Goal: Task Accomplishment & Management: Use online tool/utility

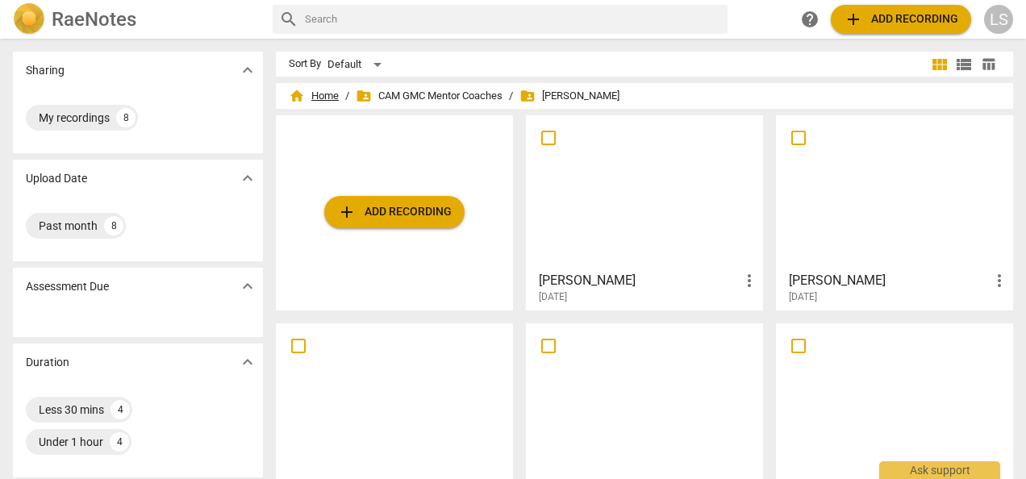
click at [319, 90] on span "home Home" at bounding box center [314, 96] width 50 height 16
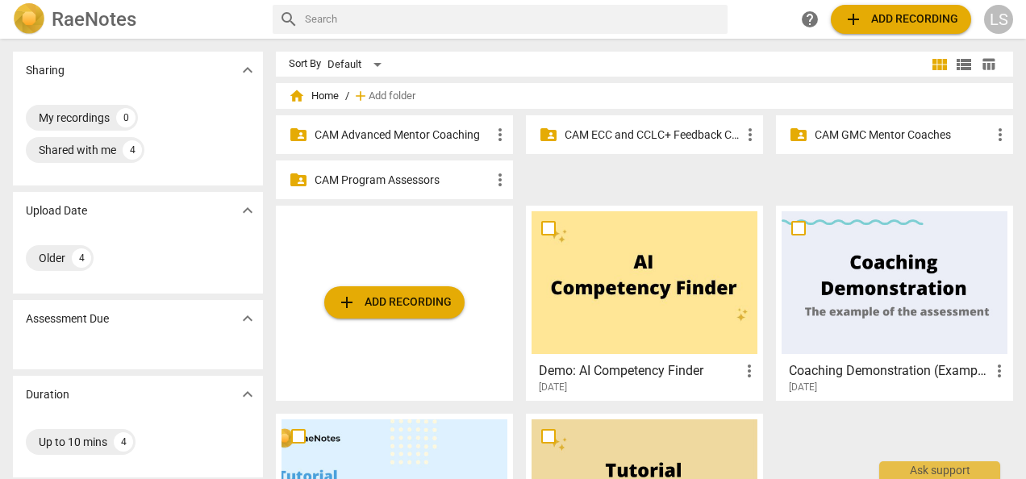
click at [362, 128] on p "CAM Advanced Mentor Coaching" at bounding box center [403, 135] width 176 height 17
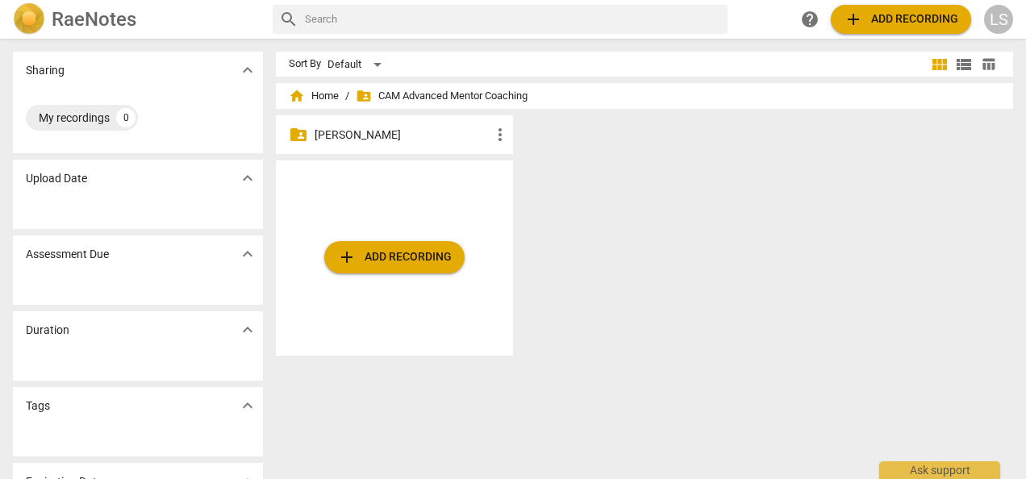
click at [376, 136] on p "[PERSON_NAME]" at bounding box center [403, 135] width 176 height 17
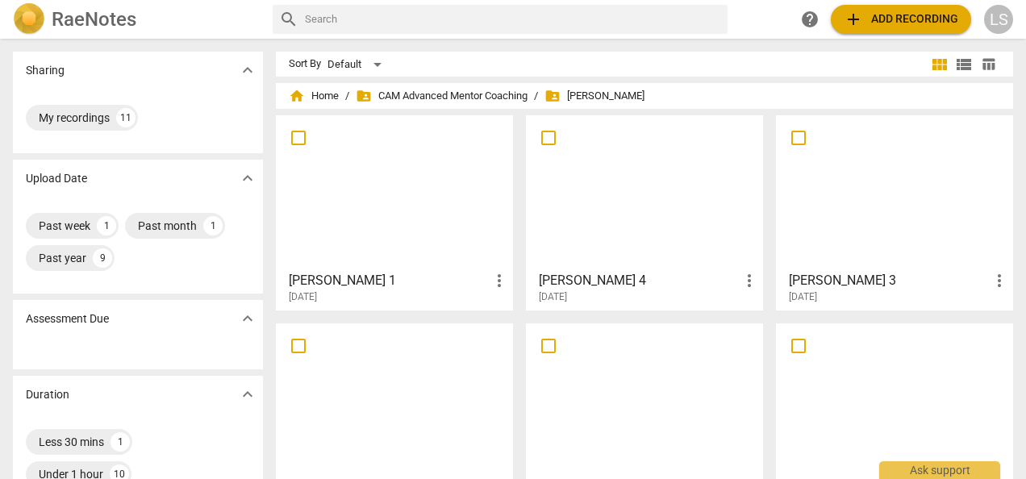
click at [926, 23] on span "add Add recording" at bounding box center [901, 19] width 115 height 19
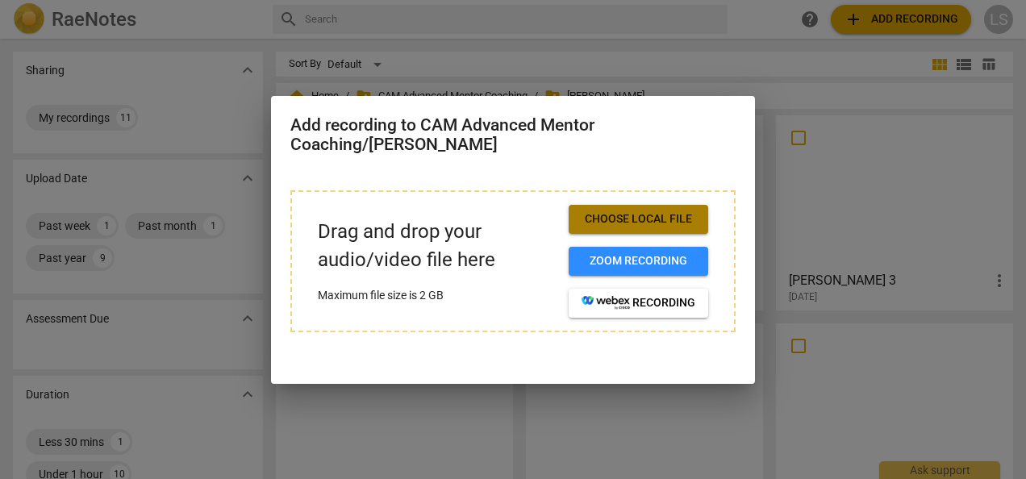
click at [618, 216] on span "Choose local file" at bounding box center [639, 219] width 114 height 16
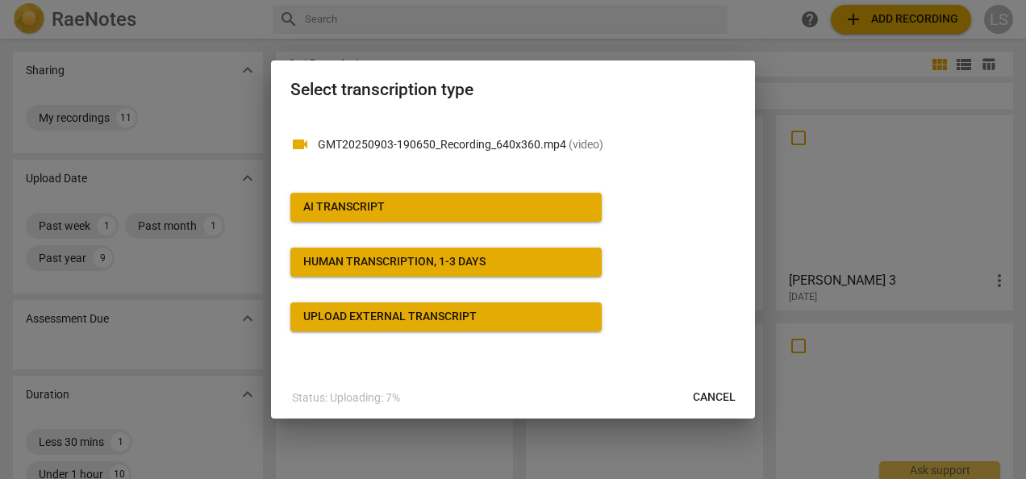
click at [526, 199] on button "AI Transcript" at bounding box center [446, 207] width 311 height 29
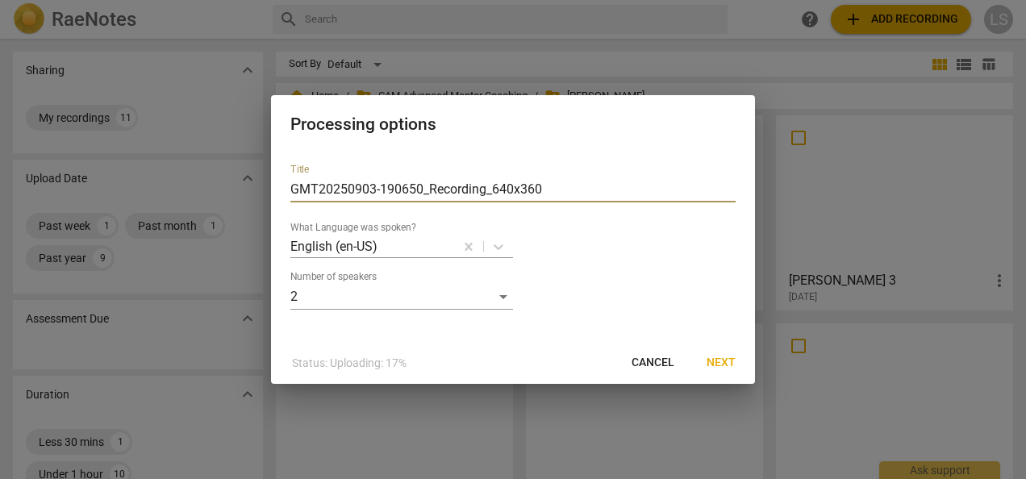
drag, startPoint x: 624, startPoint y: 184, endPoint x: 184, endPoint y: 173, distance: 439.9
click at [208, 169] on div "Processing options Title GMT20250903-190650_Recording_640x360 What Language was…" at bounding box center [513, 239] width 1026 height 479
type input "[PERSON_NAME] 4"
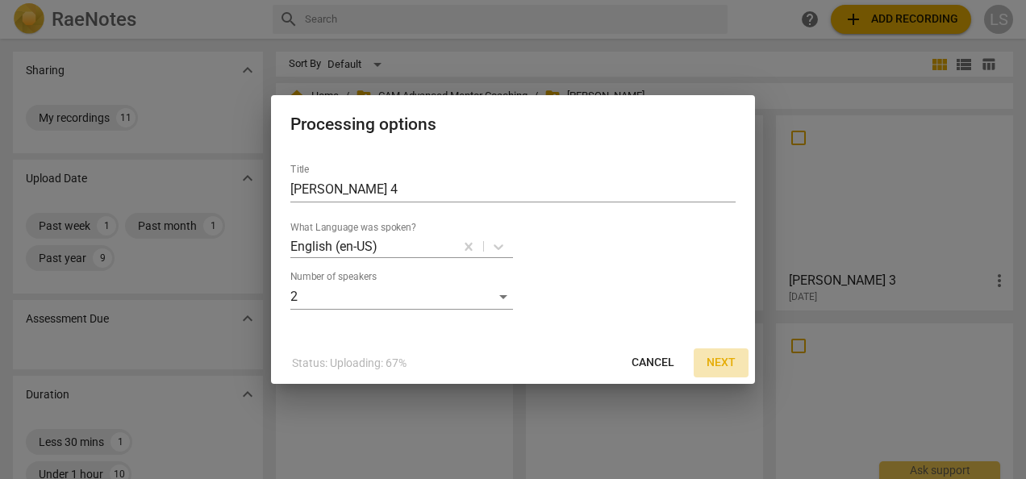
click at [734, 362] on span "Next" at bounding box center [721, 363] width 29 height 16
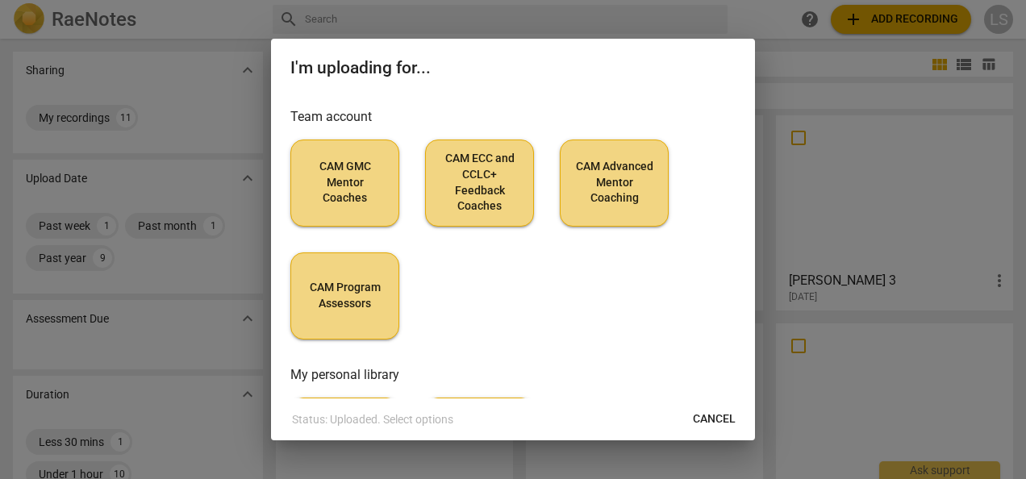
click at [629, 183] on span "CAM Advanced Mentor Coaching" at bounding box center [615, 183] width 82 height 48
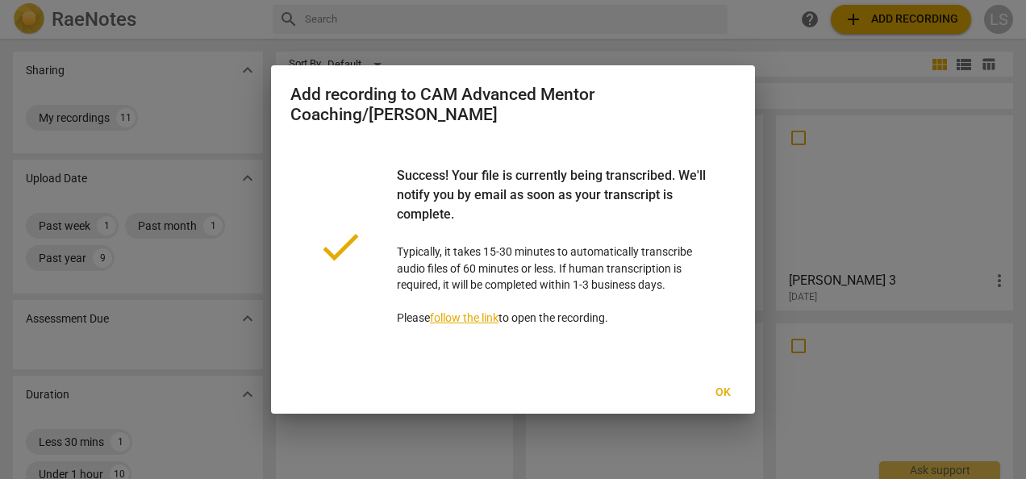
click at [718, 391] on span "Ok" at bounding box center [723, 393] width 26 height 16
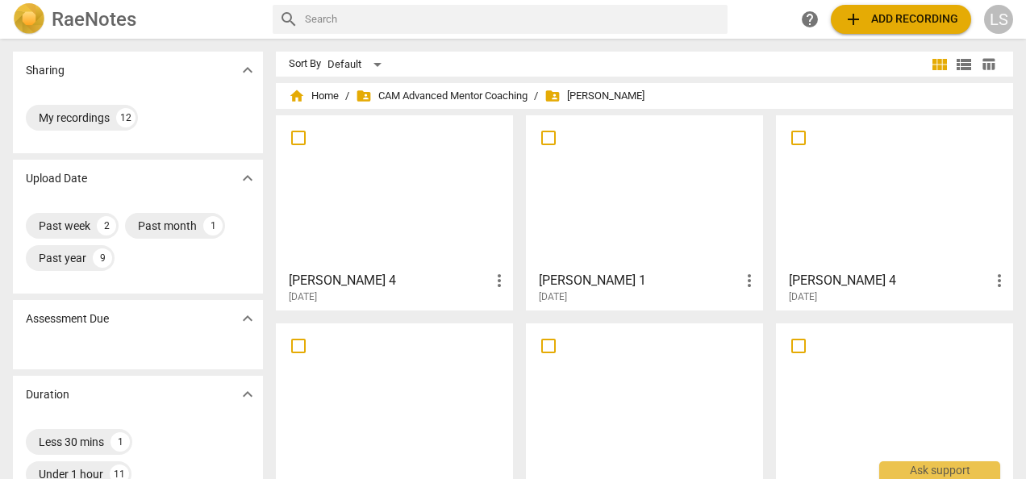
click at [629, 213] on div at bounding box center [645, 192] width 226 height 143
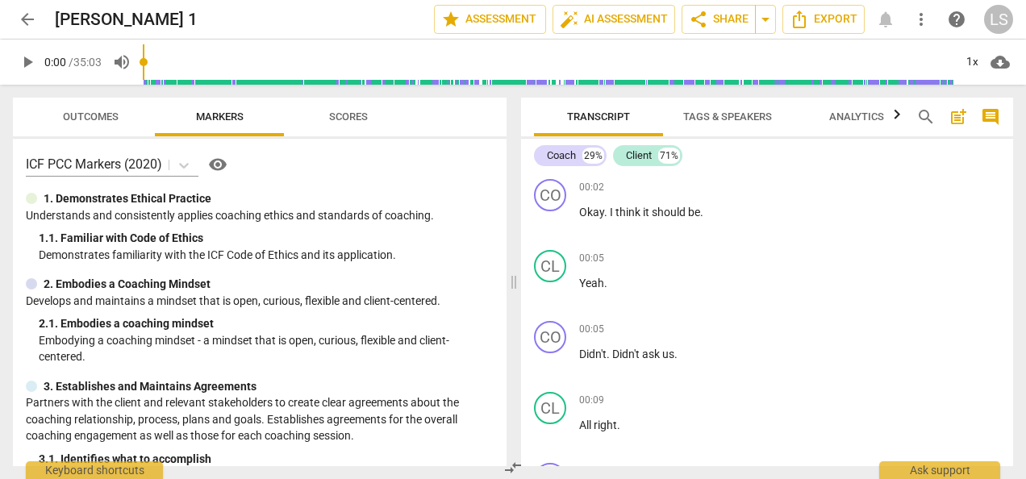
click at [23, 65] on span "play_arrow" at bounding box center [27, 61] width 19 height 19
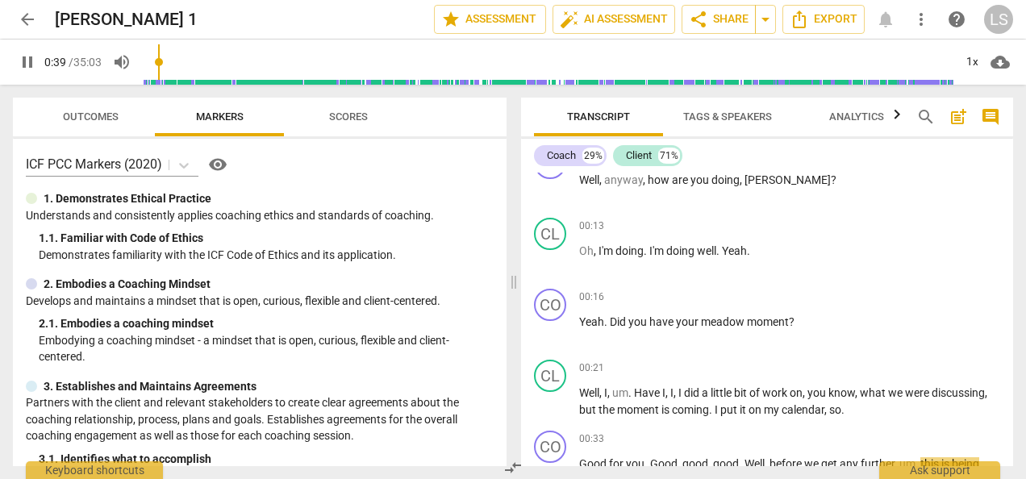
scroll to position [617, 0]
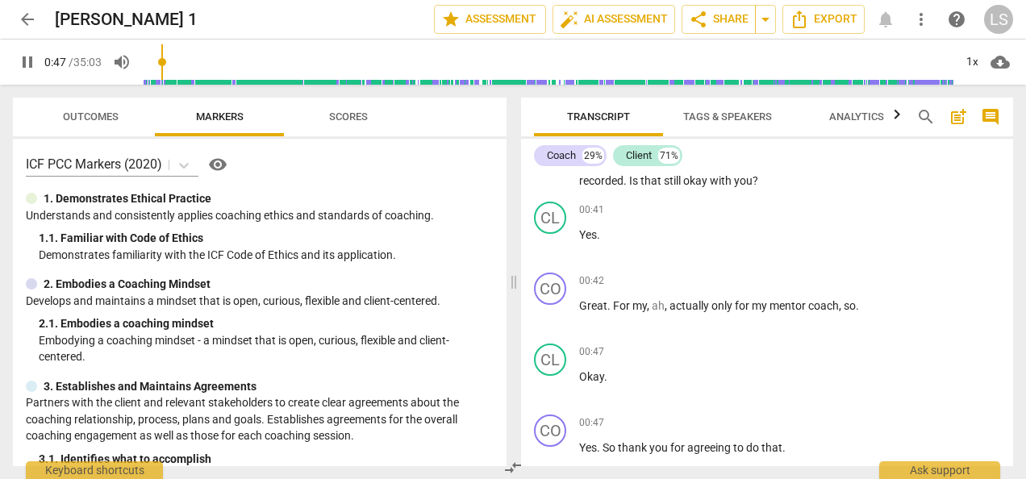
type input "47"
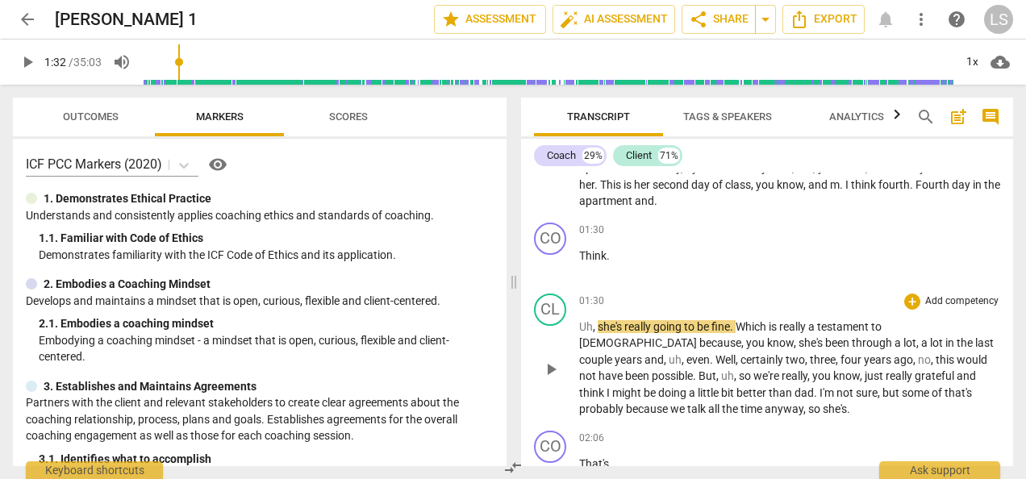
scroll to position [1128, 0]
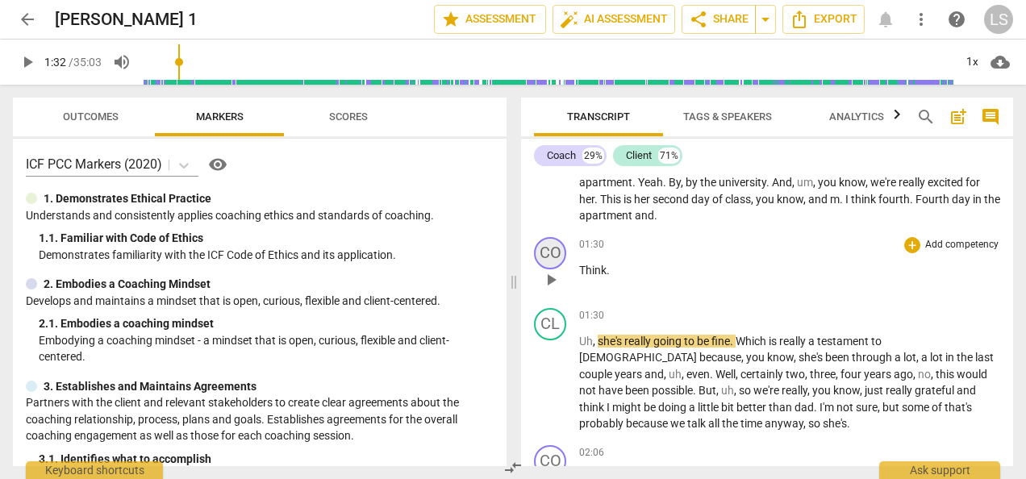
click at [555, 246] on div "CO" at bounding box center [550, 253] width 32 height 32
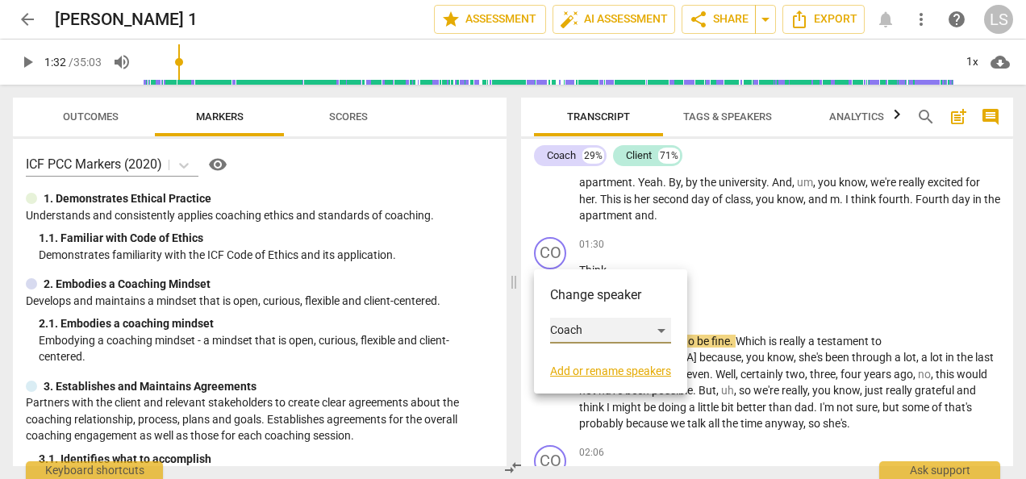
click at [574, 324] on div "Coach" at bounding box center [610, 331] width 121 height 26
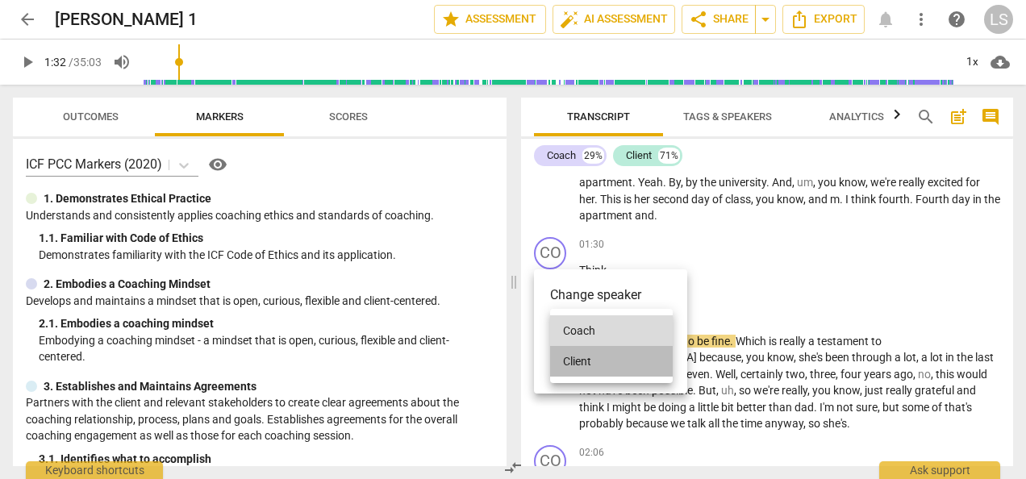
click at [591, 360] on li "Client" at bounding box center [611, 361] width 123 height 31
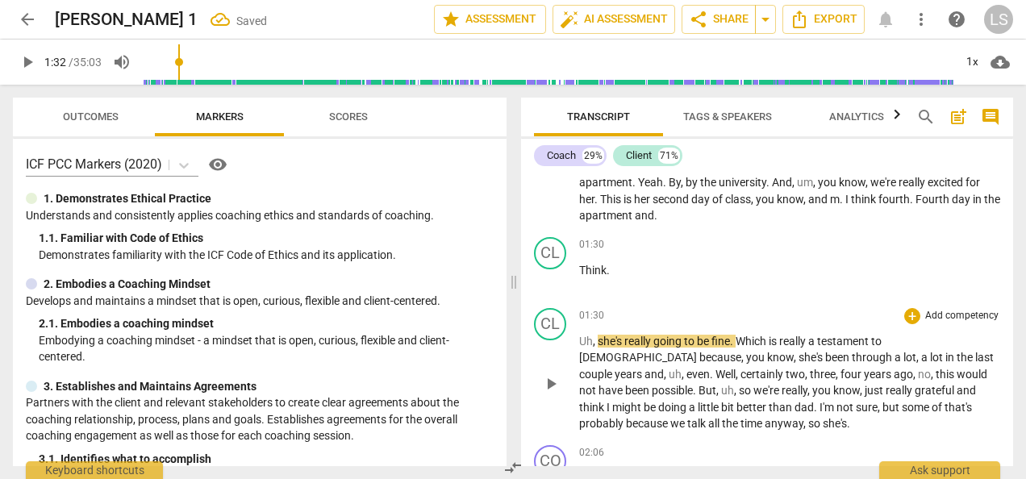
click at [550, 380] on span "play_arrow" at bounding box center [550, 383] width 19 height 19
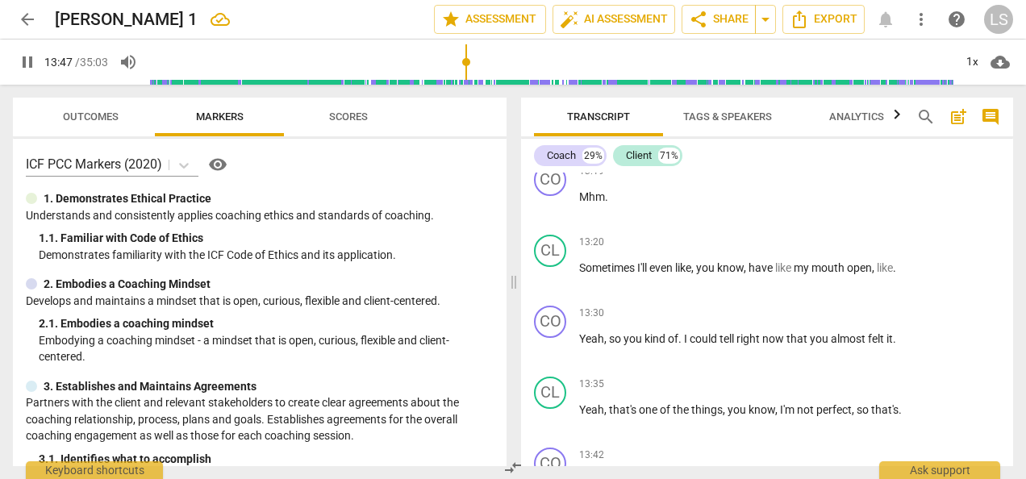
scroll to position [5250, 0]
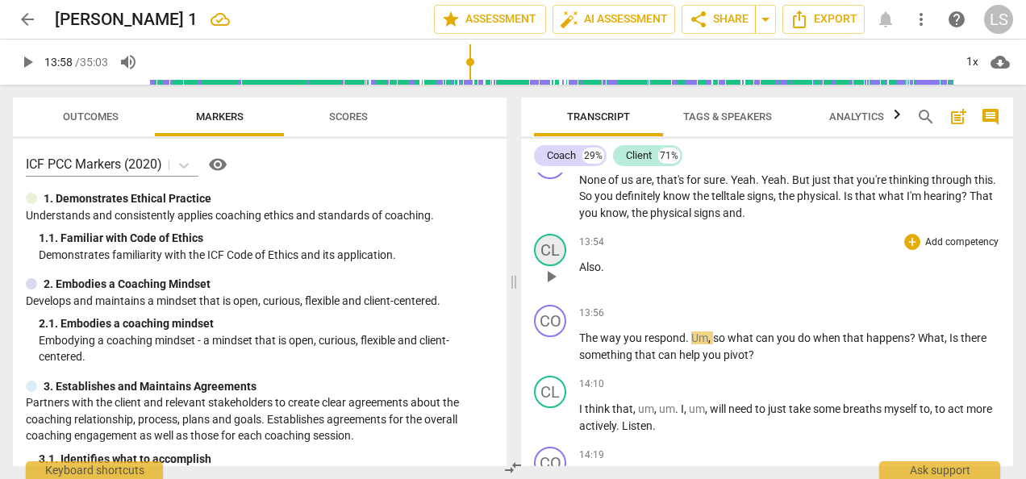
click at [552, 234] on div "CL" at bounding box center [550, 250] width 32 height 32
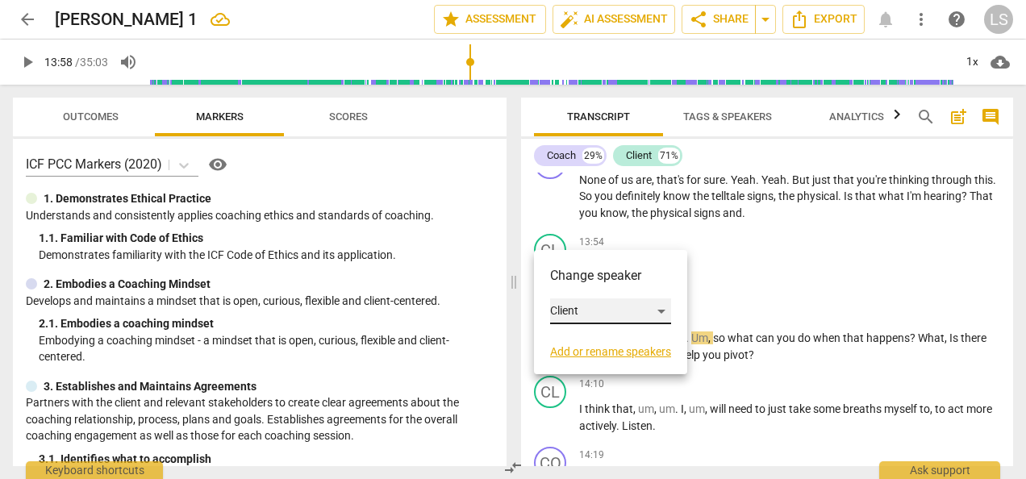
click at [601, 310] on div "Client" at bounding box center [610, 312] width 121 height 26
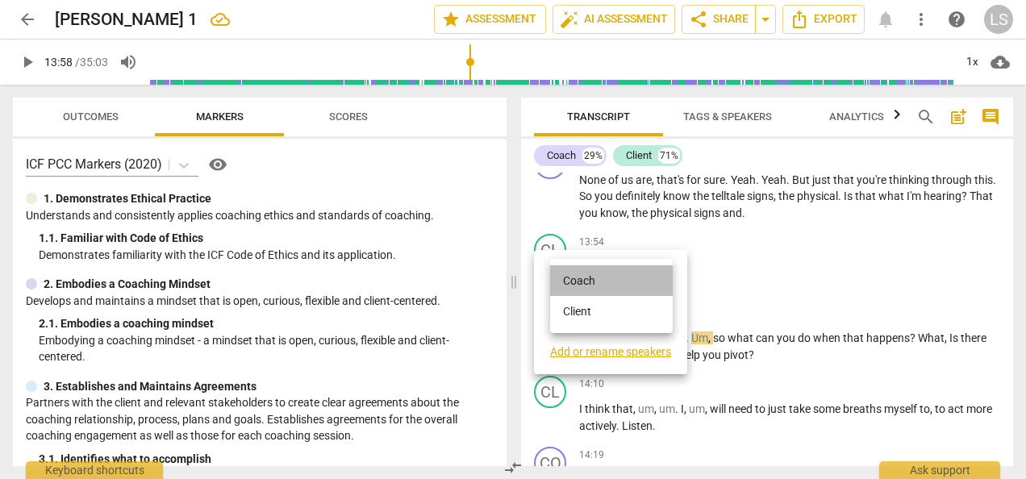
drag, startPoint x: 593, startPoint y: 276, endPoint x: 597, endPoint y: 299, distance: 23.7
click at [594, 276] on li "Coach" at bounding box center [611, 280] width 123 height 31
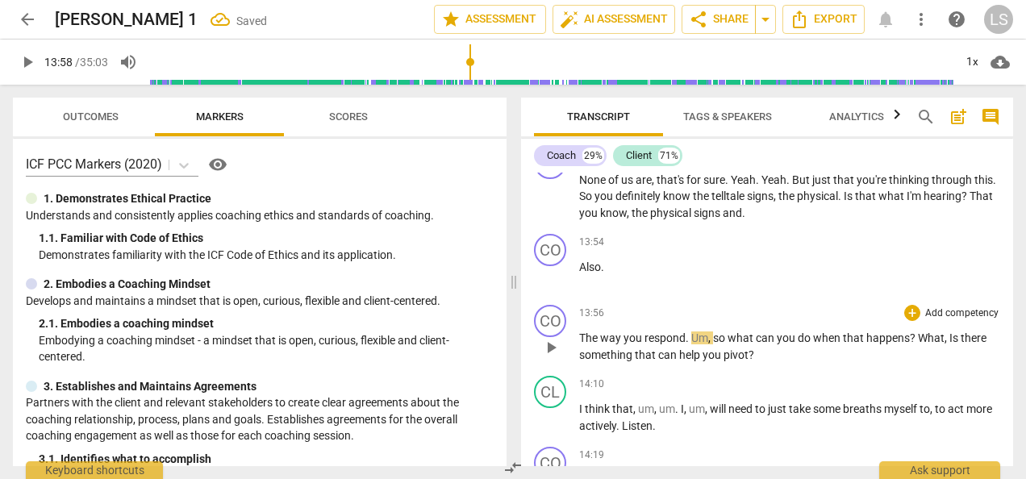
click at [547, 338] on span "play_arrow" at bounding box center [550, 347] width 19 height 19
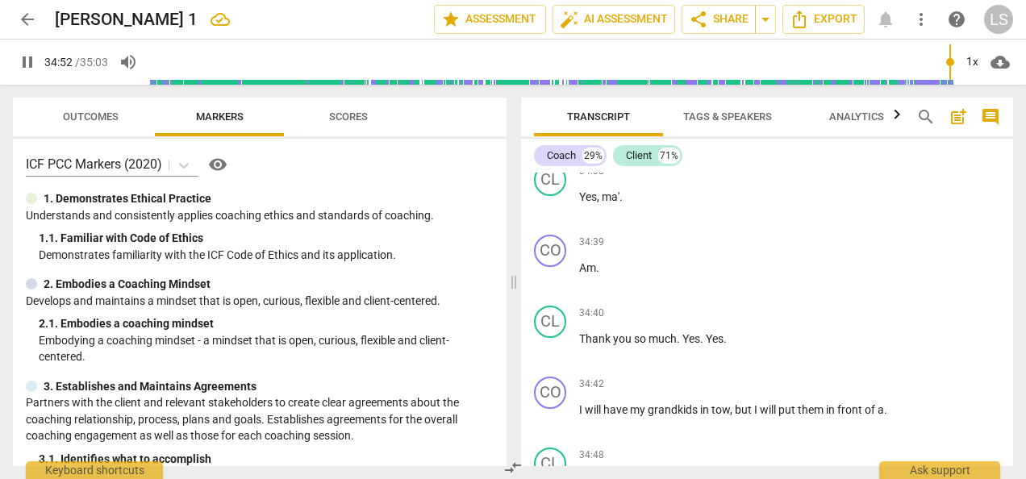
scroll to position [13102, 0]
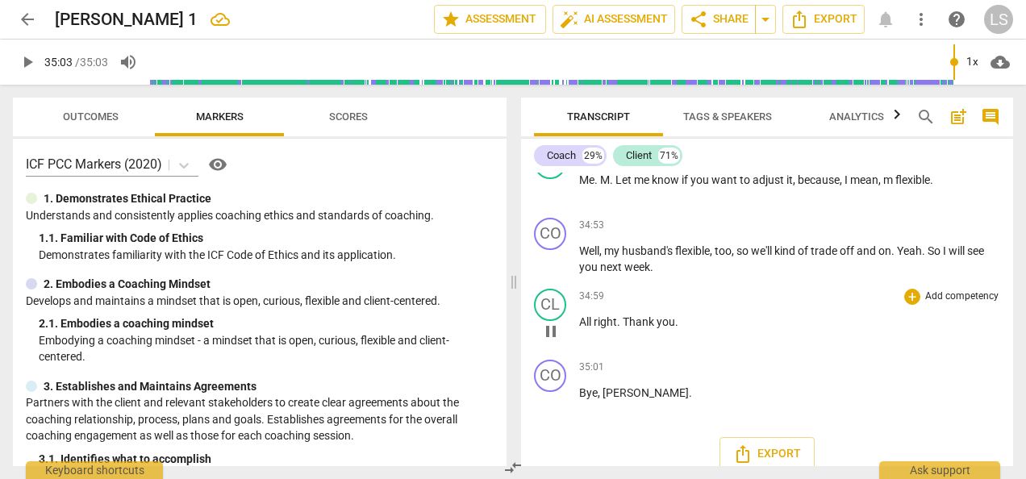
type input "2103"
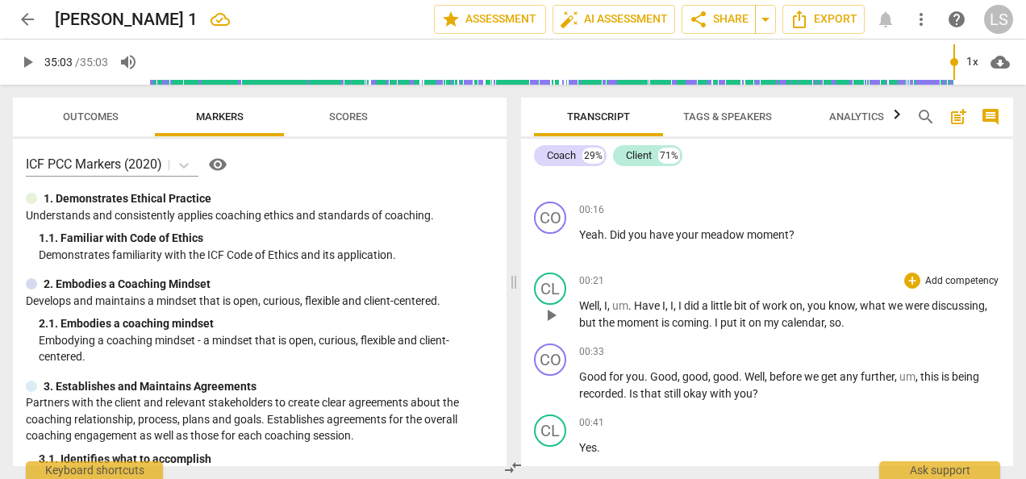
scroll to position [484, 0]
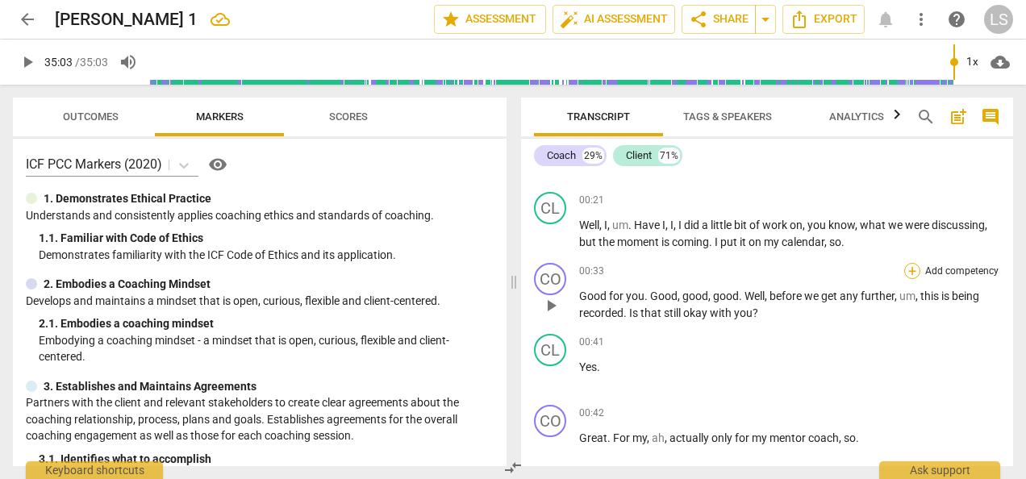
click at [905, 271] on div "+" at bounding box center [913, 271] width 16 height 16
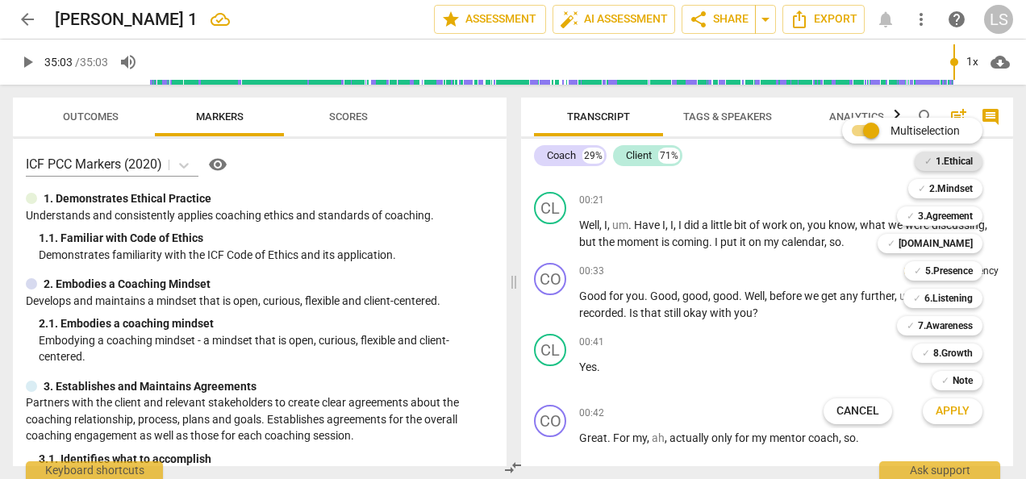
click at [939, 161] on b "1.Ethical" at bounding box center [954, 161] width 37 height 19
click at [970, 415] on button "Apply" at bounding box center [953, 411] width 60 height 29
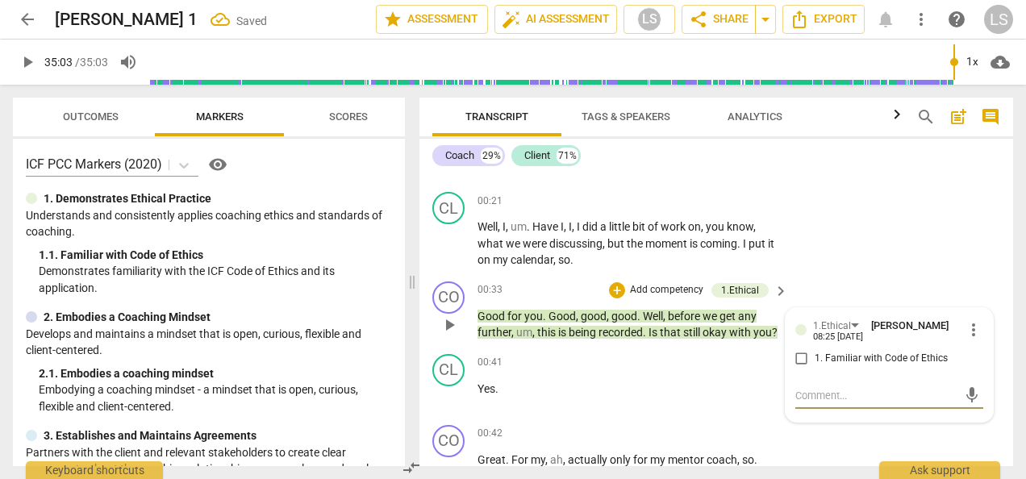
click at [800, 356] on input "1. Familiar with Code of Ethics" at bounding box center [802, 358] width 26 height 19
checkbox input "true"
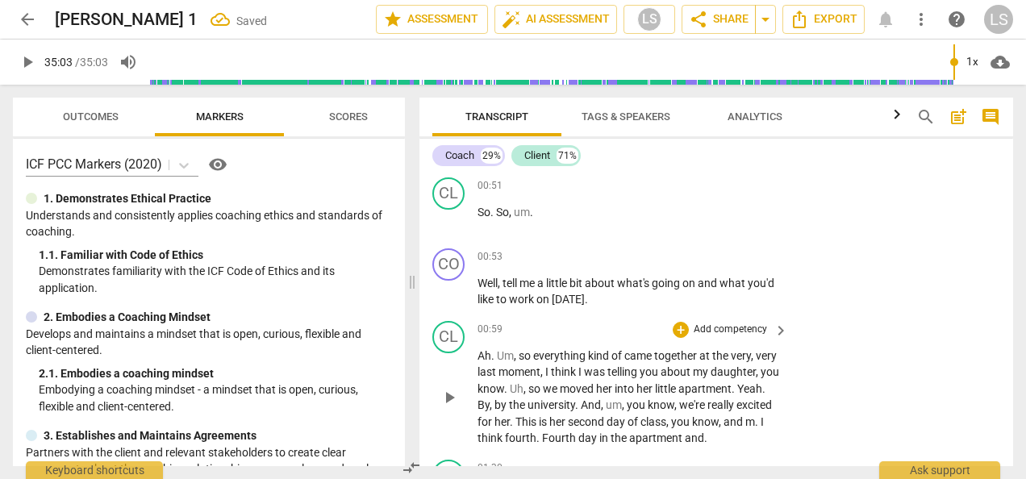
scroll to position [968, 0]
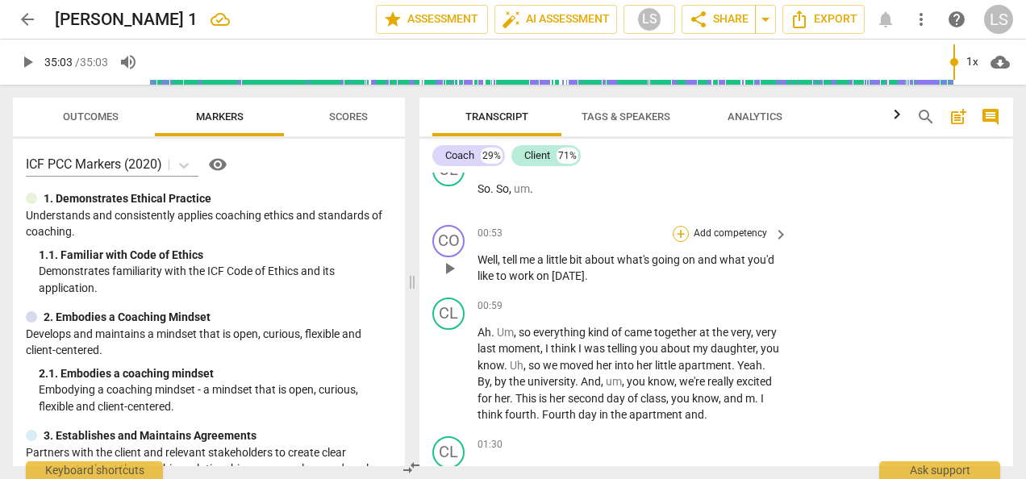
click at [677, 242] on div "+" at bounding box center [681, 234] width 16 height 16
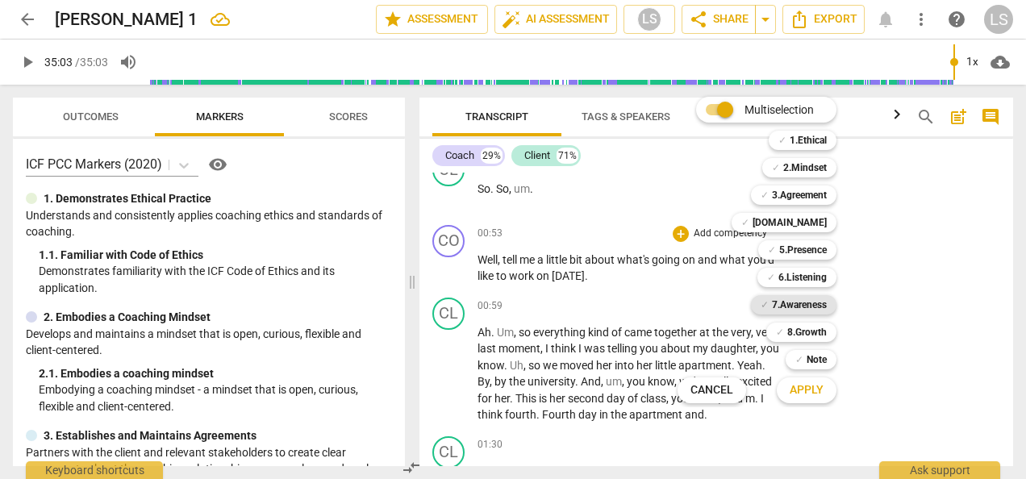
click at [796, 306] on b "7.Awareness" at bounding box center [799, 304] width 55 height 19
click at [807, 199] on b "3.Agreement" at bounding box center [799, 195] width 55 height 19
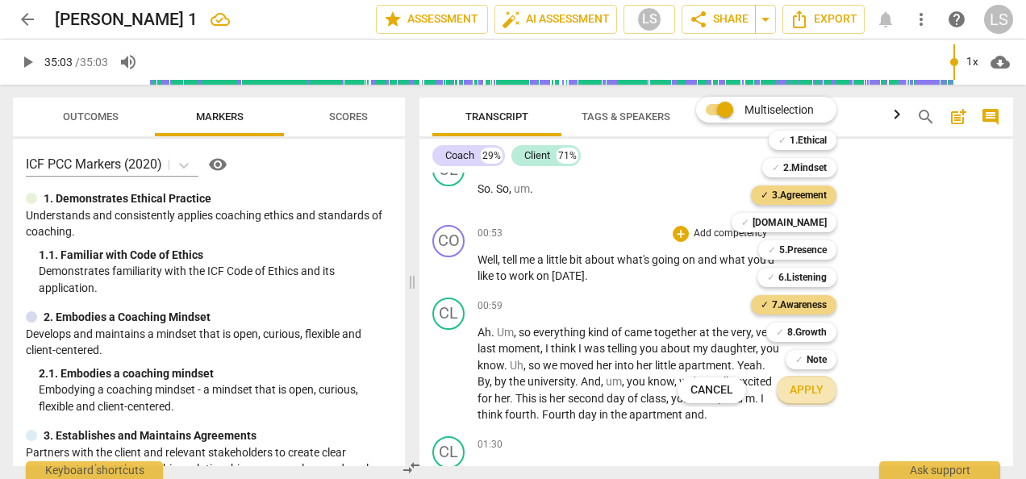
click at [817, 394] on span "Apply" at bounding box center [807, 390] width 34 height 16
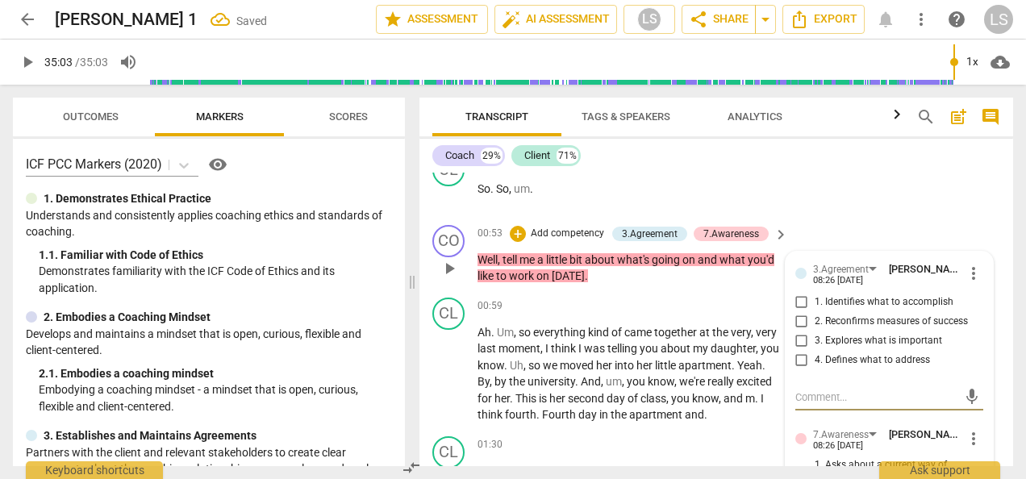
click at [802, 312] on input "1. Identifies what to accomplish" at bounding box center [802, 302] width 26 height 19
checkbox input "true"
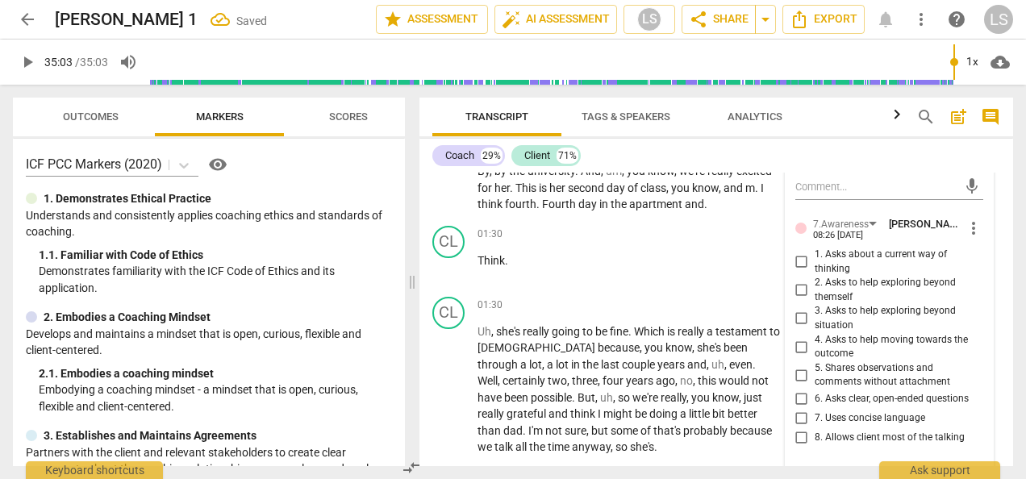
scroll to position [1210, 0]
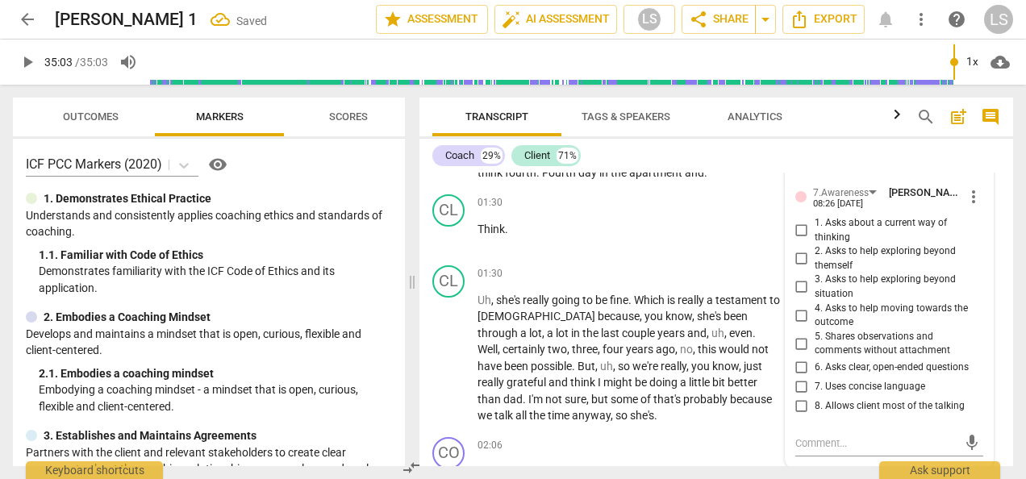
click at [792, 378] on input "6. Asks clear, open-ended questions" at bounding box center [802, 367] width 26 height 19
click at [793, 378] on input "6. Asks clear, open-ended questions" at bounding box center [802, 367] width 26 height 19
checkbox input "true"
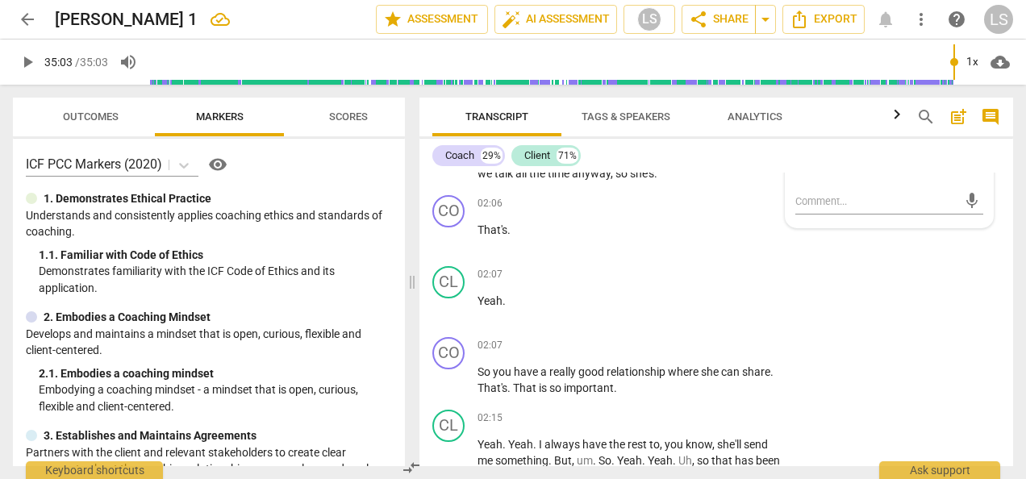
scroll to position [1533, 0]
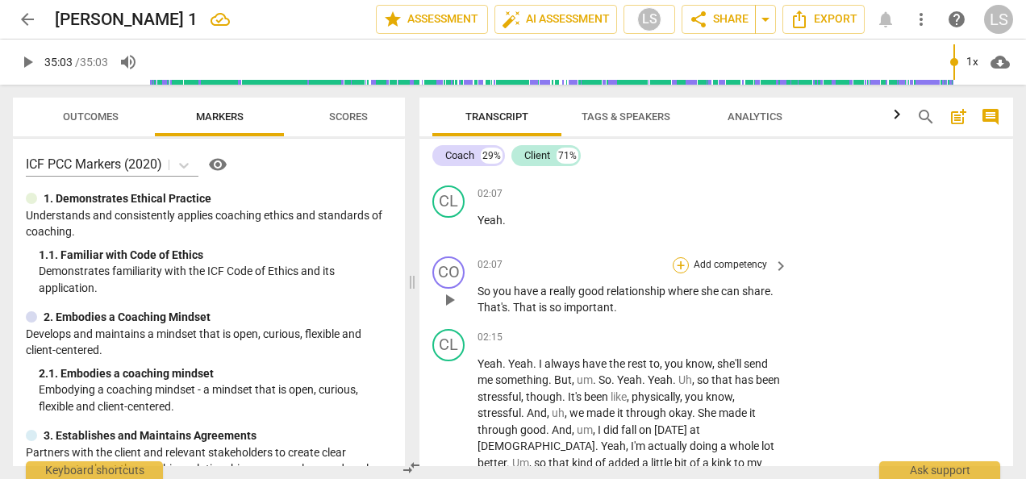
click at [682, 274] on div "+" at bounding box center [681, 265] width 16 height 16
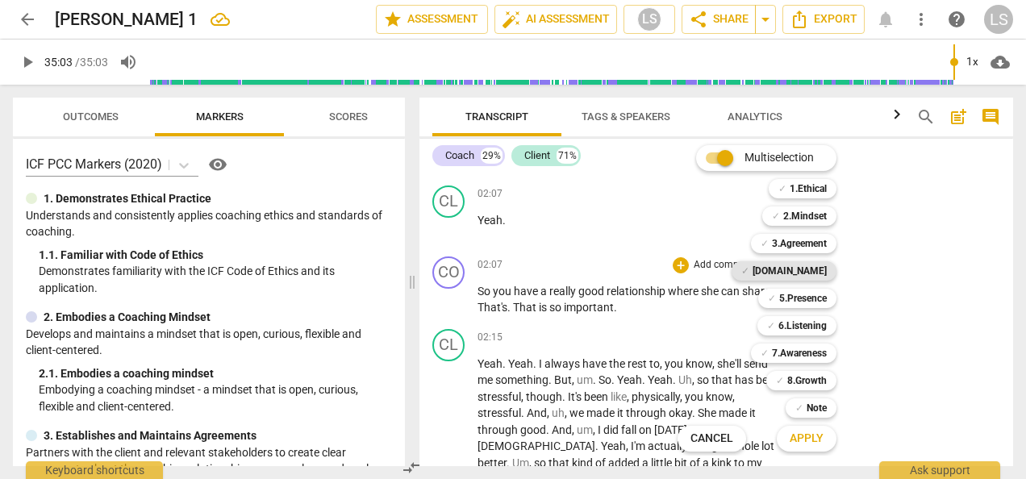
click at [797, 269] on b "[DOMAIN_NAME]" at bounding box center [790, 270] width 74 height 19
click at [807, 208] on b "2.Mindset" at bounding box center [806, 216] width 44 height 19
click at [805, 442] on span "Apply" at bounding box center [807, 439] width 34 height 16
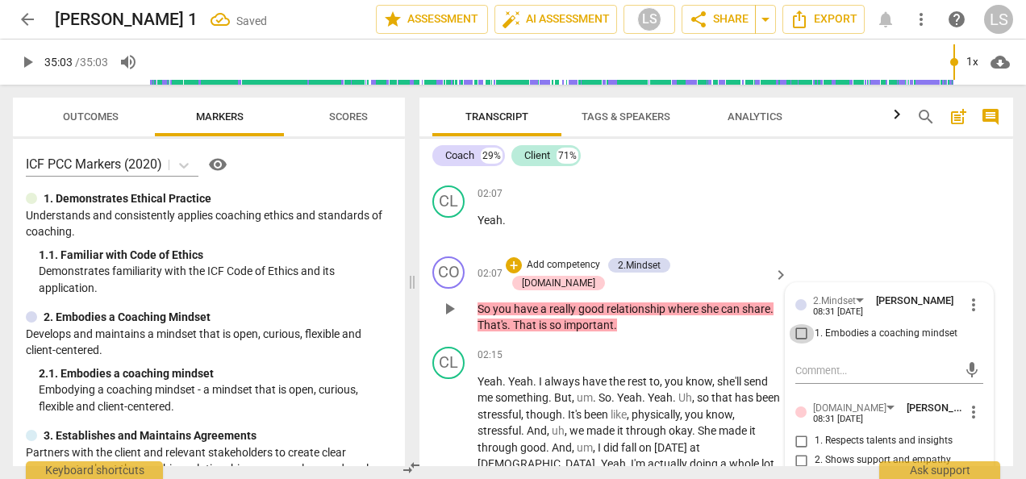
click at [803, 344] on input "1. Embodies a coaching mindset" at bounding box center [802, 333] width 26 height 19
checkbox input "true"
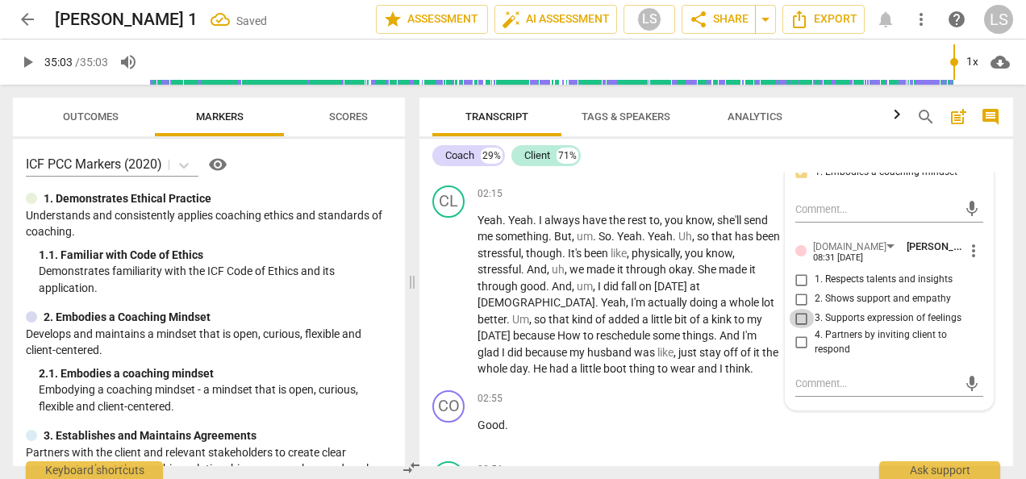
click at [802, 328] on input "3. Supports expression of feelings" at bounding box center [802, 318] width 26 height 19
checkbox input "true"
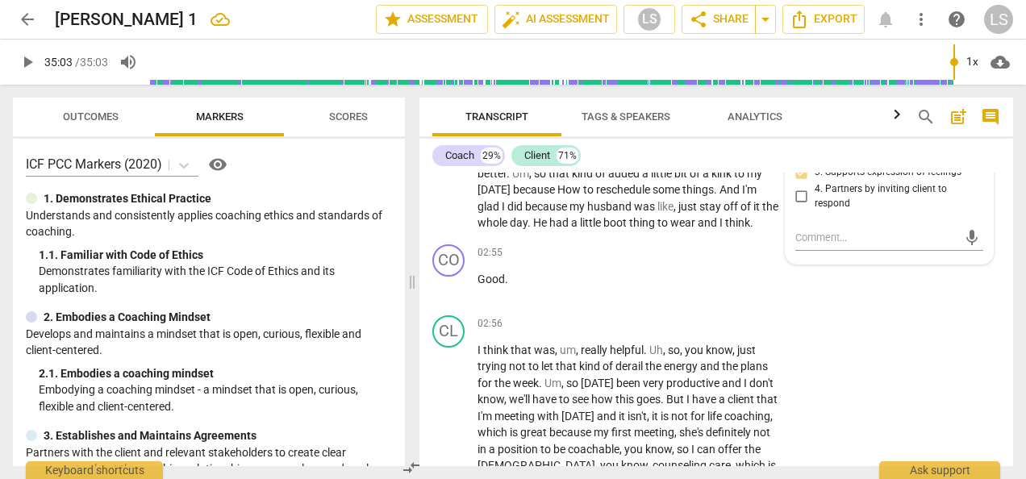
scroll to position [1856, 0]
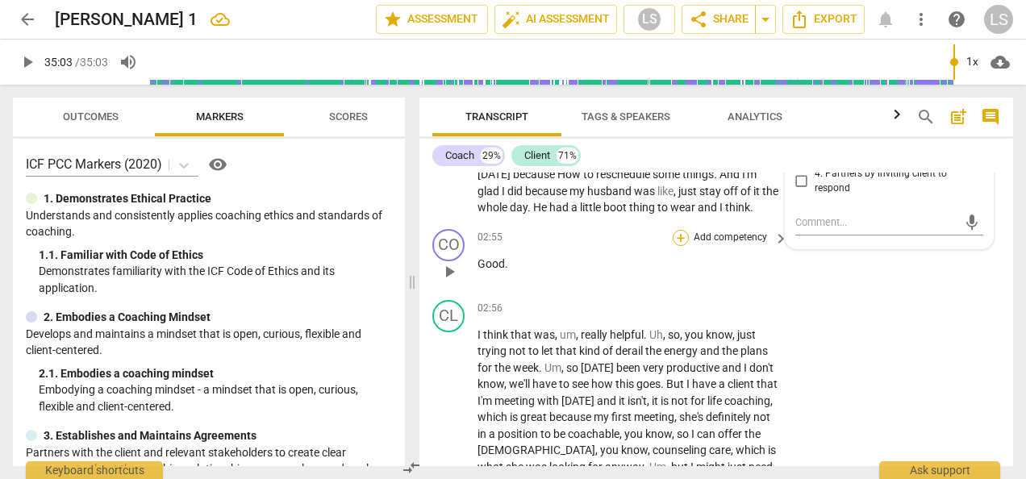
click at [681, 246] on div "+" at bounding box center [681, 238] width 16 height 16
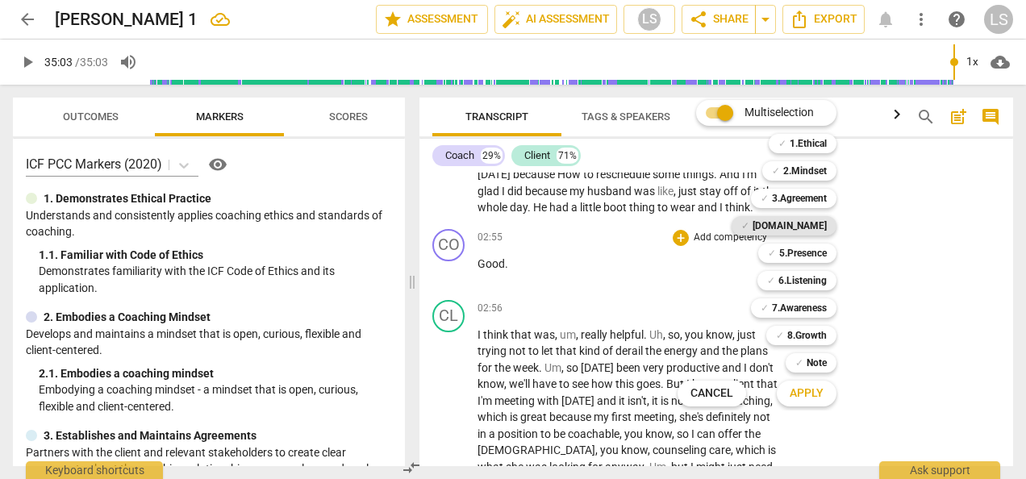
click at [804, 227] on b "[DOMAIN_NAME]" at bounding box center [790, 225] width 74 height 19
click at [813, 393] on span "Apply" at bounding box center [807, 394] width 34 height 16
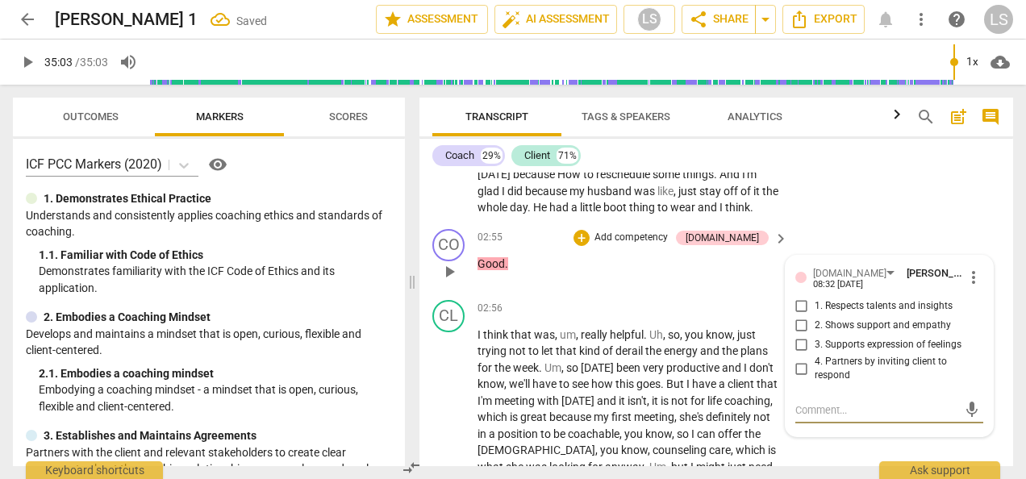
click at [800, 336] on input "2. Shows support and empathy" at bounding box center [802, 325] width 26 height 19
checkbox input "true"
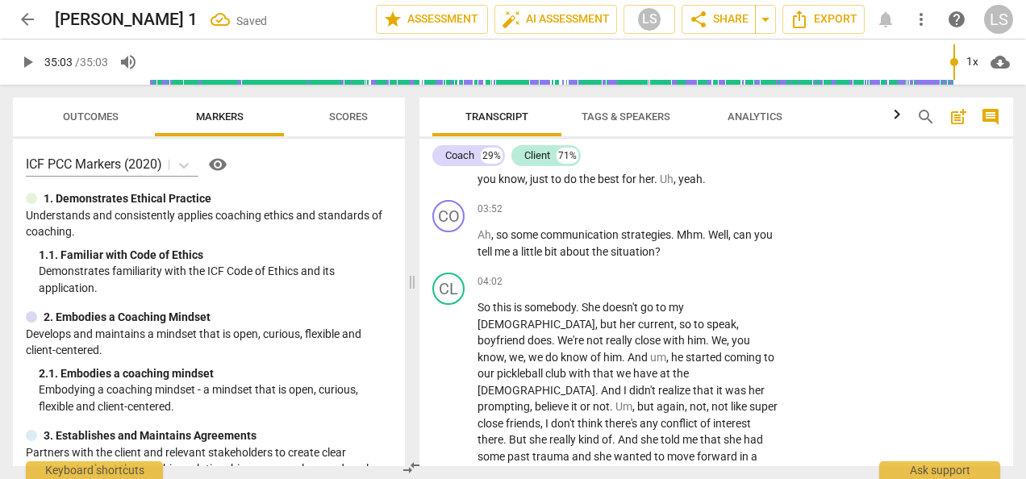
scroll to position [2179, 0]
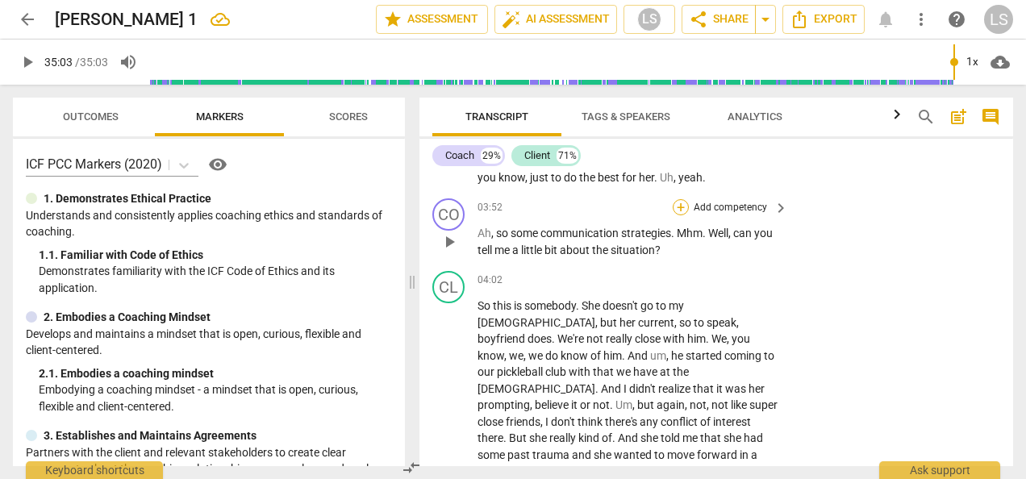
click at [676, 215] on div "+" at bounding box center [681, 207] width 16 height 16
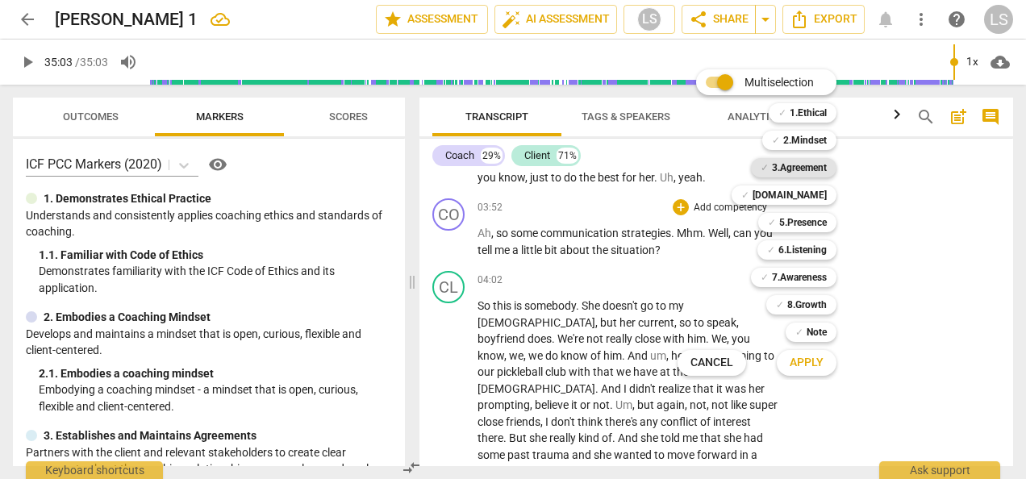
click at [815, 173] on b "3.Agreement" at bounding box center [799, 167] width 55 height 19
click at [823, 258] on b "6.Listening" at bounding box center [803, 249] width 48 height 19
click at [822, 142] on b "2.Mindset" at bounding box center [806, 140] width 44 height 19
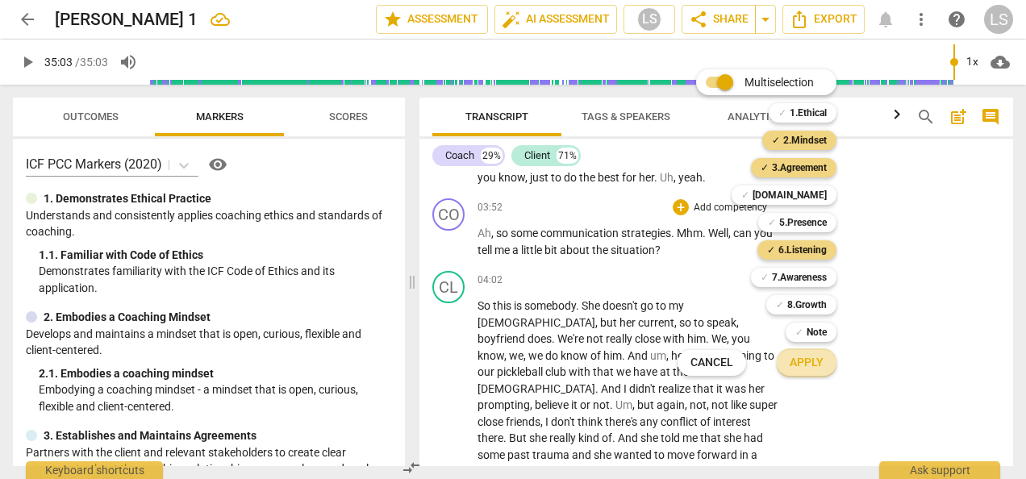
click at [825, 366] on button "Apply" at bounding box center [807, 363] width 60 height 29
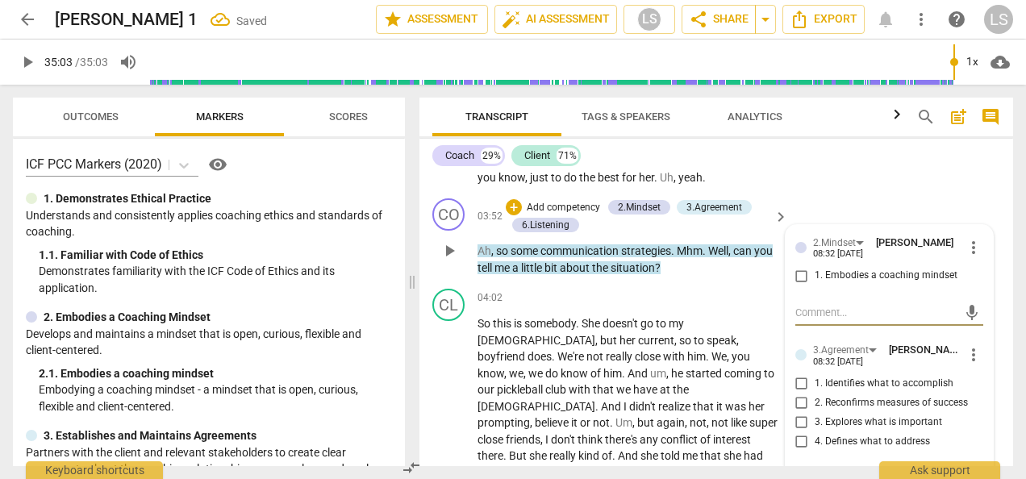
click at [797, 286] on input "1. Embodies a coaching mindset" at bounding box center [802, 275] width 26 height 19
checkbox input "true"
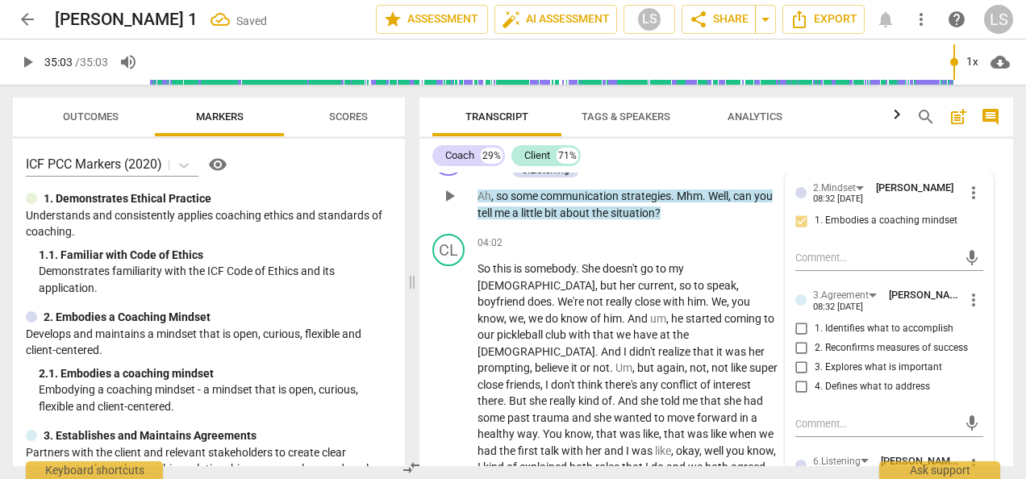
scroll to position [2259, 0]
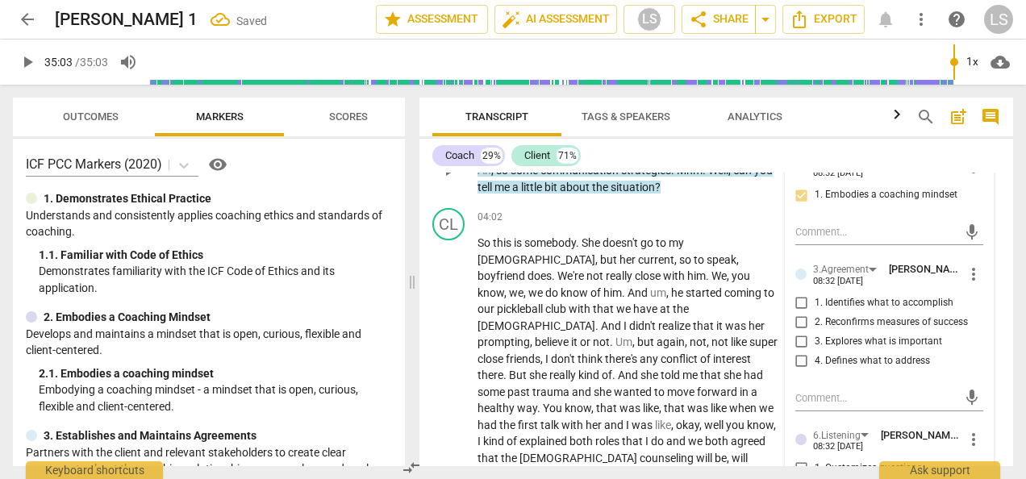
click at [799, 313] on input "1. Identifies what to accomplish" at bounding box center [802, 303] width 26 height 19
checkbox input "true"
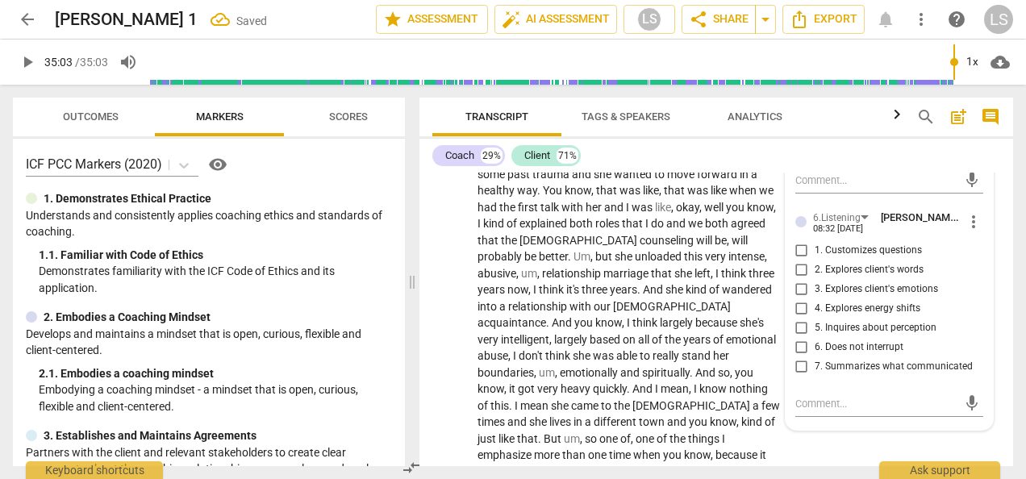
scroll to position [2502, 0]
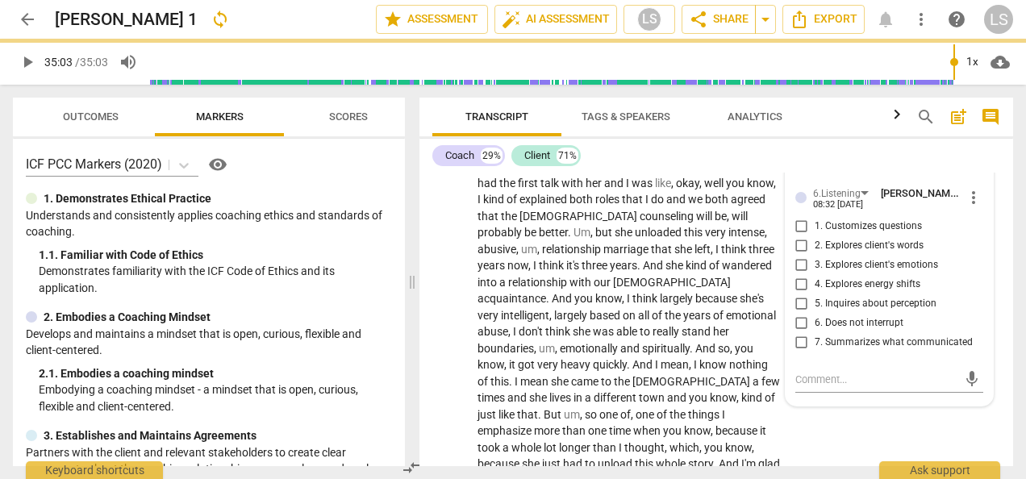
click at [798, 314] on input "5. Inquires about perception" at bounding box center [802, 304] width 26 height 19
checkbox input "true"
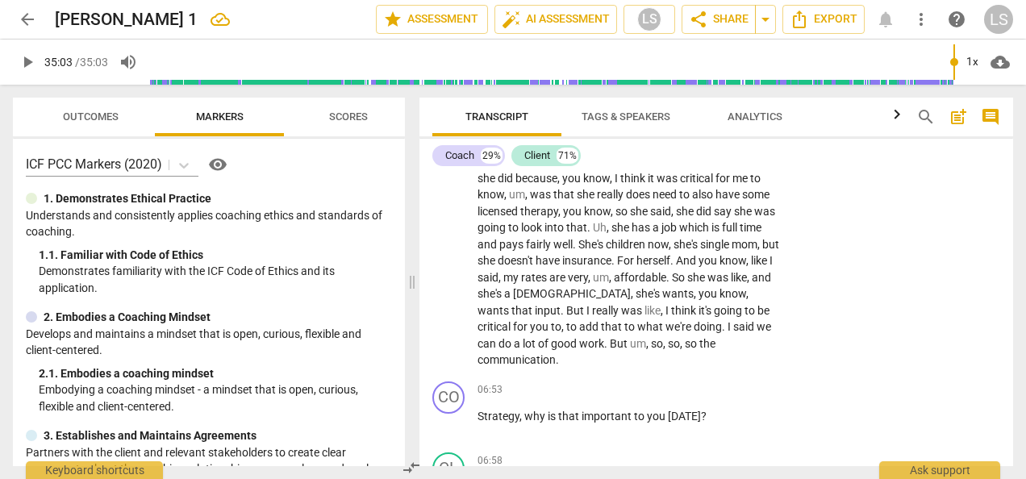
scroll to position [2824, 0]
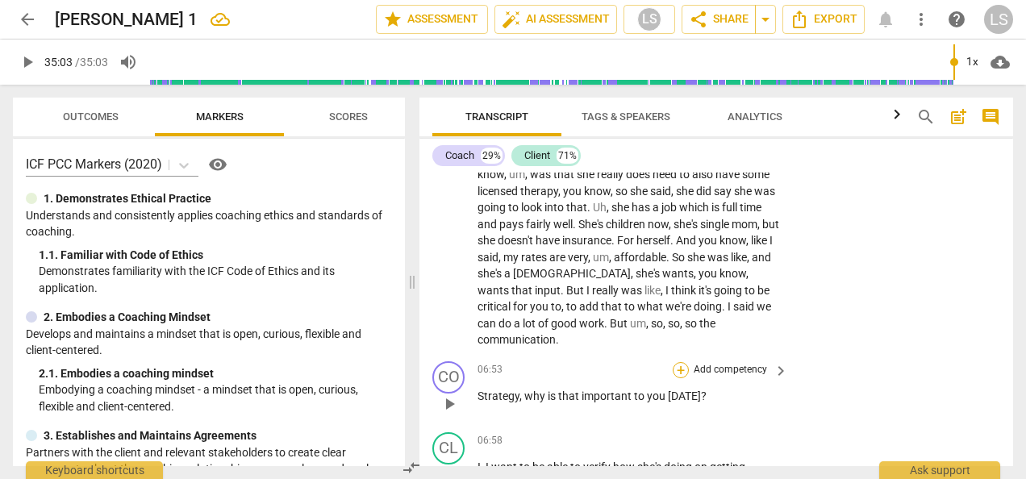
click at [678, 362] on div "+" at bounding box center [681, 370] width 16 height 16
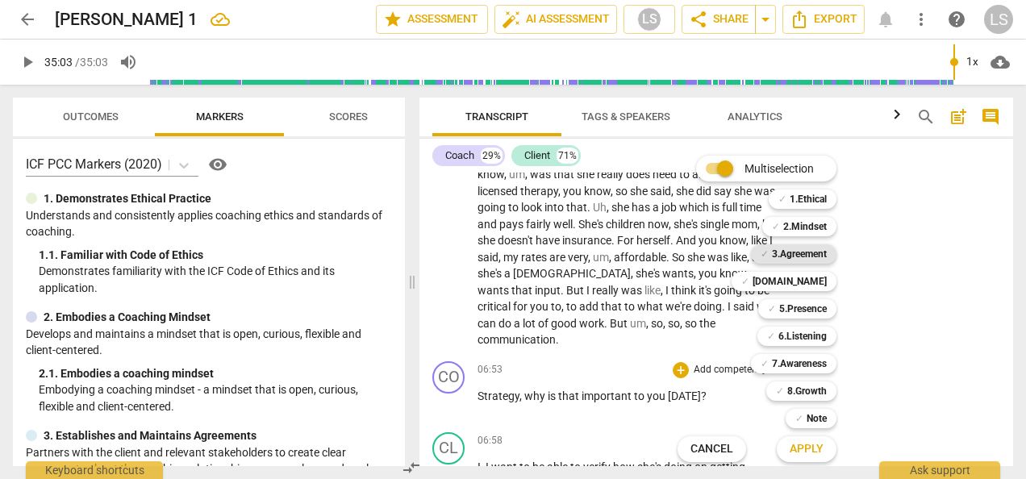
click at [802, 255] on b "3.Agreement" at bounding box center [799, 254] width 55 height 19
click at [804, 311] on b "5.Presence" at bounding box center [804, 308] width 48 height 19
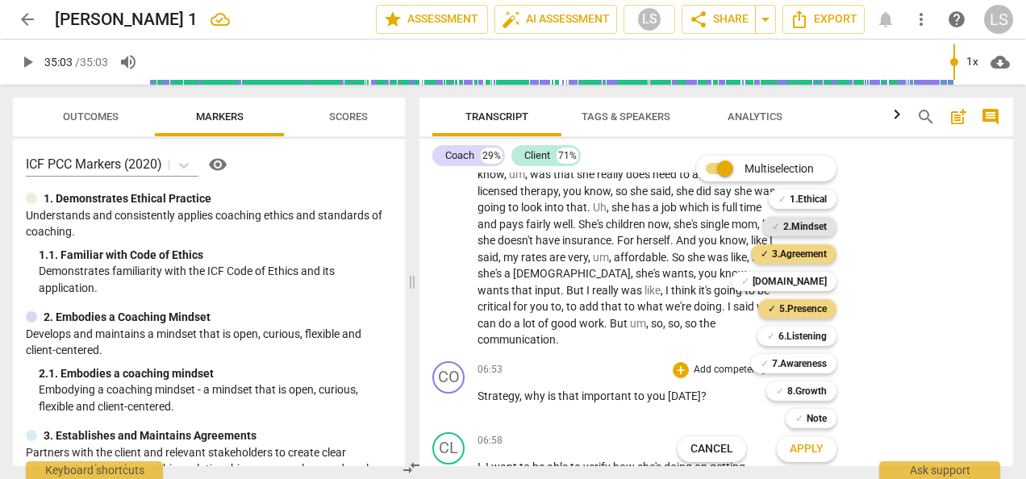
click at [812, 231] on b "2.Mindset" at bounding box center [806, 226] width 44 height 19
click at [802, 360] on b "7.Awareness" at bounding box center [799, 363] width 55 height 19
click at [807, 458] on button "Apply" at bounding box center [807, 449] width 60 height 29
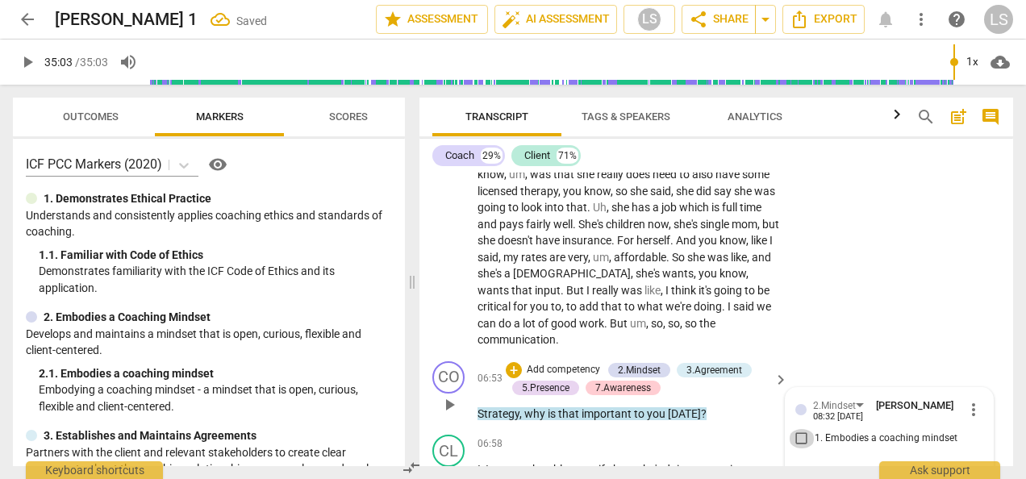
drag, startPoint x: 799, startPoint y: 420, endPoint x: 806, endPoint y: 394, distance: 26.8
click at [800, 429] on input "1. Embodies a coaching mindset" at bounding box center [802, 438] width 26 height 19
checkbox input "true"
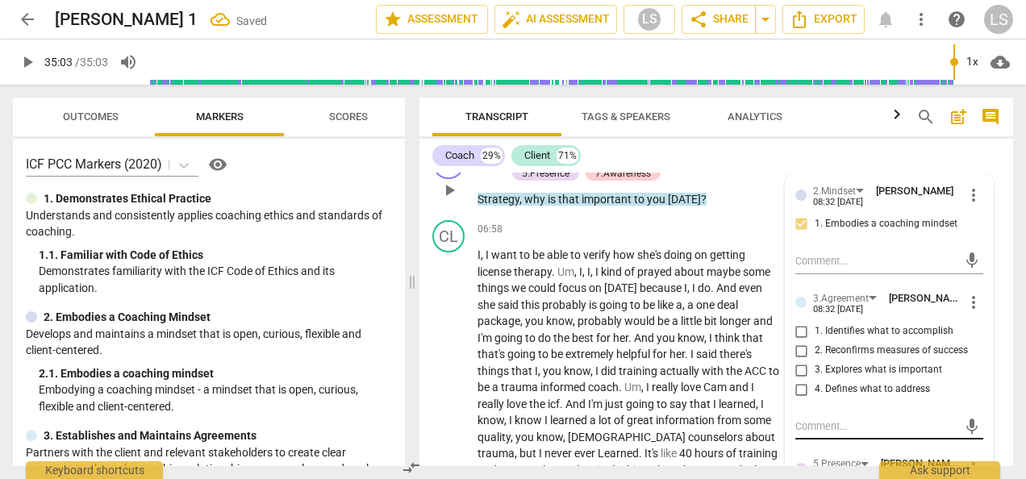
scroll to position [3066, 0]
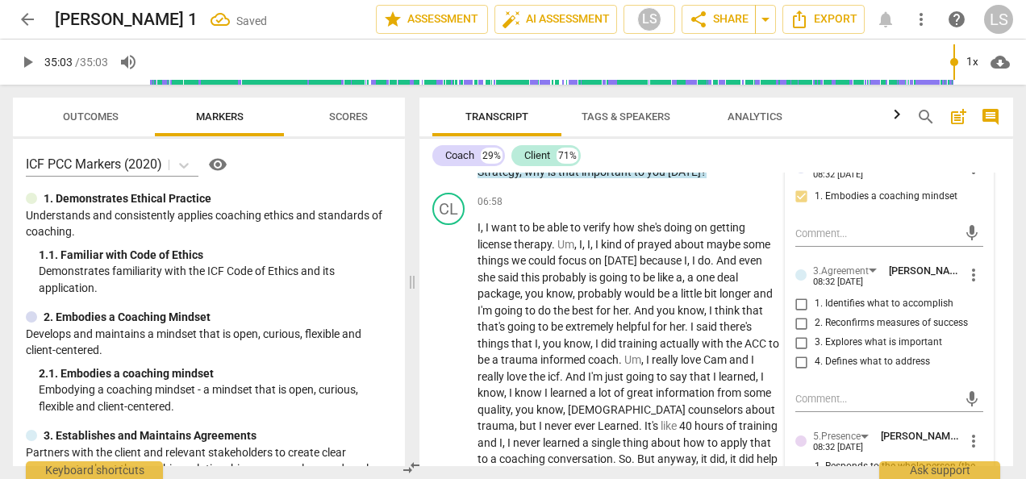
drag, startPoint x: 796, startPoint y: 329, endPoint x: 823, endPoint y: 340, distance: 29.4
click at [796, 333] on input "3. Explores what is important" at bounding box center [802, 342] width 26 height 19
checkbox input "true"
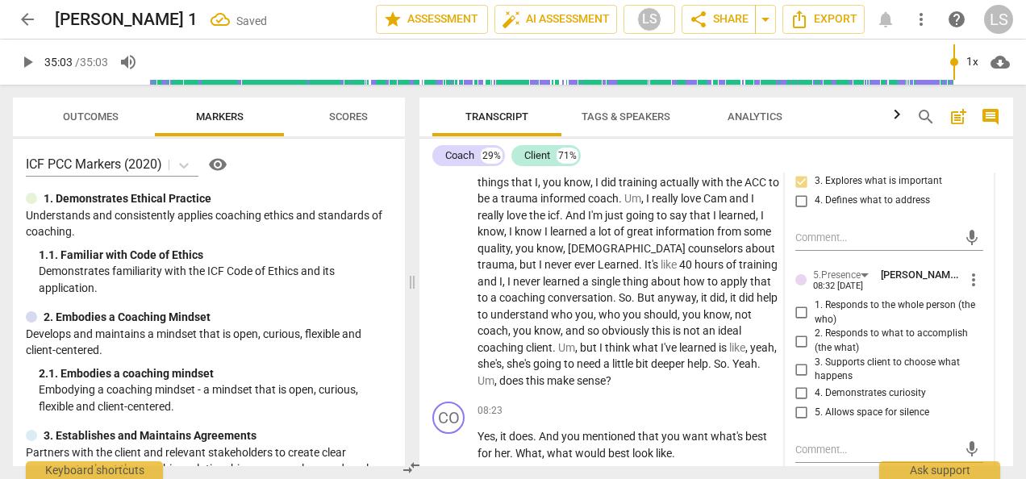
scroll to position [3228, 0]
click at [803, 303] on input "1. Responds to the whole person (the who)" at bounding box center [802, 312] width 26 height 19
checkbox input "true"
click at [801, 384] on input "4. Demonstrates curiosity" at bounding box center [802, 393] width 26 height 19
checkbox input "true"
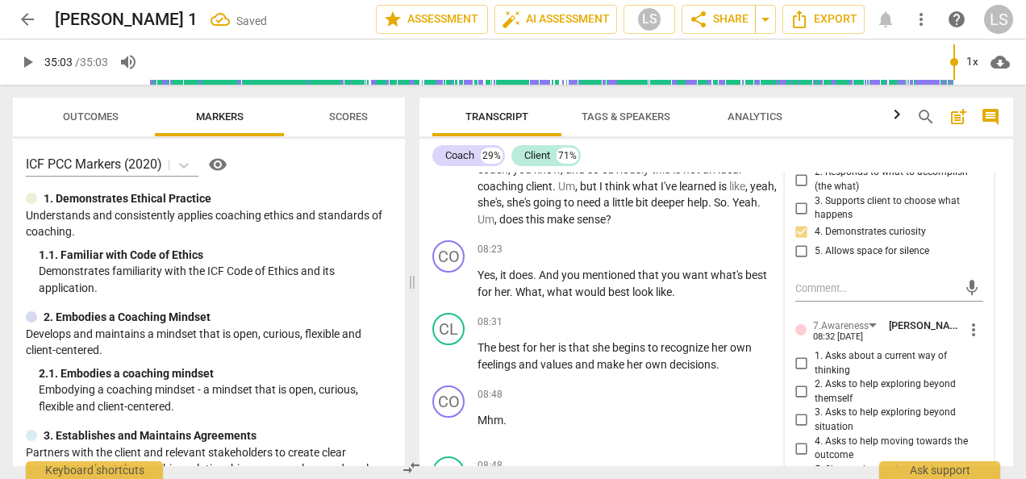
scroll to position [3470, 0]
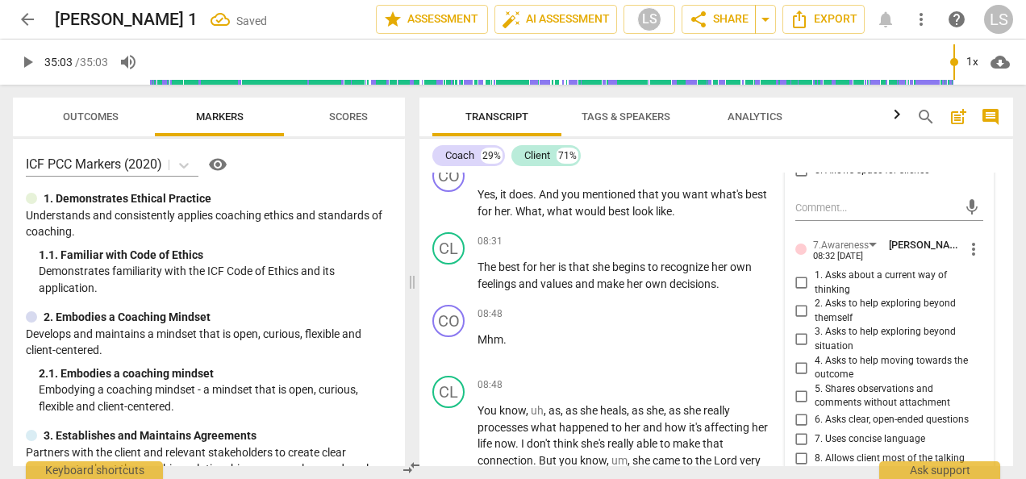
drag, startPoint x: 800, startPoint y: 399, endPoint x: 798, endPoint y: 413, distance: 14.7
click at [800, 411] on input "6. Asks clear, open-ended questions" at bounding box center [802, 420] width 26 height 19
checkbox input "true"
drag, startPoint x: 797, startPoint y: 424, endPoint x: 809, endPoint y: 426, distance: 11.4
click at [797, 430] on input "7. Uses concise language" at bounding box center [802, 439] width 26 height 19
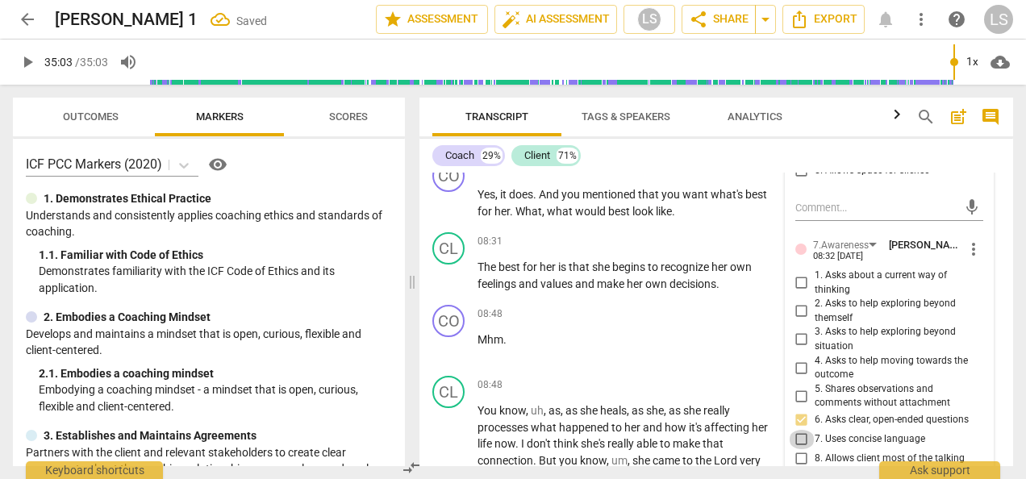
checkbox input "true"
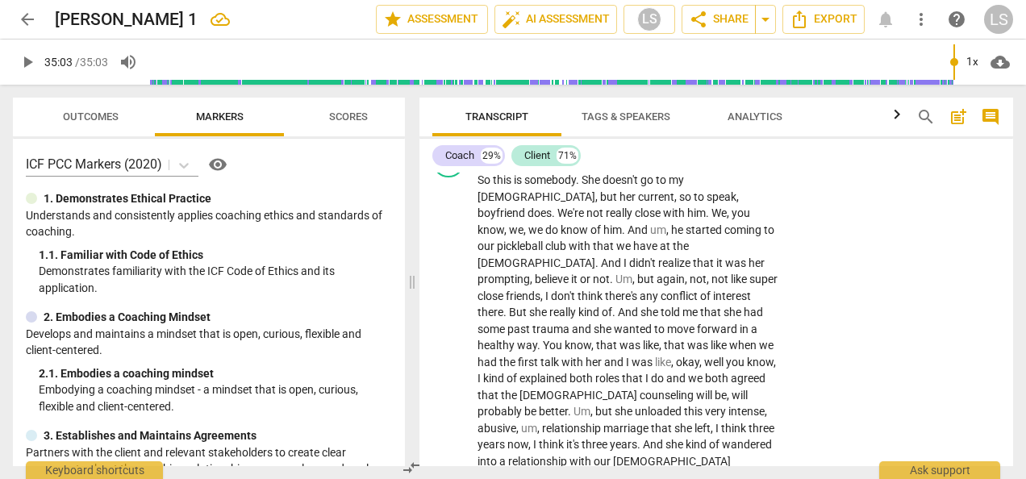
scroll to position [2098, 0]
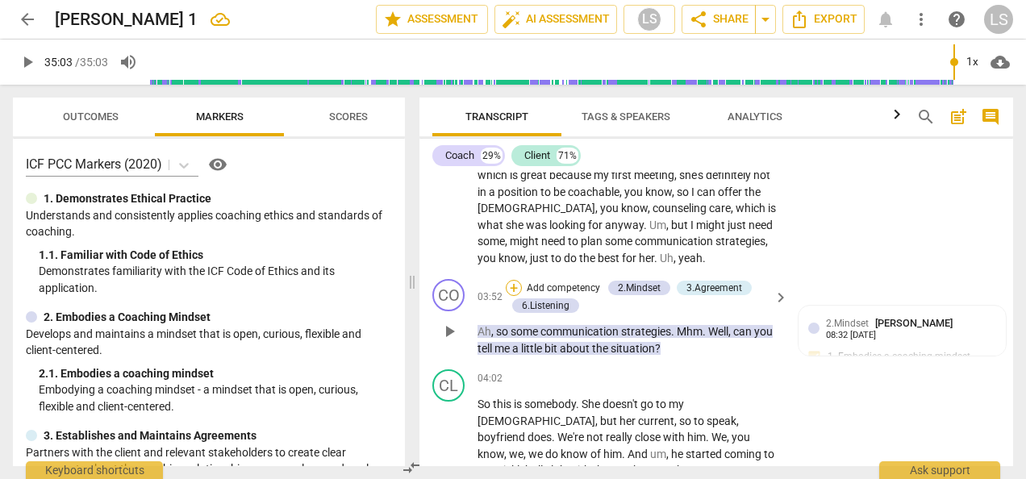
click at [514, 296] on div "+" at bounding box center [514, 288] width 16 height 16
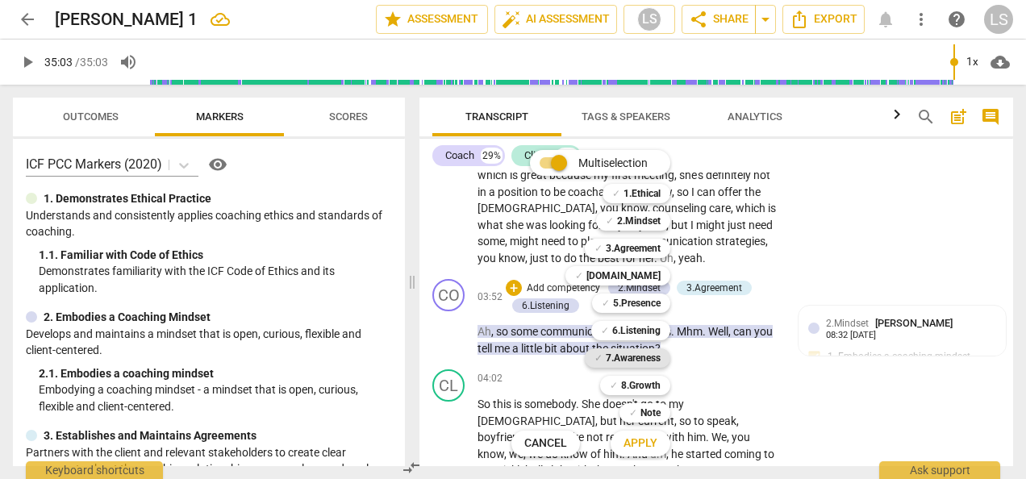
click at [639, 357] on b "7.Awareness" at bounding box center [633, 358] width 55 height 19
click at [643, 440] on span "Apply" at bounding box center [641, 444] width 34 height 16
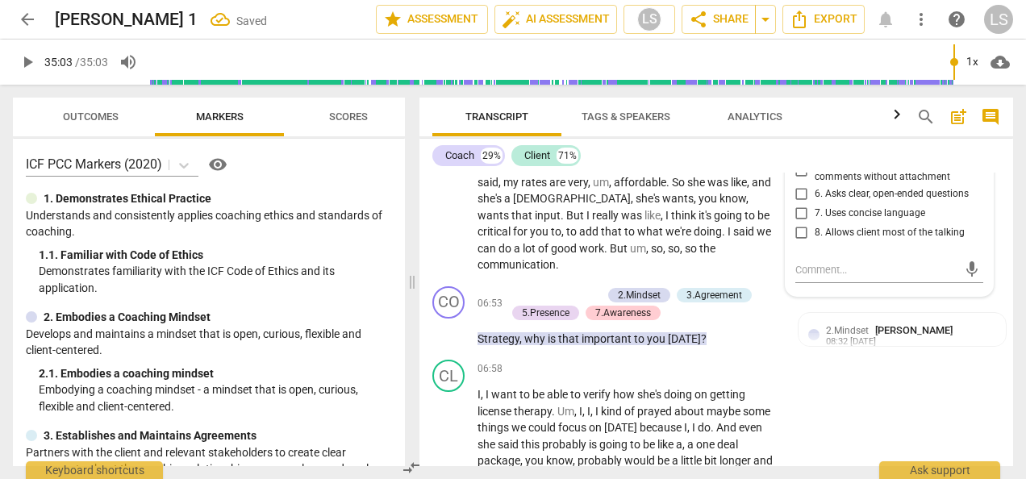
scroll to position [2905, 0]
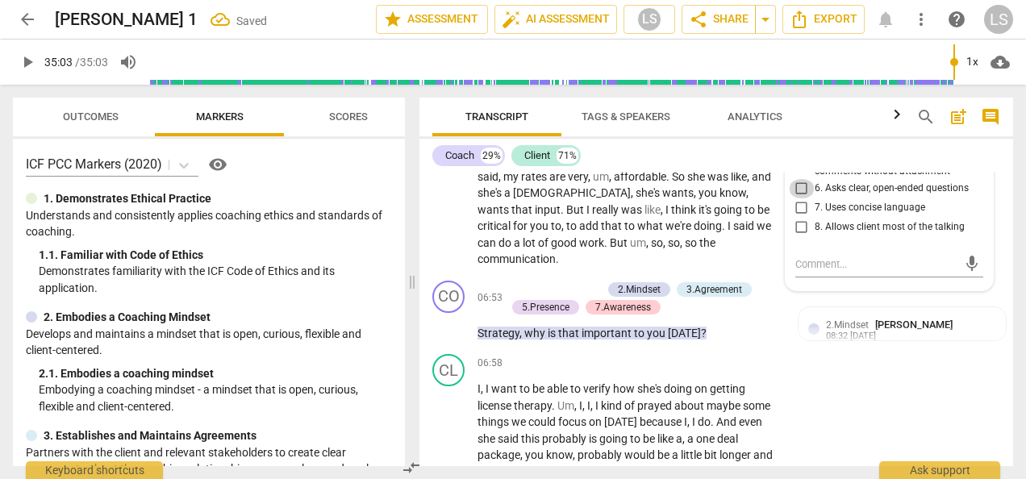
click at [804, 199] on input "6. Asks clear, open-ended questions" at bounding box center [802, 188] width 26 height 19
checkbox input "true"
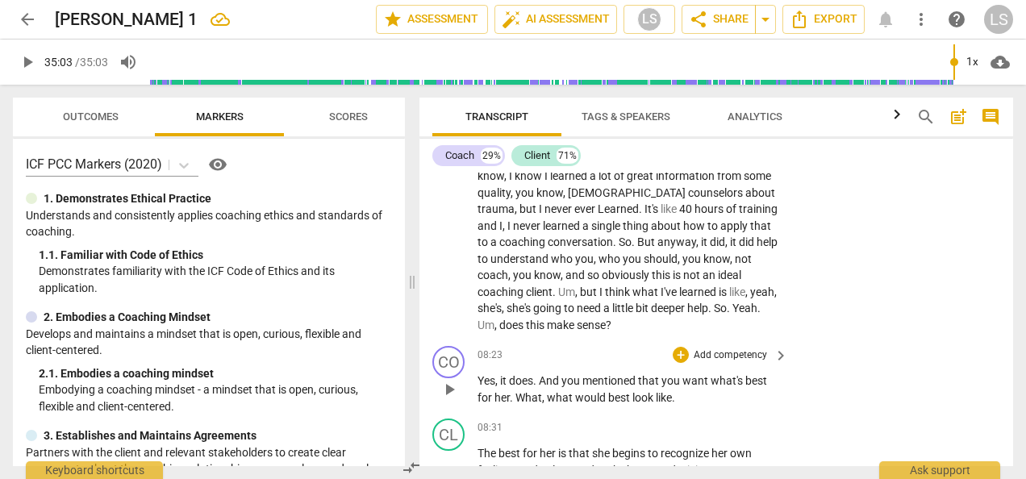
scroll to position [3309, 0]
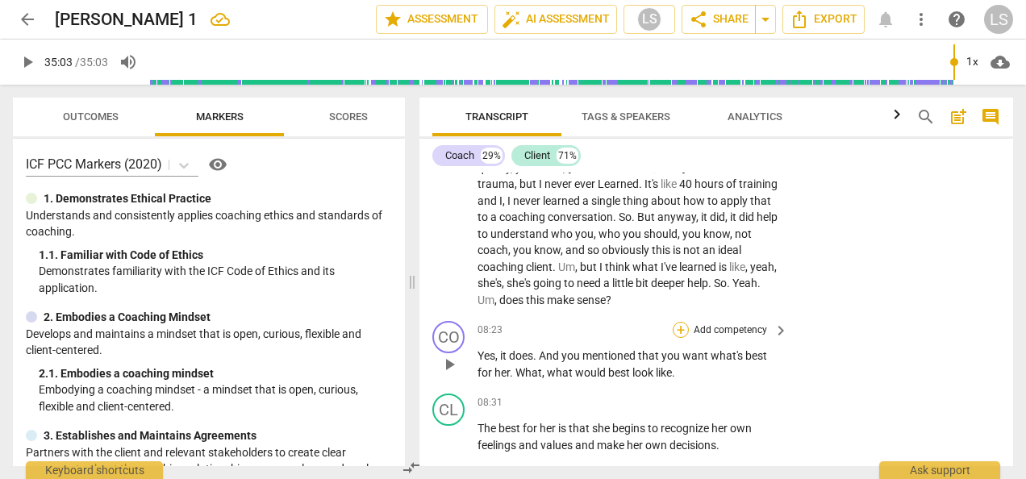
click at [679, 322] on div "+" at bounding box center [681, 330] width 16 height 16
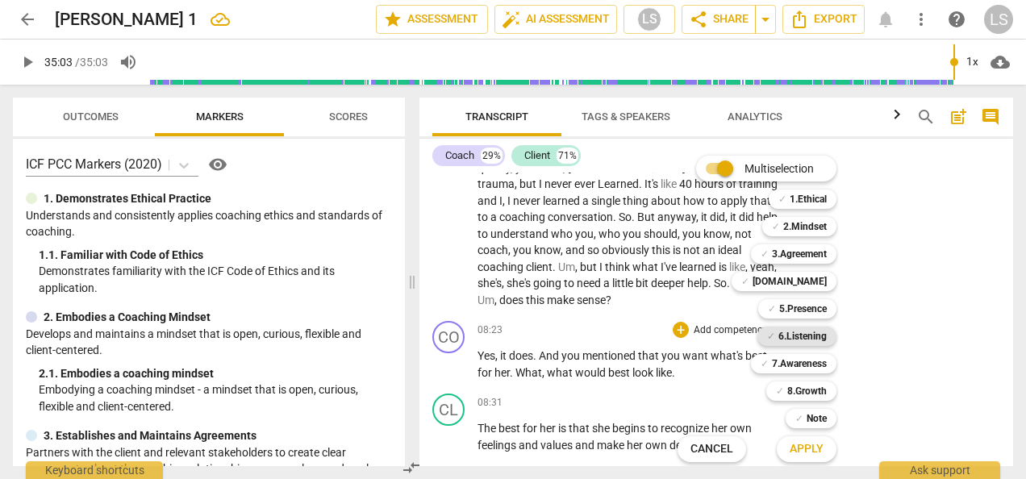
click at [795, 332] on b "6.Listening" at bounding box center [803, 336] width 48 height 19
click at [805, 227] on b "2.Mindset" at bounding box center [806, 226] width 44 height 19
click at [808, 365] on b "7.Awareness" at bounding box center [799, 363] width 55 height 19
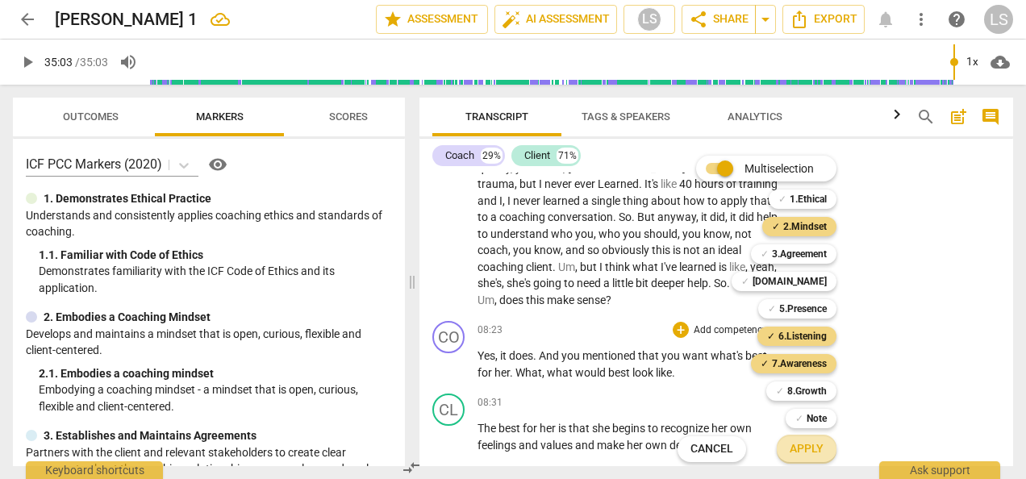
drag, startPoint x: 802, startPoint y: 453, endPoint x: 801, endPoint y: 437, distance: 16.2
click at [802, 452] on span "Apply" at bounding box center [807, 449] width 34 height 16
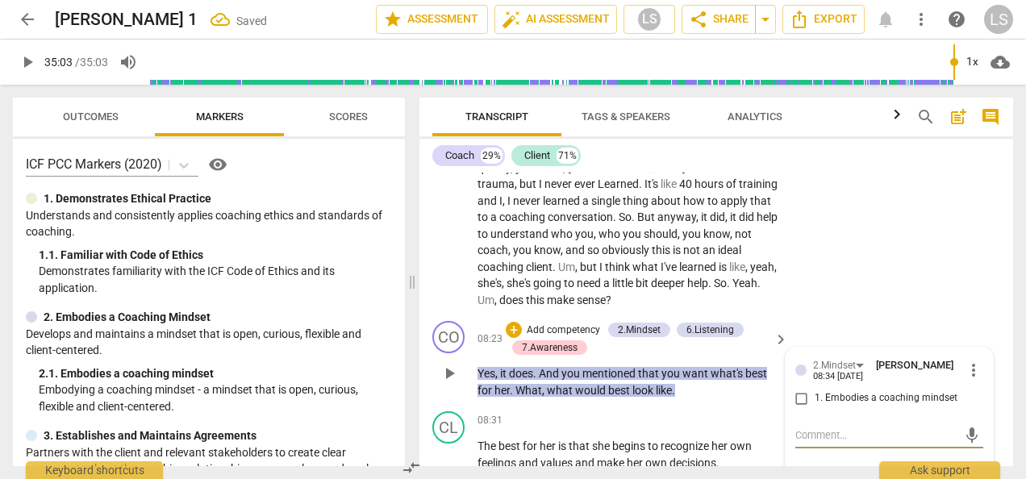
click at [798, 389] on input "1. Embodies a coaching mindset" at bounding box center [802, 398] width 26 height 19
checkbox input "true"
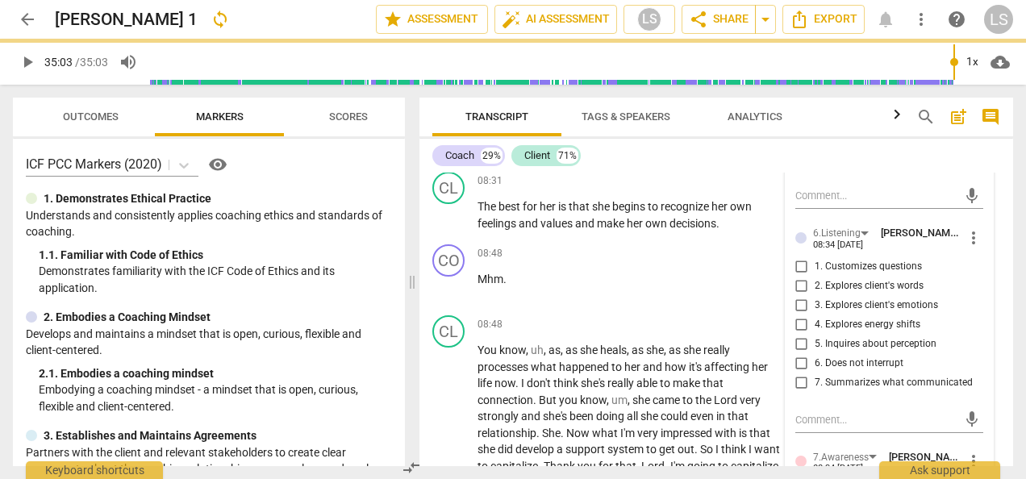
scroll to position [3551, 0]
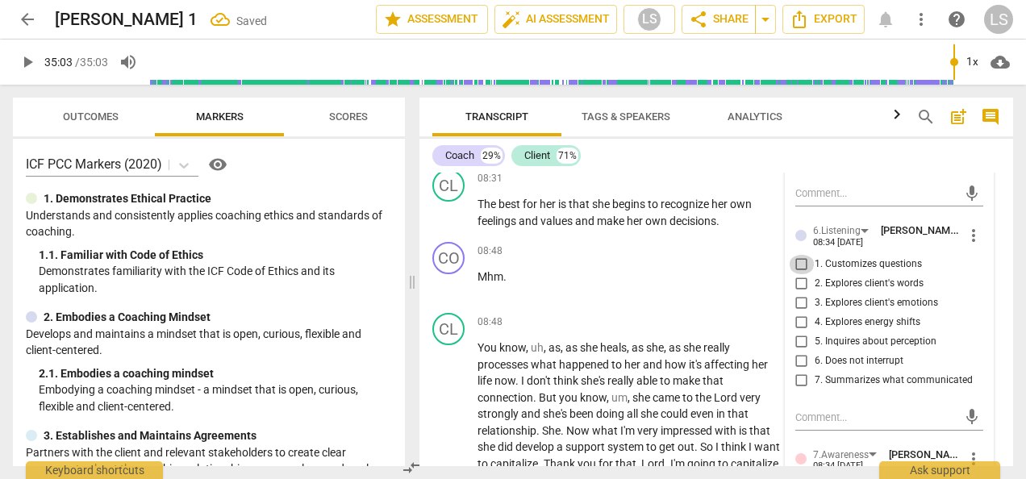
click at [796, 255] on input "1. Customizes questions" at bounding box center [802, 264] width 26 height 19
checkbox input "true"
click at [799, 274] on input "2. Explores client's words" at bounding box center [802, 283] width 26 height 19
checkbox input "true"
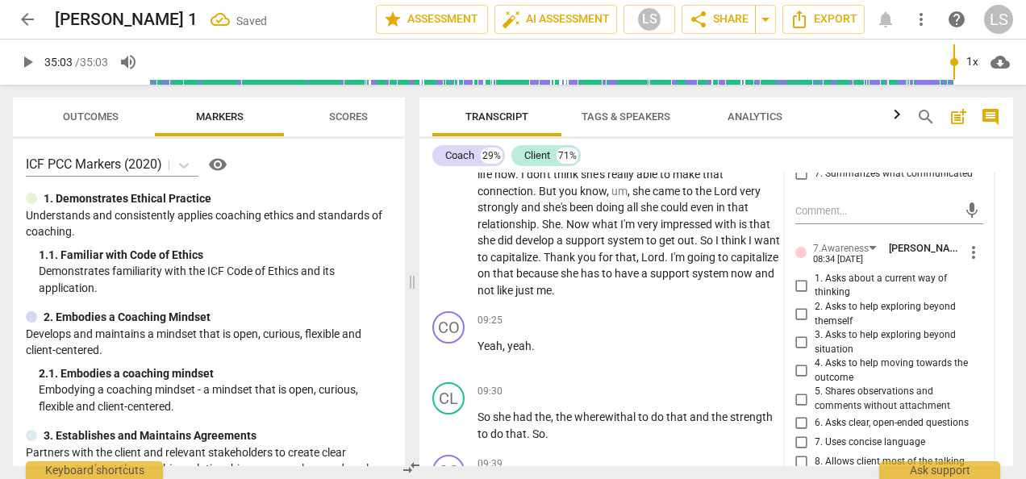
scroll to position [3793, 0]
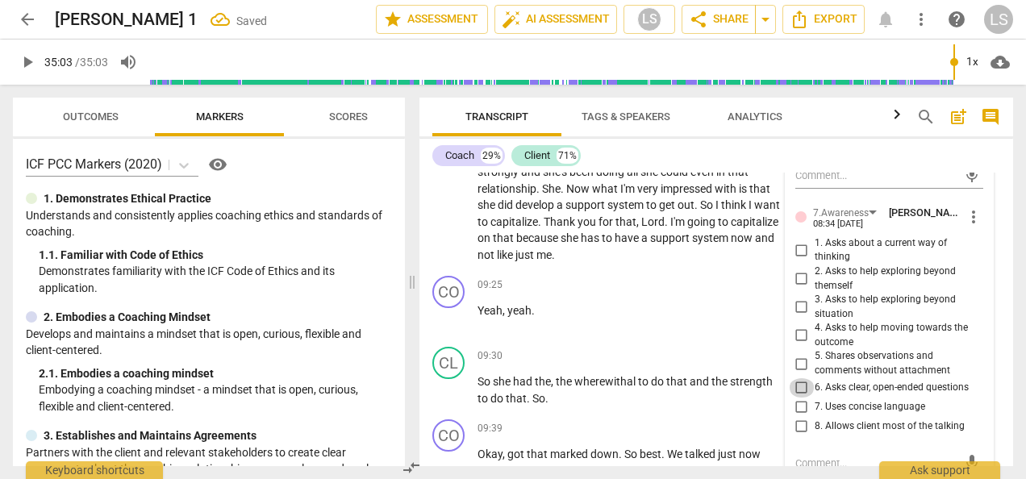
click at [801, 378] on input "6. Asks clear, open-ended questions" at bounding box center [802, 387] width 26 height 19
checkbox input "true"
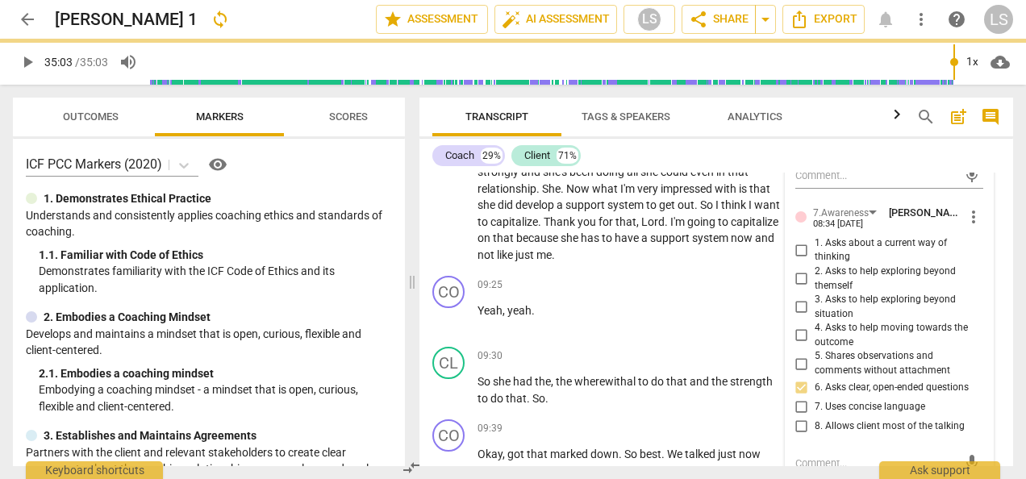
click at [802, 398] on input "7. Uses concise language" at bounding box center [802, 407] width 26 height 19
checkbox input "true"
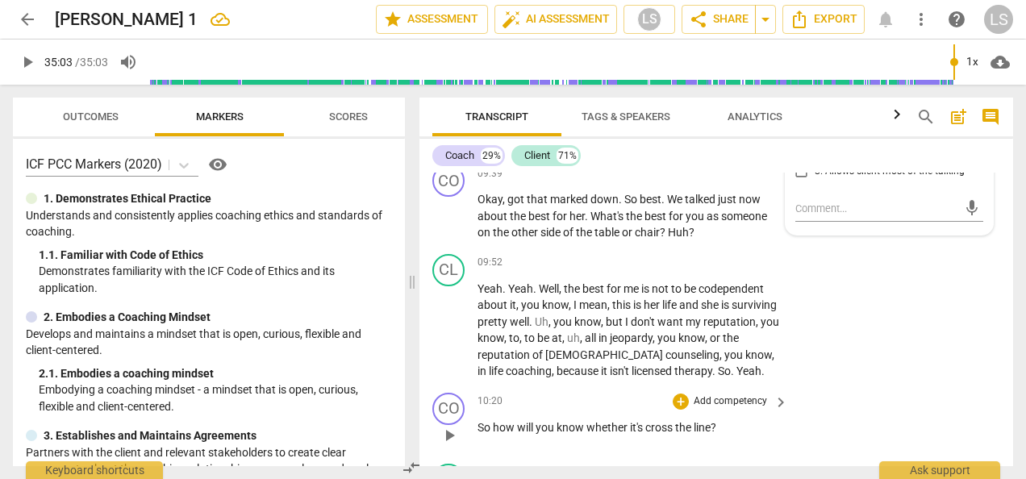
scroll to position [3954, 0]
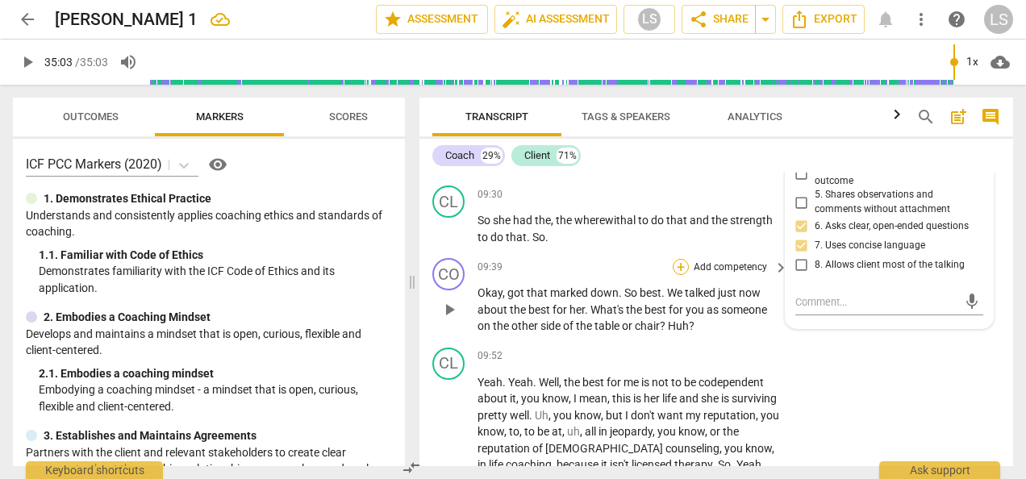
click at [678, 259] on div "+" at bounding box center [681, 267] width 16 height 16
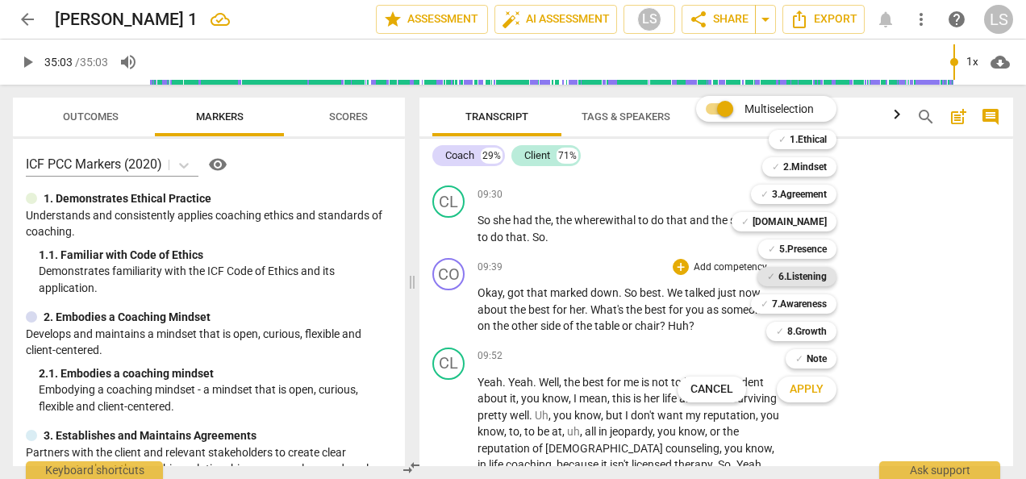
click at [786, 281] on b "6.Listening" at bounding box center [803, 276] width 48 height 19
click at [790, 303] on b "7.Awareness" at bounding box center [799, 304] width 55 height 19
click at [820, 166] on b "2.Mindset" at bounding box center [806, 166] width 44 height 19
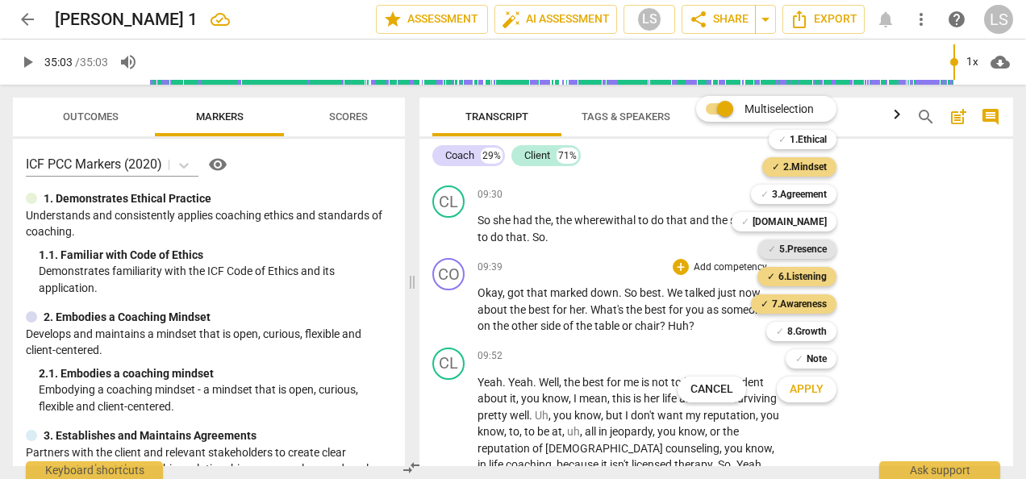
click at [812, 242] on b "5.Presence" at bounding box center [804, 249] width 48 height 19
click at [817, 391] on span "Apply" at bounding box center [807, 390] width 34 height 16
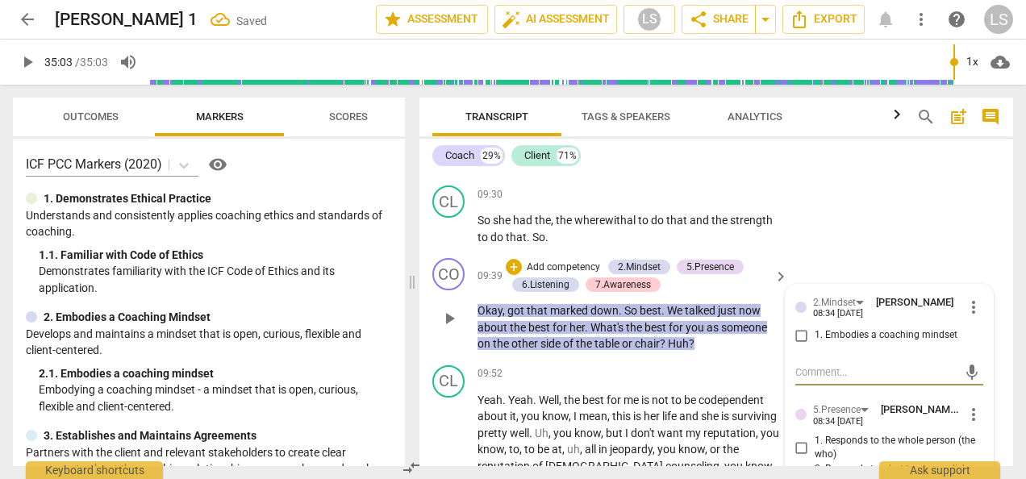
click at [797, 326] on input "1. Embodies a coaching mindset" at bounding box center [802, 335] width 26 height 19
checkbox input "true"
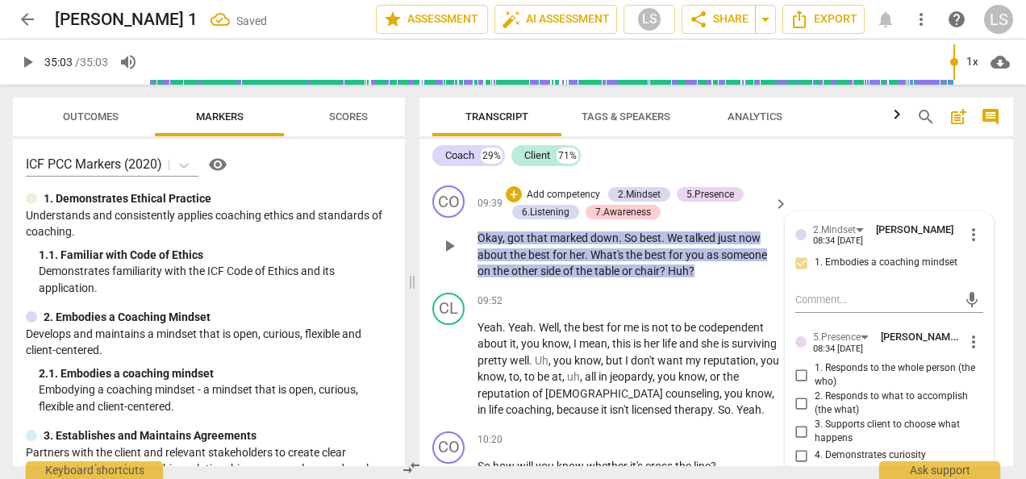
scroll to position [4035, 0]
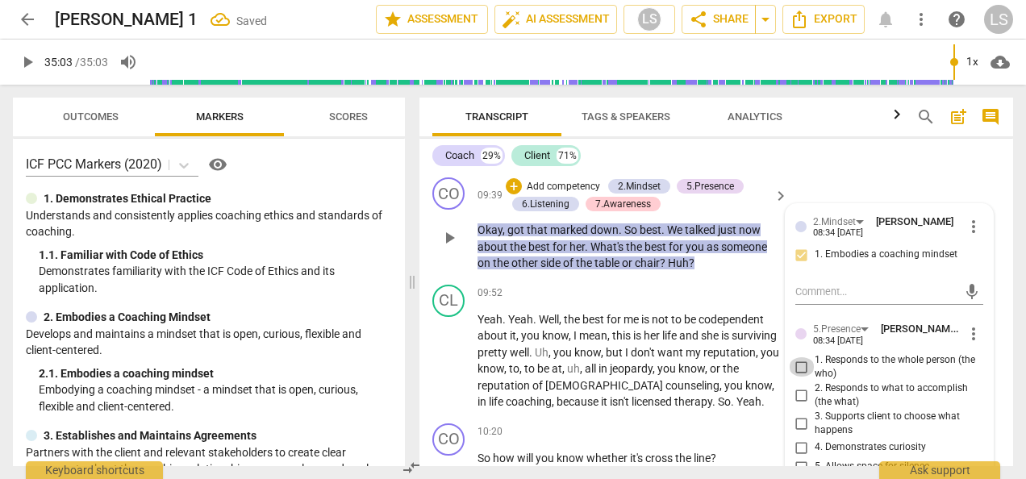
click at [802, 357] on input "1. Responds to the whole person (the who)" at bounding box center [802, 366] width 26 height 19
checkbox input "true"
click at [797, 438] on input "4. Demonstrates curiosity" at bounding box center [802, 447] width 26 height 19
checkbox input "true"
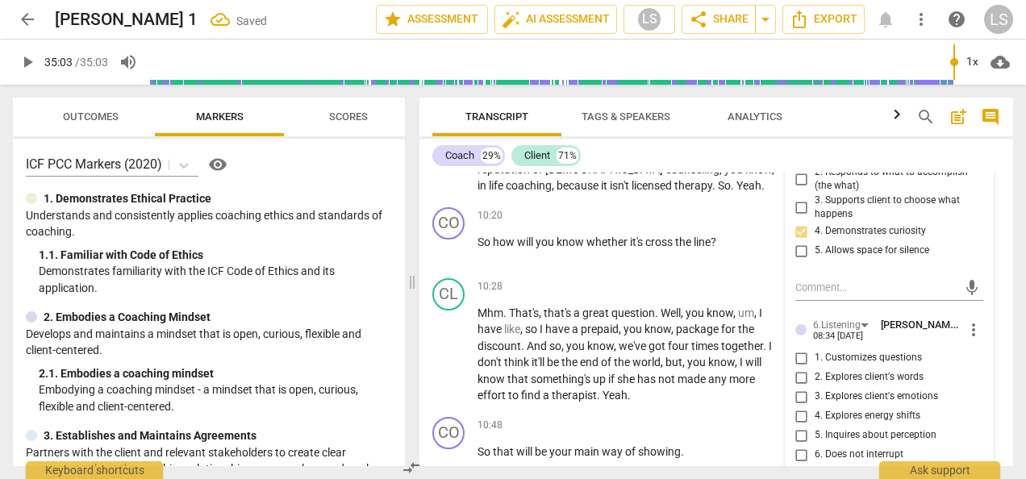
scroll to position [4277, 0]
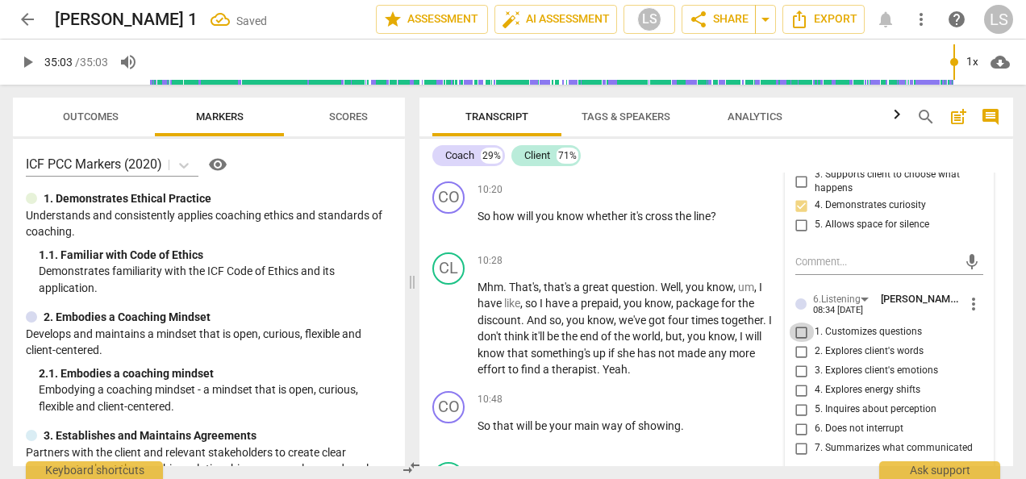
click at [800, 323] on input "1. Customizes questions" at bounding box center [802, 332] width 26 height 19
checkbox input "true"
click at [798, 342] on input "2. Explores client's words" at bounding box center [802, 351] width 26 height 19
checkbox input "true"
click at [796, 400] on input "5. Inquires about perception" at bounding box center [802, 409] width 26 height 19
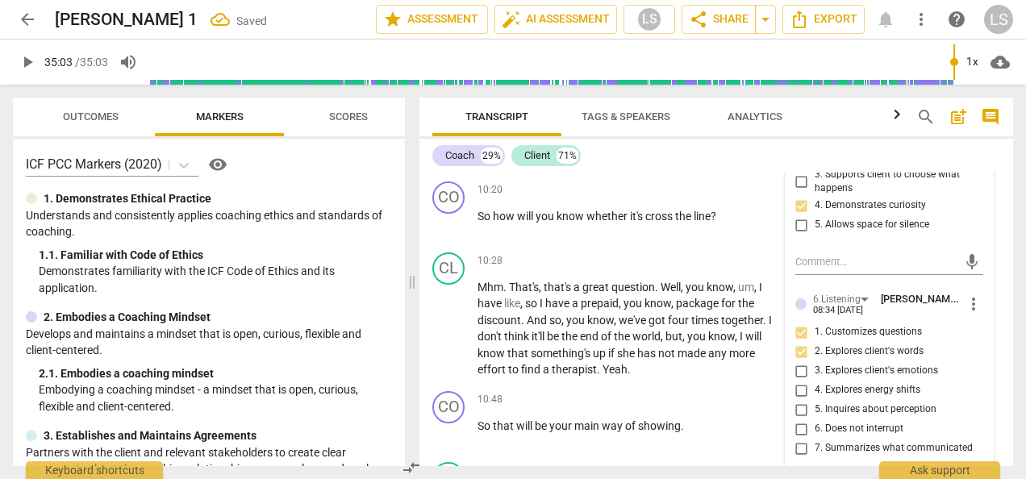
checkbox input "true"
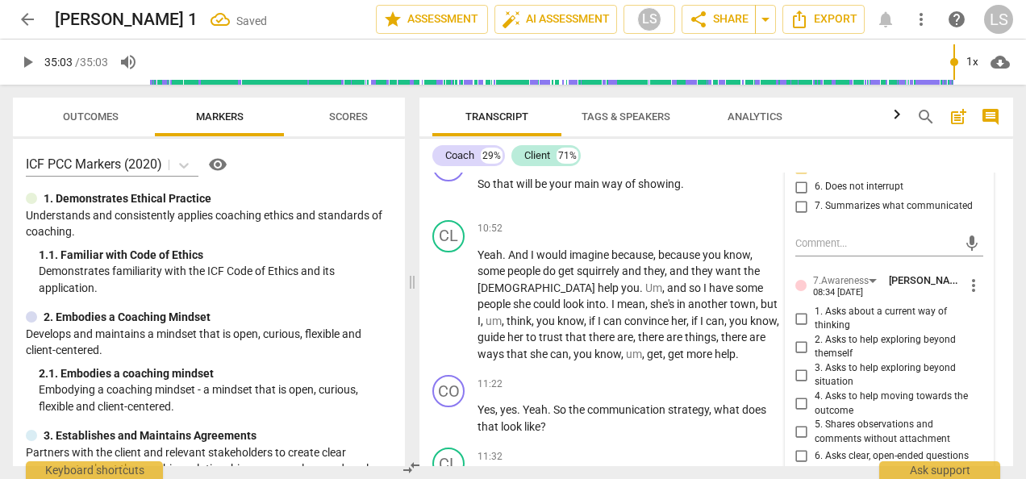
click at [801, 309] on input "1. Asks about a current way of thinking" at bounding box center [802, 318] width 26 height 19
checkbox input "true"
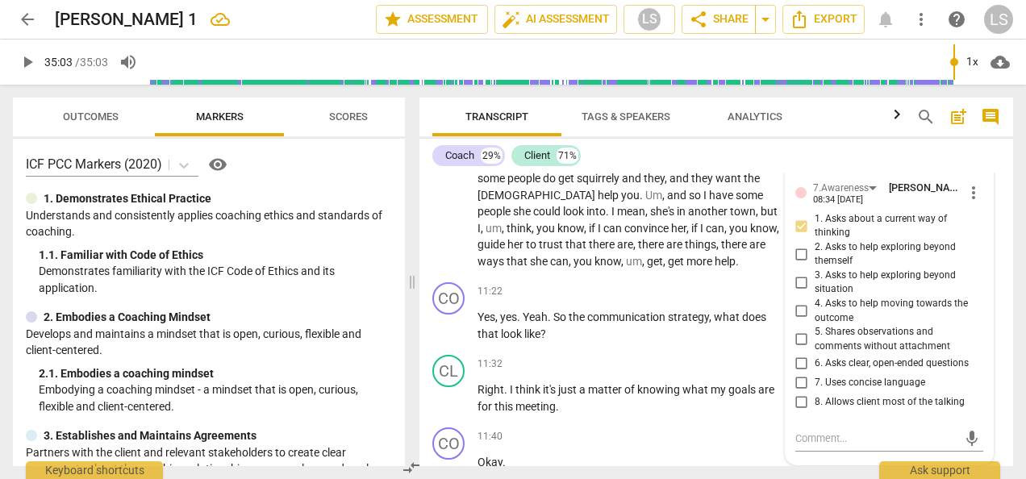
scroll to position [4680, 0]
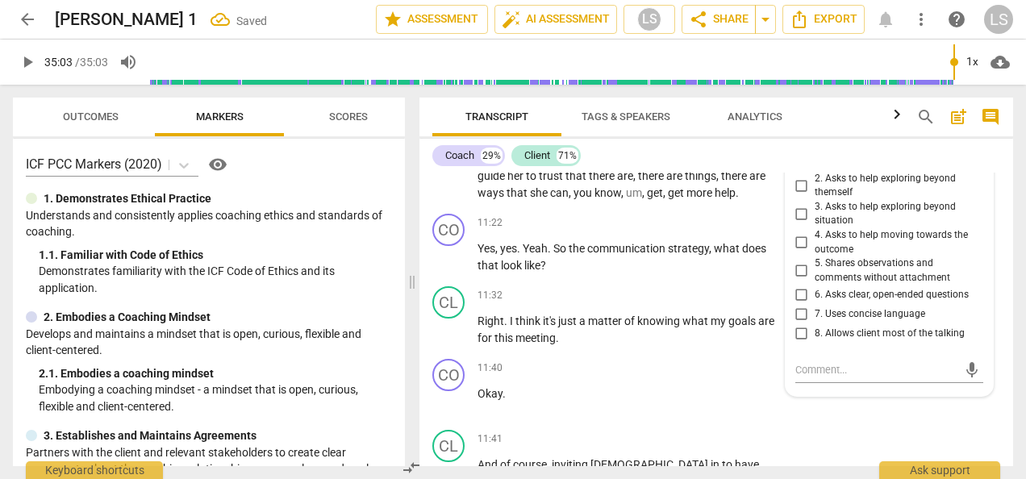
drag, startPoint x: 802, startPoint y: 278, endPoint x: 800, endPoint y: 296, distance: 18.6
click at [802, 285] on input "6. Asks clear, open-ended questions" at bounding box center [802, 294] width 26 height 19
checkbox input "true"
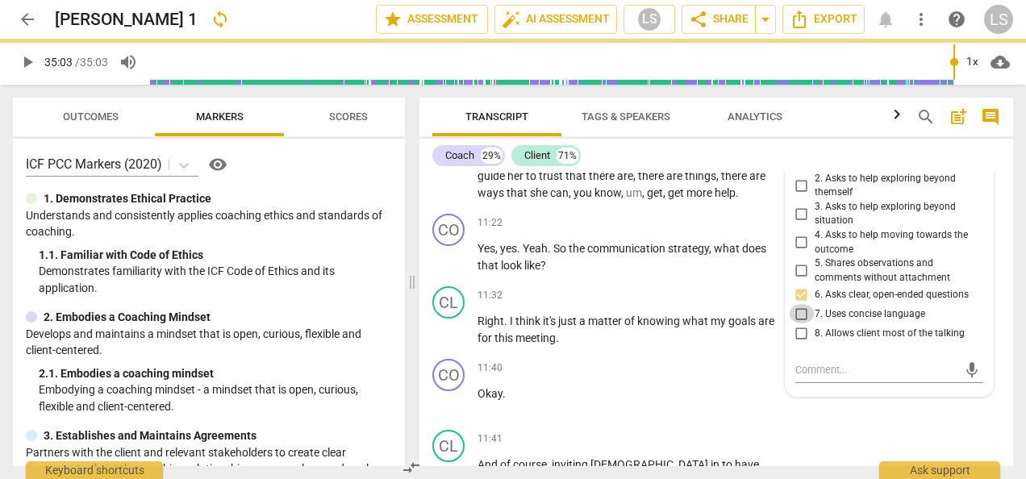
click at [801, 304] on input "7. Uses concise language" at bounding box center [802, 313] width 26 height 19
checkbox input "true"
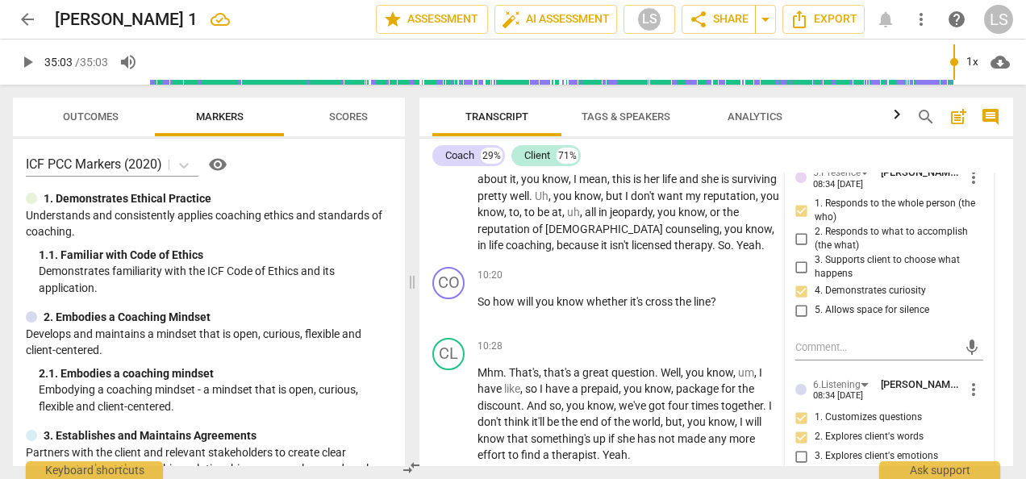
scroll to position [4115, 0]
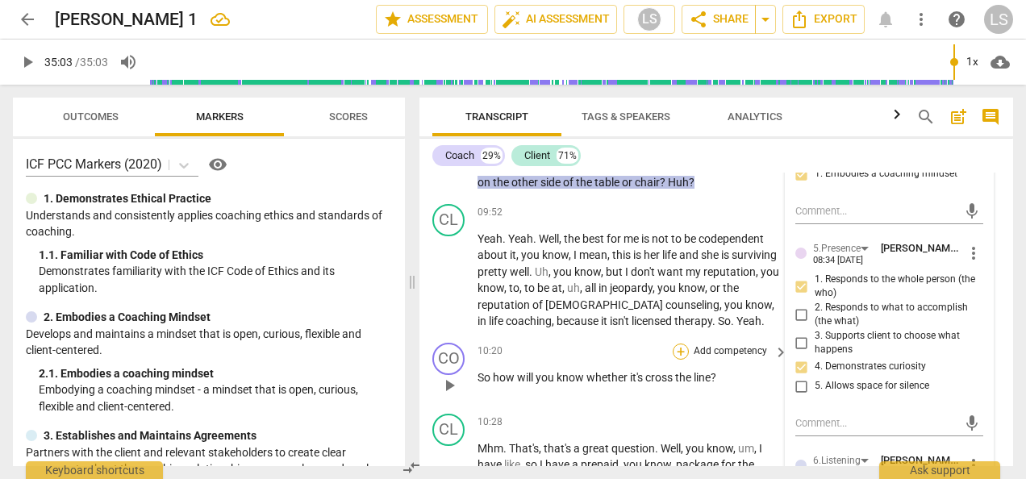
click at [682, 344] on div "+" at bounding box center [681, 352] width 16 height 16
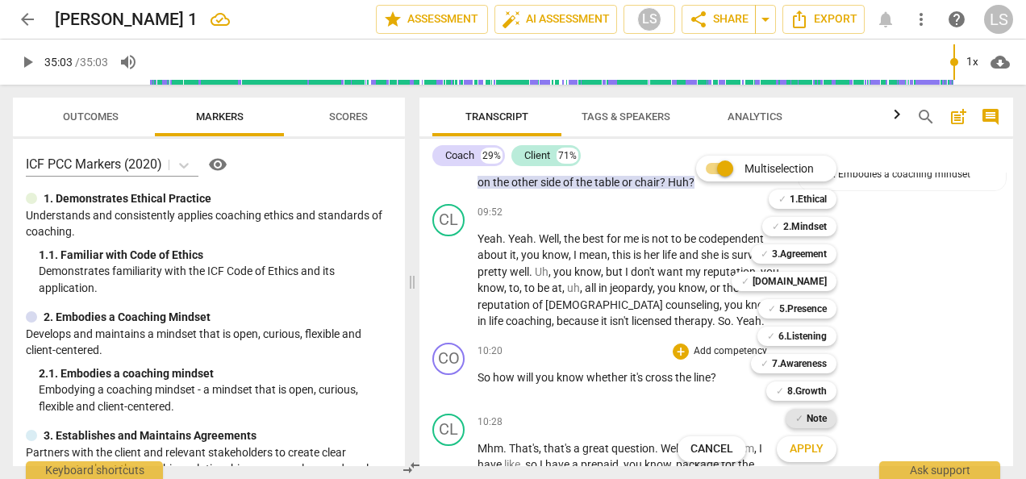
click at [810, 413] on b "Note" at bounding box center [817, 418] width 20 height 19
click at [810, 454] on span "Apply" at bounding box center [807, 449] width 34 height 16
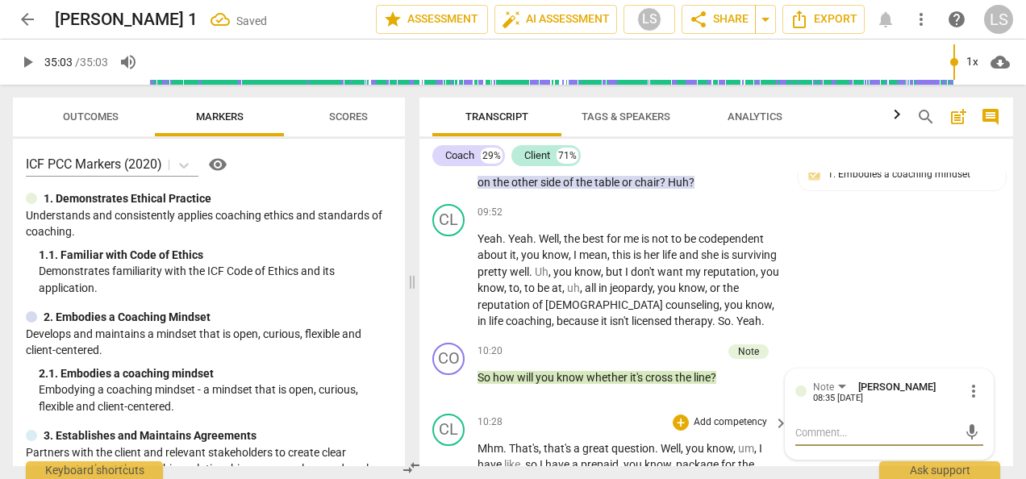
type textarea "I"
type textarea "It"
type textarea "It'"
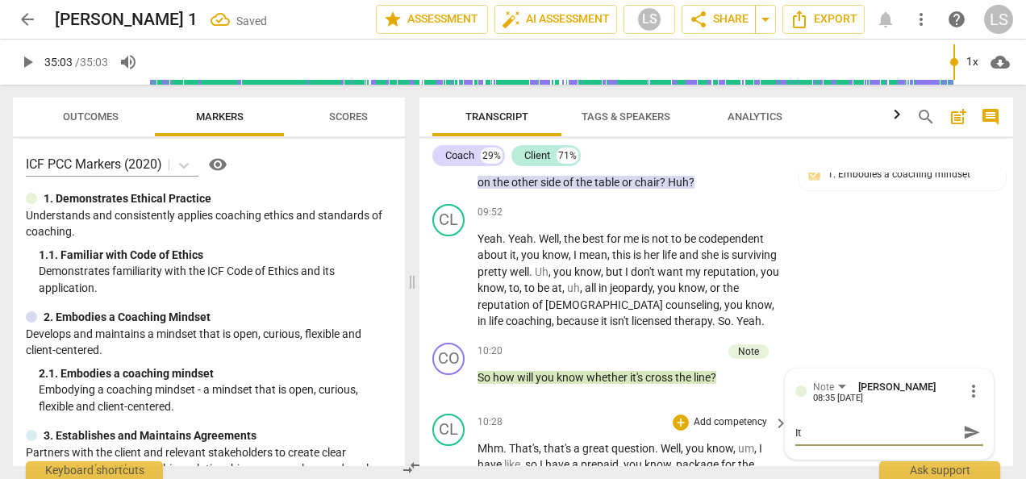
type textarea "It'"
type textarea "It's"
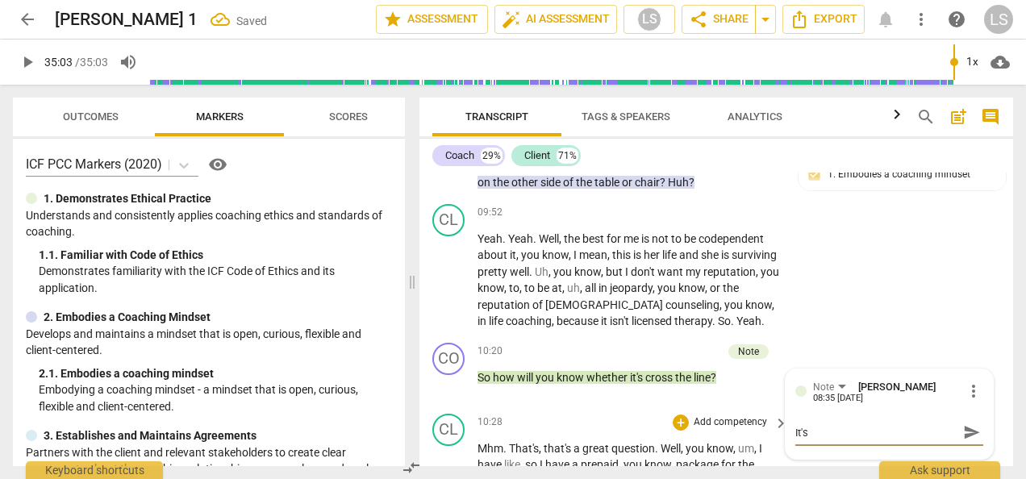
type textarea "It's n"
type textarea "It's no"
type textarea "It's not"
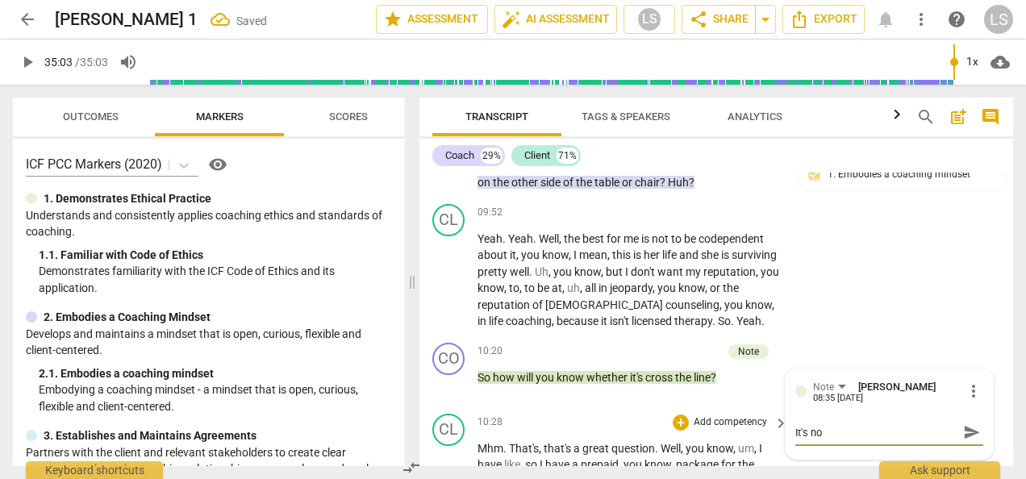
type textarea "It's not"
type textarea "It's not c"
type textarea "It's not cl"
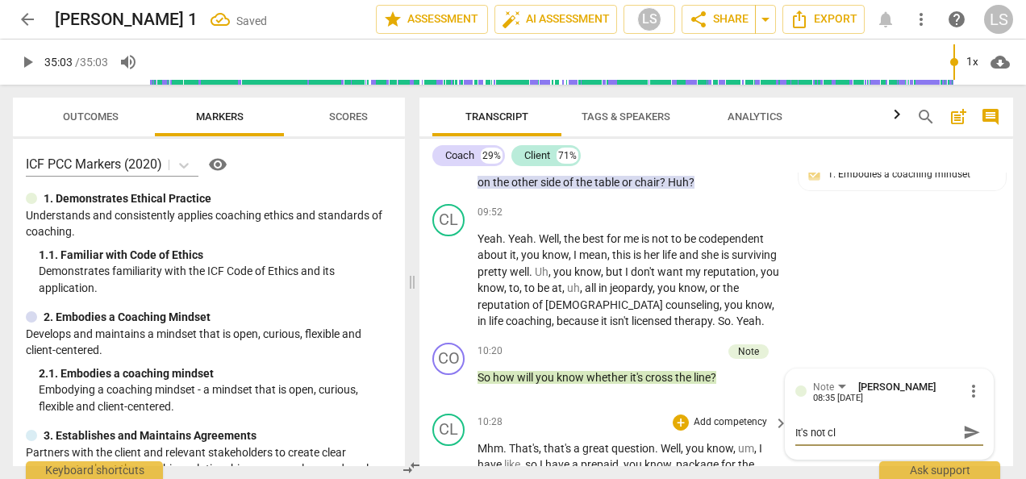
type textarea "It's not cle"
type textarea "It's not clea"
type textarea "It's not clear"
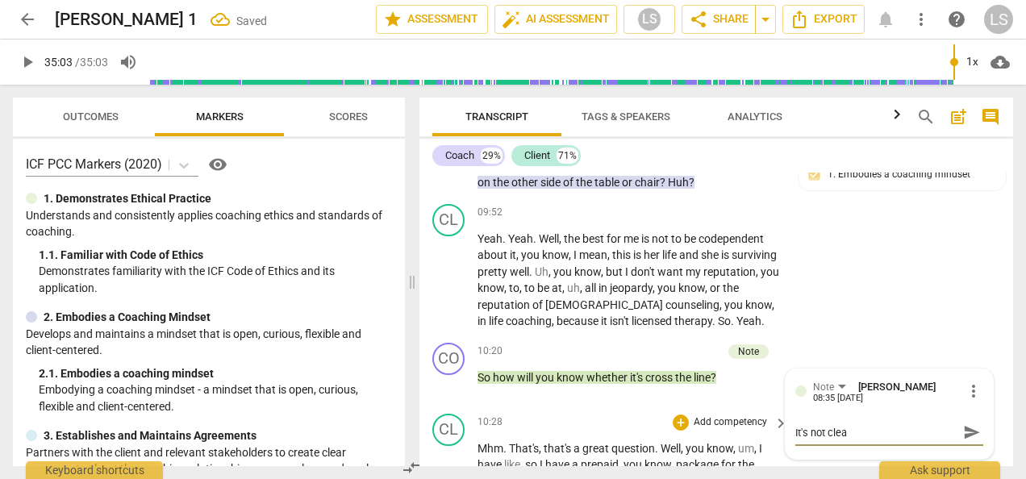
type textarea "It's not clear"
type textarea "It's not clear t"
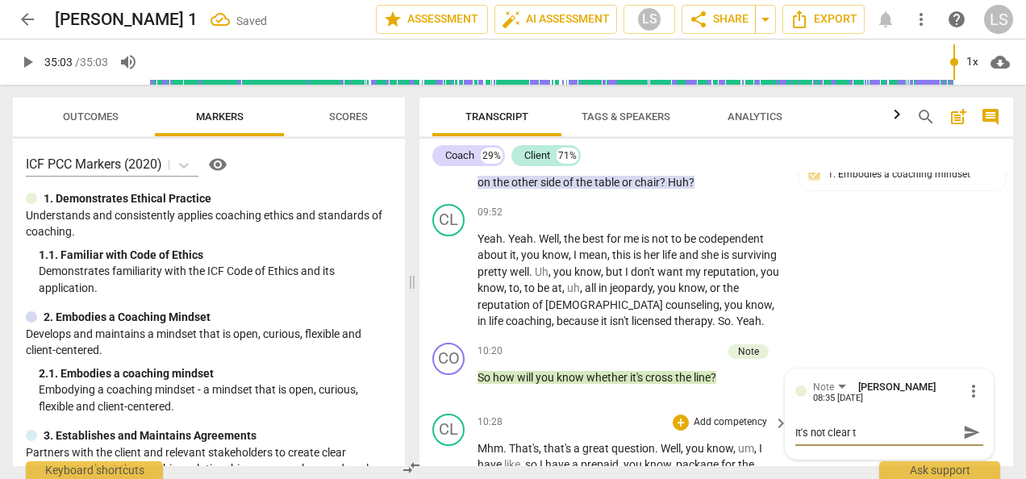
type textarea "It's not clear th"
type textarea "It's not clear tha"
type textarea "It's not clear that"
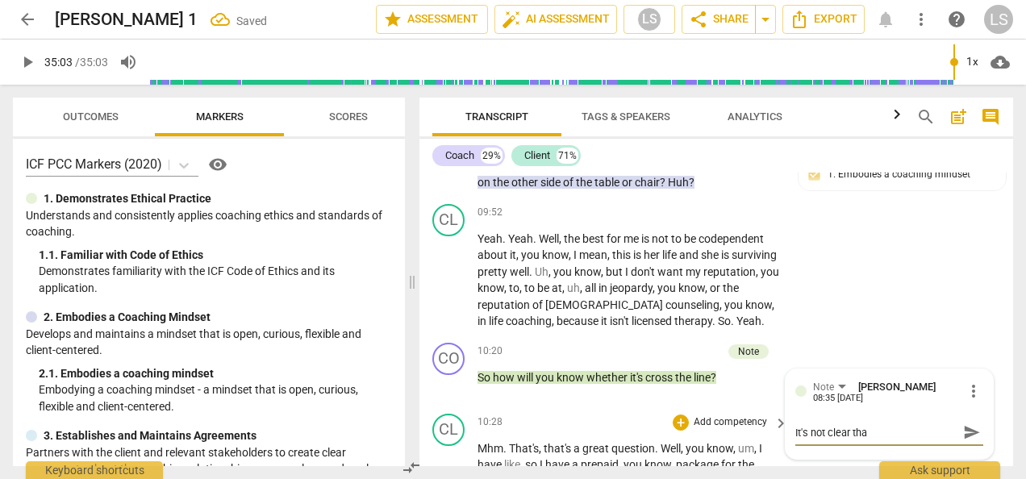
type textarea "It's not clear that"
type textarea "It's not clear that t"
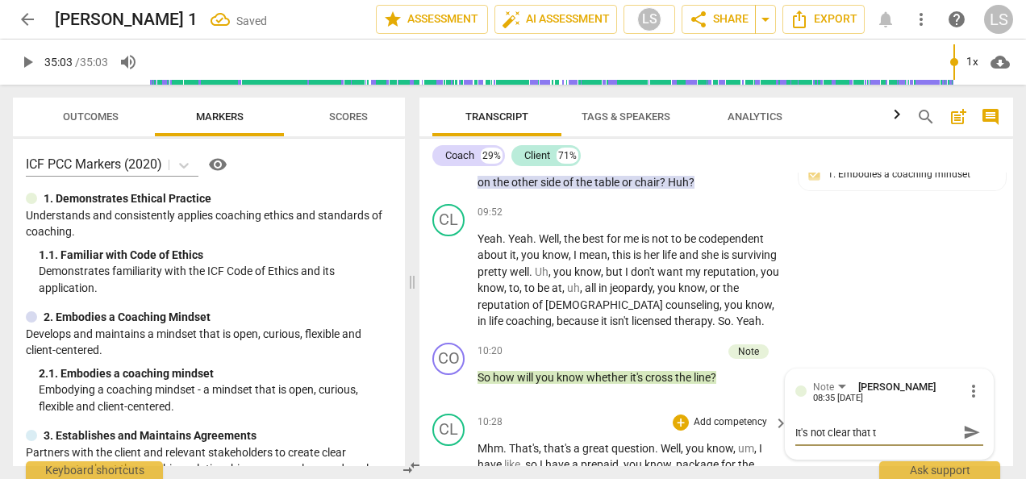
type textarea "It's not clear that th"
type textarea "It's not clear that tho"
type textarea "It's not clear that [PERSON_NAME]"
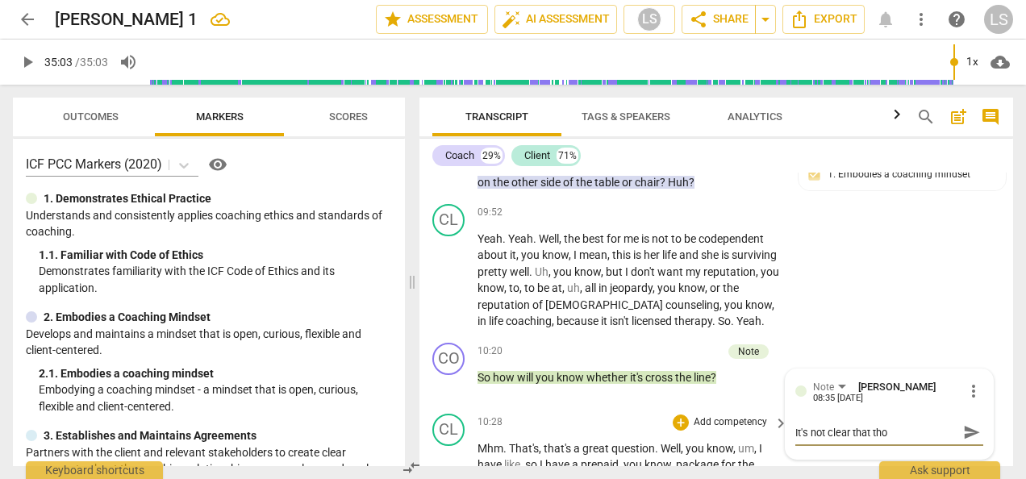
type textarea "It's not clear that [PERSON_NAME]"
type textarea "It's not clear that tho"
type textarea "It's not clear that th"
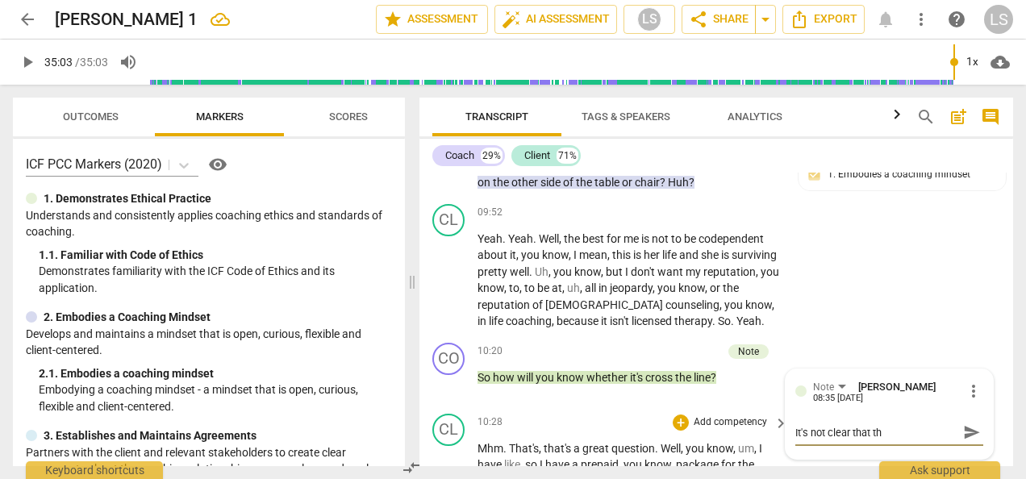
type textarea "It's not clear that thi"
type textarea "It's not clear that this"
type textarea "It's not clear that this q"
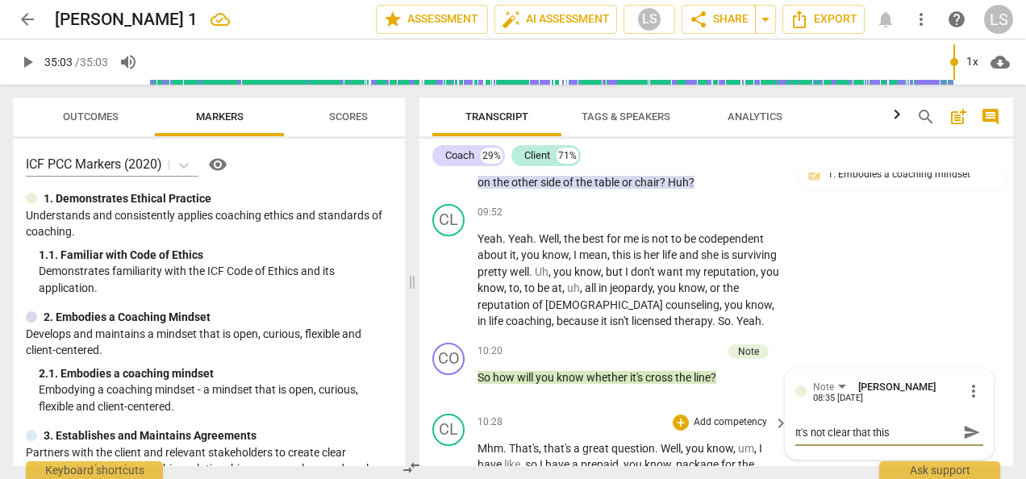
type textarea "It's not clear that this q"
type textarea "It's not clear that this qu"
type textarea "It's not clear that this que"
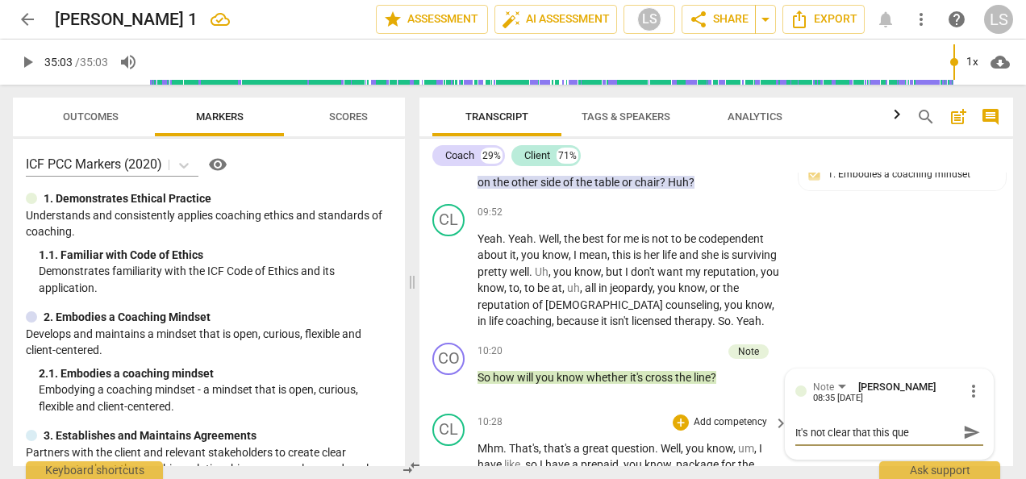
type textarea "It's not clear that this ques"
type textarea "It's not clear that this quest"
type textarea "It's not clear that this questi"
type textarea "It's not clear that this questio"
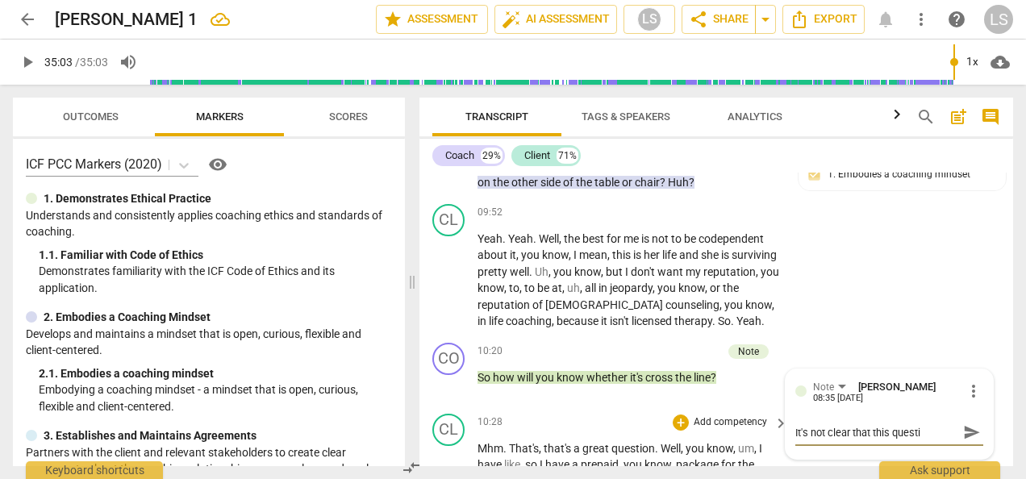
type textarea "It's not clear that this questio"
type textarea "It's not clear that this question"
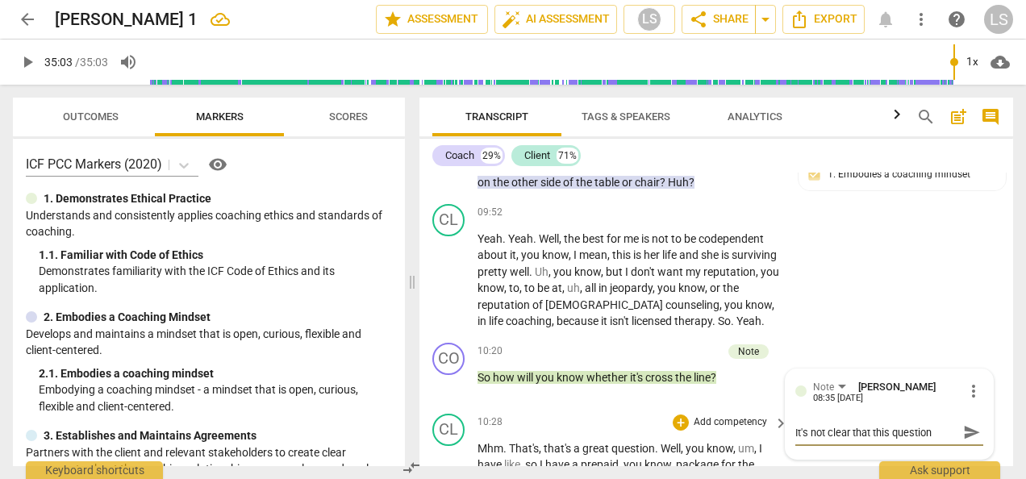
type textarea "It's not clear that this question d"
type textarea "It's not clear that this question di"
type textarea "It's not clear that this question dir"
type textarea "It's not clear that this question dire"
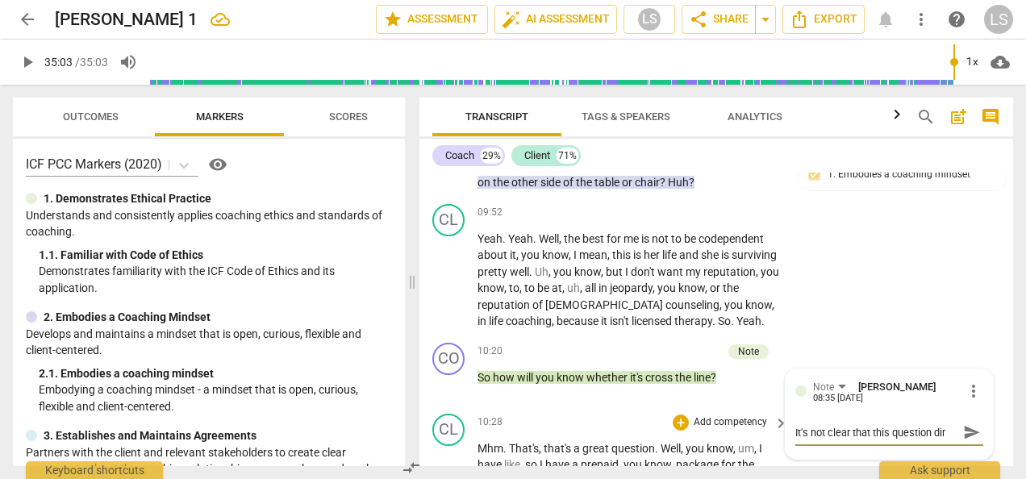
type textarea "It's not clear that this question dire"
type textarea "It's not clear that this question direc"
type textarea "It's not clear that this question direct"
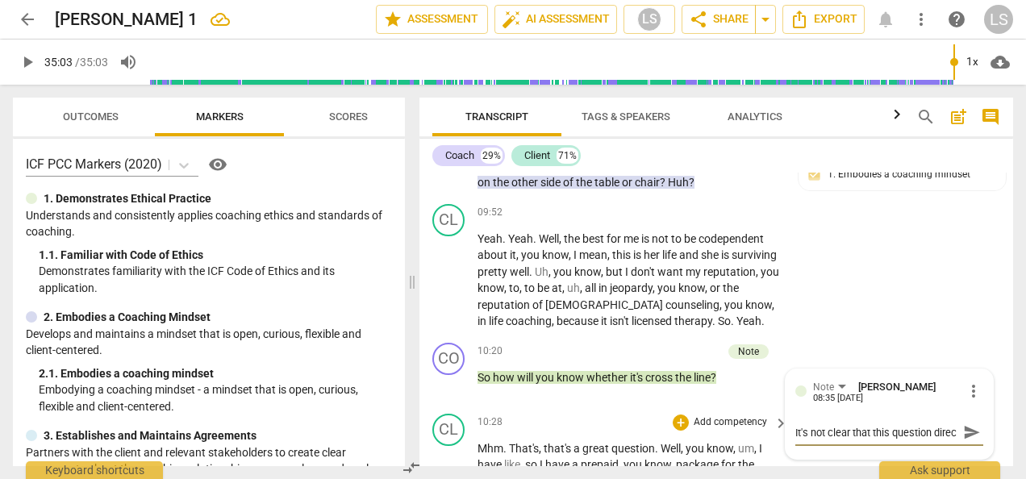
scroll to position [14, 0]
type textarea "It's not clear that this question directl"
type textarea "It's not clear that this question directly"
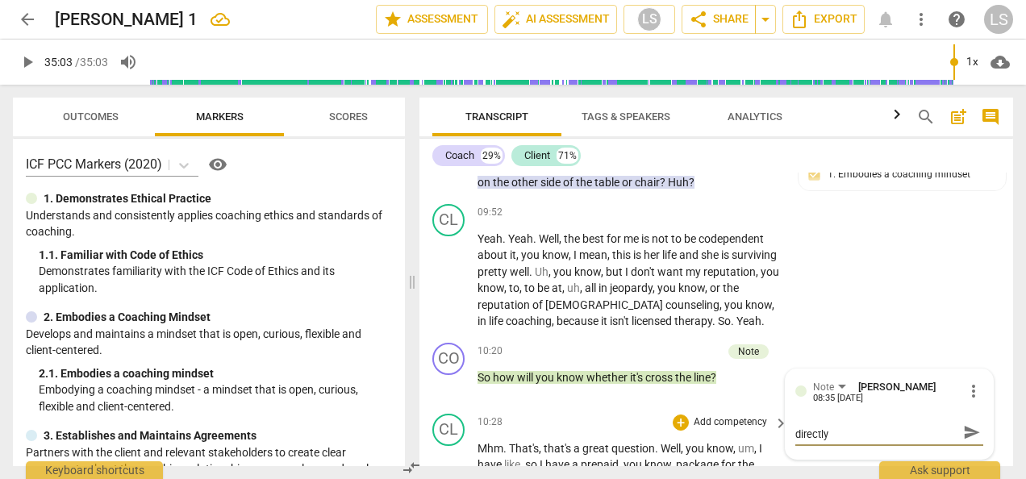
type textarea "It's not clear that this question directly"
type textarea "It's not clear that this question directly r"
type textarea "It's not clear that this question directly re"
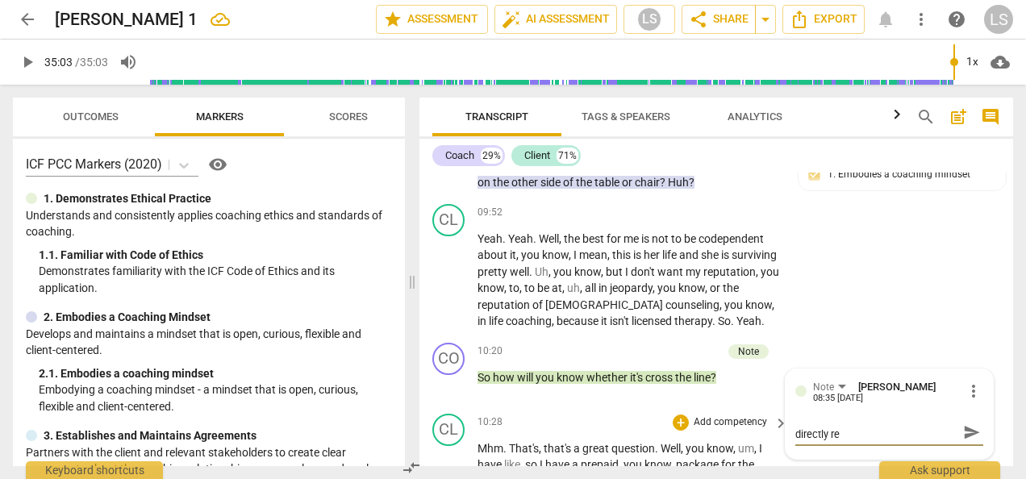
type textarea "It's not clear that this question directly rel"
type textarea "It's not clear that this question directly [MEDICAL_DATA]"
type textarea "It's not clear that this question directly relat"
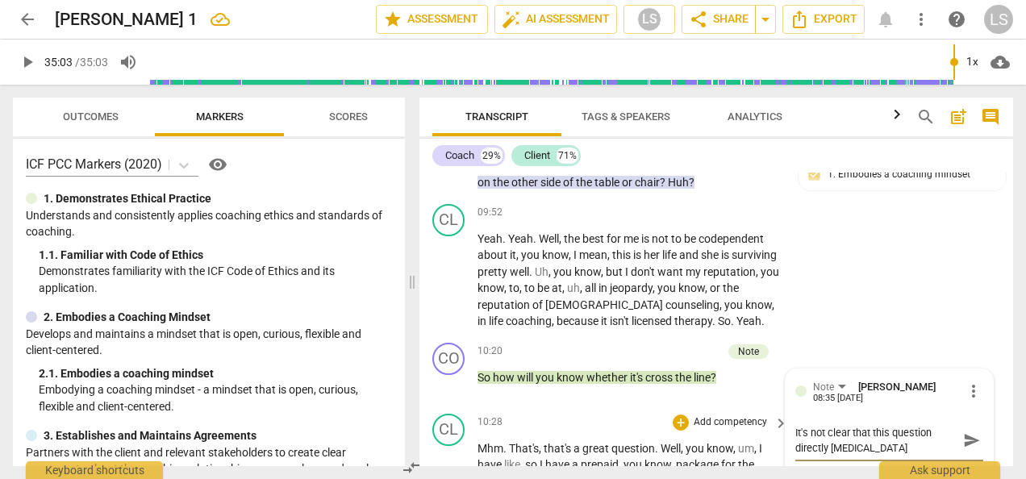
type textarea "It's not clear that this question directly relat"
type textarea "It's not clear that this question directly relate"
type textarea "It's not clear that this question directly relates"
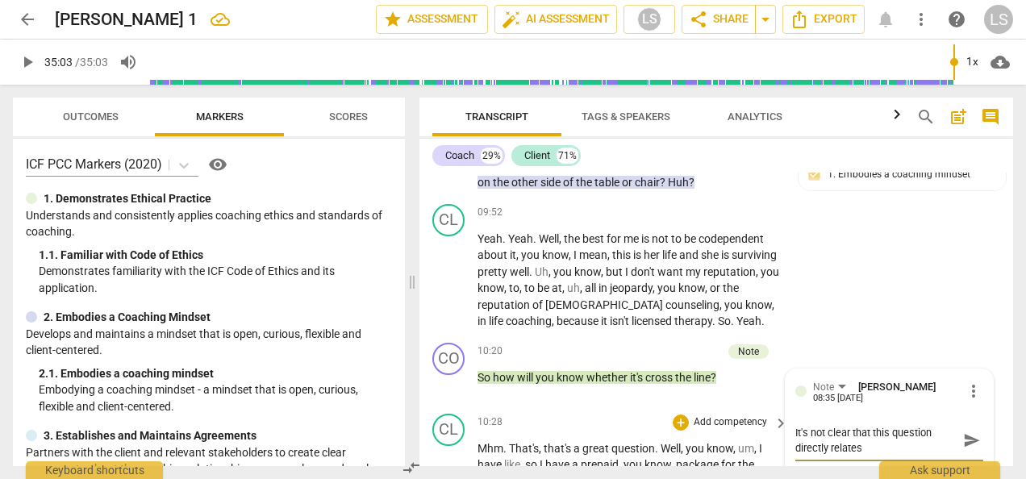
type textarea "It's not clear that this question directly relates"
type textarea "It's not clear that this question directly relates t"
type textarea "It's not clear that this question directly relates to"
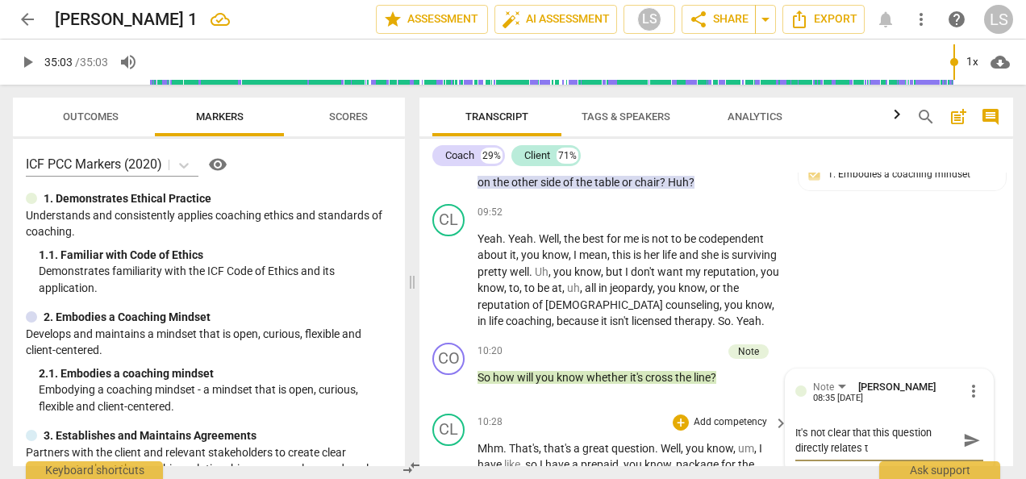
type textarea "It's not clear that this question directly relates to"
type textarea "It's not clear that this question directly relates to w"
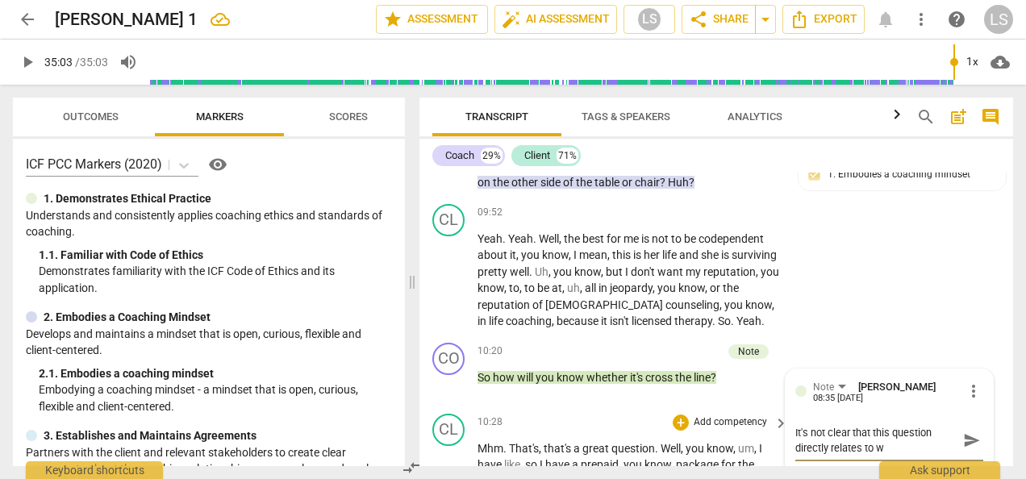
type textarea "It's not clear that this question directly relates to wh"
type textarea "It's not clear that this question directly relates to wha"
type textarea "It's not clear that this question directly relates to what"
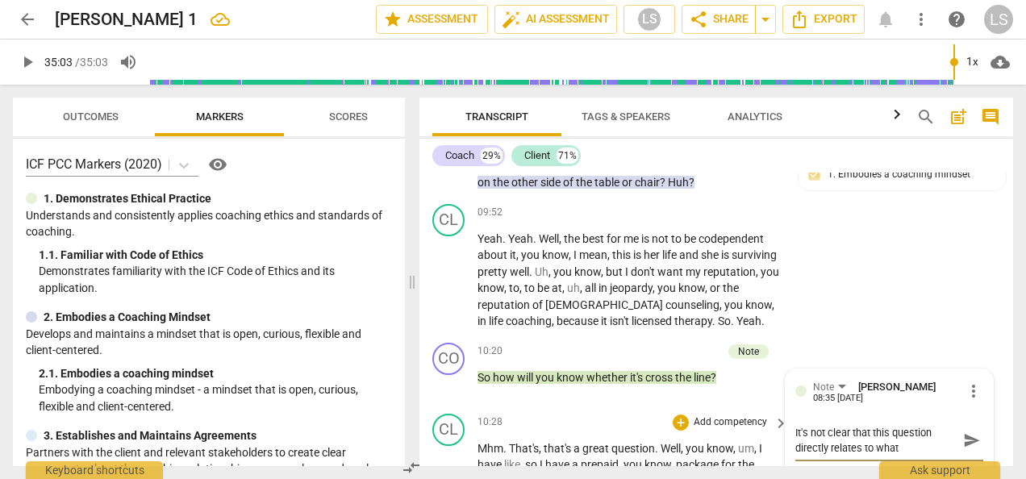
type textarea "It's not clear that this question directly relates to what"
type textarea "It's not clear that this question directly relates to what c"
type textarea "It's not clear that this question directly relates to what cl"
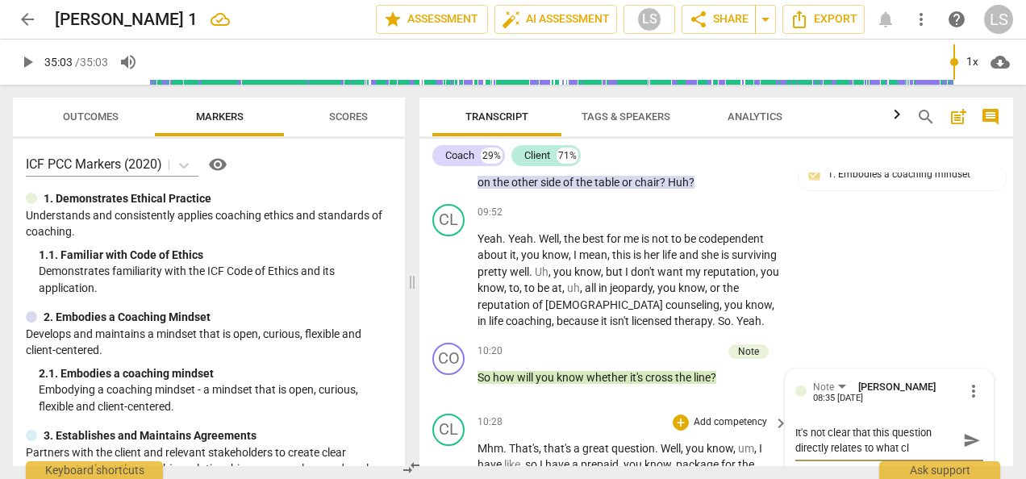
type textarea "It's not clear that this question directly relates to what cli"
type textarea "It's not clear that this question directly relates to what clie"
type textarea "It's not clear that this question directly relates to what clien"
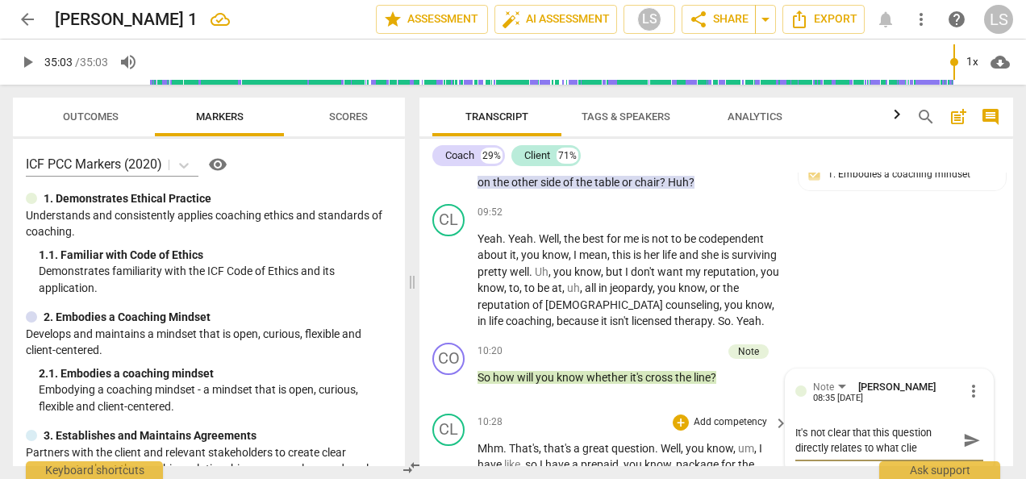
type textarea "It's not clear that this question directly relates to what clien"
type textarea "It's not clear that this question directly relates to what client"
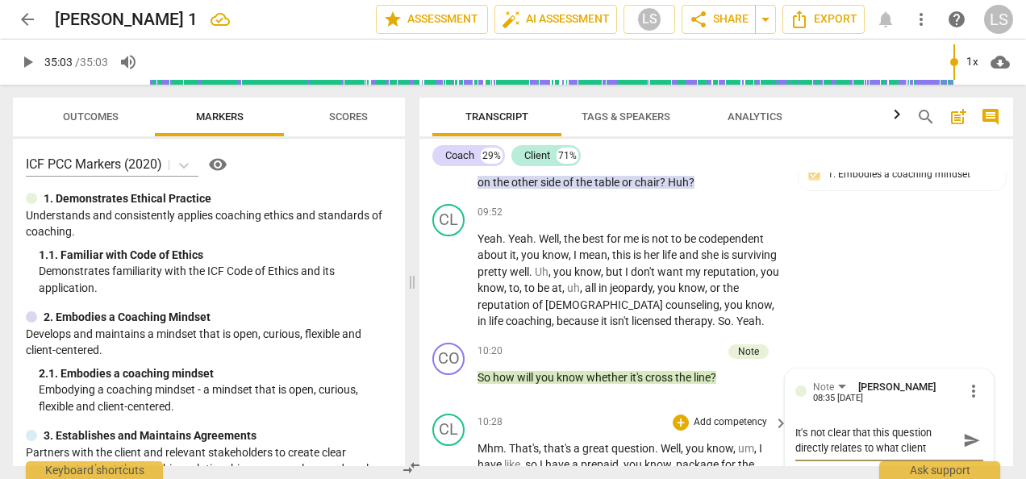
type textarea "It's not clear that this question directly relates to what client h"
type textarea "It's not clear that this question directly relates to what client ha"
type textarea "It's not clear that this question directly relates to what client has"
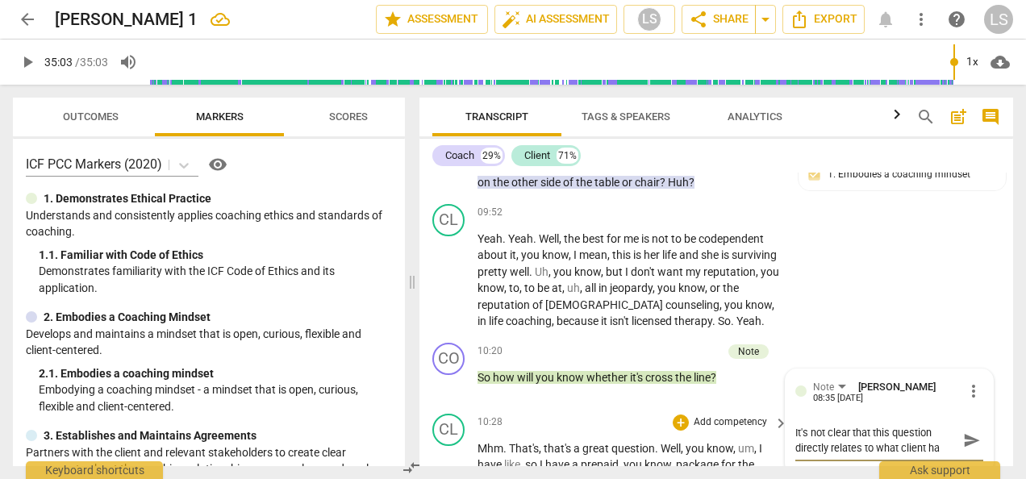
type textarea "It's not clear that this question directly relates to what client has"
type textarea "It's not clear that this question directly relates to what client has j"
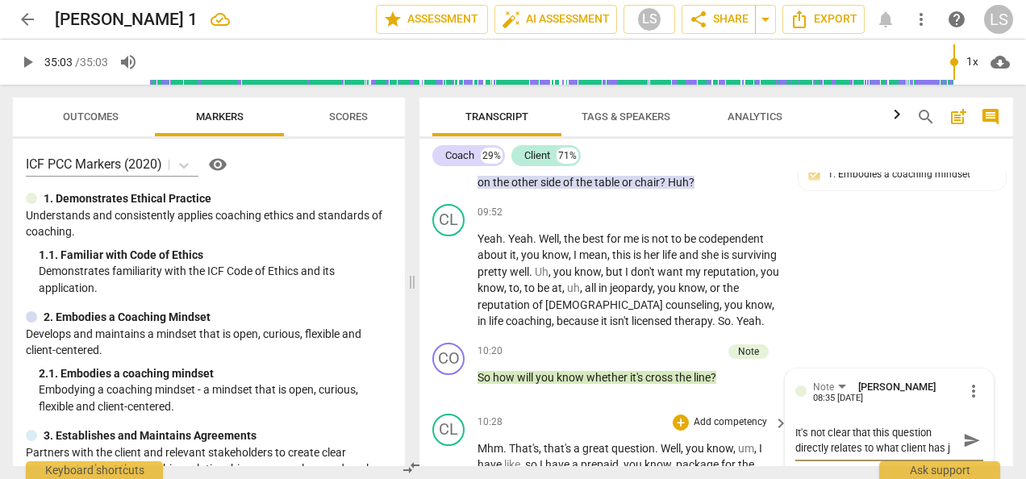
type textarea "It's not clear that this question directly relates to what client has ju"
type textarea "It's not clear that this question directly relates to what client has jus"
type textarea "It's not clear that this question directly relates to what client has just"
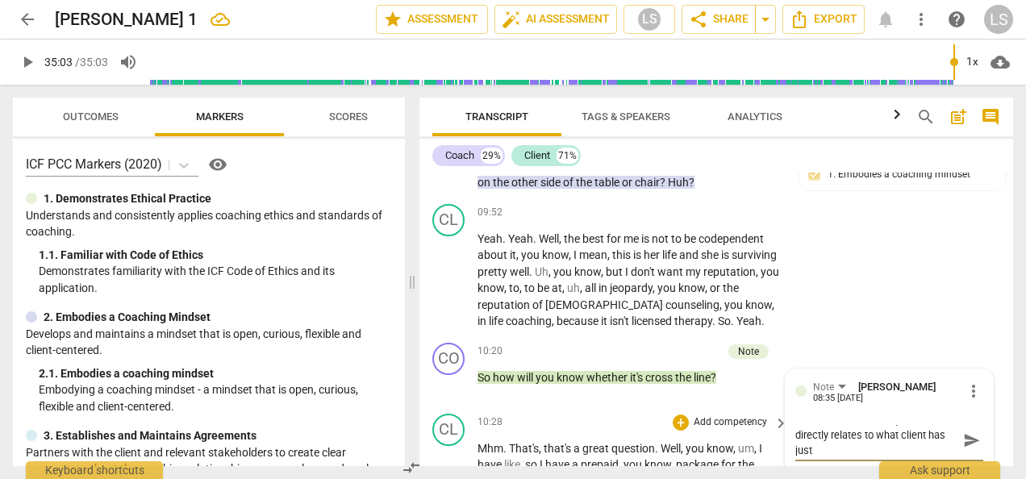
type textarea "It's not clear that this question directly relates to what client has just"
type textarea "It's not clear that this question directly relates to what client has just s"
type textarea "It's not clear that this question directly relates to what client has just sa"
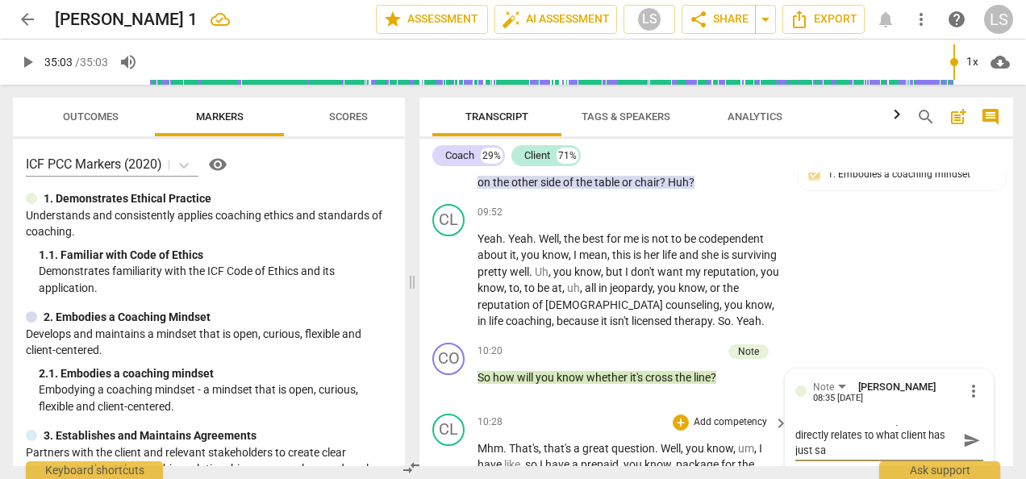
type textarea "It's not clear that this question directly relates to what client has just sai"
type textarea "It's not clear that this question directly relates to what client has just said"
type textarea "It's not clear that this question directly relates to what client has just said,"
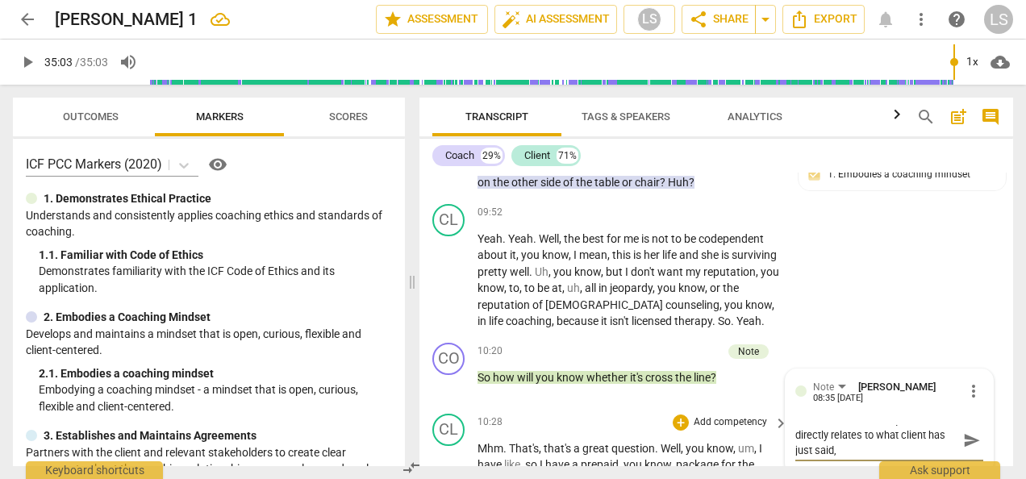
type textarea "It's not clear that this question directly relates to what client has just said,"
type textarea "It's not clear that this question directly relates to what client has just said…"
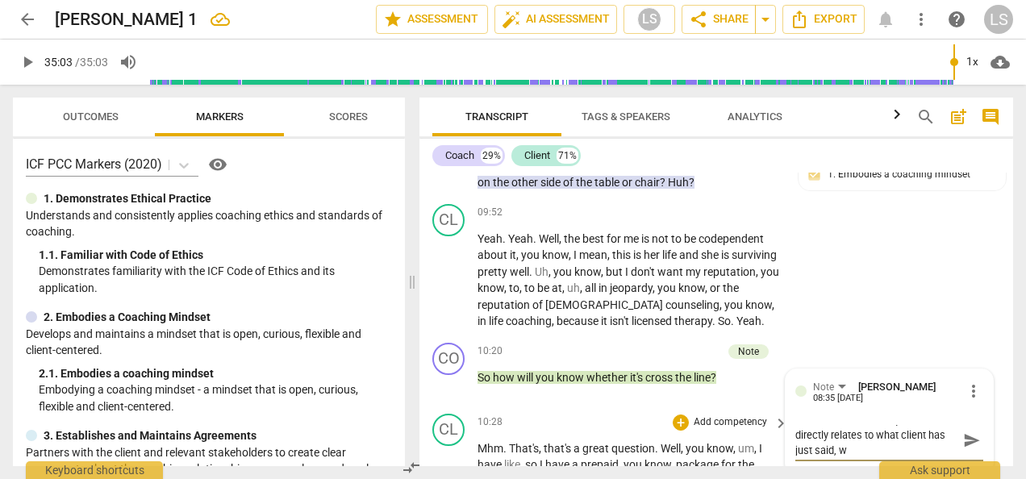
type textarea "It's not clear that this question directly relates to what client has just said…"
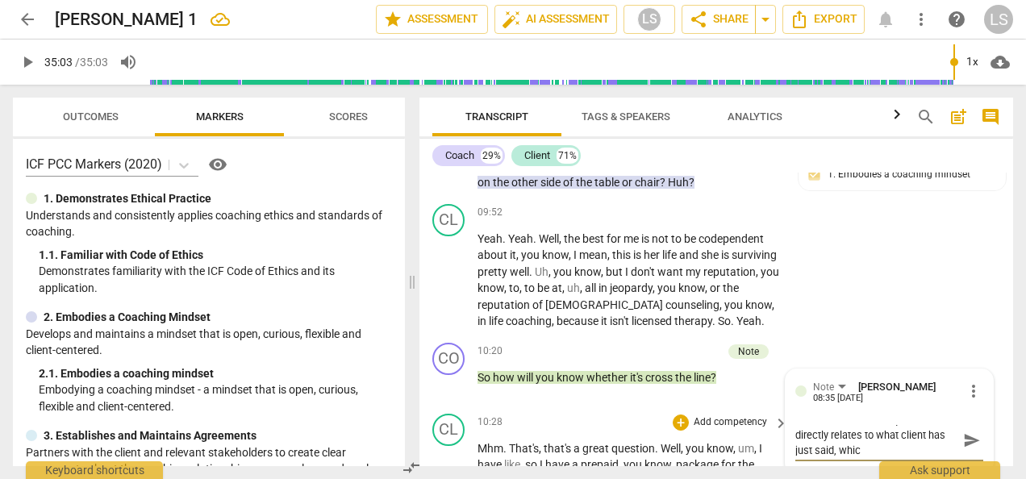
type textarea "It's not clear that this question directly relates to what client has just said…"
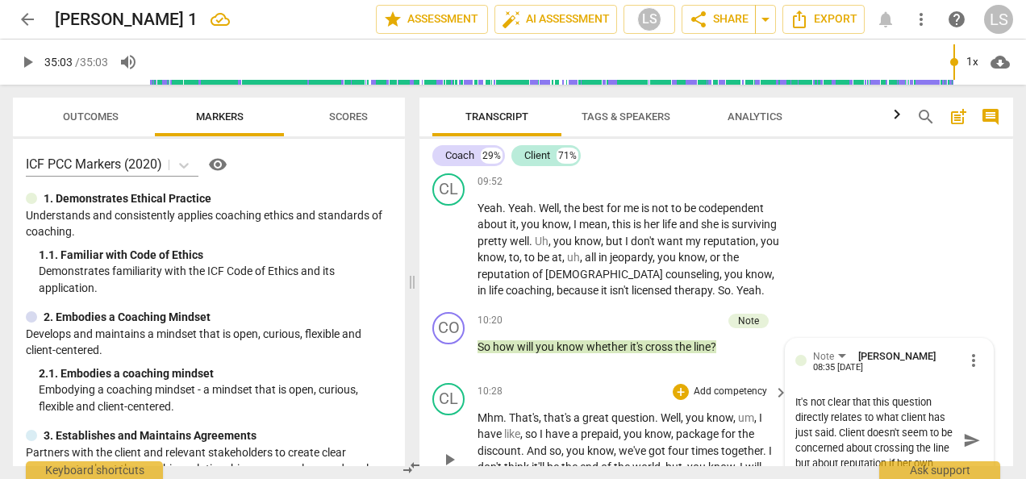
scroll to position [4148, 0]
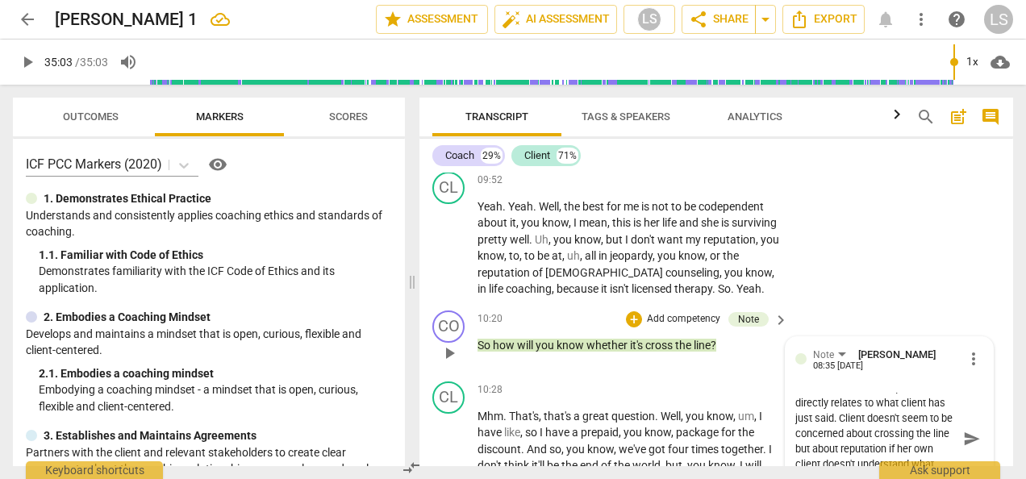
click at [859, 428] on textarea "It's not clear that this question directly relates to what client has just said…" at bounding box center [877, 439] width 162 height 92
click at [892, 442] on textarea "It's not clear that this question directly relates to what client has just said…" at bounding box center [877, 439] width 162 height 92
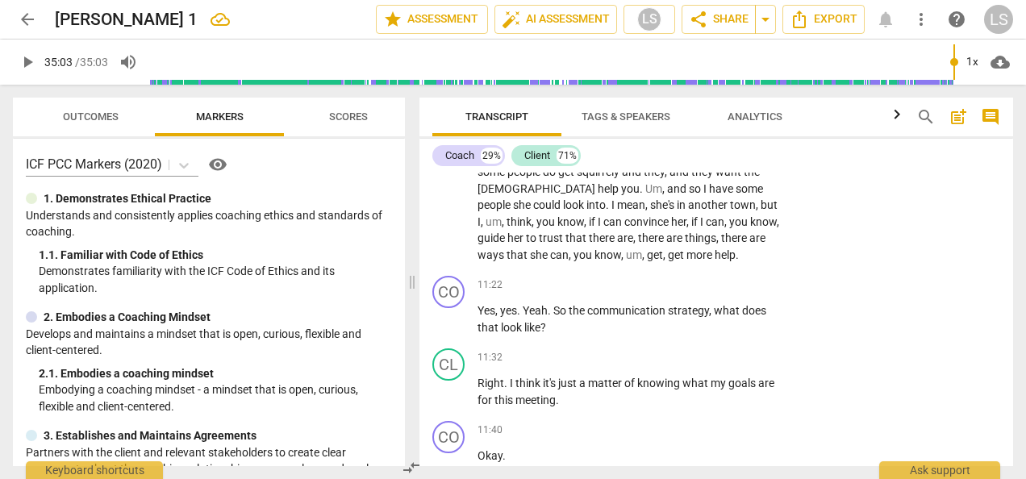
scroll to position [4580, 0]
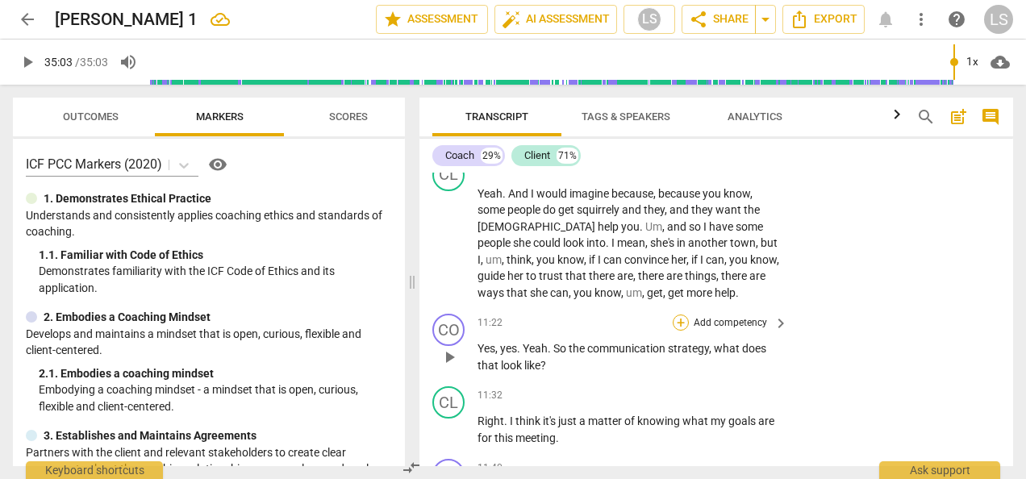
click at [685, 315] on div "+" at bounding box center [681, 323] width 16 height 16
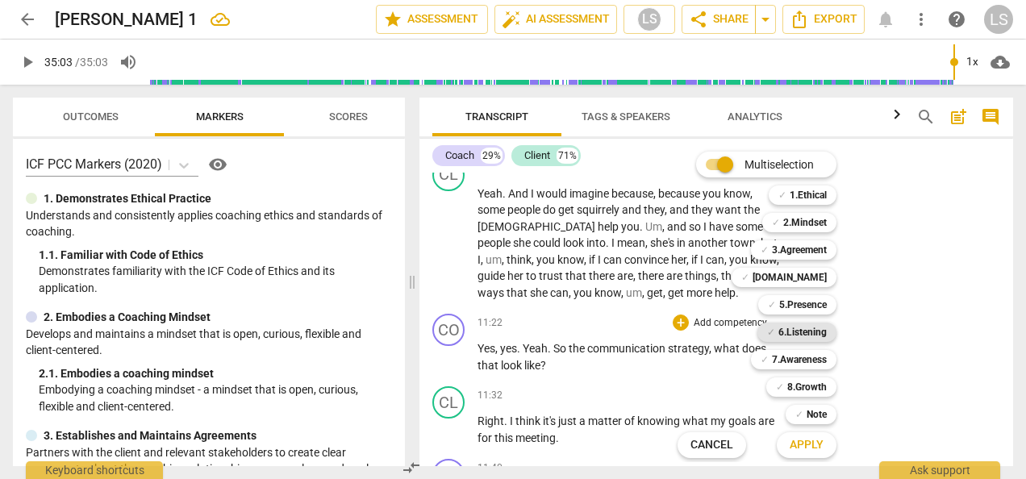
click at [796, 333] on b "6.Listening" at bounding box center [803, 332] width 48 height 19
click at [805, 444] on span "Apply" at bounding box center [807, 445] width 34 height 16
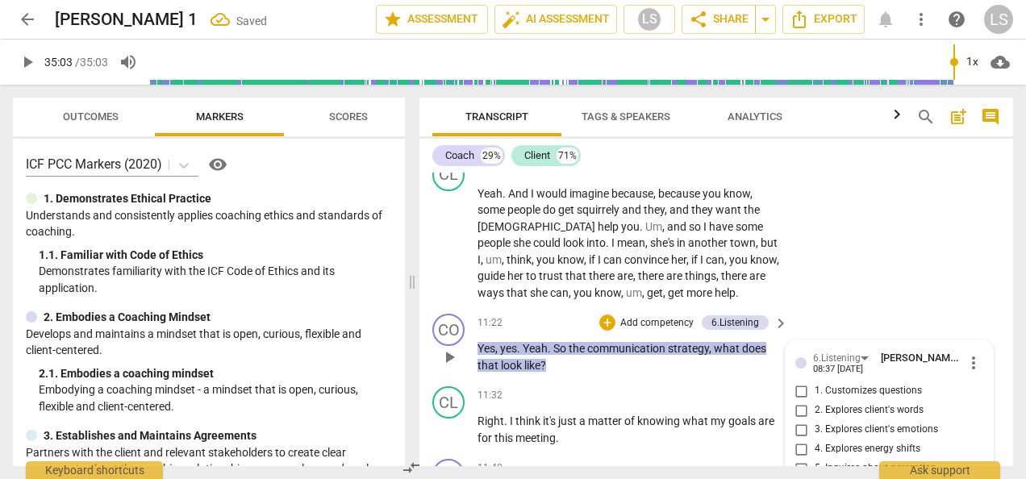
scroll to position [4787, 0]
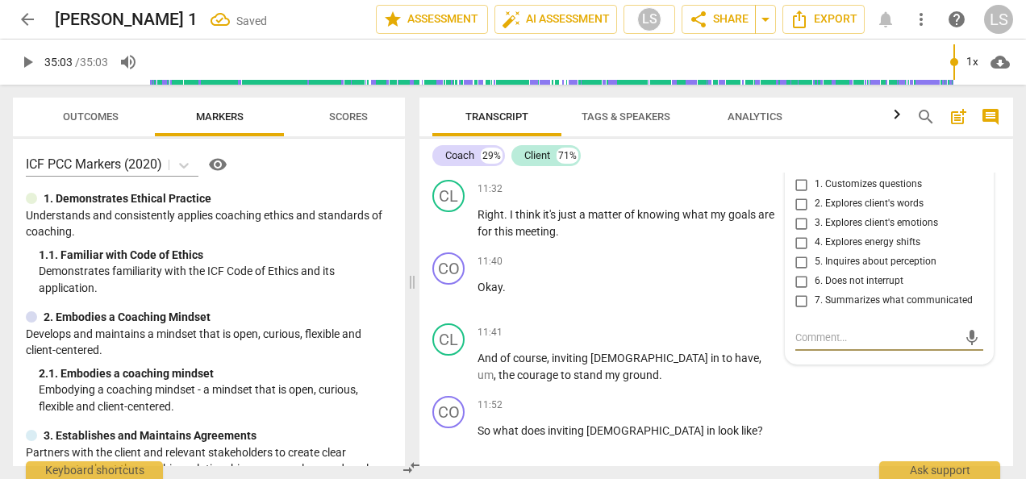
click at [796, 194] on input "2. Explores client's words" at bounding box center [802, 203] width 26 height 19
click at [680, 397] on div "+" at bounding box center [681, 405] width 16 height 16
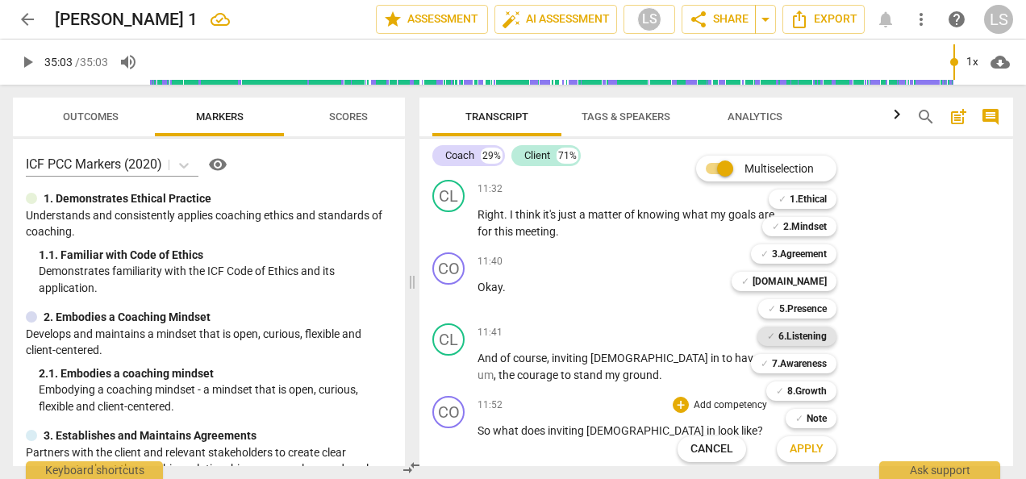
click at [799, 337] on b "6.Listening" at bounding box center [803, 336] width 48 height 19
click at [799, 447] on span "Apply" at bounding box center [807, 449] width 34 height 16
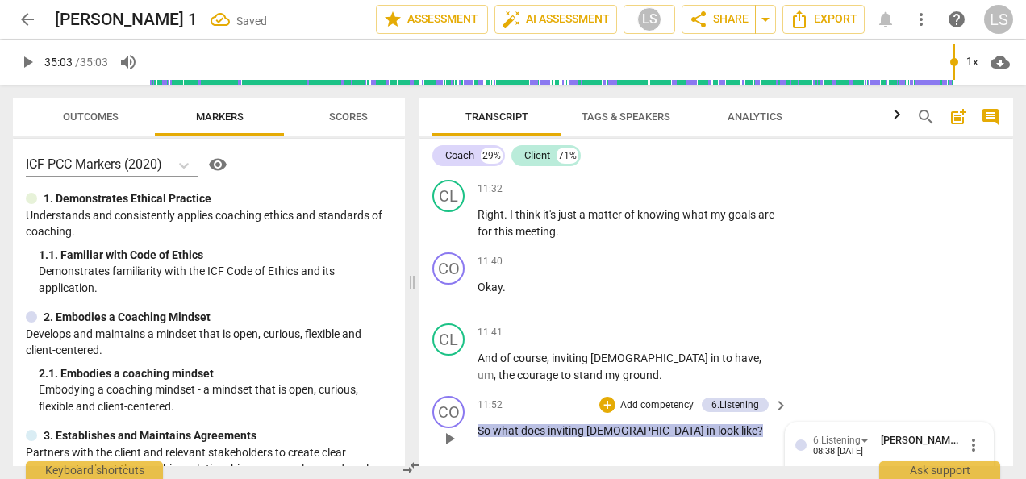
scroll to position [5076, 0]
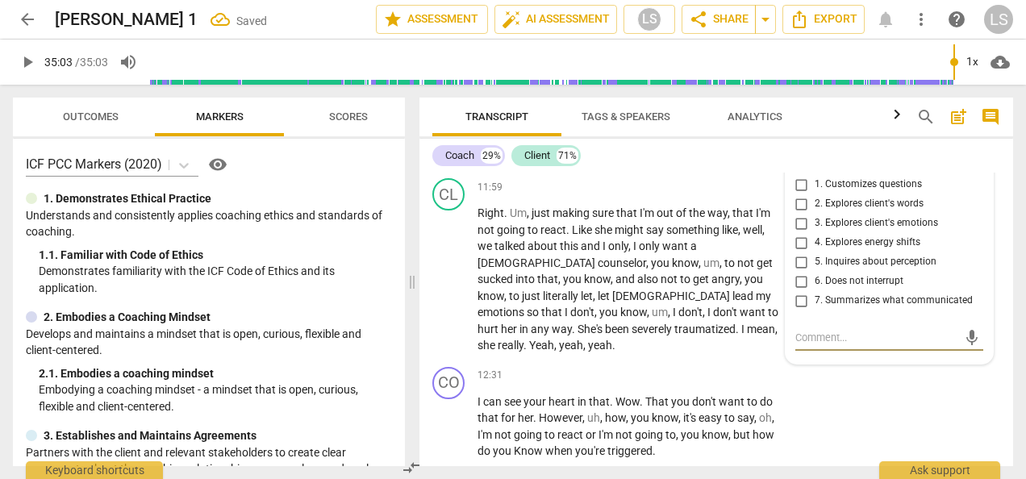
drag, startPoint x: 800, startPoint y: 190, endPoint x: 811, endPoint y: 192, distance: 10.8
click at [800, 194] on input "2. Explores client's words" at bounding box center [802, 203] width 26 height 19
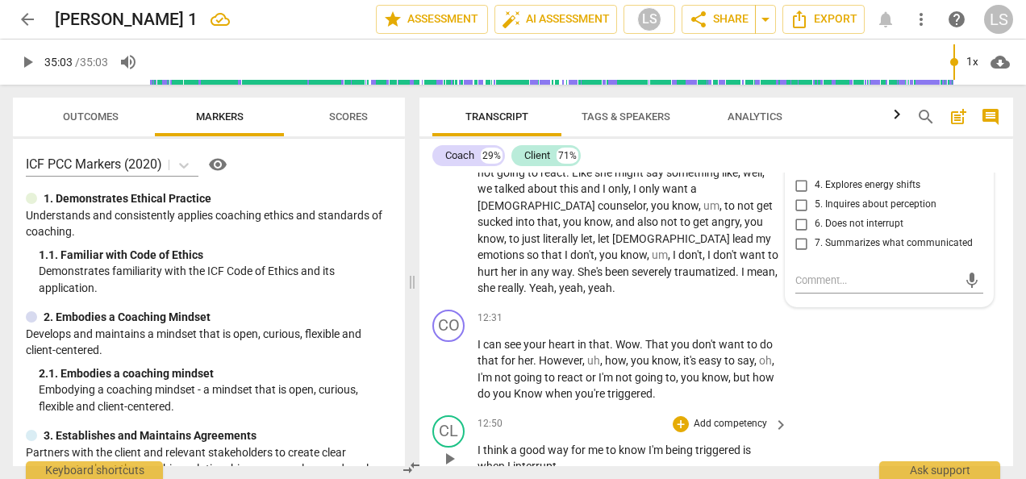
scroll to position [5156, 0]
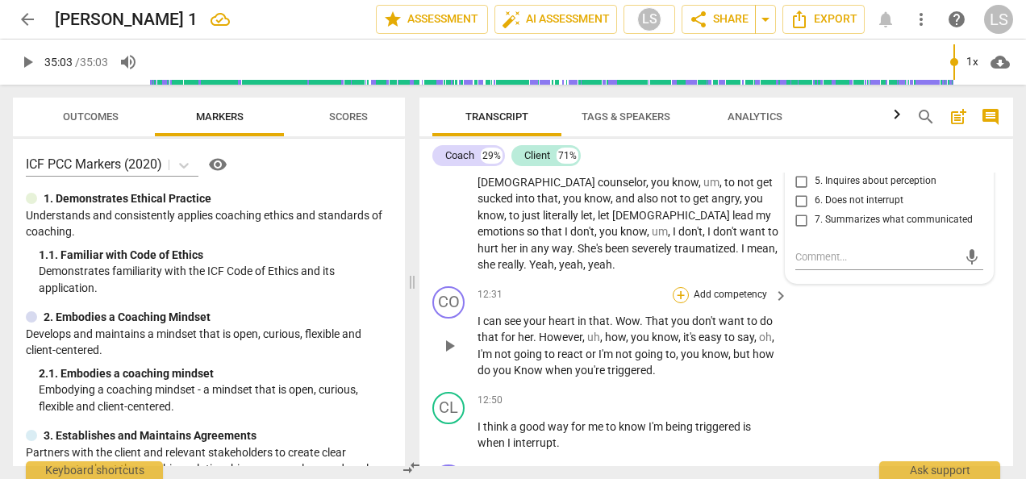
click at [684, 287] on div "+" at bounding box center [681, 295] width 16 height 16
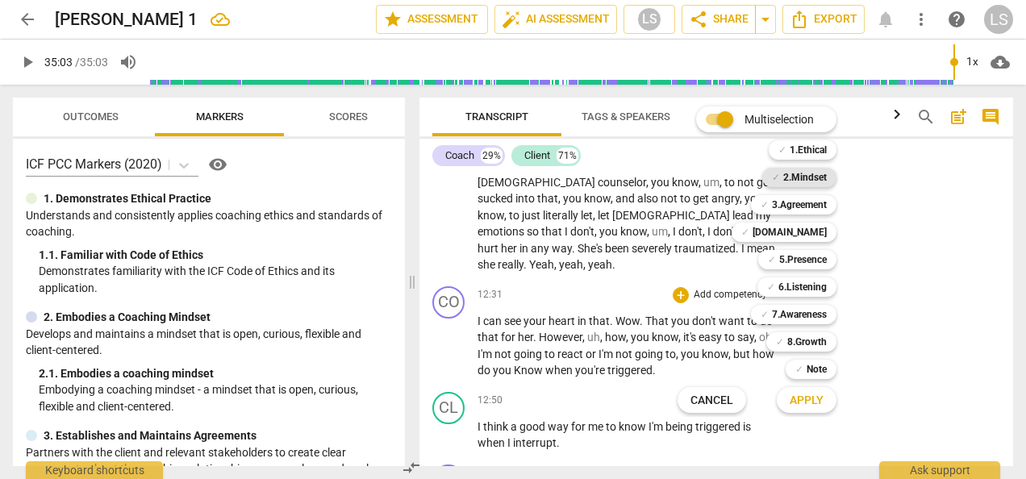
click at [814, 172] on b "2.Mindset" at bounding box center [806, 177] width 44 height 19
click at [804, 237] on b "[DOMAIN_NAME]" at bounding box center [790, 232] width 74 height 19
drag, startPoint x: 788, startPoint y: 316, endPoint x: 792, endPoint y: 274, distance: 43.0
click at [788, 315] on b "7.Awareness" at bounding box center [799, 314] width 55 height 19
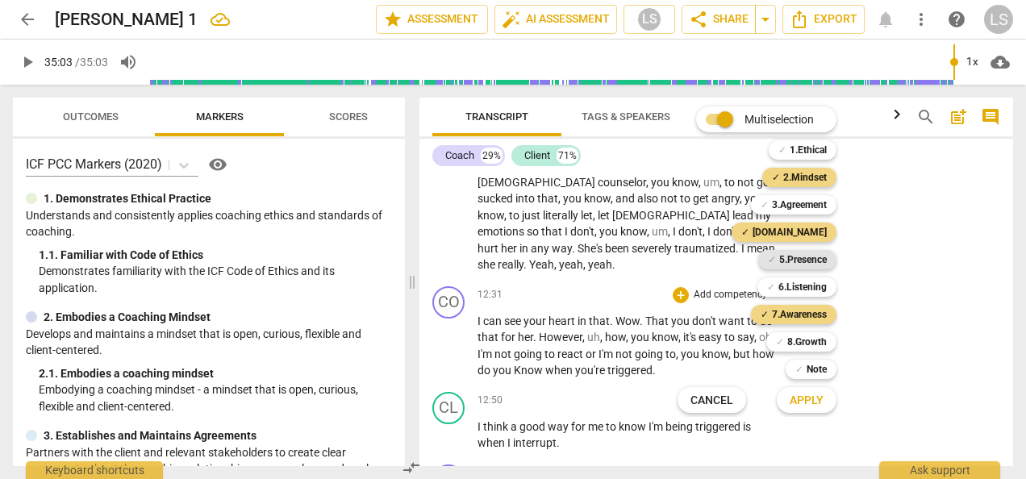
click at [796, 265] on b "5.Presence" at bounding box center [804, 259] width 48 height 19
click at [808, 403] on span "Apply" at bounding box center [807, 401] width 34 height 16
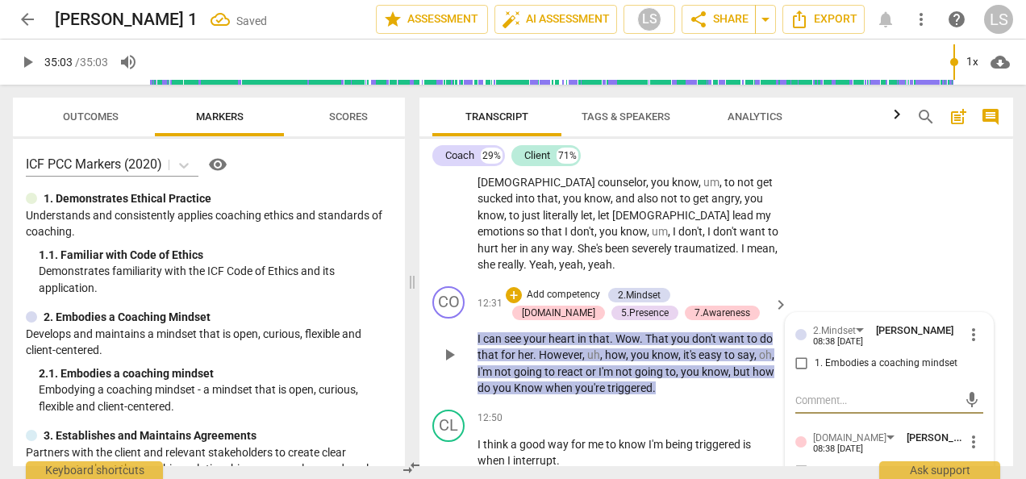
click at [796, 354] on input "1. Embodies a coaching mindset" at bounding box center [802, 363] width 26 height 19
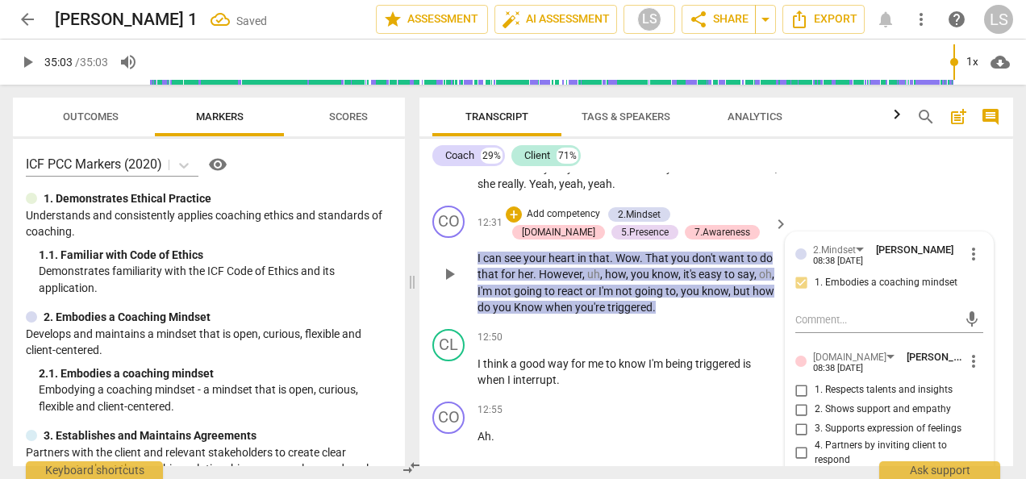
scroll to position [5318, 0]
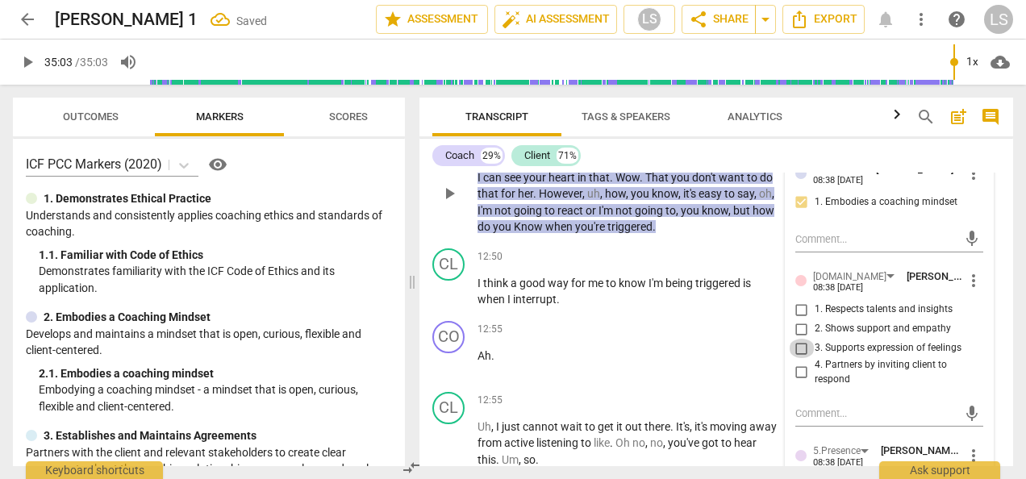
click at [798, 339] on input "3. Supports expression of feelings" at bounding box center [802, 348] width 26 height 19
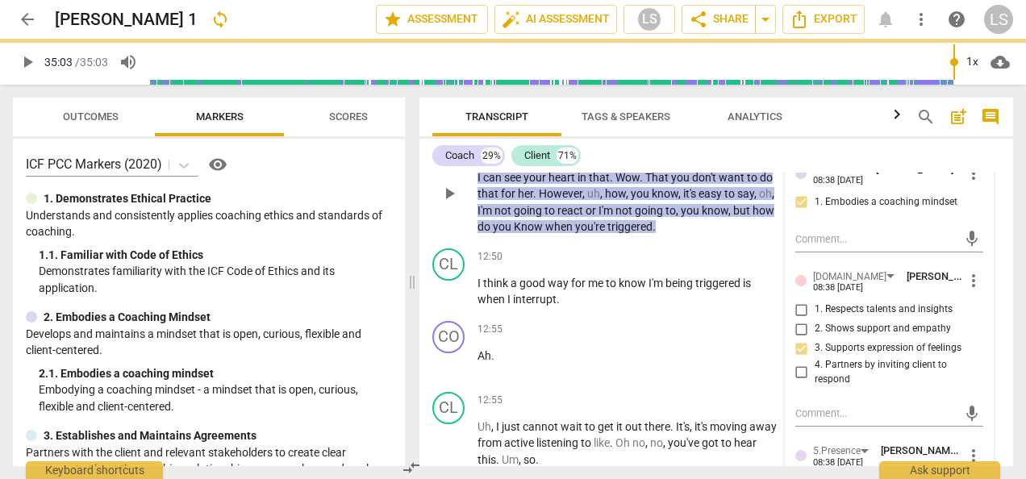
scroll to position [5479, 0]
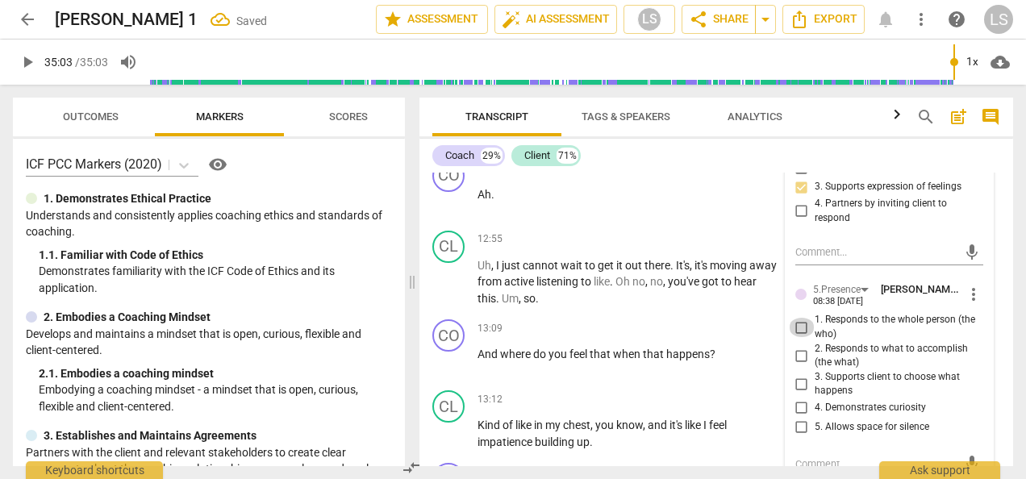
drag, startPoint x: 796, startPoint y: 288, endPoint x: 809, endPoint y: 358, distance: 71.4
click at [796, 318] on input "1. Responds to the whole person (the who)" at bounding box center [802, 327] width 26 height 19
click at [800, 399] on input "4. Demonstrates curiosity" at bounding box center [802, 408] width 26 height 19
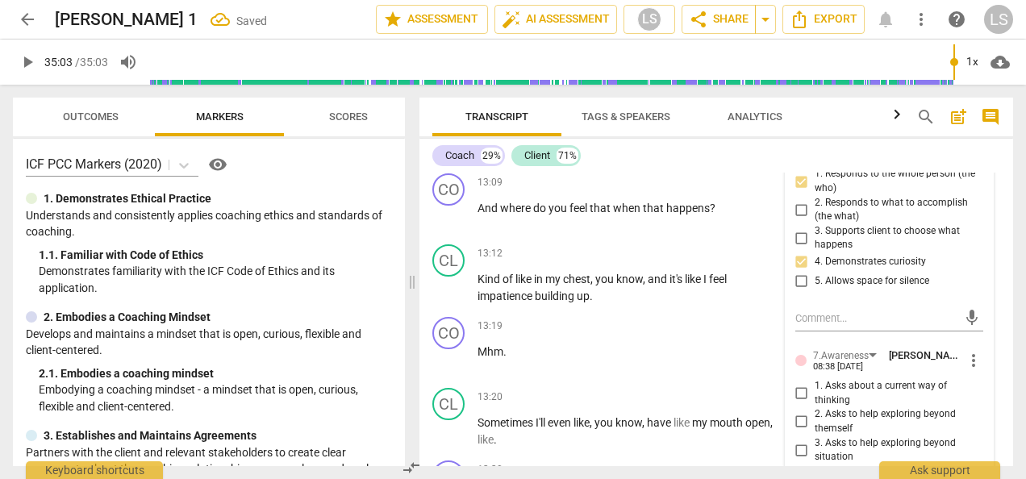
scroll to position [5641, 0]
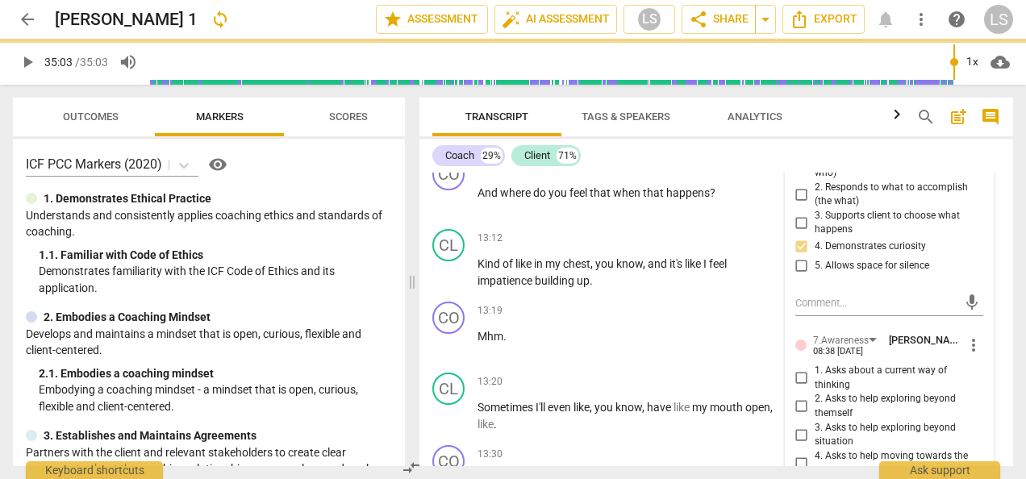
click at [805, 369] on input "1. Asks about a current way of thinking" at bounding box center [802, 378] width 26 height 19
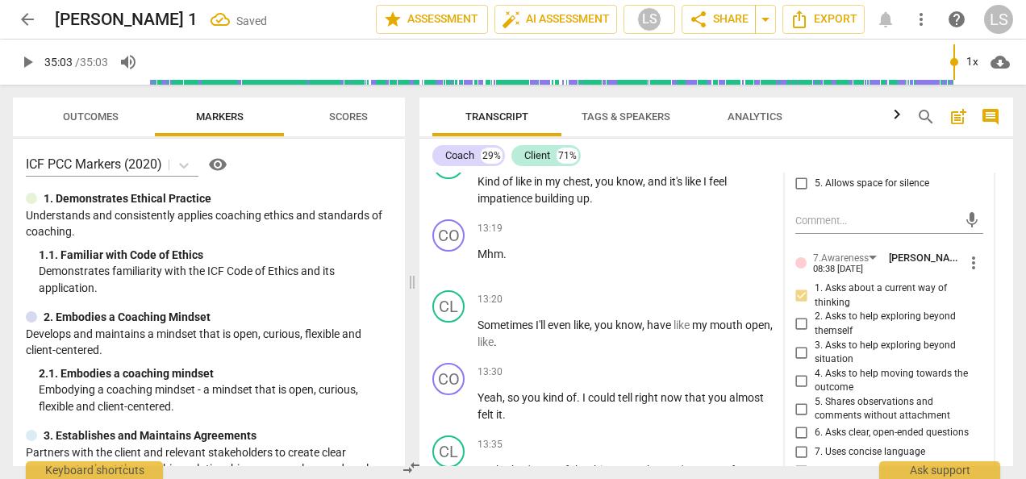
scroll to position [5802, 0]
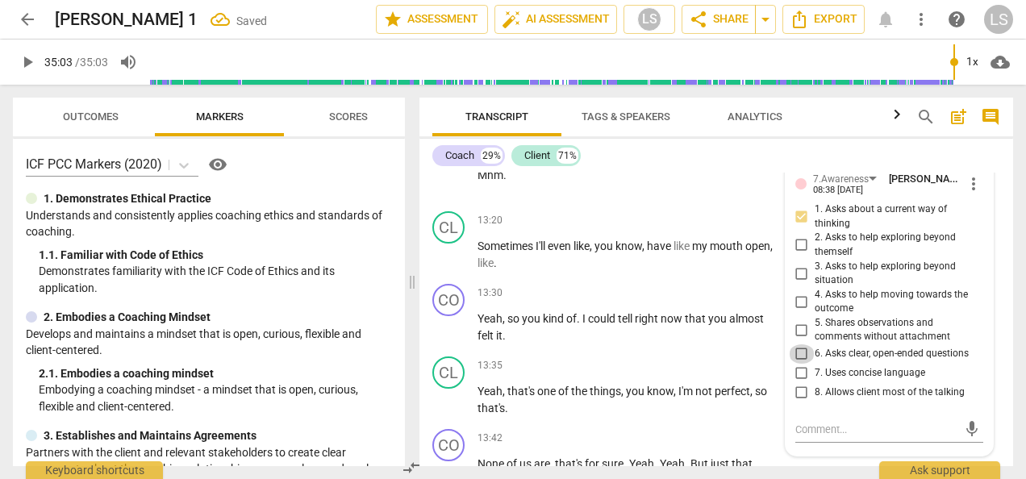
click at [800, 345] on input "6. Asks clear, open-ended questions" at bounding box center [802, 354] width 26 height 19
click at [795, 364] on input "7. Uses concise language" at bounding box center [802, 373] width 26 height 19
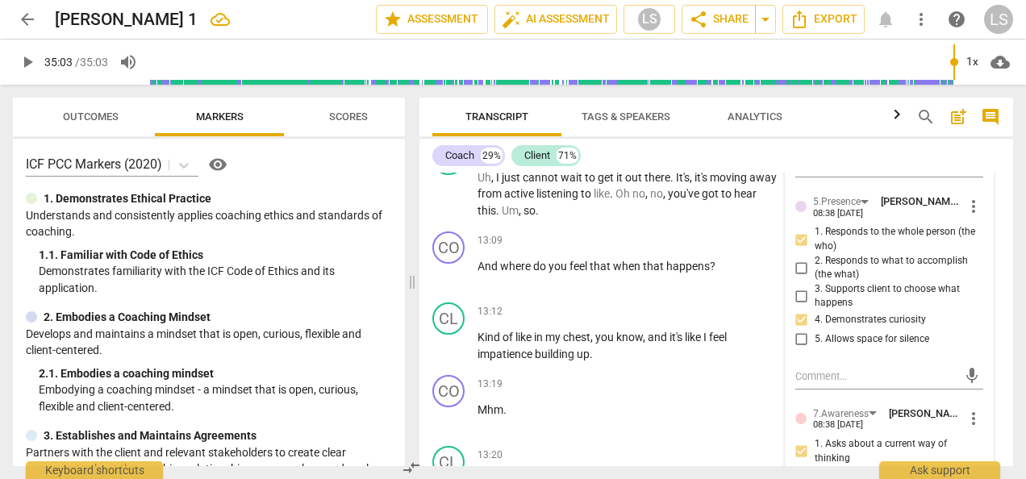
scroll to position [5560, 0]
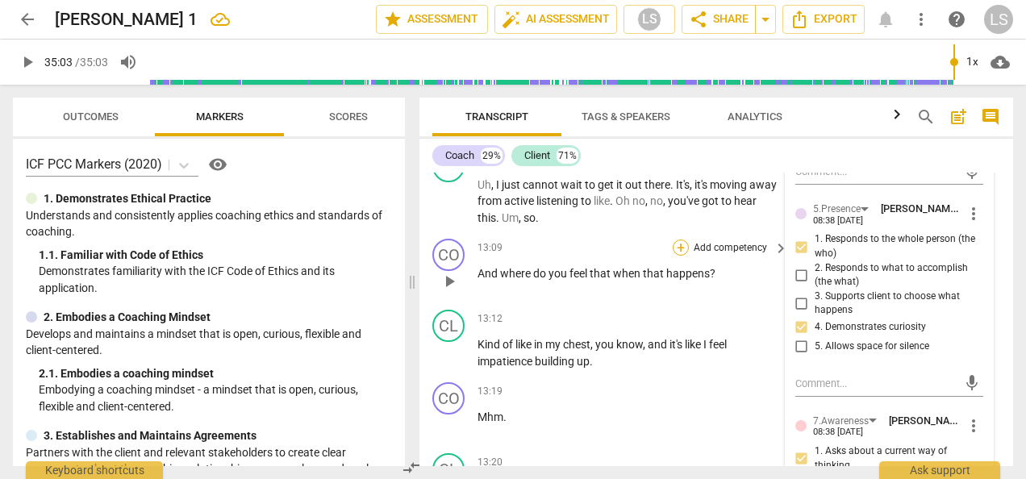
click at [679, 240] on div "+" at bounding box center [681, 248] width 16 height 16
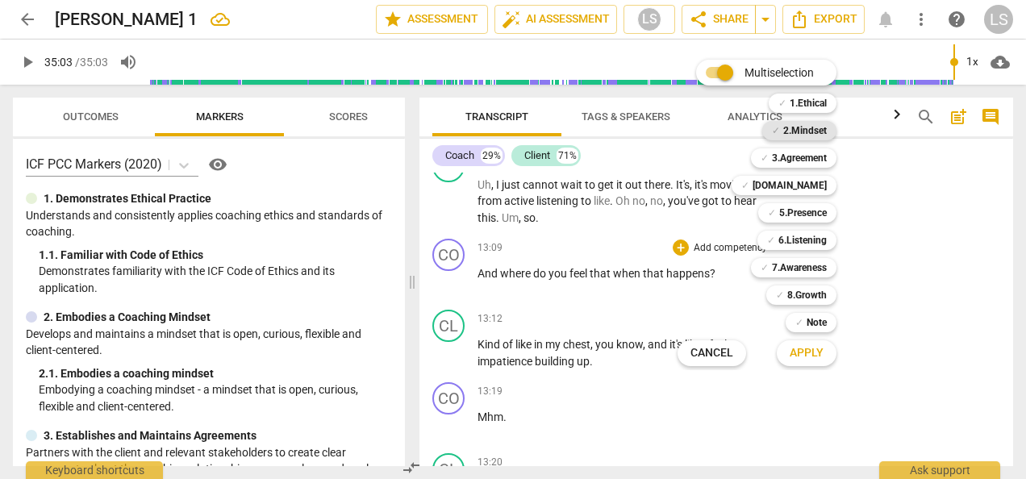
click at [797, 129] on b "2.Mindset" at bounding box center [806, 130] width 44 height 19
click at [788, 213] on b "5.Presence" at bounding box center [804, 212] width 48 height 19
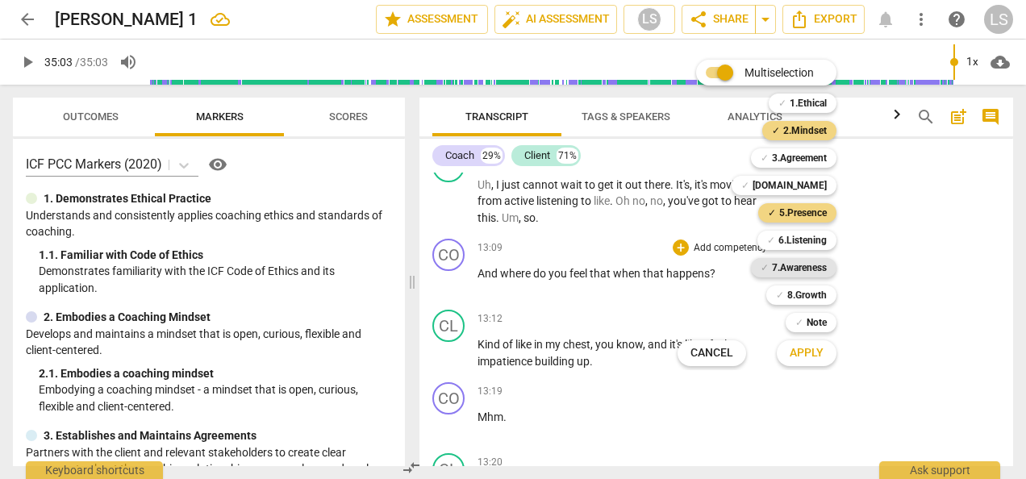
click at [791, 265] on b "7.Awareness" at bounding box center [799, 267] width 55 height 19
click at [800, 353] on span "Apply" at bounding box center [807, 353] width 34 height 16
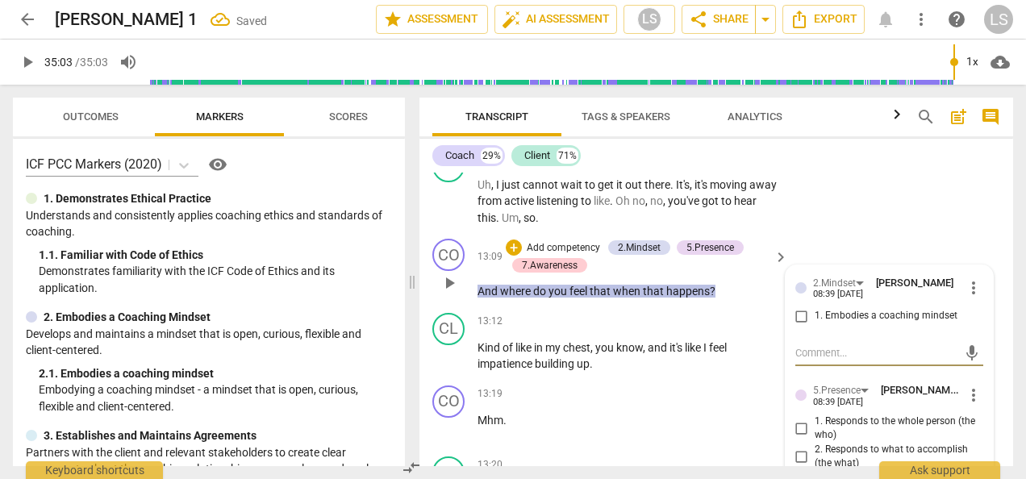
click at [801, 307] on input "1. Embodies a coaching mindset" at bounding box center [802, 316] width 26 height 19
click at [797, 419] on input "1. Responds to the whole person (the who)" at bounding box center [802, 428] width 26 height 19
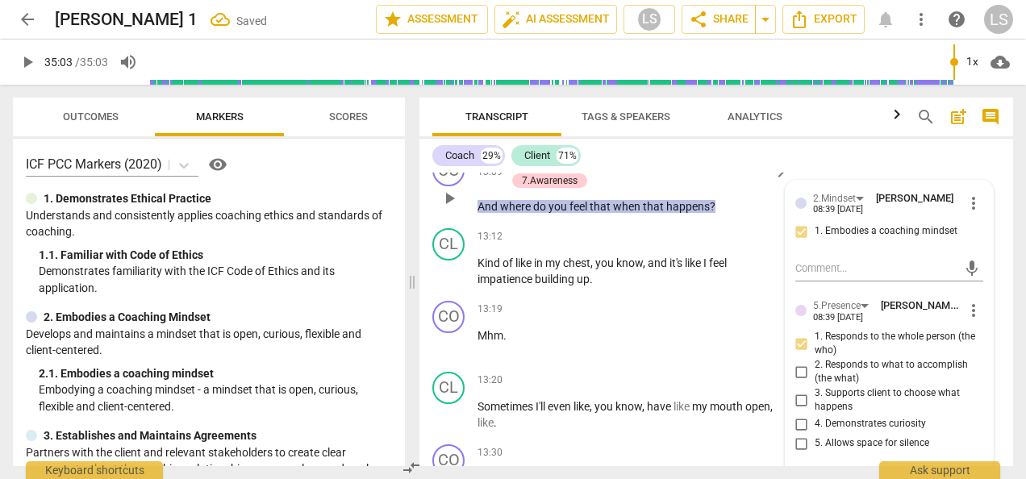
scroll to position [5721, 0]
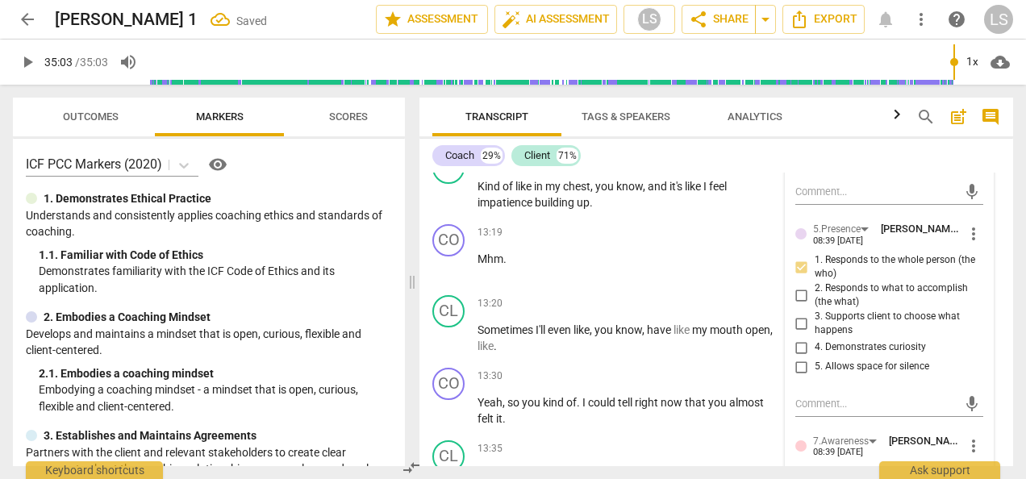
click at [796, 338] on input "4. Demonstrates curiosity" at bounding box center [802, 347] width 26 height 19
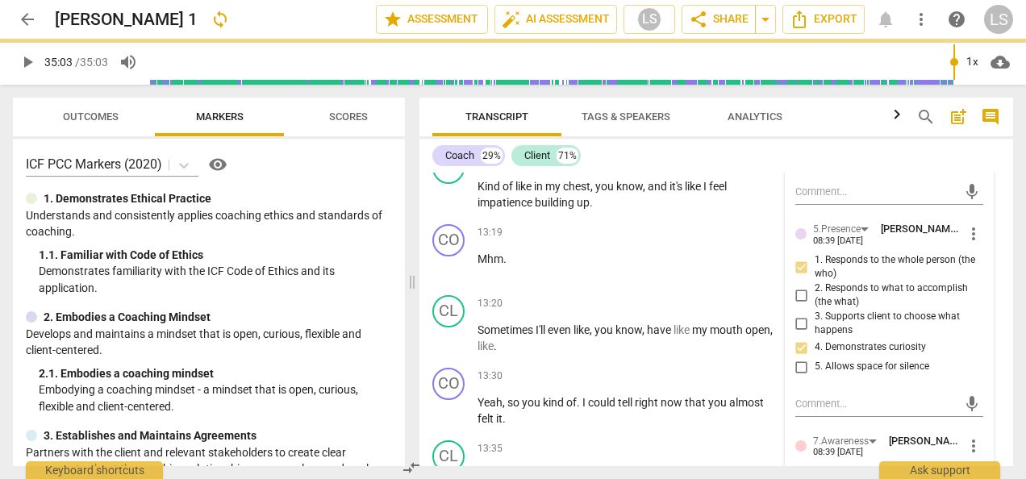
scroll to position [5883, 0]
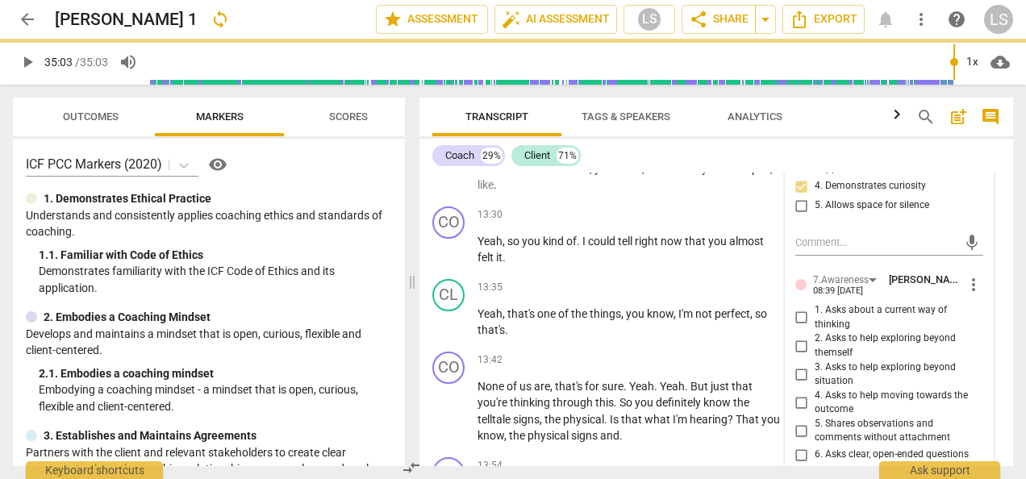
click at [800, 308] on input "1. Asks about a current way of thinking" at bounding box center [802, 317] width 26 height 19
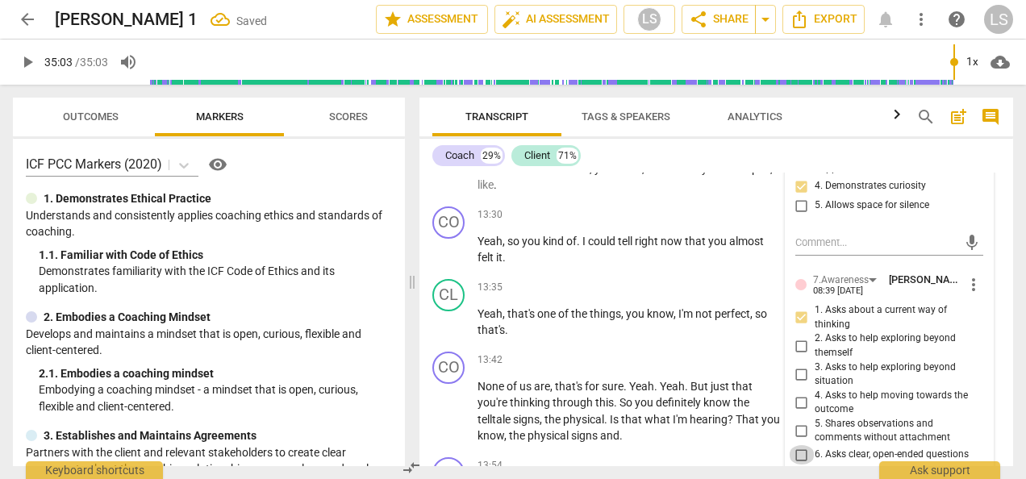
click at [797, 445] on input "6. Asks clear, open-ended questions" at bounding box center [802, 454] width 26 height 19
click at [801, 465] on input "7. Uses concise language" at bounding box center [802, 474] width 26 height 19
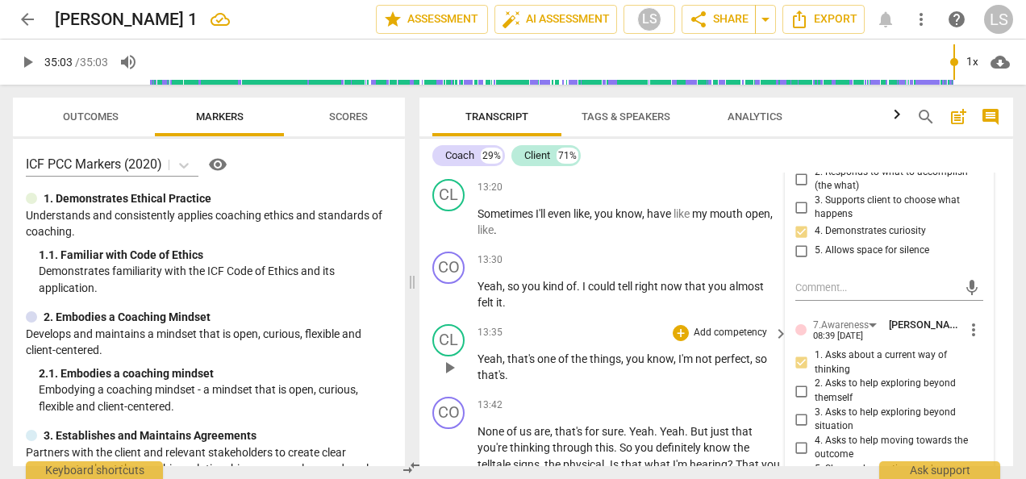
scroll to position [5802, 0]
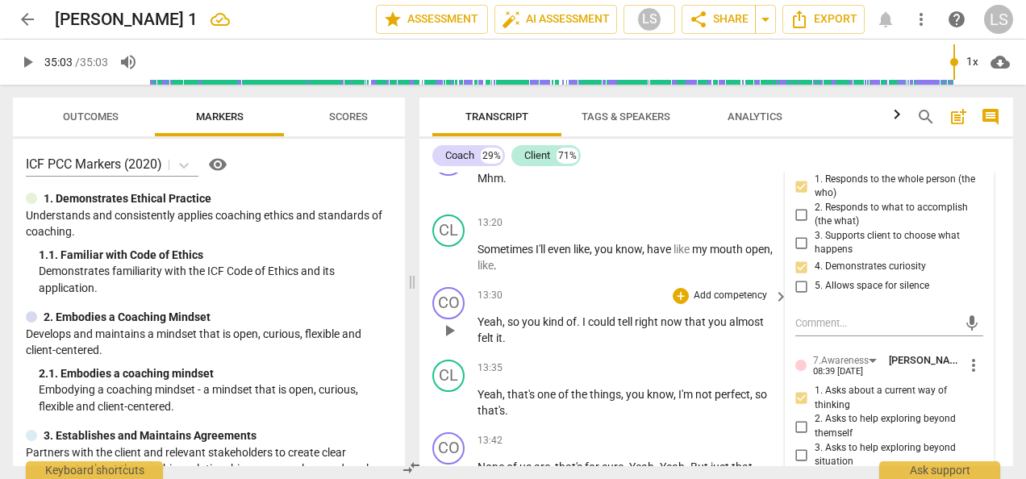
click at [688, 288] on div "+ Add competency" at bounding box center [721, 296] width 96 height 16
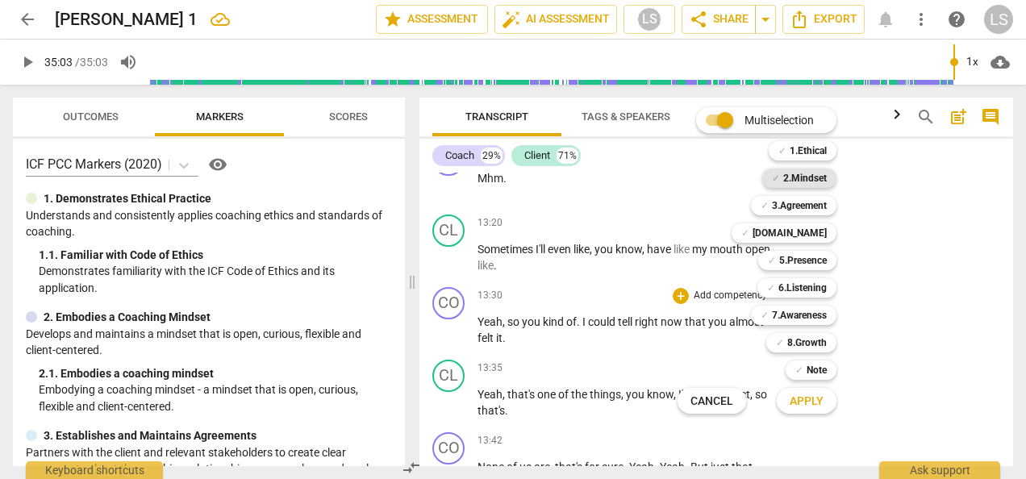
click at [823, 180] on b "2.Mindset" at bounding box center [806, 178] width 44 height 19
click at [810, 316] on b "7.Awareness" at bounding box center [799, 315] width 55 height 19
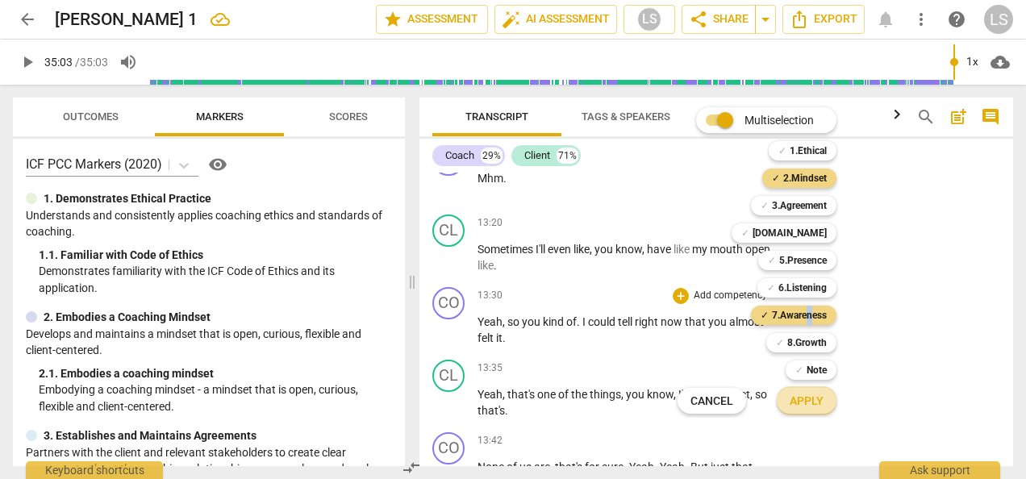
drag, startPoint x: 810, startPoint y: 316, endPoint x: 807, endPoint y: 401, distance: 84.8
click at [806, 402] on span "Apply" at bounding box center [807, 402] width 34 height 16
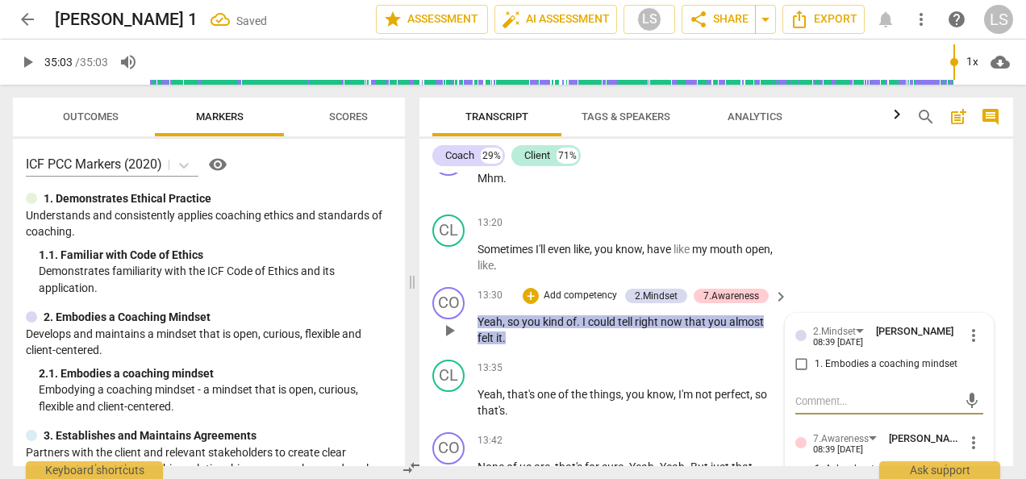
click at [789, 355] on input "1. Embodies a coaching mindset" at bounding box center [802, 364] width 26 height 19
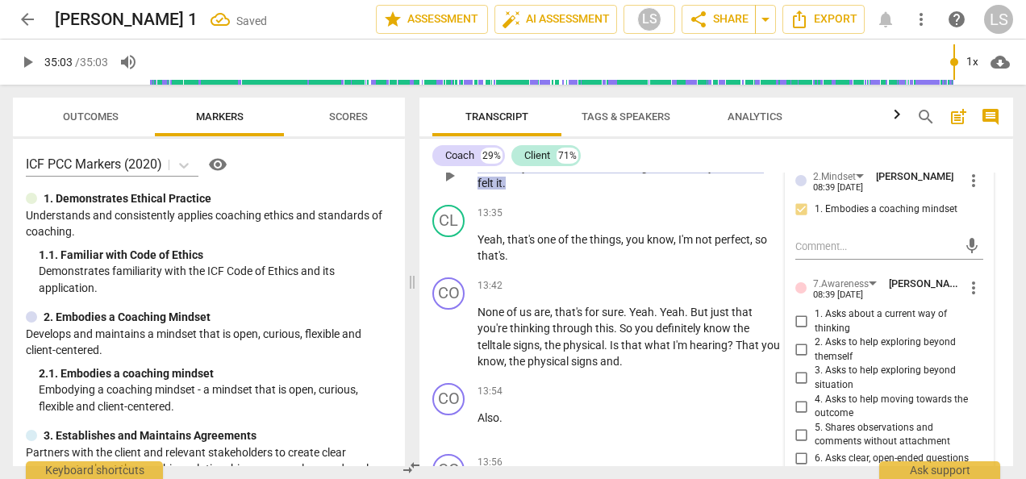
scroll to position [5963, 0]
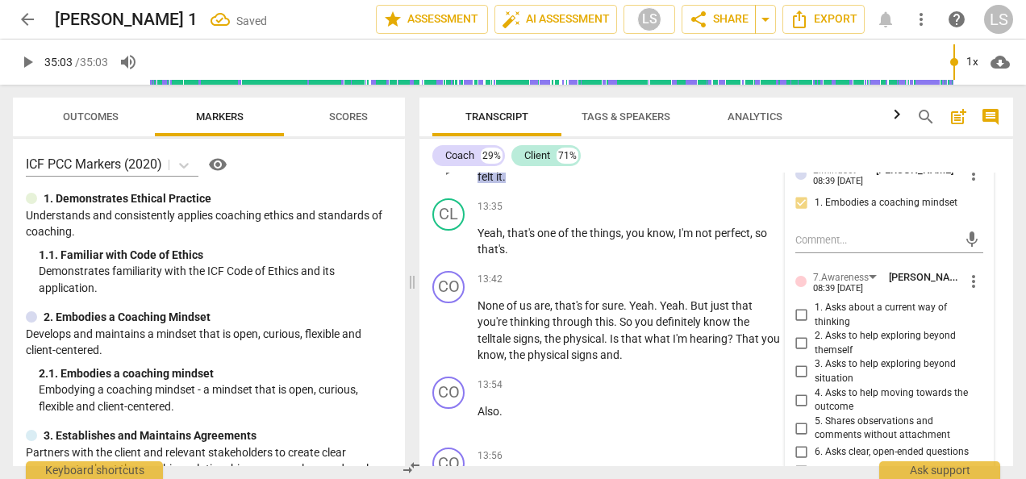
click at [797, 419] on input "5. Shares observations and comments without attachment" at bounding box center [802, 428] width 26 height 19
click at [679, 272] on div "+" at bounding box center [681, 280] width 16 height 16
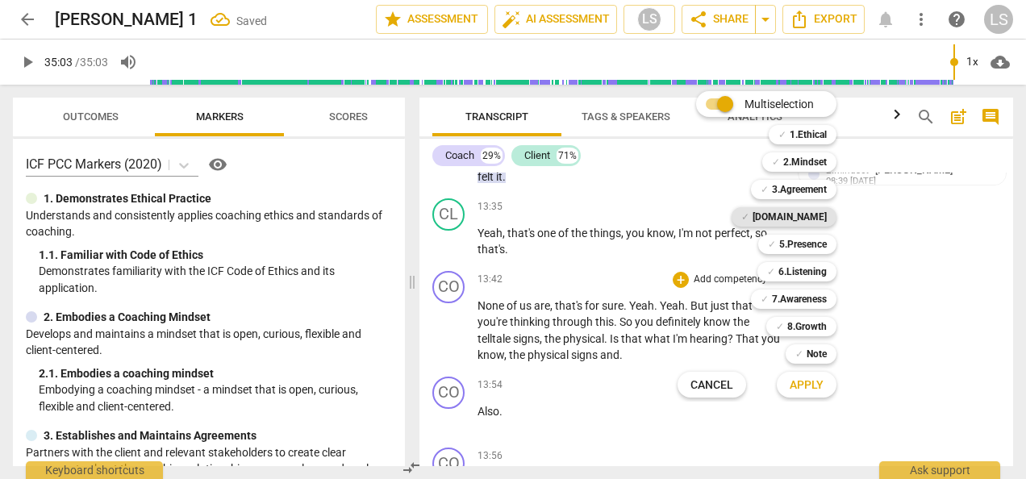
click at [806, 216] on b "[DOMAIN_NAME]" at bounding box center [790, 216] width 74 height 19
click at [804, 273] on b "6.Listening" at bounding box center [803, 271] width 48 height 19
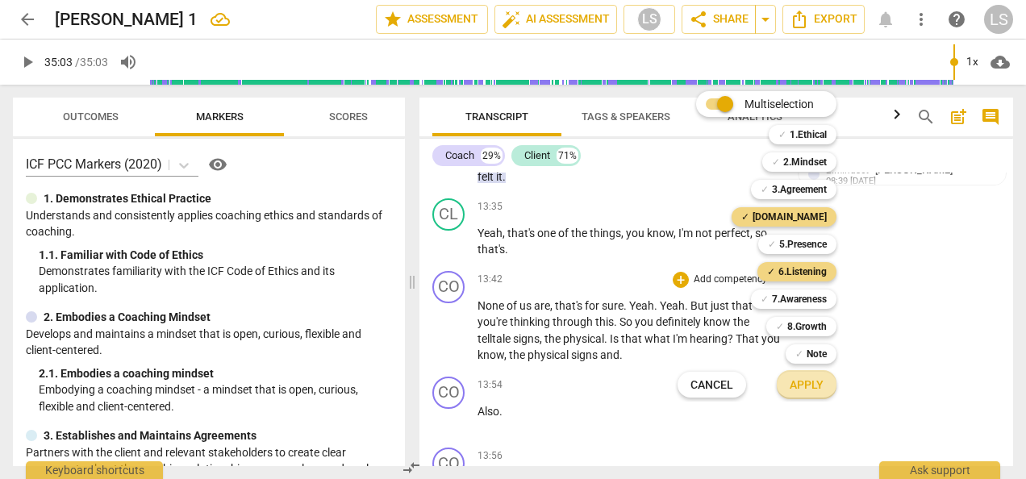
click at [803, 391] on span "Apply" at bounding box center [807, 386] width 34 height 16
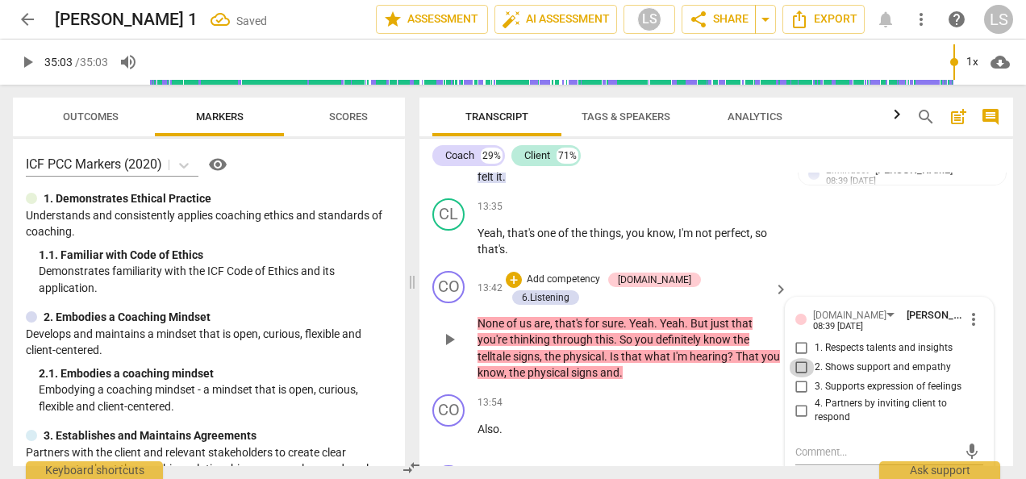
click at [799, 358] on input "2. Shows support and empathy" at bounding box center [802, 367] width 26 height 19
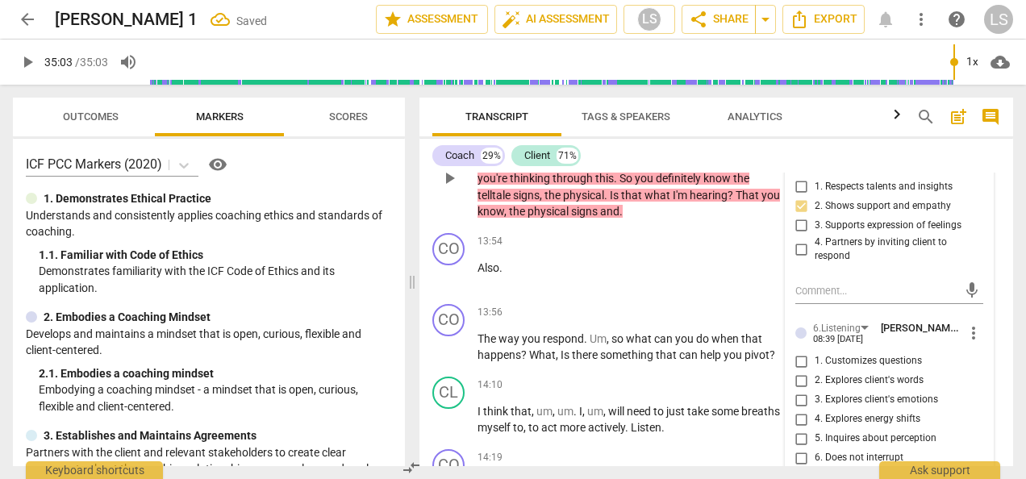
click at [805, 468] on input "7. Summarizes what communicated" at bounding box center [802, 477] width 26 height 19
click at [683, 305] on div "+" at bounding box center [681, 313] width 16 height 16
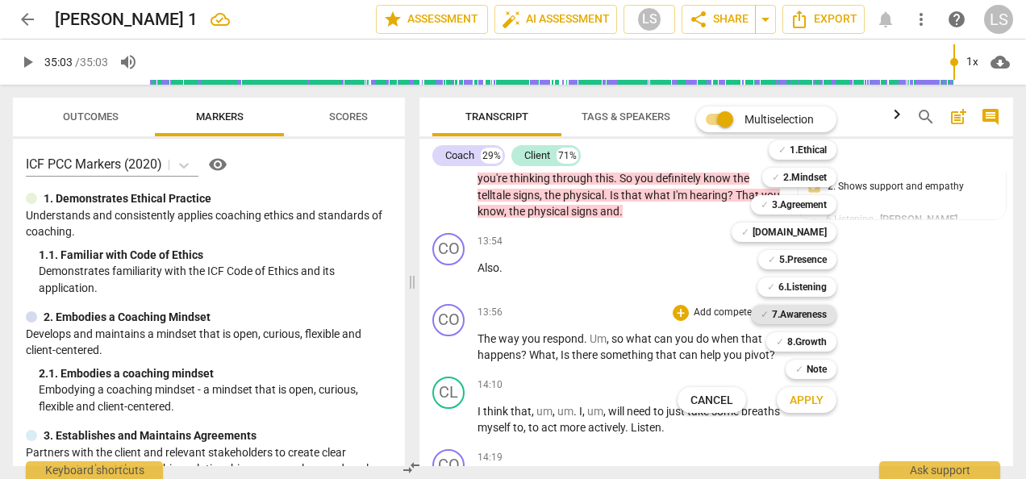
click at [811, 318] on b "7.Awareness" at bounding box center [799, 314] width 55 height 19
click at [809, 179] on b "2.Mindset" at bounding box center [806, 177] width 44 height 19
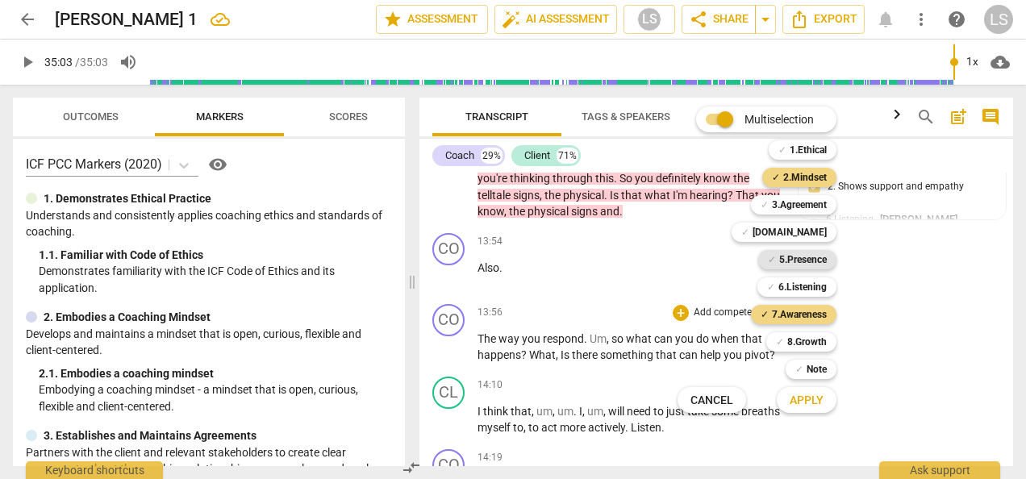
click at [805, 255] on b "5.Presence" at bounding box center [804, 259] width 48 height 19
click at [808, 402] on span "Apply" at bounding box center [807, 401] width 34 height 16
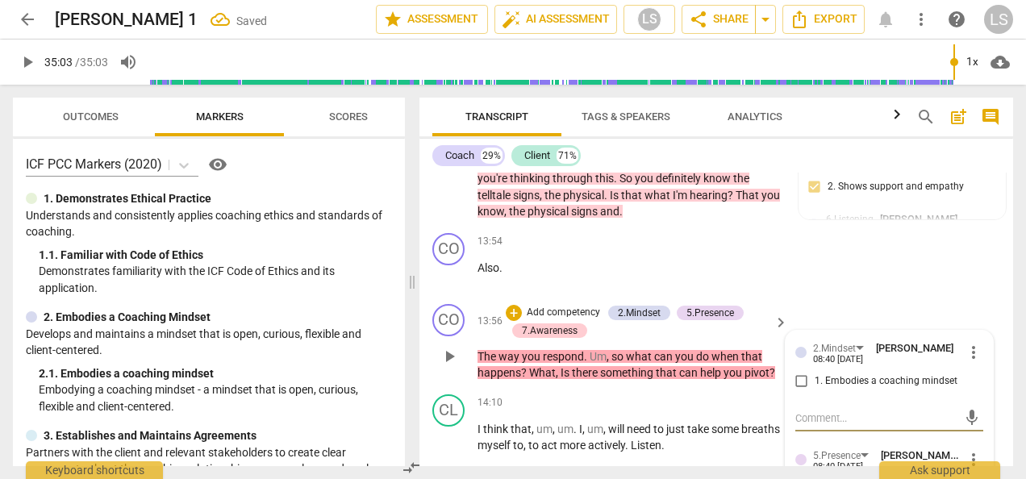
click at [800, 372] on input "1. Embodies a coaching mindset" at bounding box center [802, 381] width 26 height 19
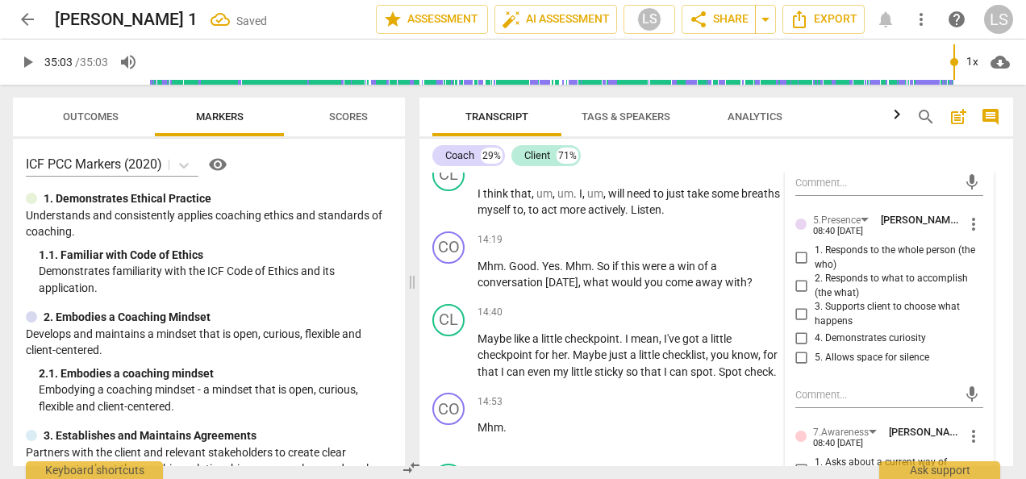
scroll to position [6367, 0]
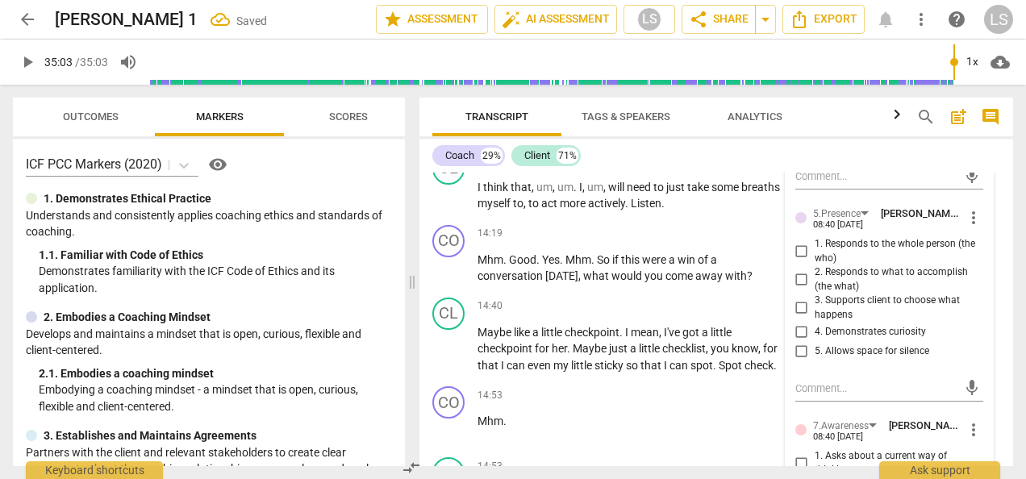
click at [795, 242] on input "1. Responds to the whole person (the who)" at bounding box center [802, 251] width 26 height 19
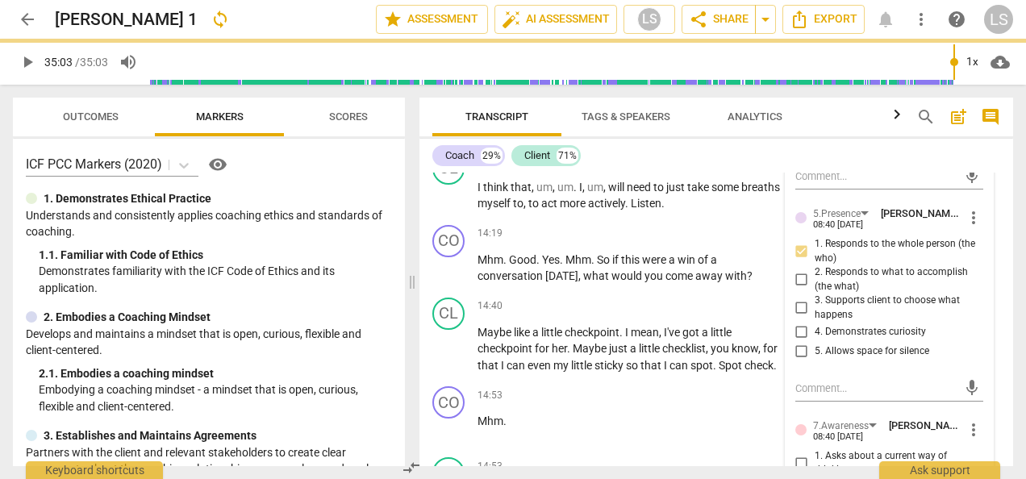
click at [804, 323] on input "4. Demonstrates curiosity" at bounding box center [802, 332] width 26 height 19
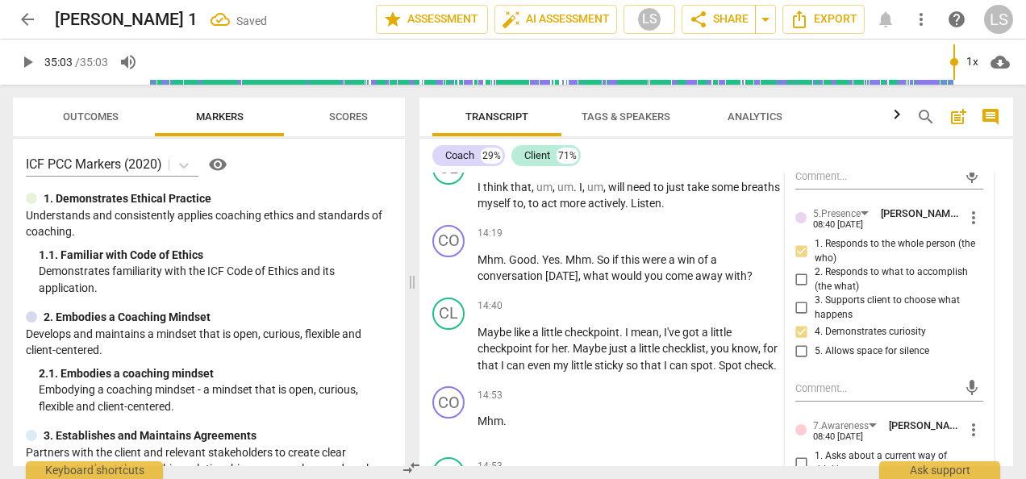
scroll to position [6448, 0]
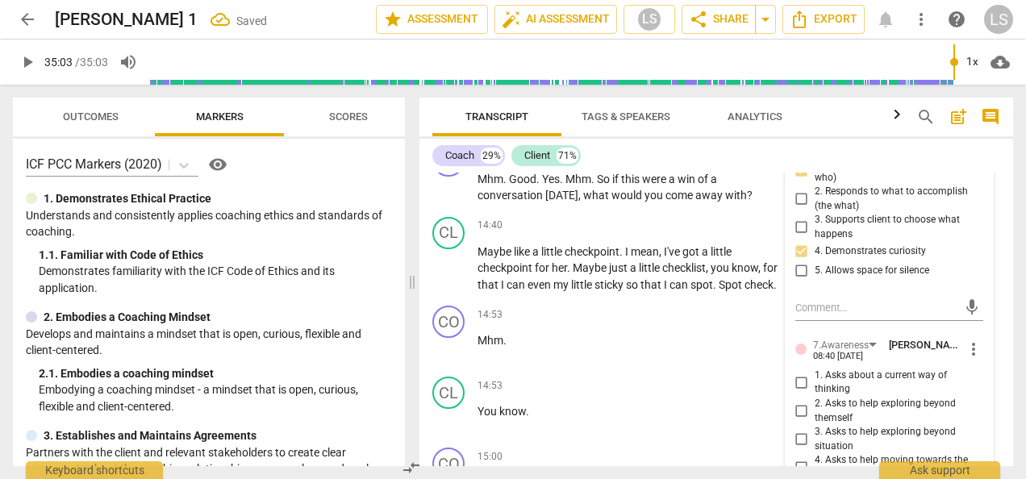
click at [800, 402] on input "2. Asks to help exploring beyond themself" at bounding box center [802, 411] width 26 height 19
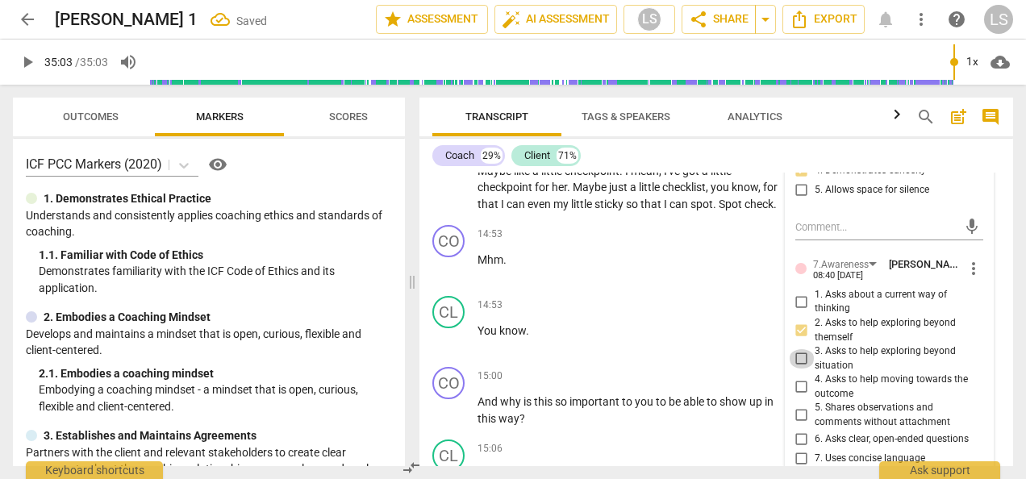
click at [796, 349] on input "3. Asks to help exploring beyond situation" at bounding box center [802, 358] width 26 height 19
click at [797, 430] on input "6. Asks clear, open-ended questions" at bounding box center [802, 439] width 26 height 19
click at [798, 430] on input "6. Asks clear, open-ended questions" at bounding box center [802, 439] width 26 height 19
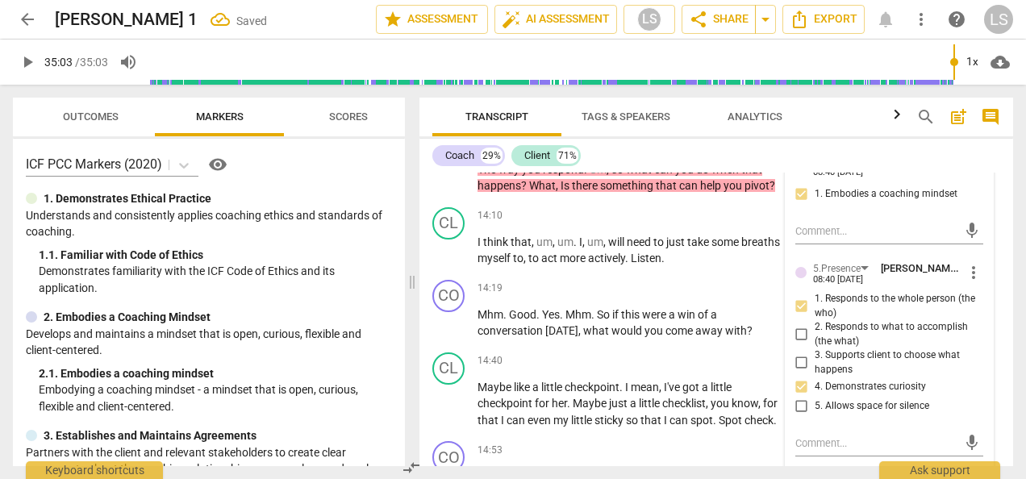
scroll to position [6286, 0]
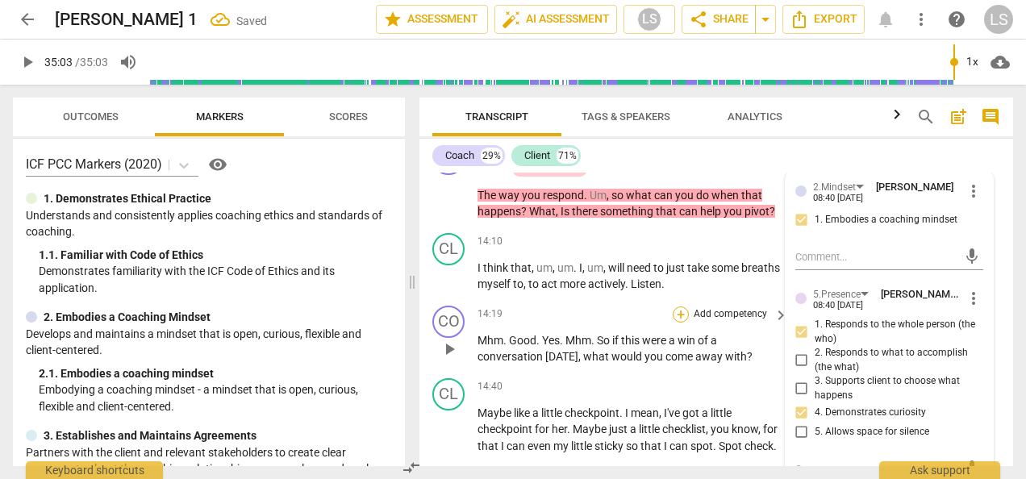
click at [684, 307] on div "+" at bounding box center [681, 315] width 16 height 16
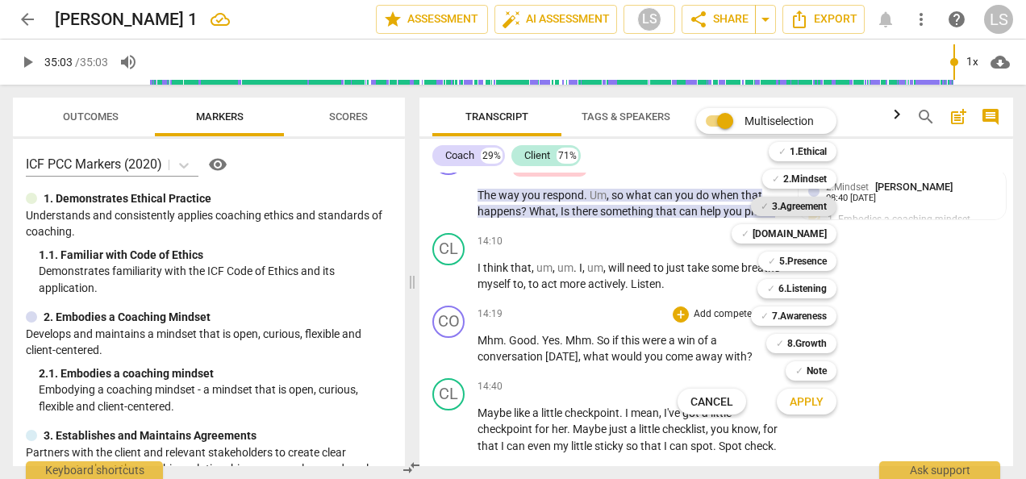
click at [796, 206] on b "3.Agreement" at bounding box center [799, 206] width 55 height 19
click at [807, 403] on span "Apply" at bounding box center [807, 403] width 34 height 16
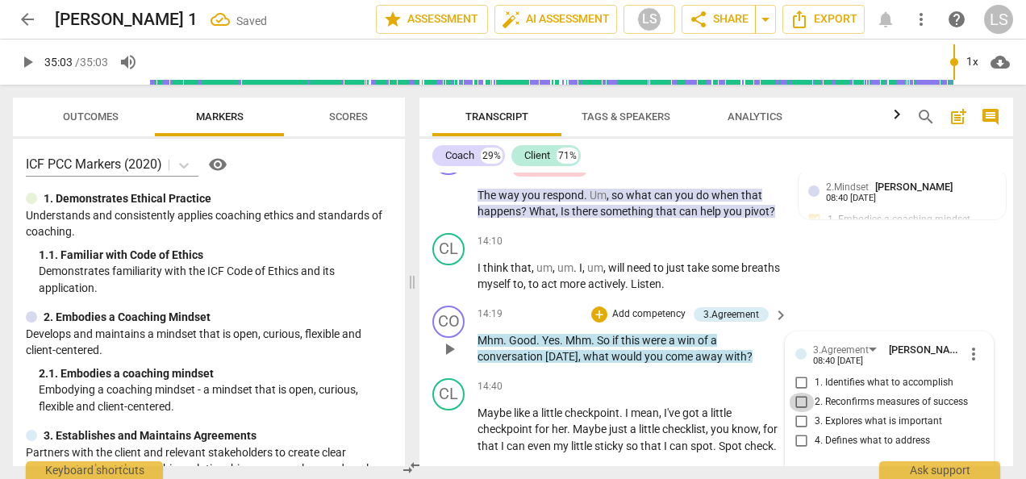
click at [802, 393] on input "2. Reconfirms measures of success" at bounding box center [802, 402] width 26 height 19
click at [825, 466] on div "mic" at bounding box center [890, 479] width 188 height 26
click at [825, 470] on textarea at bounding box center [877, 477] width 162 height 15
drag, startPoint x: 873, startPoint y: 436, endPoint x: 791, endPoint y: 423, distance: 83.3
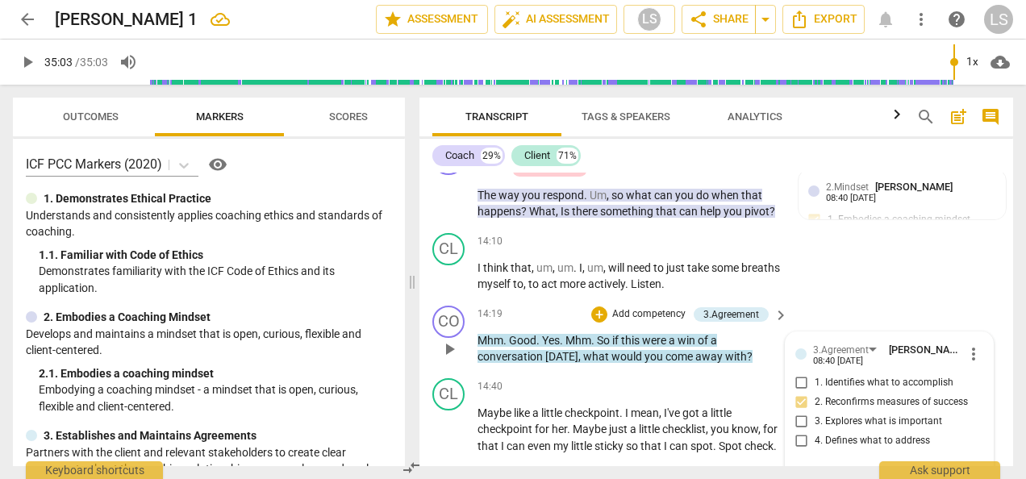
click at [791, 423] on div "3.Agreement [PERSON_NAME] 08:40 [DATE] more_vert 1. Identifies what to accompli…" at bounding box center [889, 425] width 207 height 187
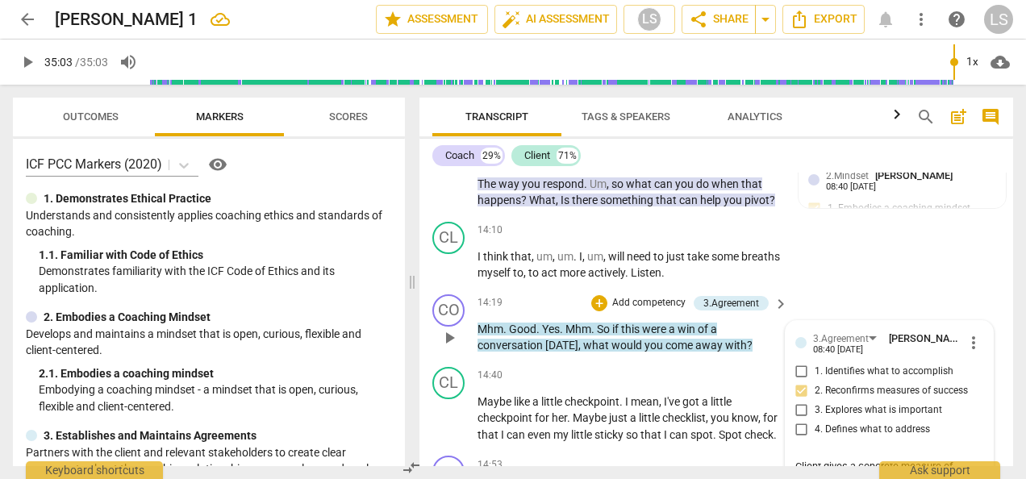
scroll to position [14, 0]
click at [794, 445] on div "3.Agreement [PERSON_NAME] 08:40 [DATE] more_vert 1. Identifies what to accompli…" at bounding box center [889, 422] width 207 height 203
click at [796, 459] on textarea "Client gives a concrete measure of success after this question. To complete 3.2…" at bounding box center [877, 482] width 162 height 46
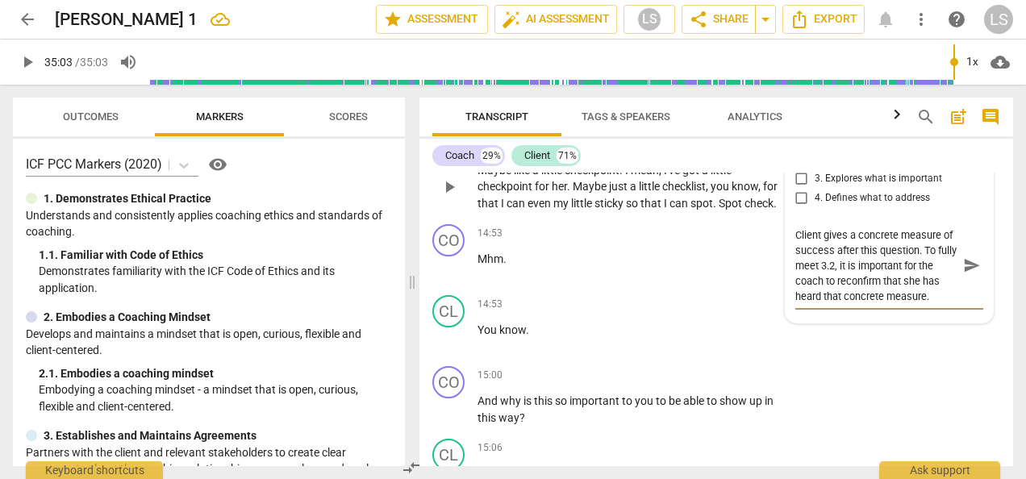
scroll to position [6554, 0]
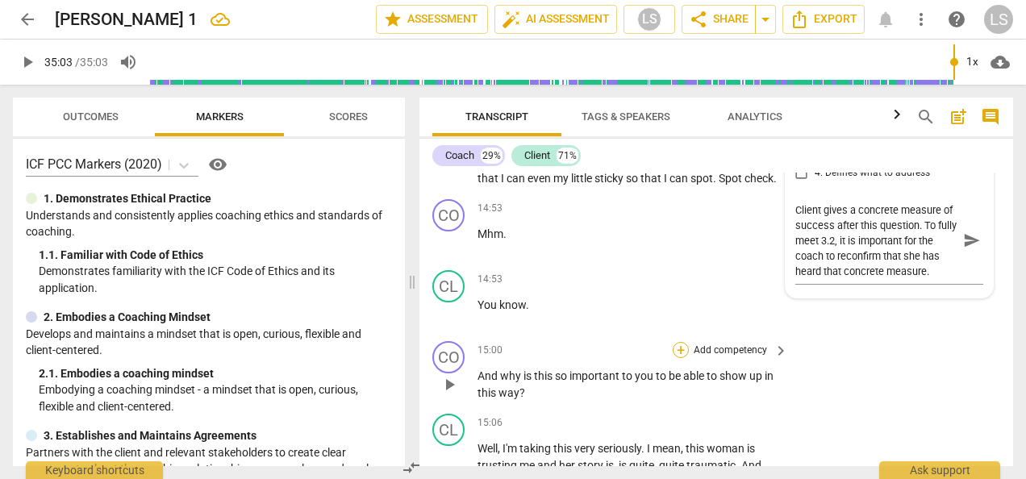
click at [679, 342] on div "+" at bounding box center [681, 350] width 16 height 16
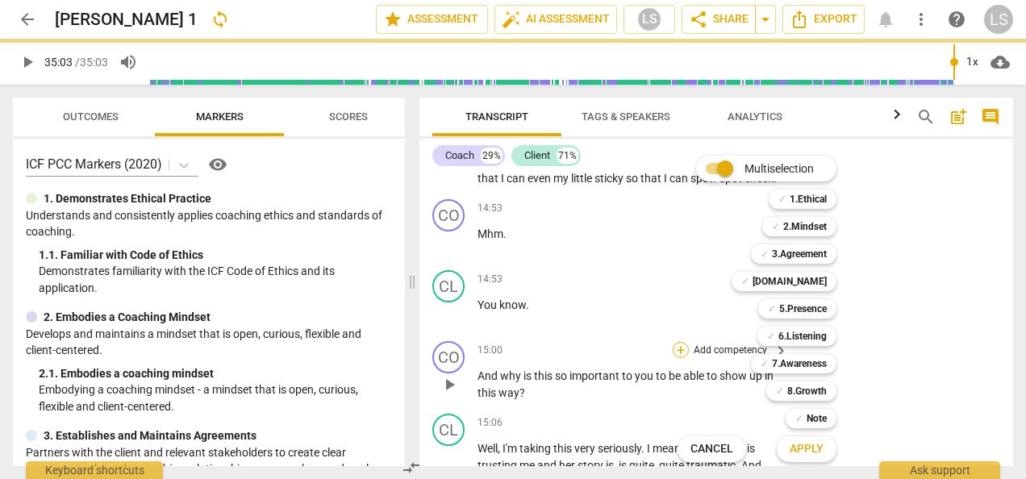
scroll to position [6493, 0]
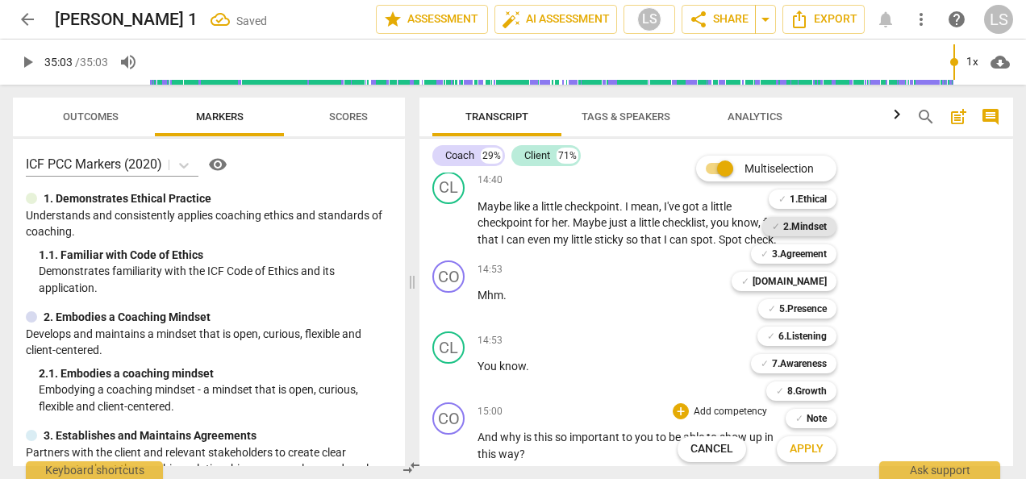
click at [815, 226] on b "2.Mindset" at bounding box center [806, 226] width 44 height 19
click at [802, 314] on b "5.Presence" at bounding box center [804, 308] width 48 height 19
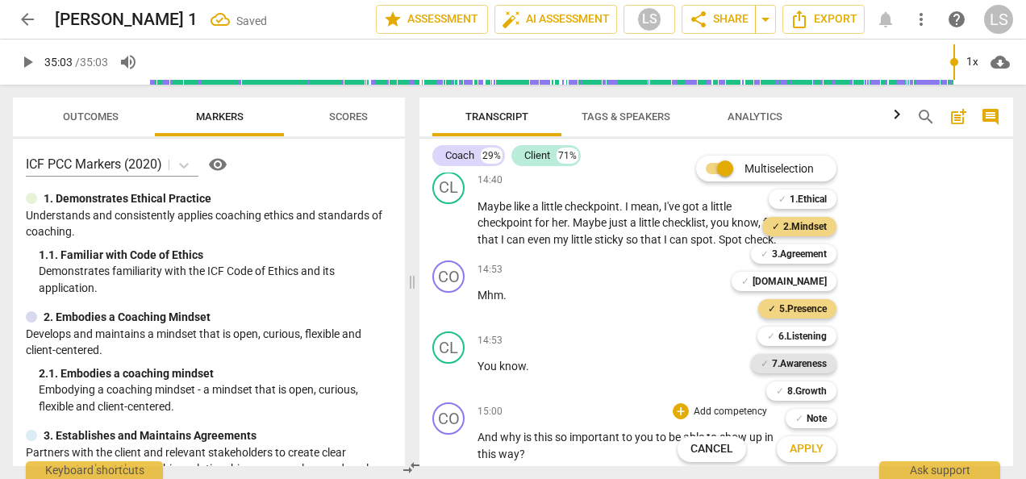
drag, startPoint x: 805, startPoint y: 336, endPoint x: 805, endPoint y: 361, distance: 25.0
click at [806, 336] on b "6.Listening" at bounding box center [803, 336] width 48 height 19
click at [804, 362] on b "7.Awareness" at bounding box center [799, 363] width 55 height 19
click at [809, 449] on span "Apply" at bounding box center [807, 449] width 34 height 16
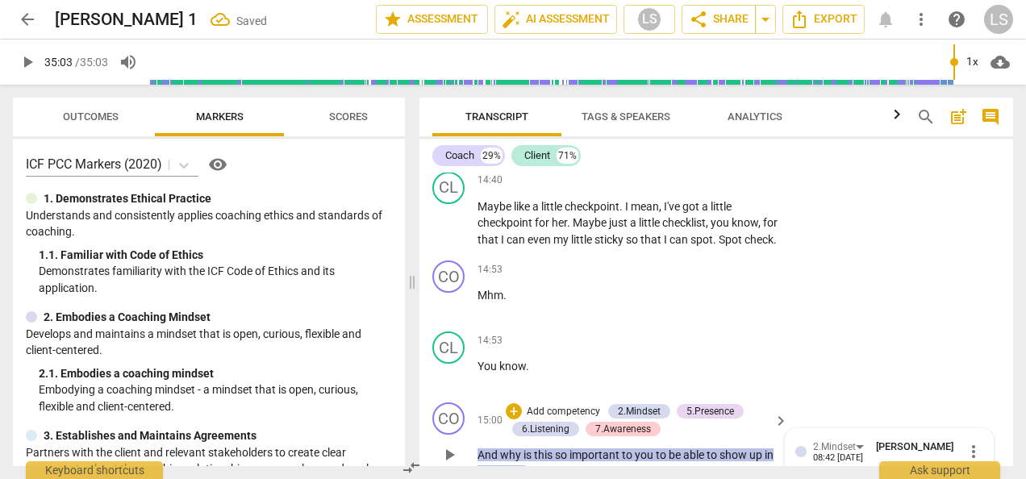
scroll to position [6654, 0]
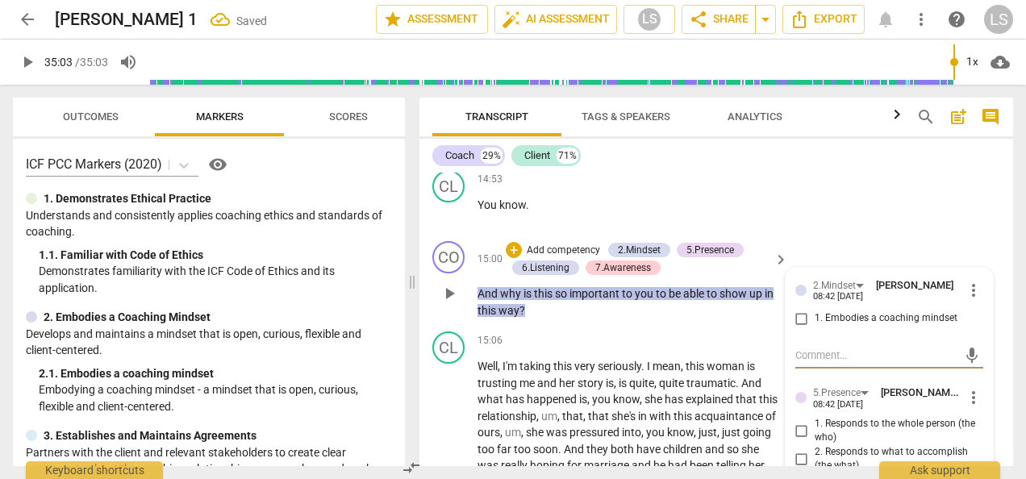
click at [797, 309] on input "1. Embodies a coaching mindset" at bounding box center [802, 318] width 26 height 19
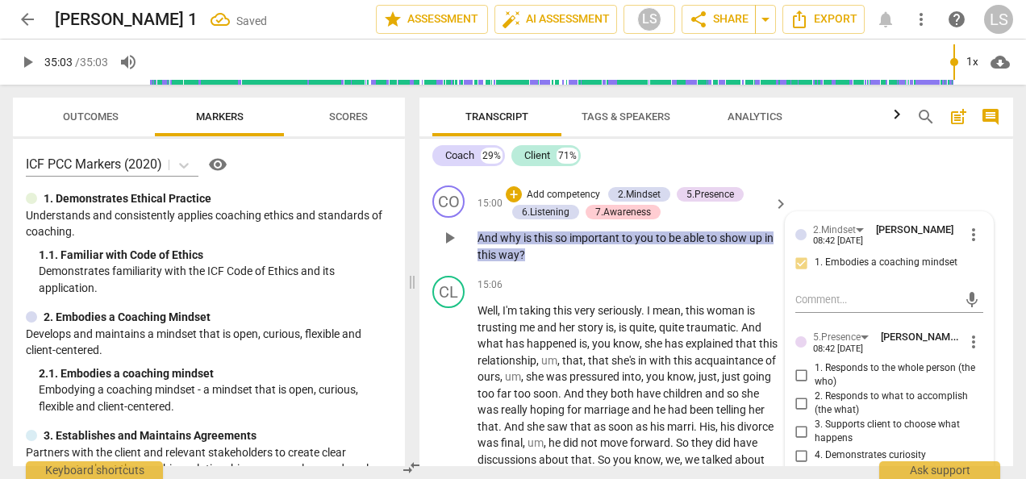
scroll to position [6735, 0]
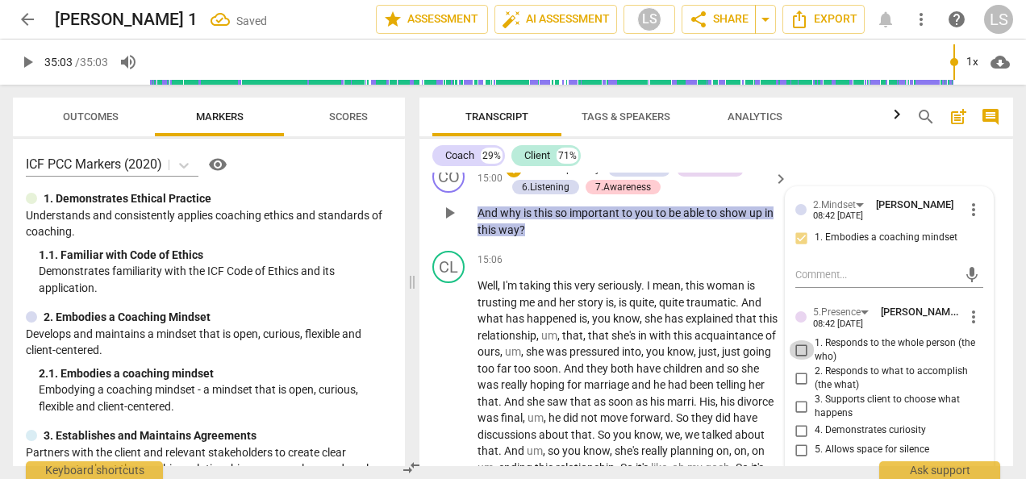
click at [792, 341] on input "1. Responds to the whole person (the who)" at bounding box center [802, 350] width 26 height 19
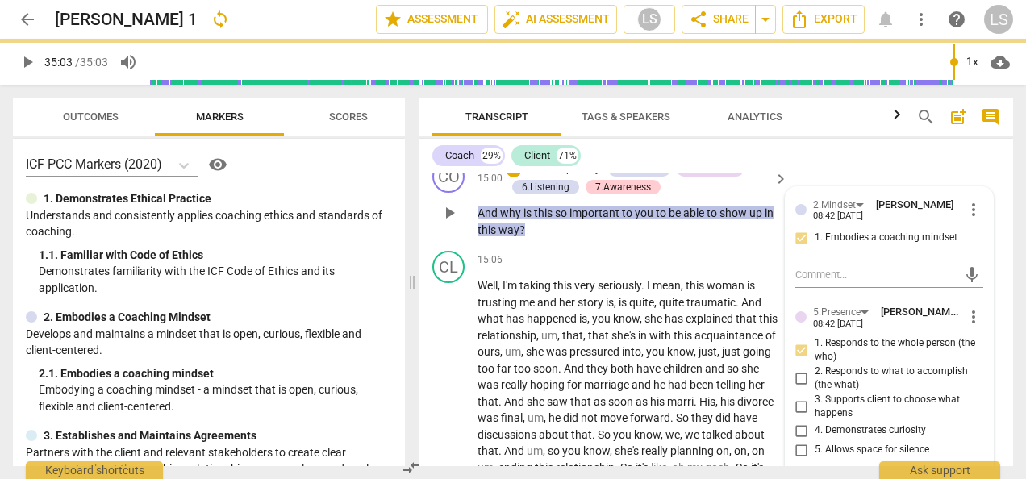
click at [800, 421] on input "4. Demonstrates curiosity" at bounding box center [802, 430] width 26 height 19
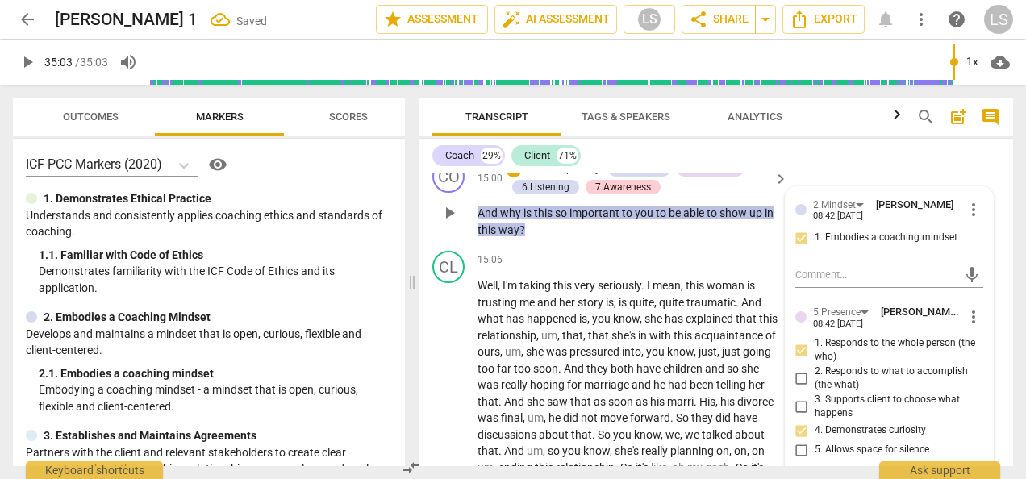
scroll to position [6896, 0]
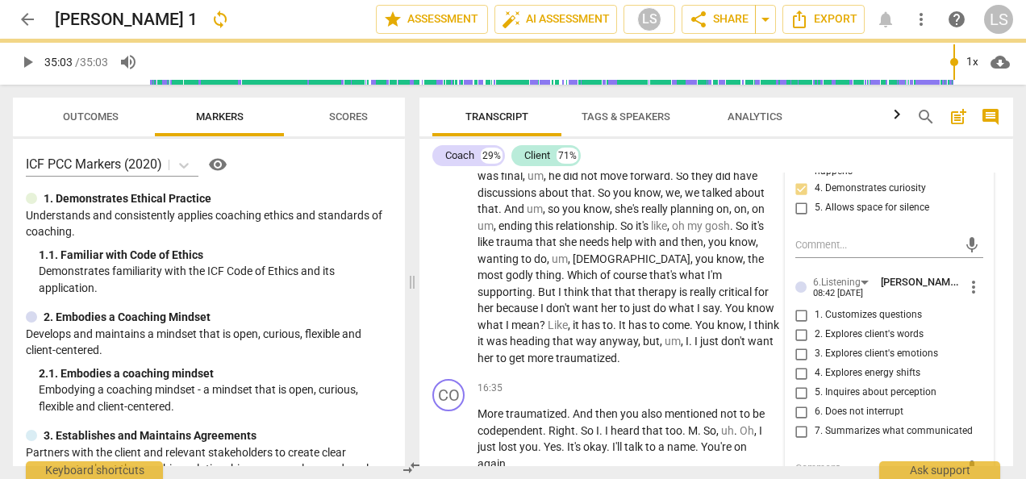
click at [800, 383] on input "5. Inquires about perception" at bounding box center [802, 392] width 26 height 19
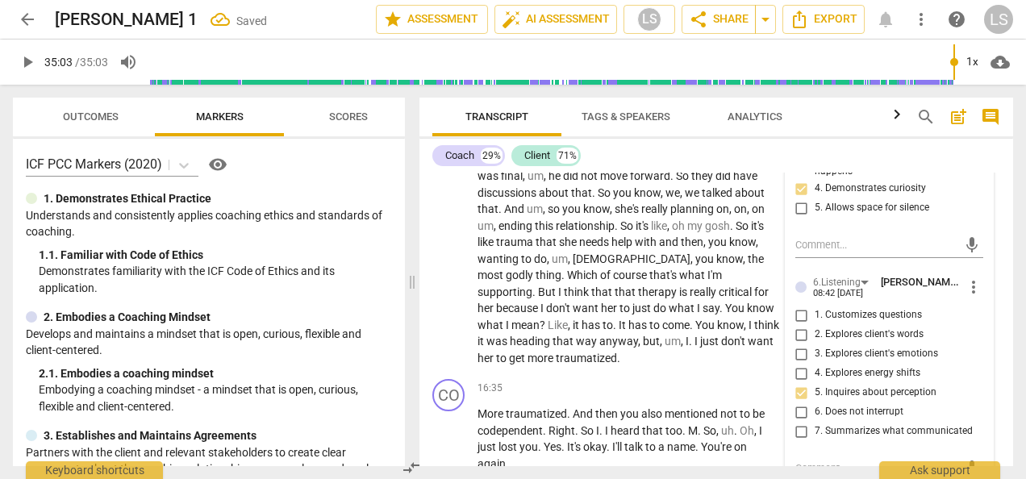
scroll to position [7058, 0]
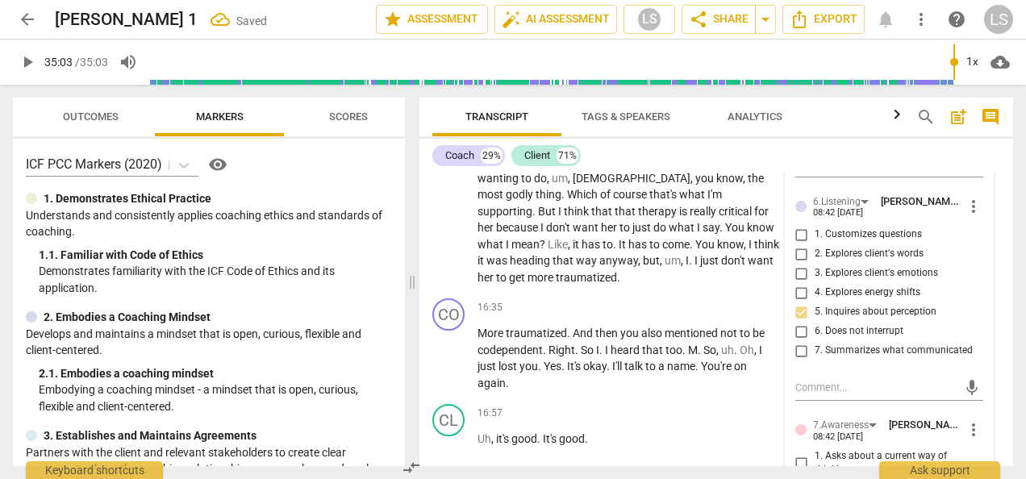
drag, startPoint x: 800, startPoint y: 413, endPoint x: 800, endPoint y: 424, distance: 11.3
click at [800, 449] on label "1. Asks about a current way of thinking" at bounding box center [883, 463] width 188 height 28
click at [800, 454] on input "1. Asks about a current way of thinking" at bounding box center [802, 463] width 26 height 19
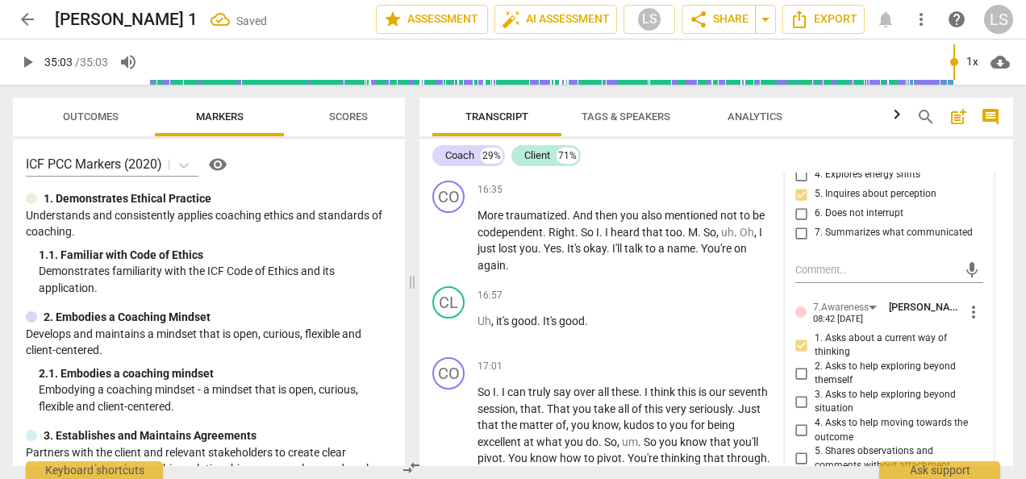
scroll to position [7300, 0]
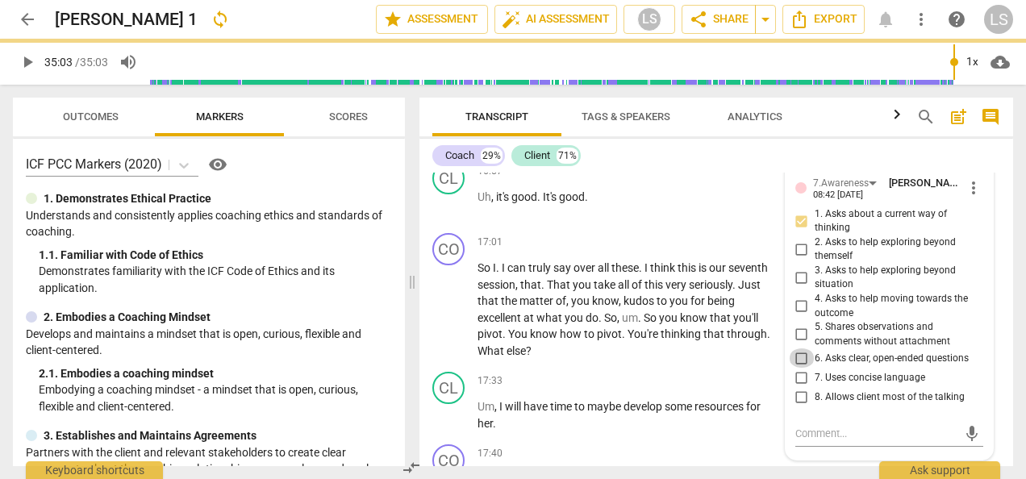
click at [796, 349] on input "6. Asks clear, open-ended questions" at bounding box center [802, 358] width 26 height 19
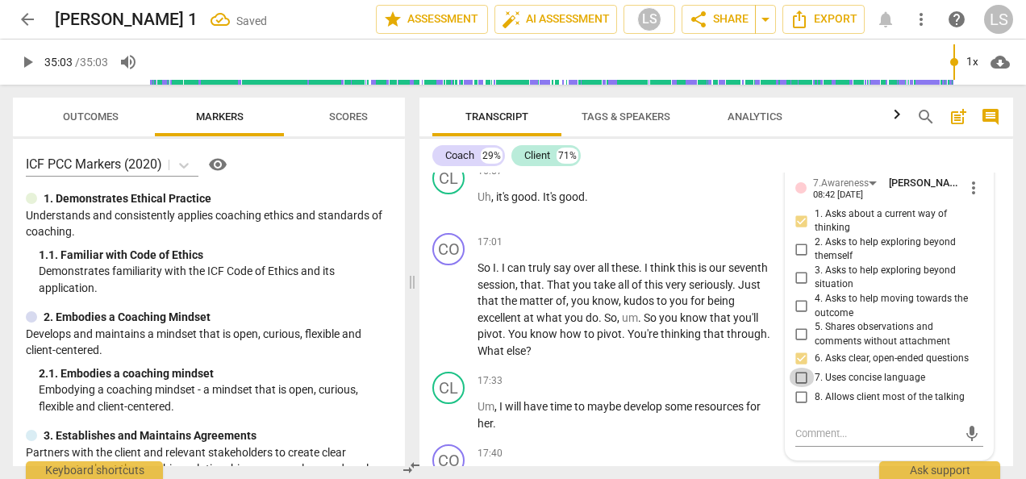
click at [804, 368] on input "7. Uses concise language" at bounding box center [802, 377] width 26 height 19
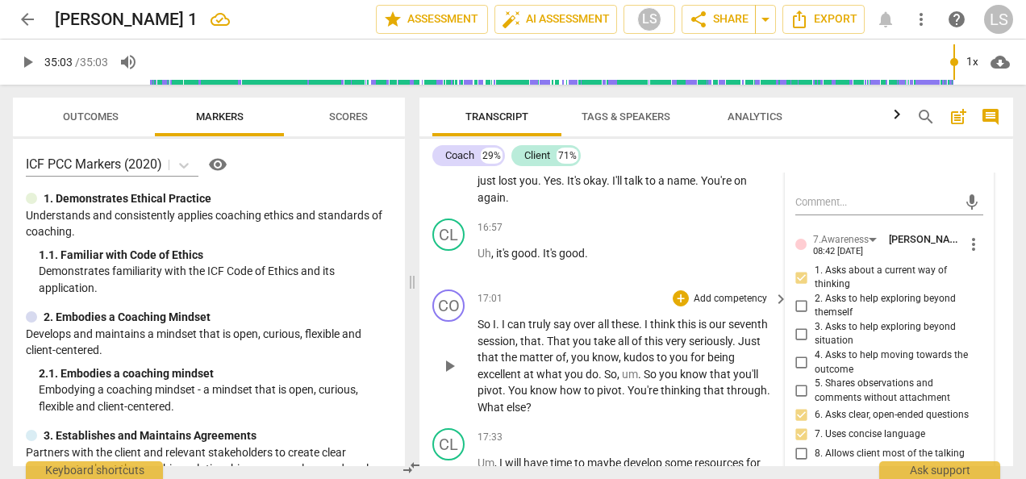
scroll to position [7219, 0]
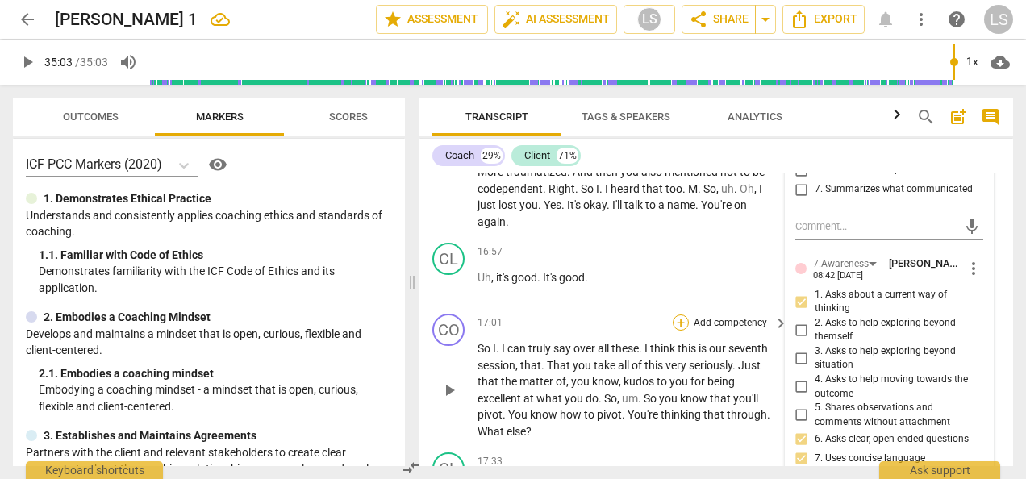
click at [679, 315] on div "+" at bounding box center [681, 323] width 16 height 16
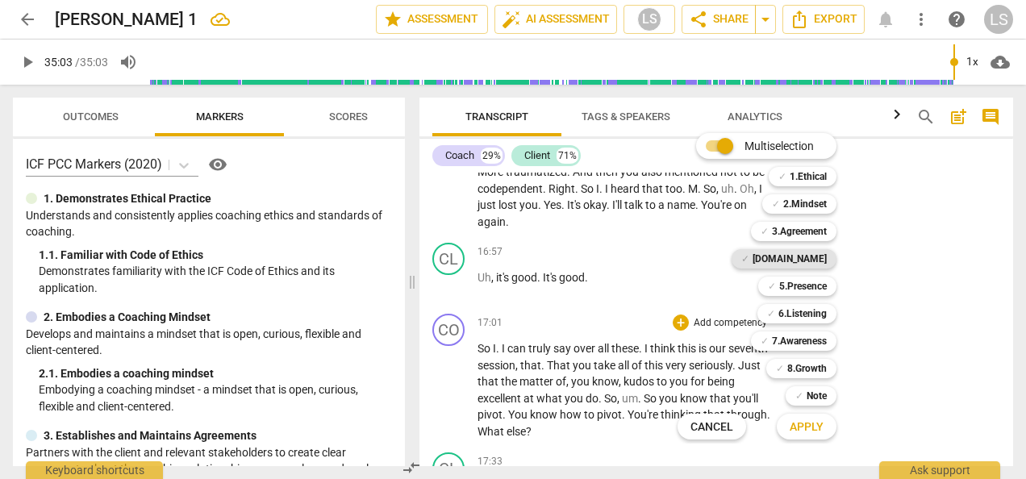
click at [815, 260] on b "[DOMAIN_NAME]" at bounding box center [790, 258] width 74 height 19
click at [805, 202] on b "2.Mindset" at bounding box center [806, 203] width 44 height 19
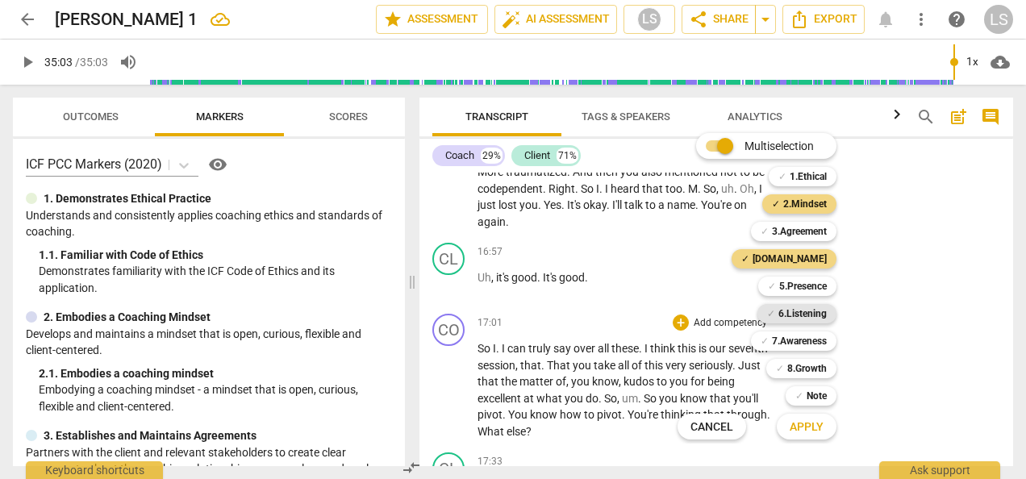
click at [809, 319] on b "6.Listening" at bounding box center [803, 313] width 48 height 19
click at [802, 341] on b "7.Awareness" at bounding box center [799, 341] width 55 height 19
click at [805, 287] on b "5.Presence" at bounding box center [804, 286] width 48 height 19
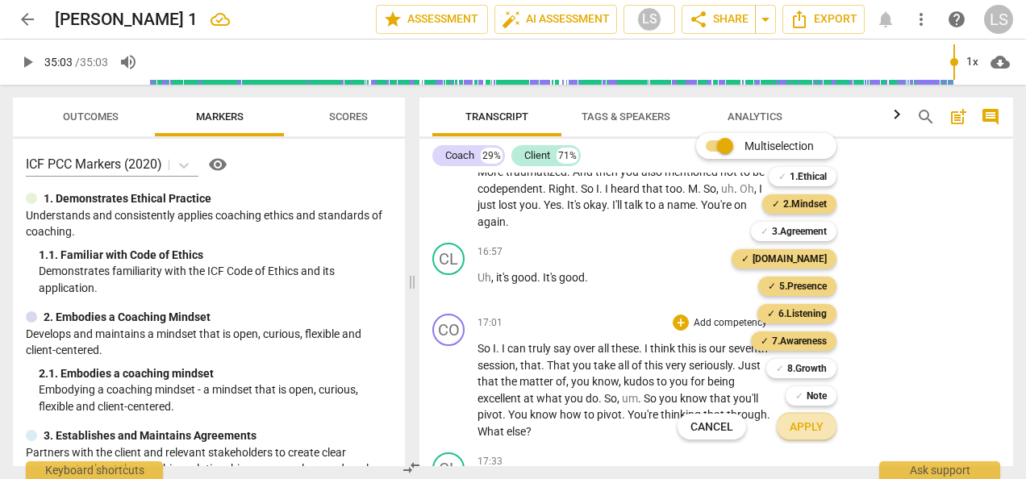
click at [825, 425] on button "Apply" at bounding box center [807, 426] width 60 height 29
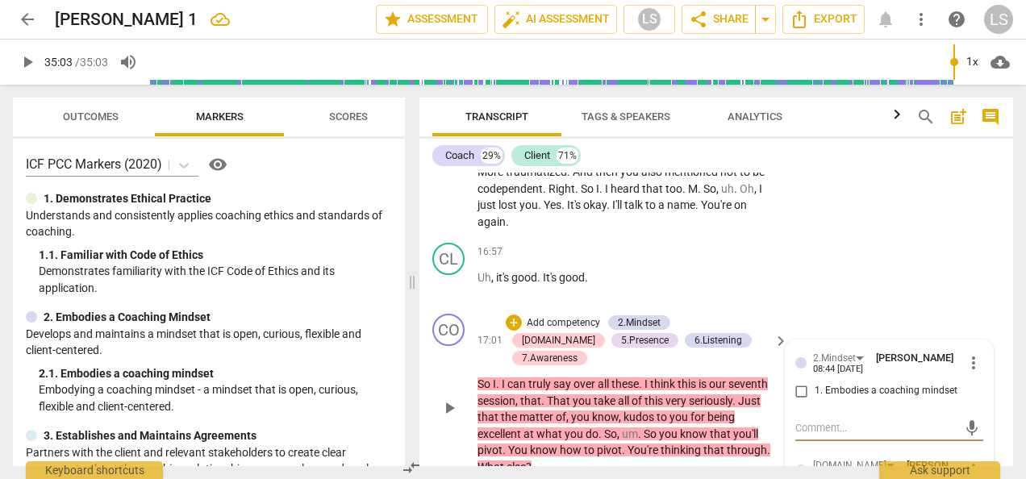
click at [794, 382] on input "1. Embodies a coaching mindset" at bounding box center [802, 391] width 26 height 19
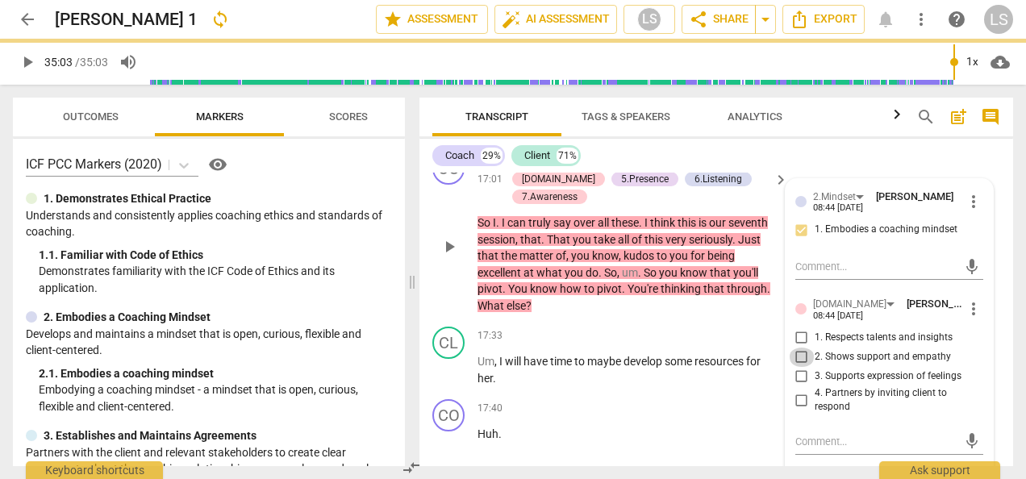
click at [800, 348] on input "2. Shows support and empathy" at bounding box center [802, 357] width 26 height 19
click at [796, 328] on input "1. Respects talents and insights" at bounding box center [802, 337] width 26 height 19
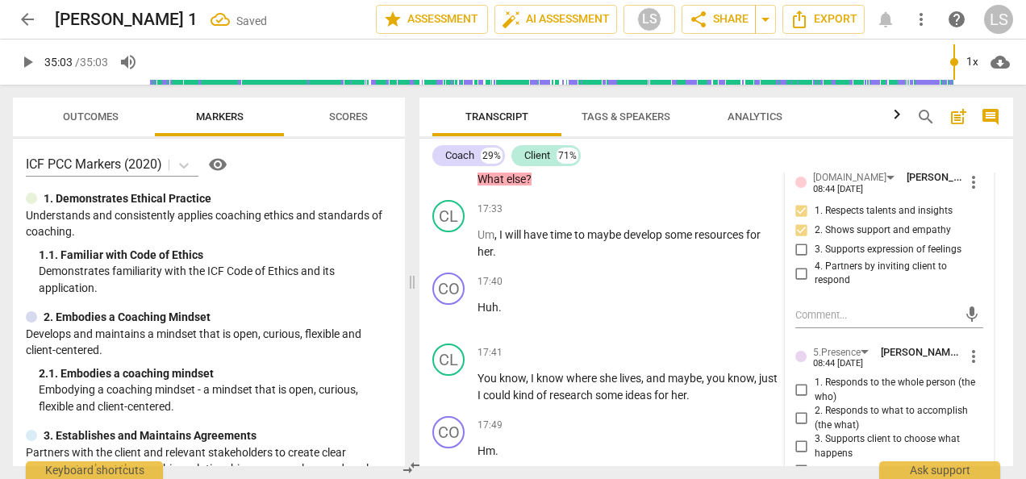
scroll to position [7542, 0]
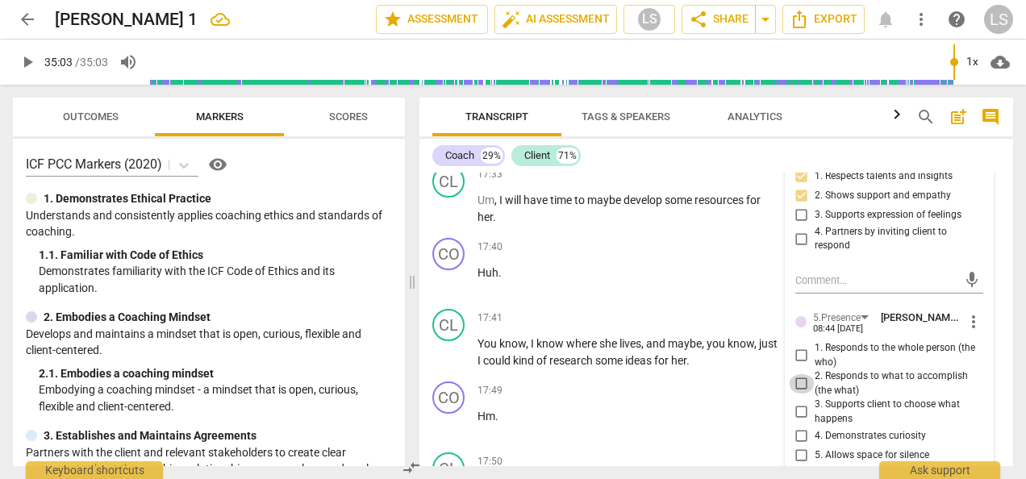
click at [802, 374] on input "2. Responds to what to accomplish (the what)" at bounding box center [802, 383] width 26 height 19
click at [802, 426] on input "4. Demonstrates curiosity" at bounding box center [802, 435] width 26 height 19
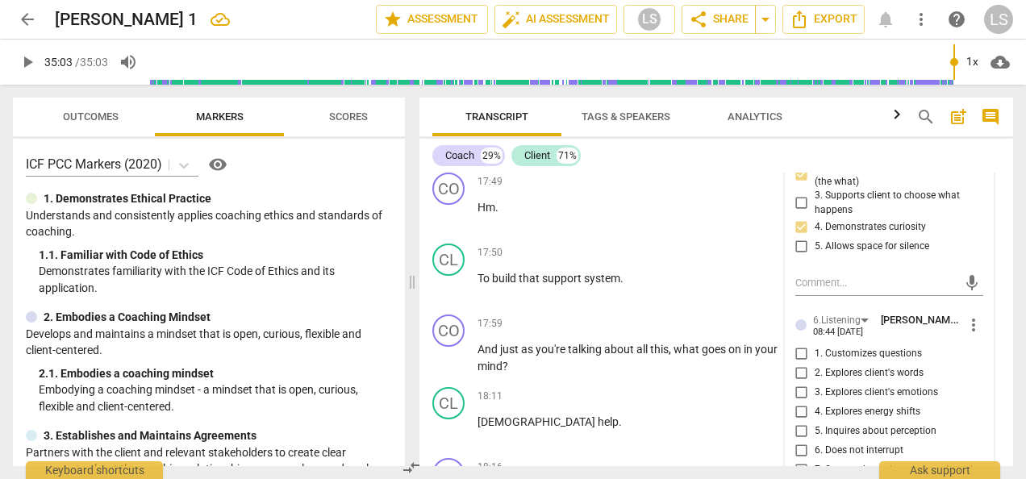
scroll to position [7784, 0]
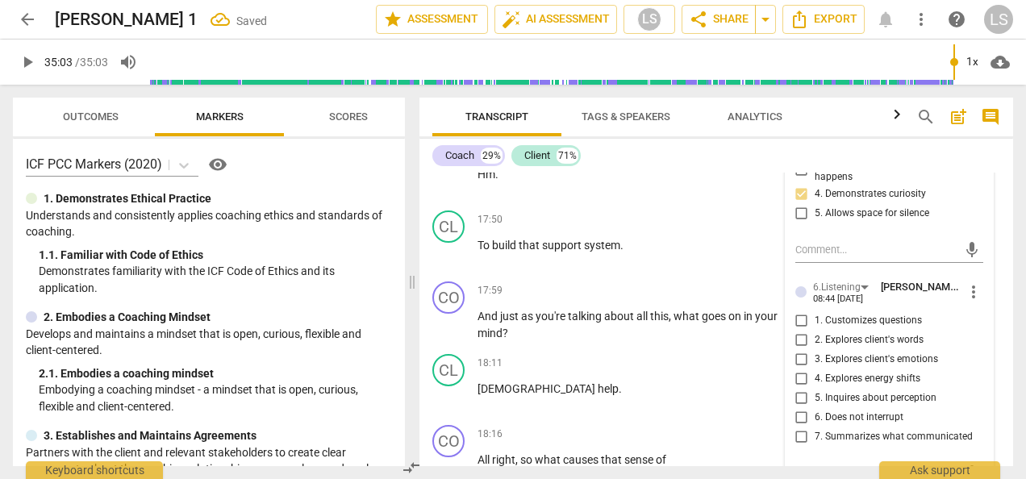
click at [802, 428] on input "7. Summarizes what communicated" at bounding box center [802, 437] width 26 height 19
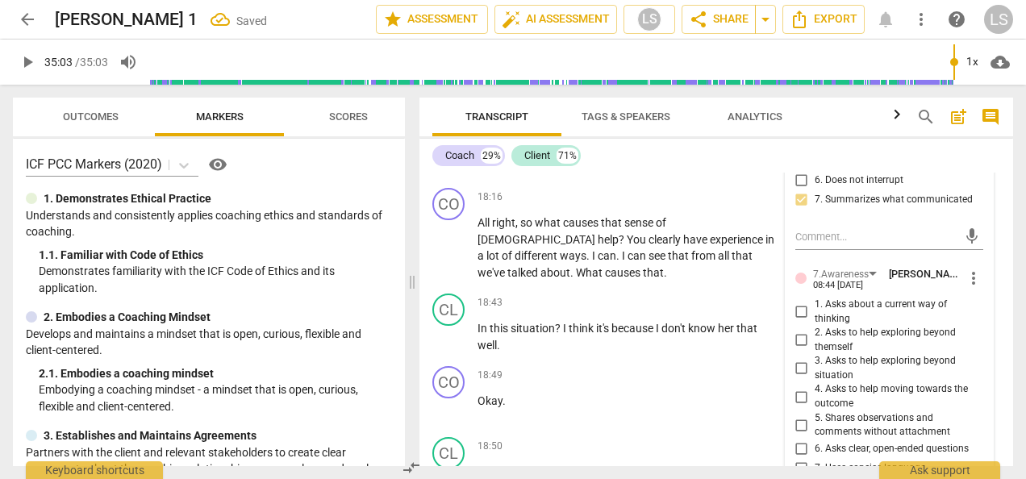
scroll to position [8026, 0]
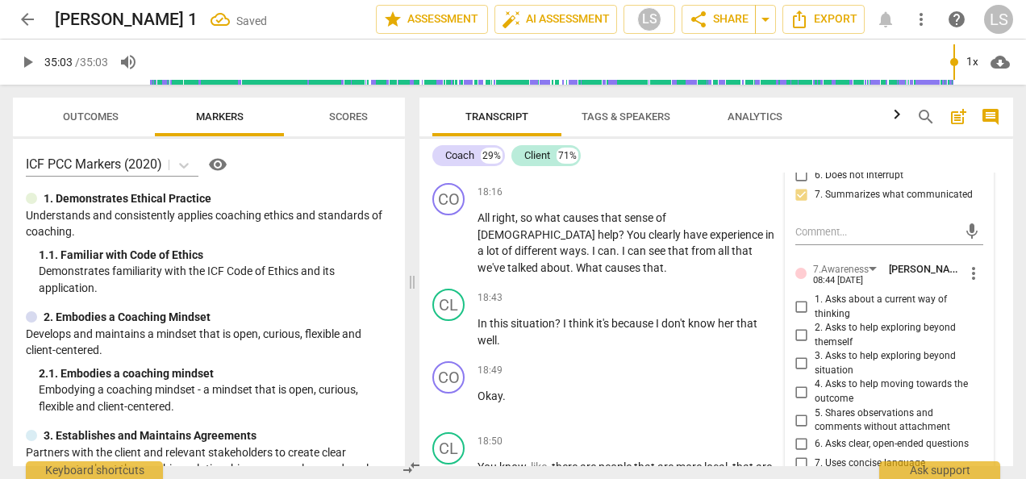
click at [794, 354] on input "3. Asks to help exploring beyond situation" at bounding box center [802, 363] width 26 height 19
click at [802, 435] on input "6. Asks clear, open-ended questions" at bounding box center [802, 444] width 26 height 19
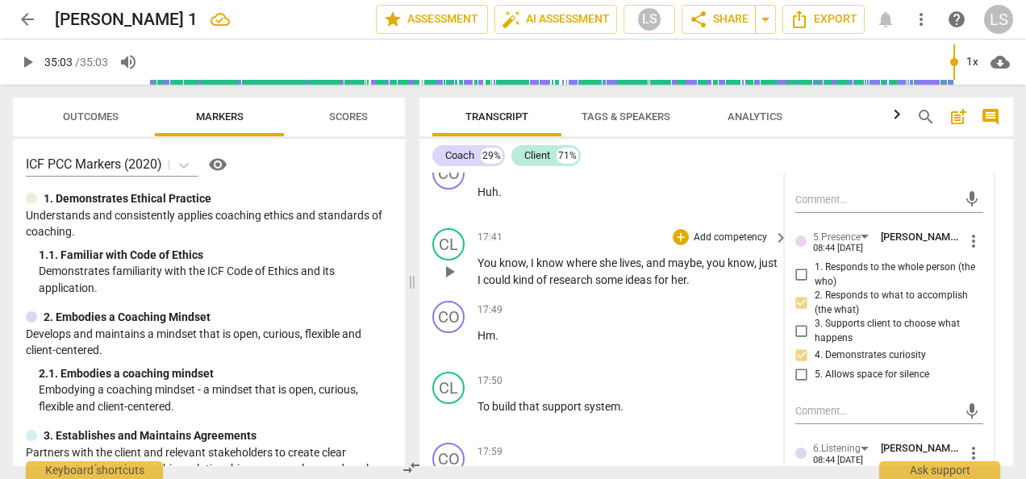
scroll to position [7703, 0]
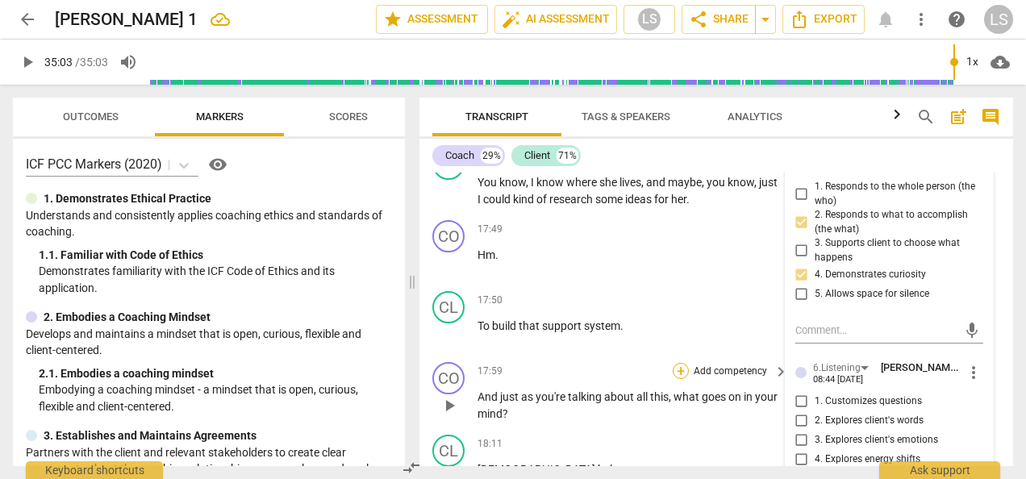
click at [676, 363] on div "+" at bounding box center [681, 371] width 16 height 16
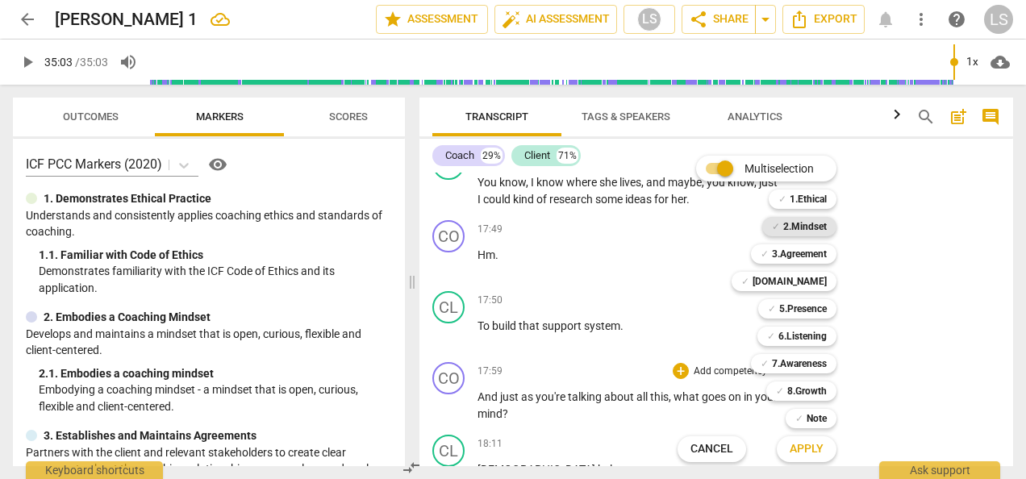
click at [792, 227] on b "2.Mindset" at bounding box center [806, 226] width 44 height 19
click at [798, 306] on b "5.Presence" at bounding box center [804, 308] width 48 height 19
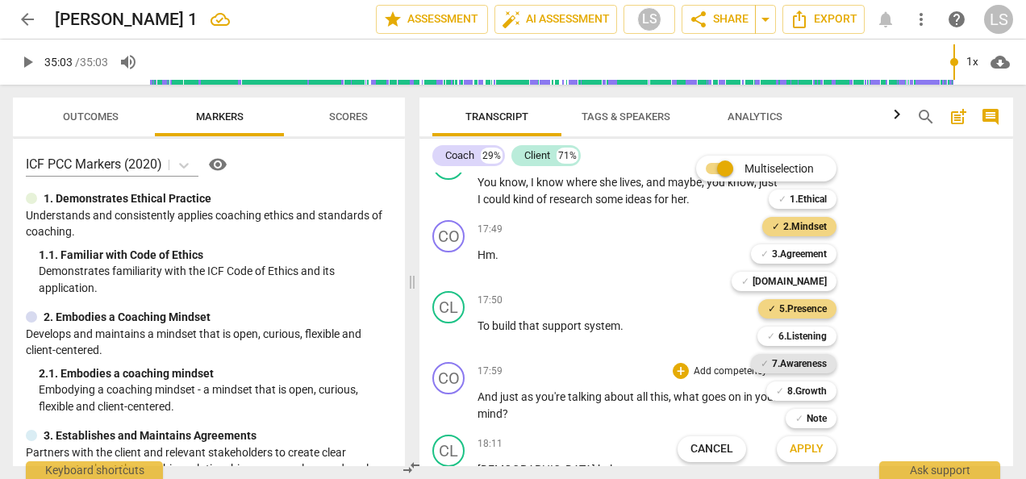
click at [797, 365] on b "7.Awareness" at bounding box center [799, 363] width 55 height 19
click at [816, 454] on span "Apply" at bounding box center [807, 449] width 34 height 16
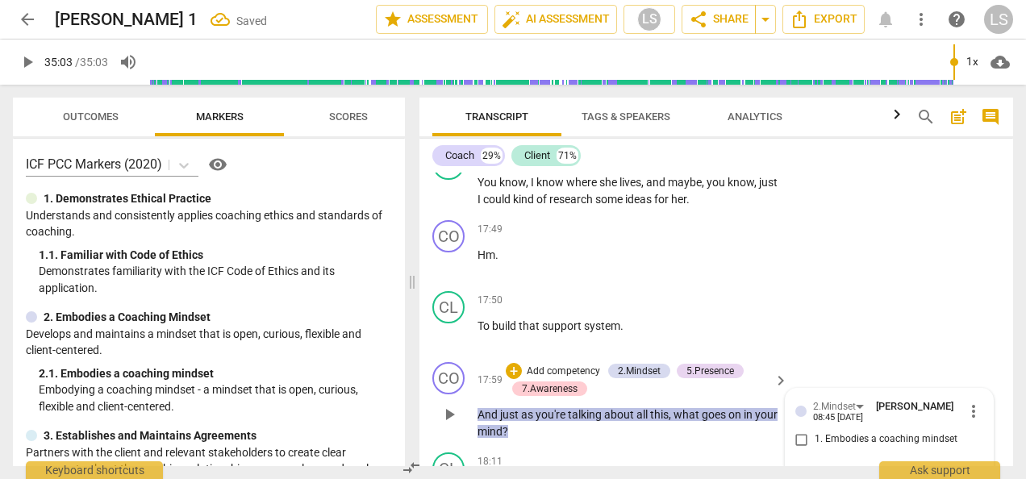
click at [796, 430] on input "1. Embodies a coaching mindset" at bounding box center [802, 439] width 26 height 19
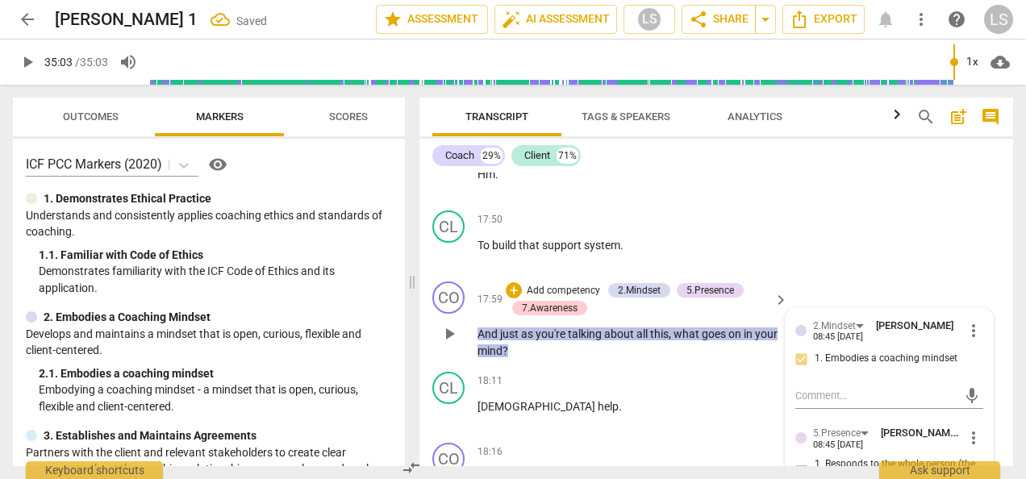
scroll to position [7865, 0]
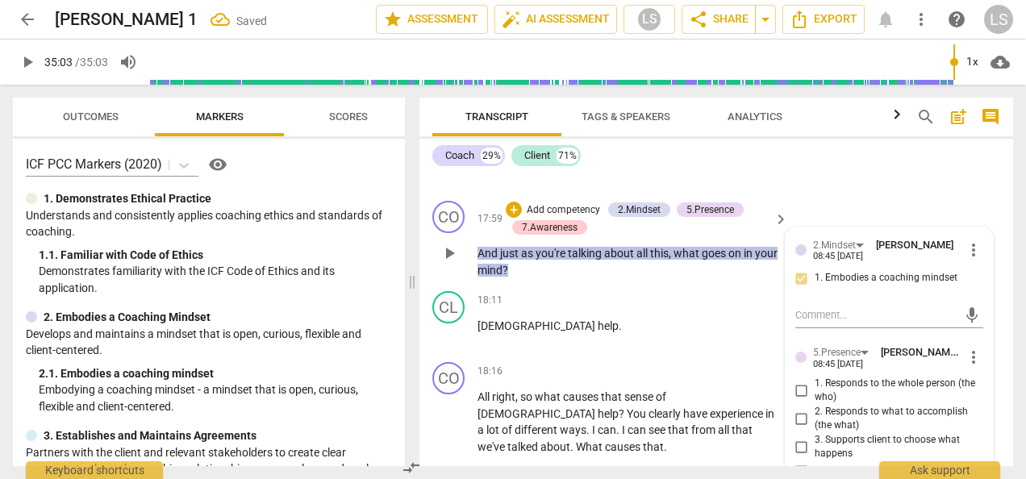
click at [796, 381] on input "1. Responds to the whole person (the who)" at bounding box center [802, 390] width 26 height 19
click at [804, 462] on input "4. Demonstrates curiosity" at bounding box center [802, 471] width 26 height 19
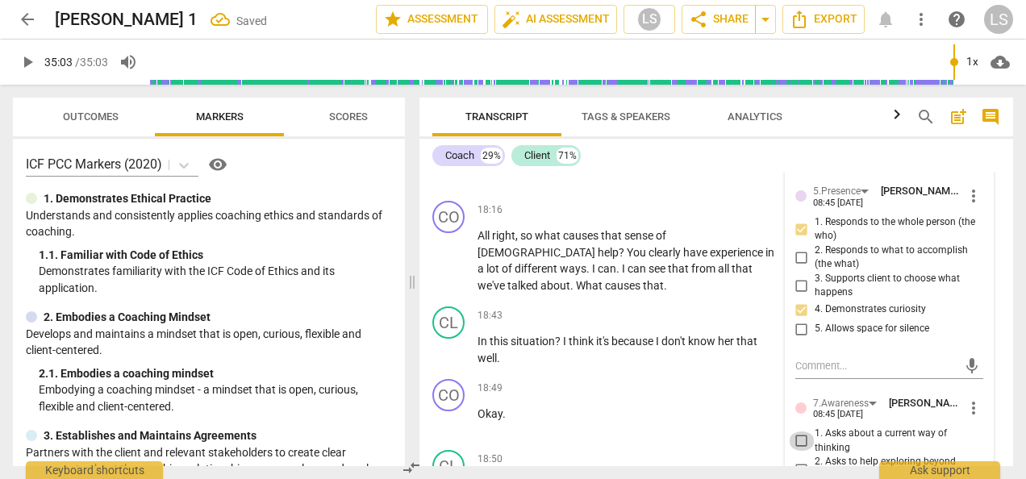
click at [794, 432] on input "1. Asks about a current way of thinking" at bounding box center [802, 441] width 26 height 19
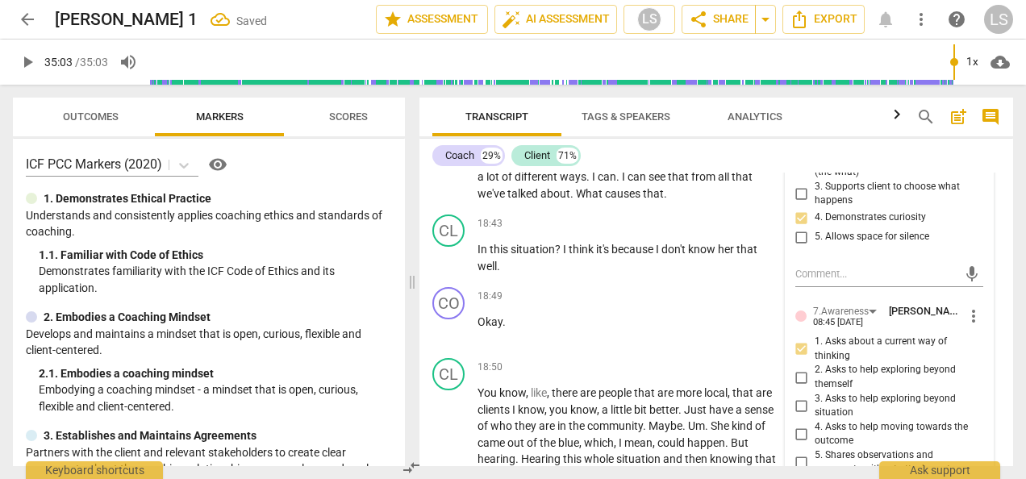
scroll to position [8268, 0]
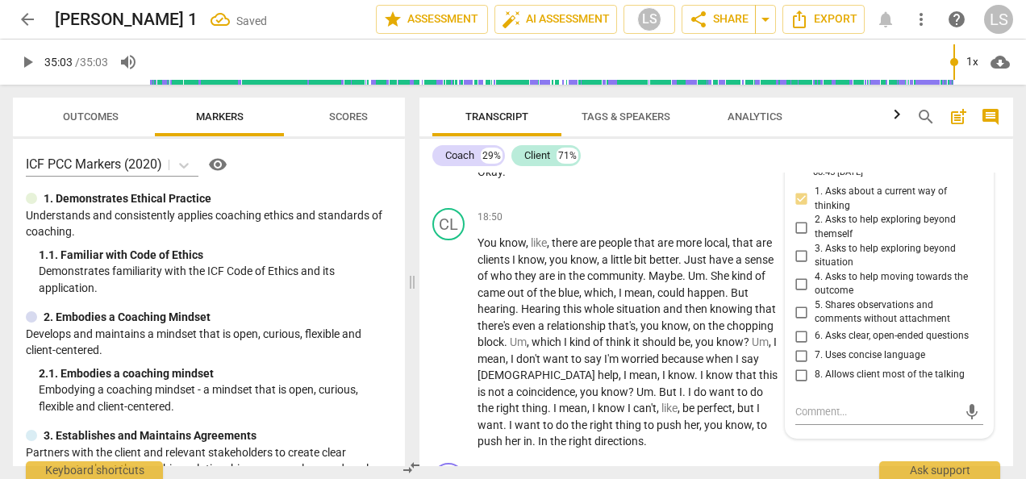
click at [791, 327] on input "6. Asks clear, open-ended questions" at bounding box center [802, 336] width 26 height 19
click at [799, 346] on input "7. Uses concise language" at bounding box center [802, 355] width 26 height 19
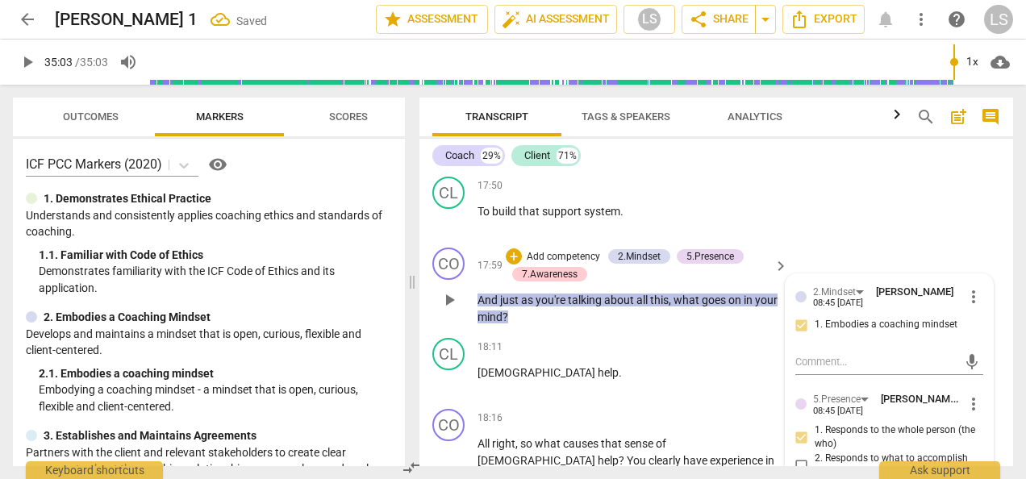
scroll to position [7865, 0]
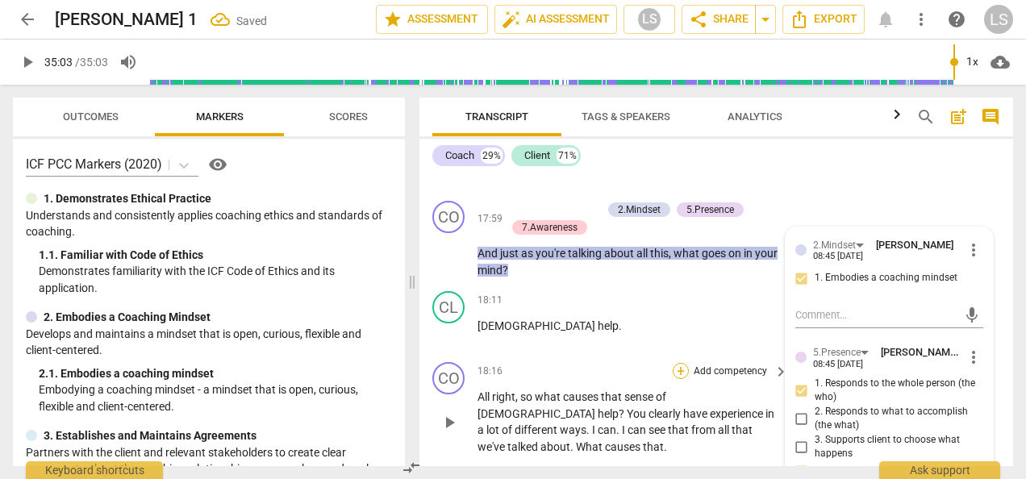
click at [679, 363] on div "+" at bounding box center [681, 371] width 16 height 16
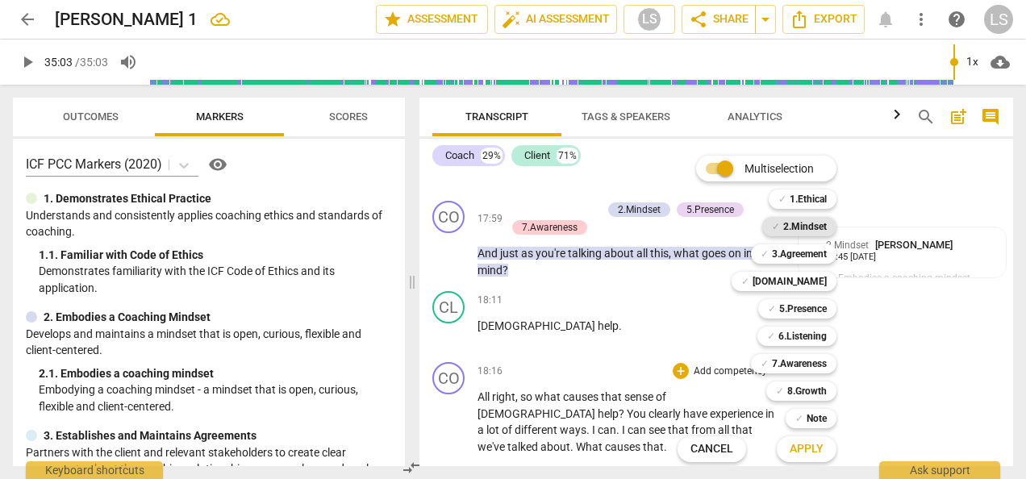
click at [795, 231] on b "2.Mindset" at bounding box center [806, 226] width 44 height 19
click at [813, 307] on b "5.Presence" at bounding box center [804, 308] width 48 height 19
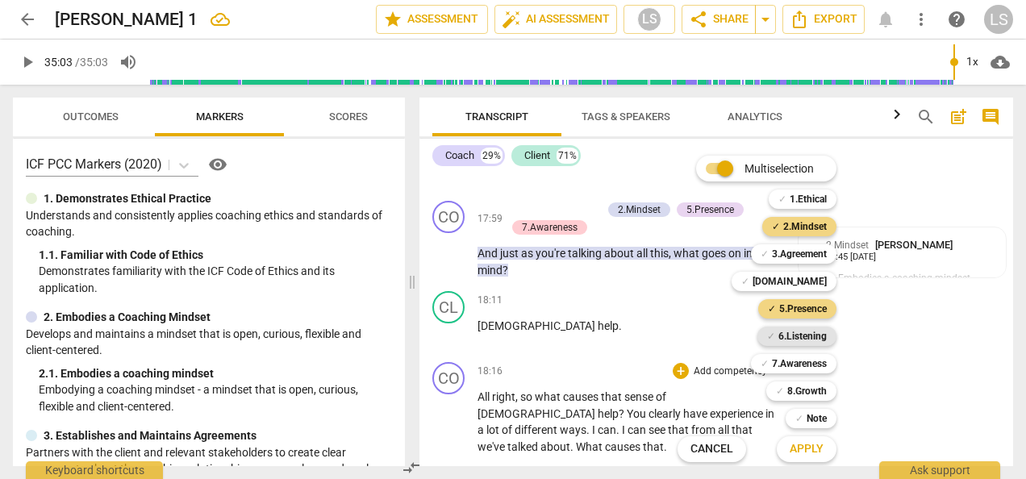
click at [813, 341] on b "6.Listening" at bounding box center [803, 336] width 48 height 19
click at [806, 366] on b "7.Awareness" at bounding box center [799, 363] width 55 height 19
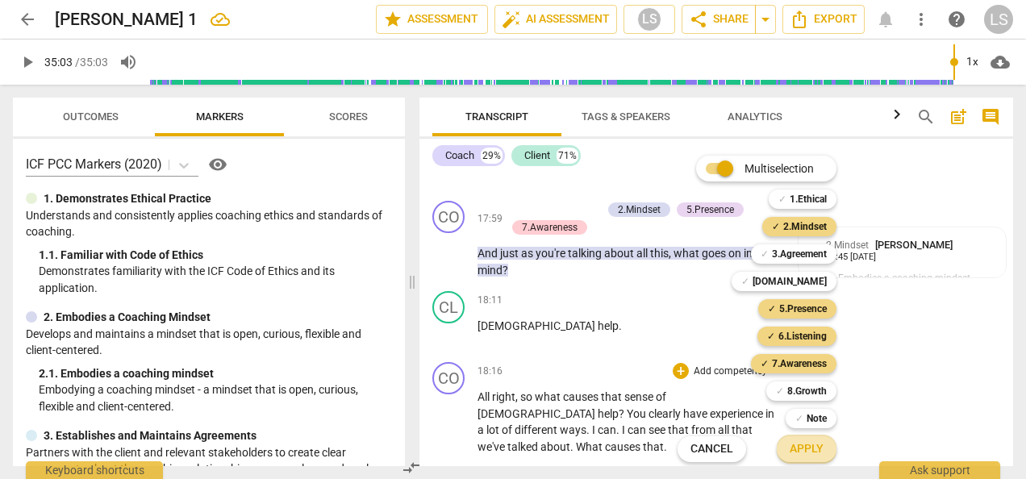
click at [813, 445] on span "Apply" at bounding box center [807, 449] width 34 height 16
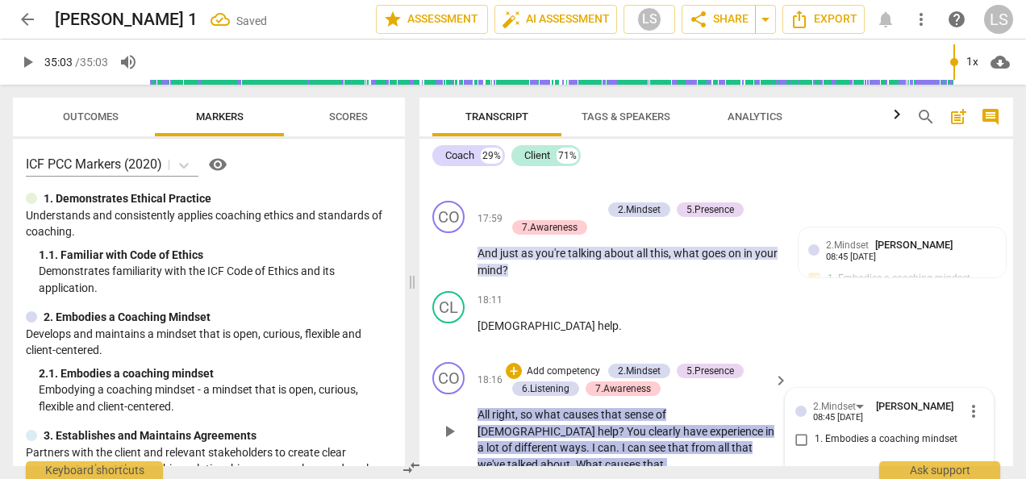
drag, startPoint x: 804, startPoint y: 384, endPoint x: 810, endPoint y: 376, distance: 10.3
click at [803, 430] on input "1. Embodies a coaching mindset" at bounding box center [802, 439] width 26 height 19
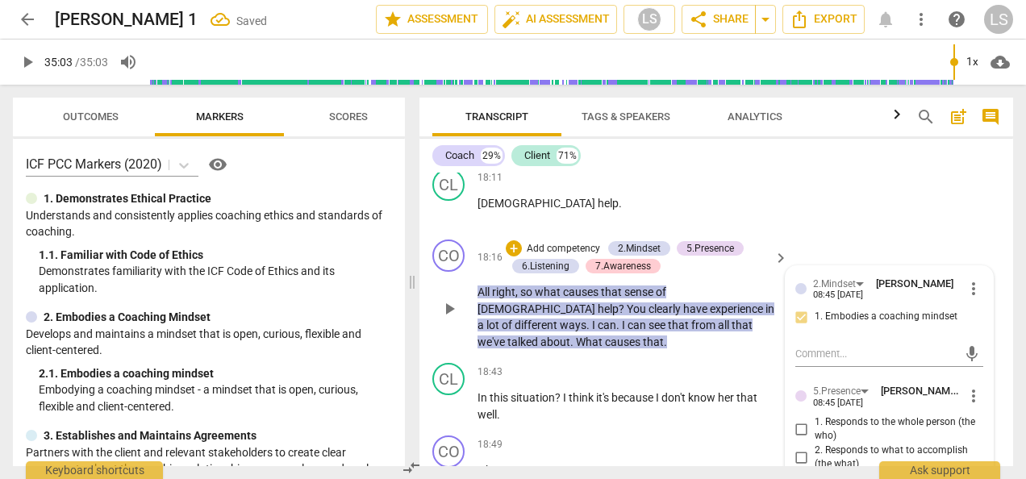
scroll to position [8107, 0]
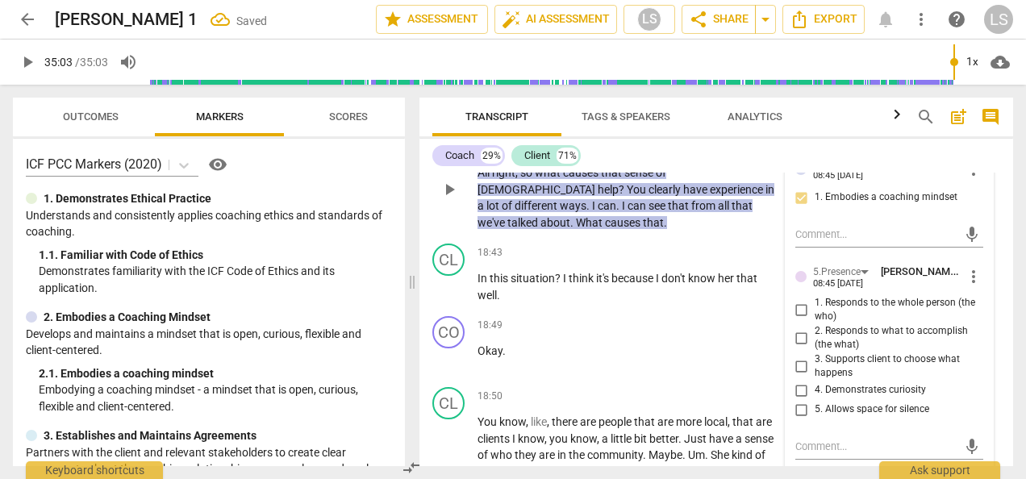
click at [798, 300] on input "1. Responds to the whole person (the who)" at bounding box center [802, 309] width 26 height 19
click at [796, 381] on input "4. Demonstrates curiosity" at bounding box center [802, 390] width 26 height 19
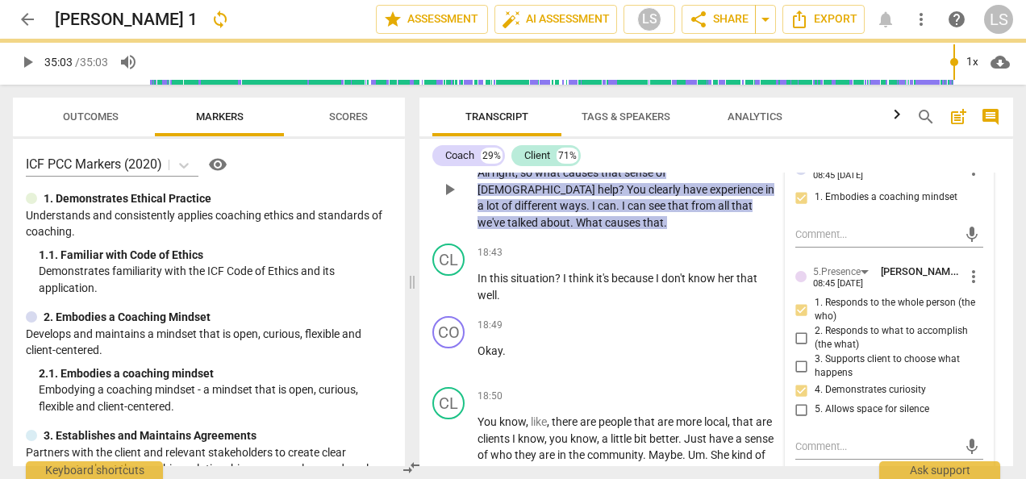
scroll to position [8268, 0]
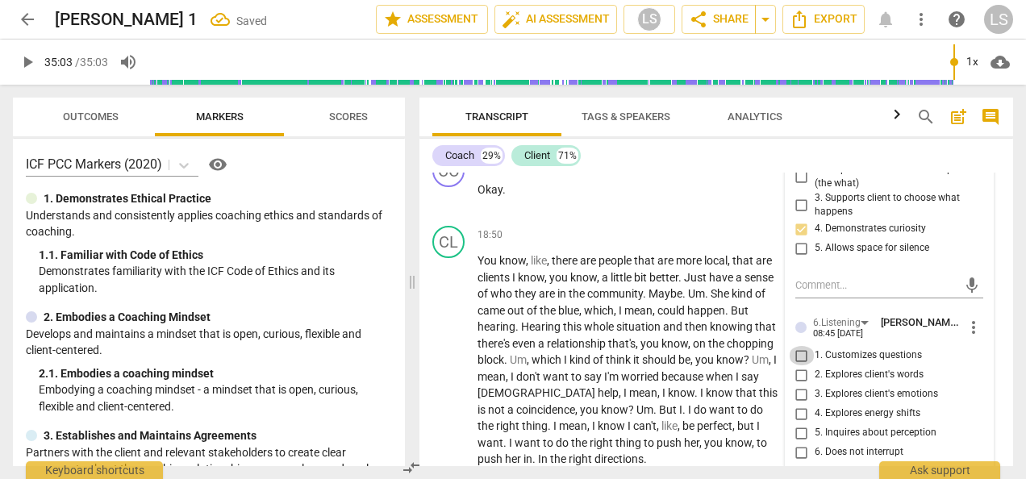
click at [796, 346] on input "1. Customizes questions" at bounding box center [802, 355] width 26 height 19
drag, startPoint x: 802, startPoint y: 321, endPoint x: 821, endPoint y: 323, distance: 18.6
click at [802, 366] on input "2. Explores client's words" at bounding box center [802, 375] width 26 height 19
click at [797, 346] on input "1. Customizes questions" at bounding box center [802, 355] width 26 height 19
click at [800, 346] on input "1. Customizes questions" at bounding box center [802, 355] width 26 height 19
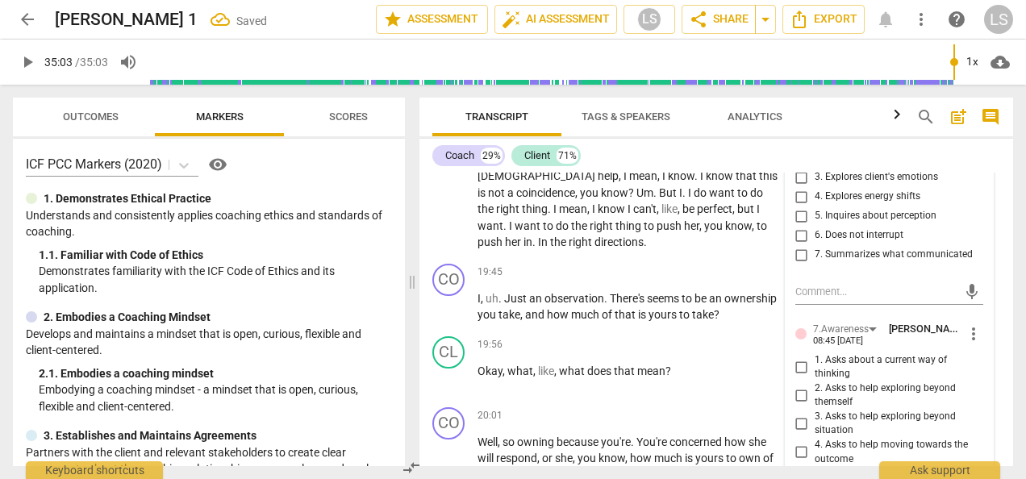
scroll to position [8510, 0]
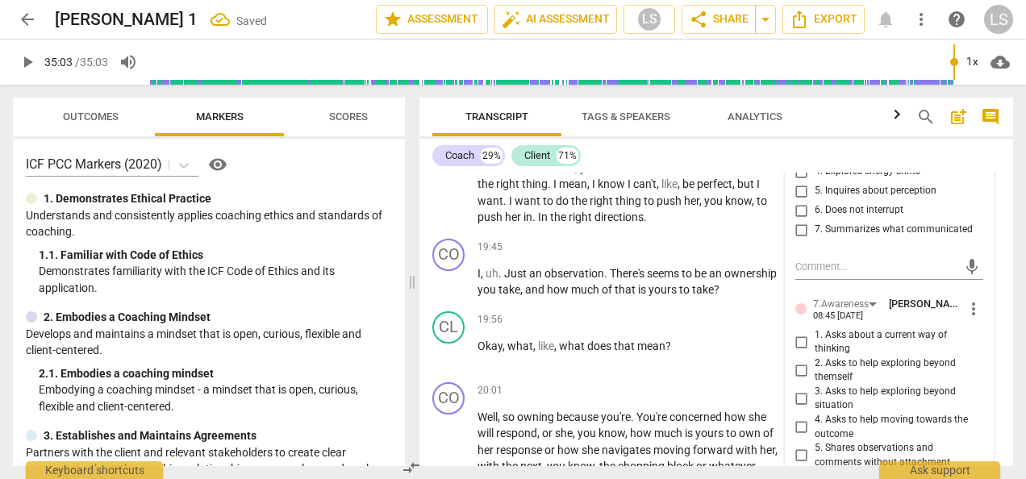
drag, startPoint x: 792, startPoint y: 289, endPoint x: 800, endPoint y: 290, distance: 8.1
click at [795, 332] on input "1. Asks about a current way of thinking" at bounding box center [802, 341] width 26 height 19
click at [803, 470] on input "6. Asks clear, open-ended questions" at bounding box center [802, 479] width 26 height 19
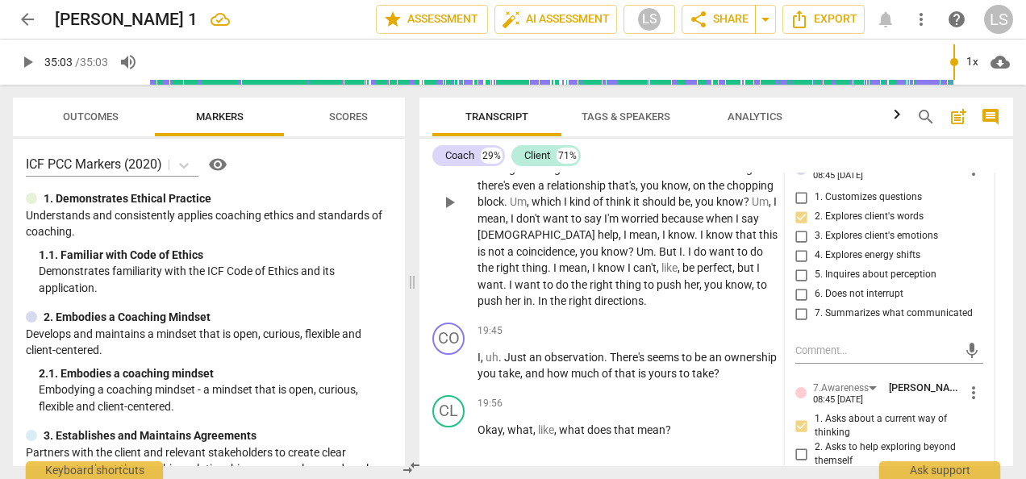
scroll to position [8429, 0]
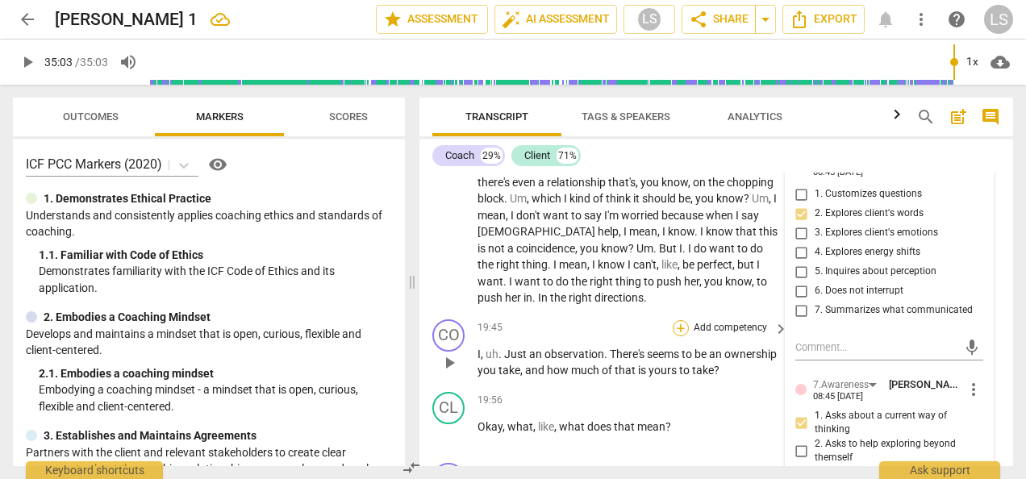
click at [678, 320] on div "+" at bounding box center [681, 328] width 16 height 16
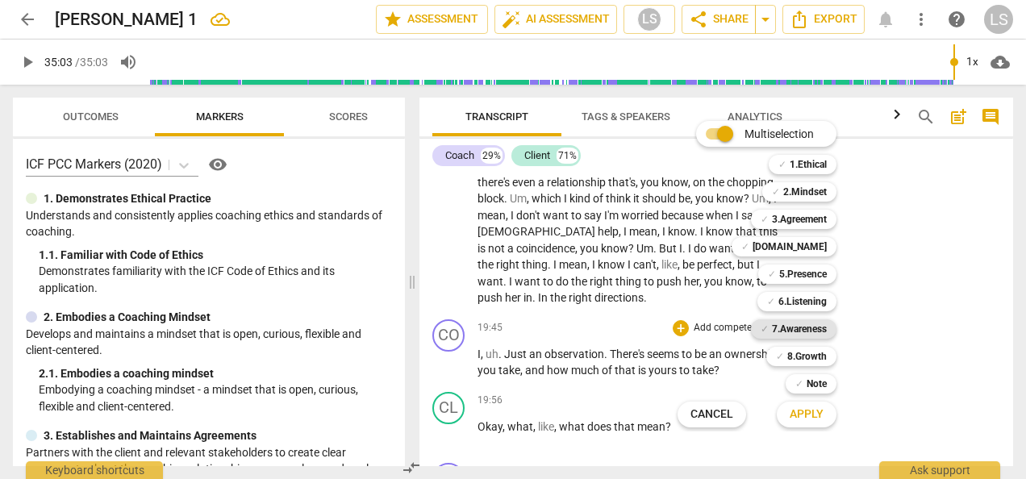
click at [807, 329] on b "7.Awareness" at bounding box center [799, 329] width 55 height 19
click at [799, 190] on b "2.Mindset" at bounding box center [806, 191] width 44 height 19
click at [805, 273] on b "5.Presence" at bounding box center [804, 274] width 48 height 19
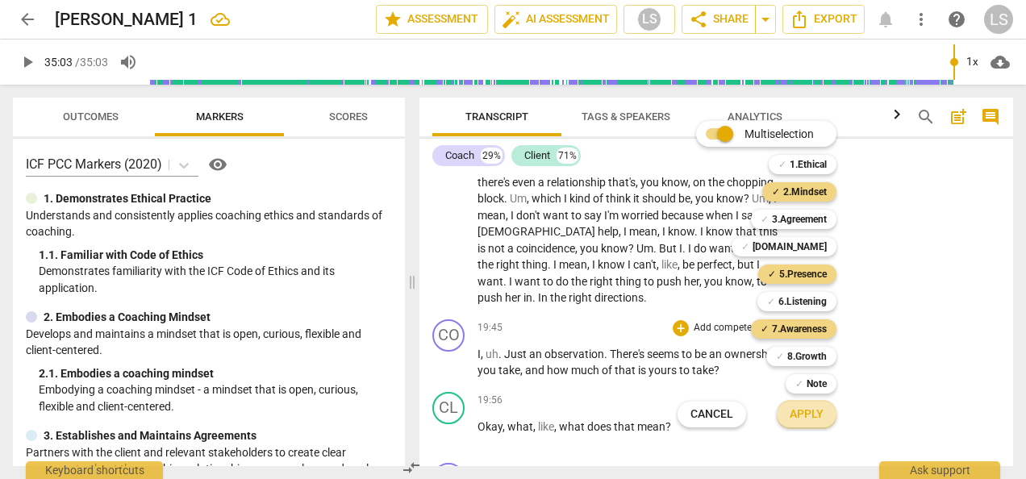
click at [817, 417] on span "Apply" at bounding box center [807, 415] width 34 height 16
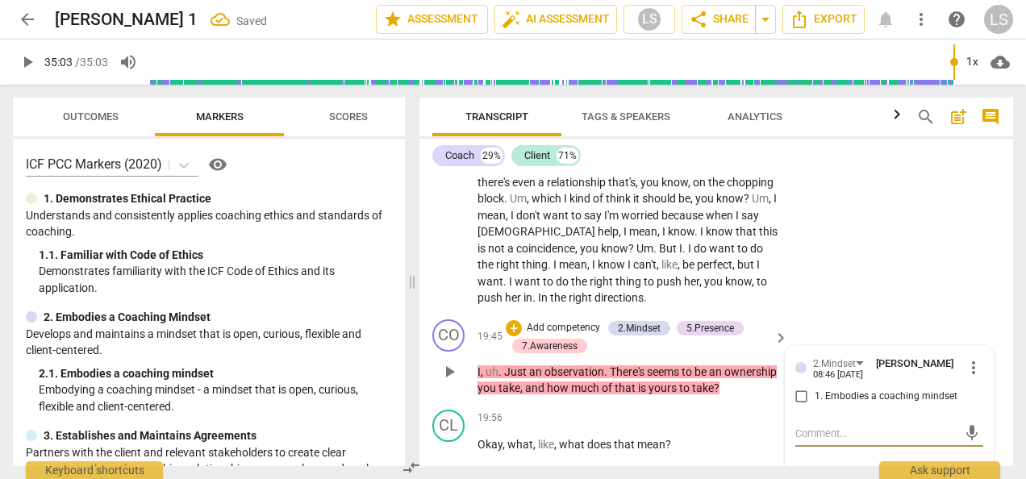
click at [803, 387] on input "1. Embodies a coaching mindset" at bounding box center [802, 396] width 26 height 19
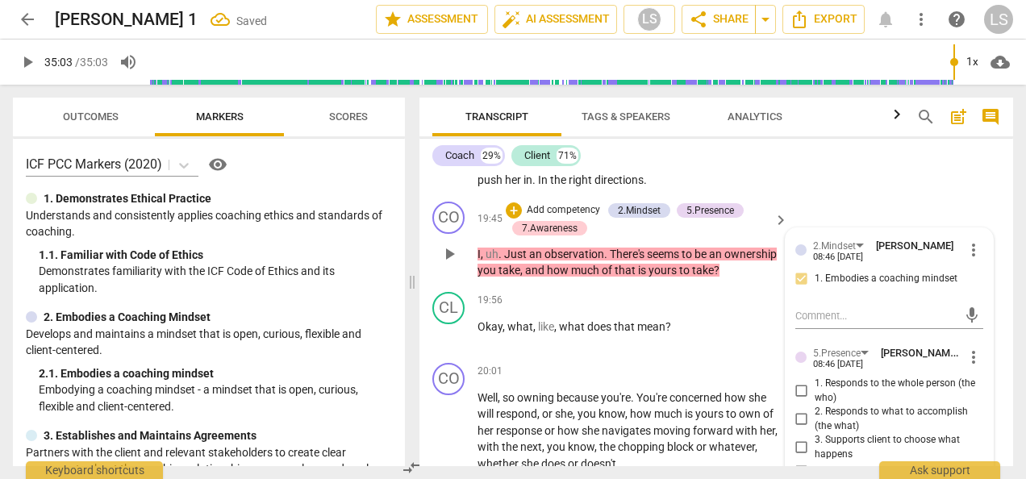
scroll to position [8591, 0]
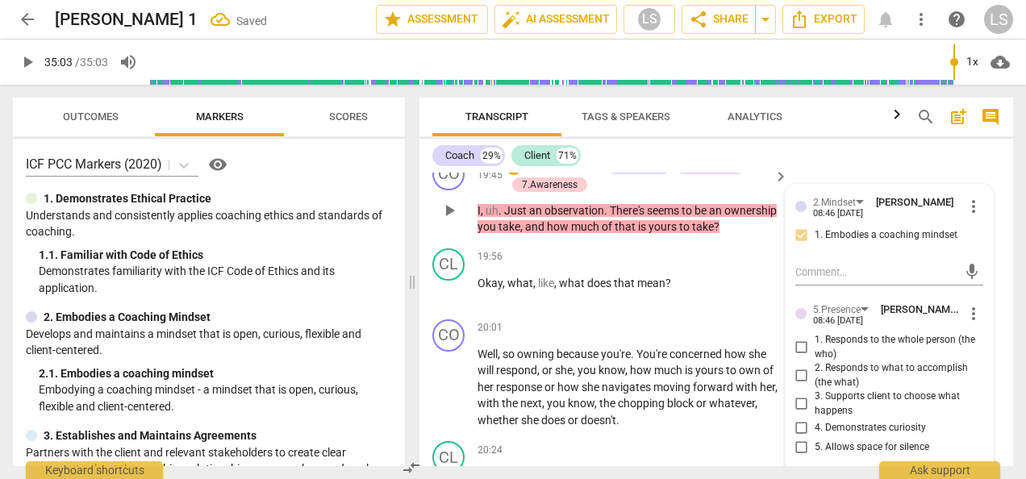
click at [792, 338] on input "1. Responds to the whole person (the who)" at bounding box center [802, 347] width 26 height 19
click at [797, 366] on input "2. Responds to what to accomplish (the what)" at bounding box center [802, 375] width 26 height 19
click at [796, 419] on input "4. Demonstrates curiosity" at bounding box center [802, 428] width 26 height 19
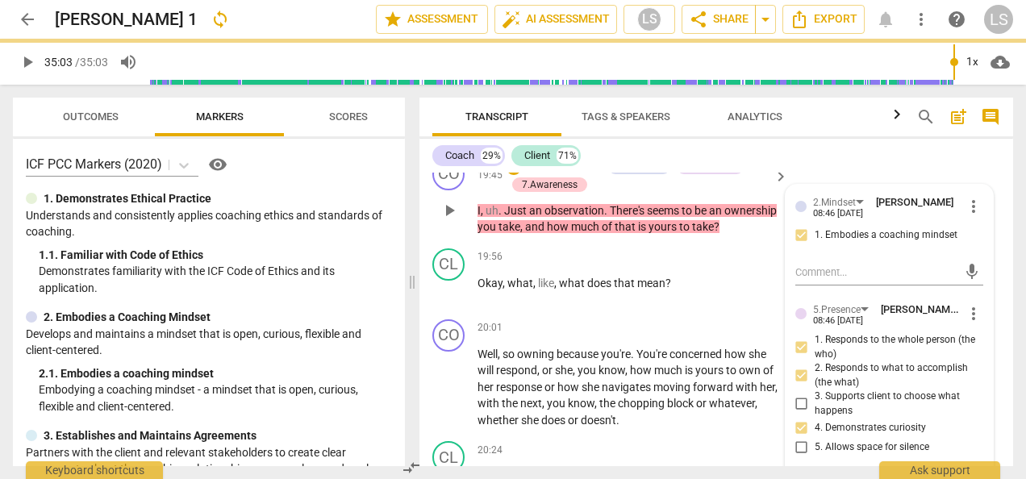
scroll to position [8752, 0]
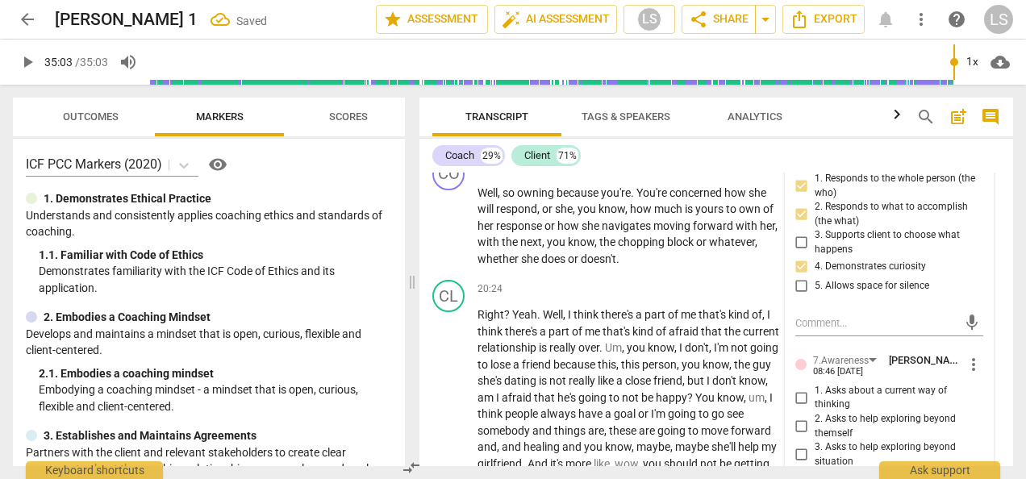
click at [798, 417] on input "2. Asks to help exploring beyond themself" at bounding box center [802, 426] width 26 height 19
click at [800, 445] on input "3. Asks to help exploring beyond situation" at bounding box center [802, 454] width 26 height 19
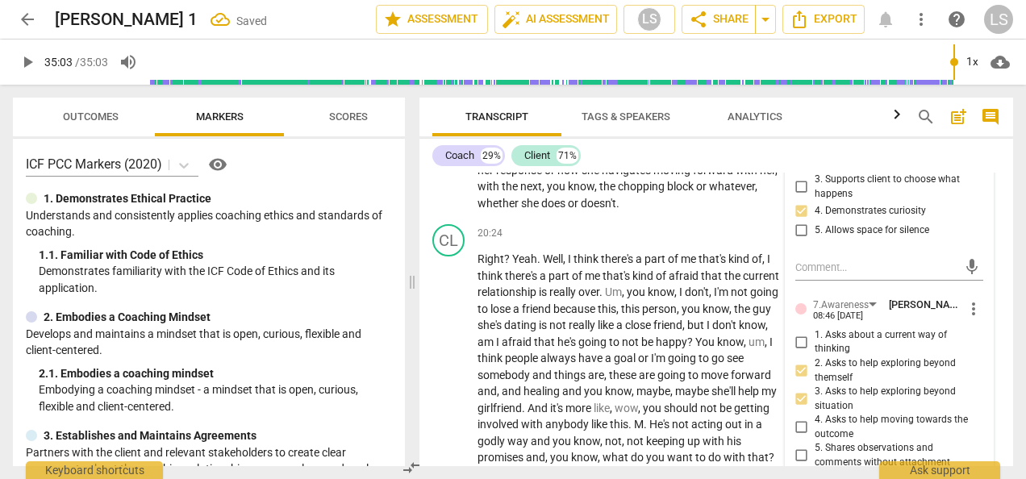
scroll to position [8833, 0]
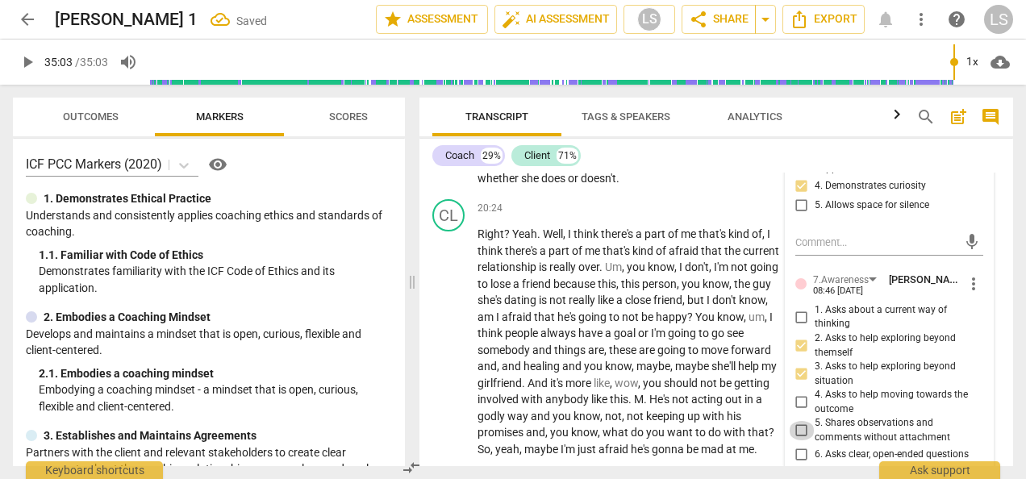
drag, startPoint x: 802, startPoint y: 376, endPoint x: 831, endPoint y: 380, distance: 29.3
click at [804, 421] on input "5. Shares observations and comments without attachment" at bounding box center [802, 430] width 26 height 19
click at [797, 445] on input "6. Asks clear, open-ended questions" at bounding box center [802, 454] width 26 height 19
click at [800, 465] on input "7. Uses concise language" at bounding box center [802, 474] width 26 height 19
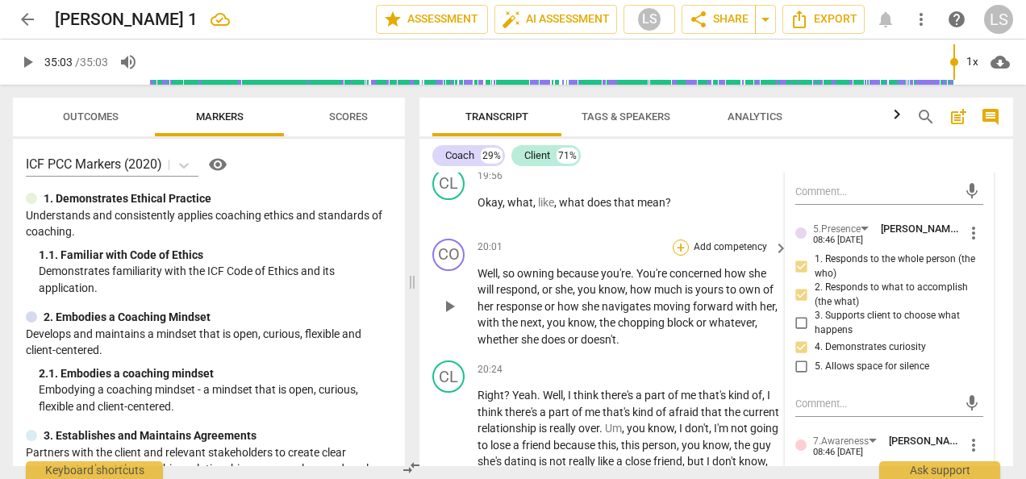
click at [680, 240] on div "+" at bounding box center [681, 248] width 16 height 16
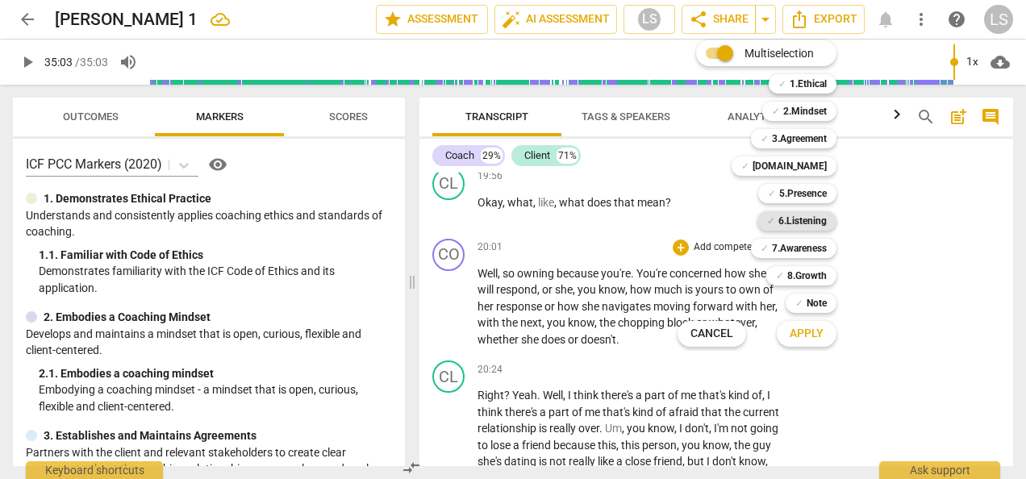
click at [792, 218] on b "6.Listening" at bounding box center [803, 220] width 48 height 19
click at [800, 119] on b "2.Mindset" at bounding box center [806, 111] width 44 height 19
click at [821, 336] on span "Apply" at bounding box center [807, 334] width 34 height 16
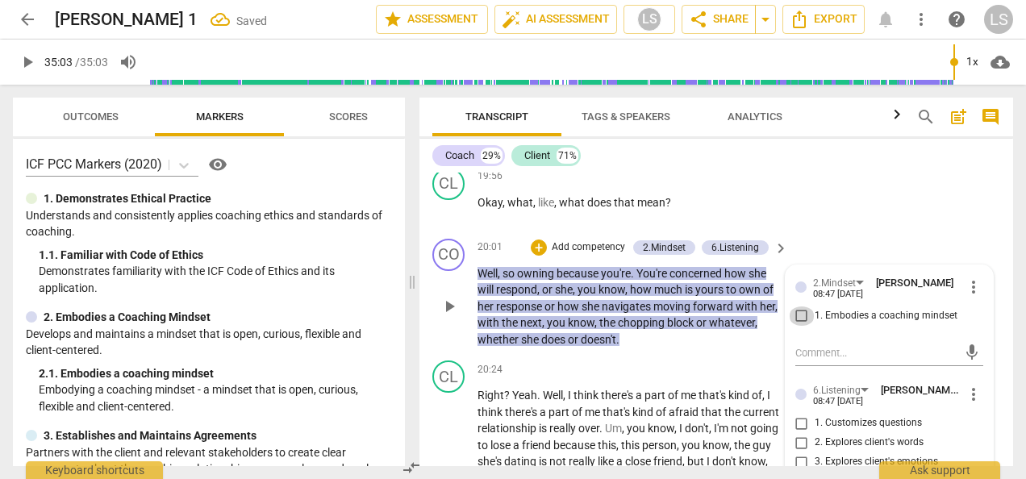
click at [804, 307] on input "1. Embodies a coaching mindset" at bounding box center [802, 316] width 26 height 19
click at [796, 414] on input "1. Customizes questions" at bounding box center [802, 423] width 26 height 19
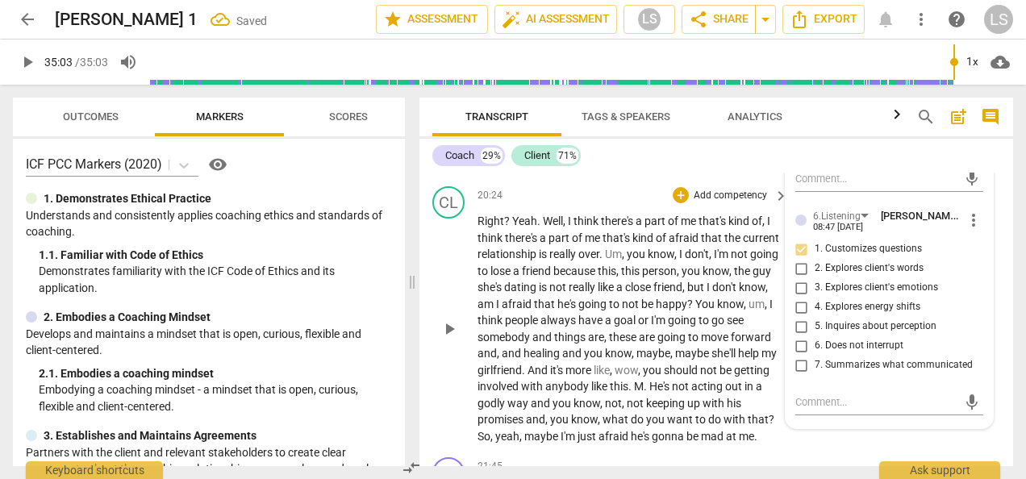
scroll to position [8914, 0]
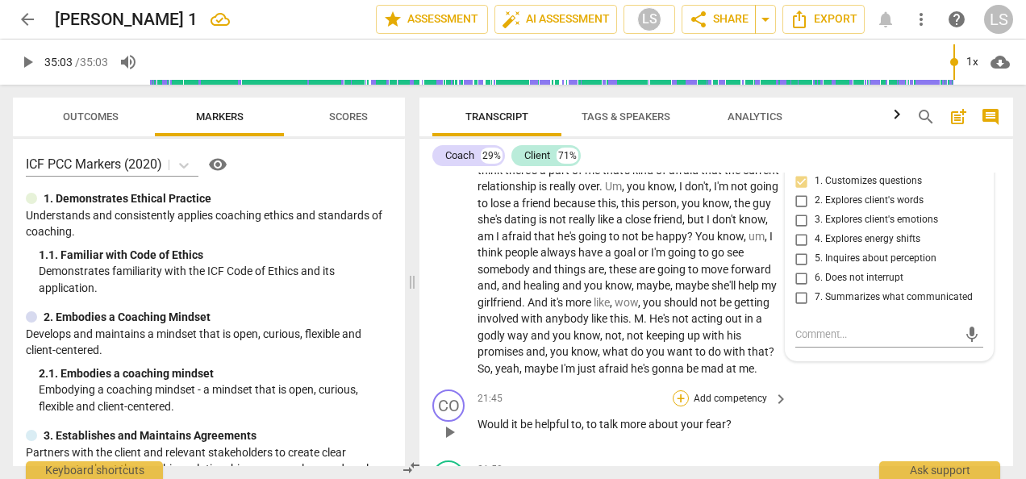
click at [677, 391] on div "+" at bounding box center [681, 399] width 16 height 16
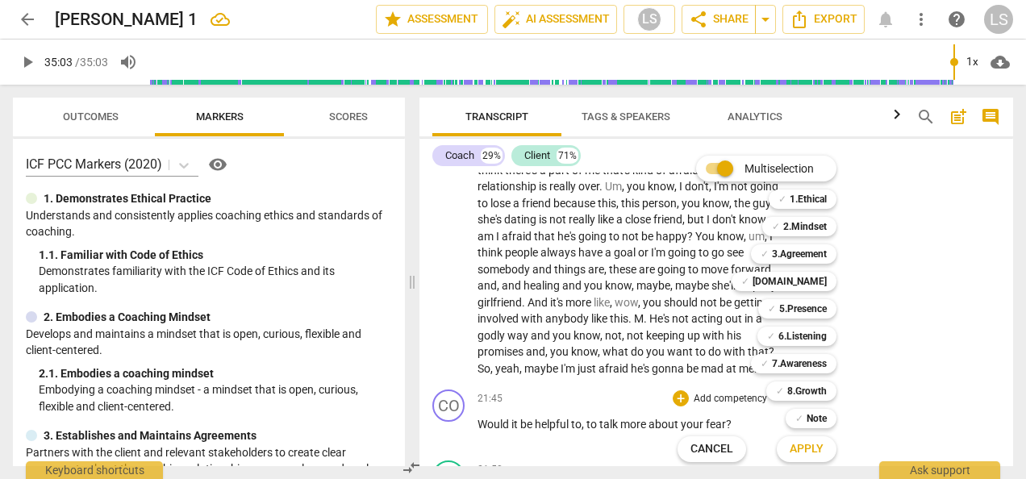
drag, startPoint x: 813, startPoint y: 222, endPoint x: 821, endPoint y: 243, distance: 22.2
click at [814, 222] on b "2.Mindset" at bounding box center [806, 226] width 44 height 19
click at [818, 310] on b "5.Presence" at bounding box center [804, 308] width 48 height 19
click at [818, 453] on span "Apply" at bounding box center [807, 449] width 34 height 16
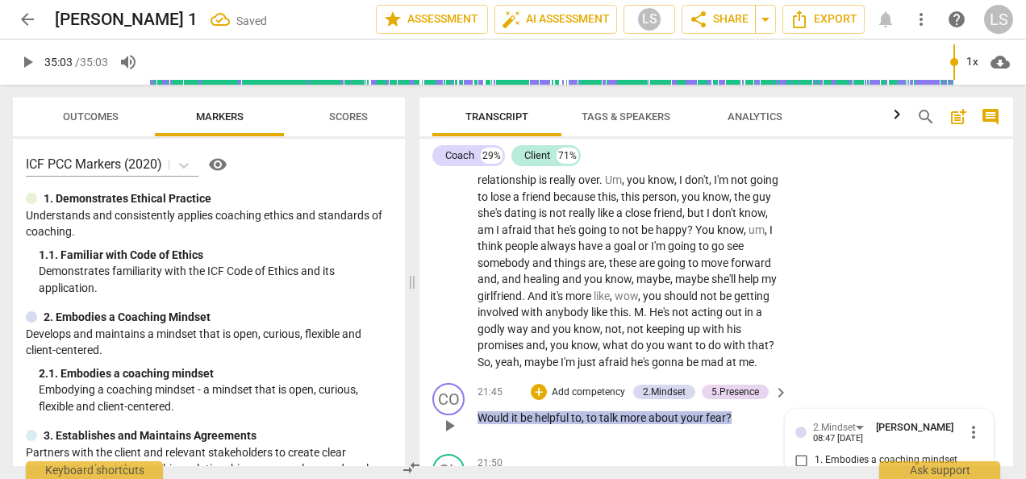
click at [793, 451] on input "1. Embodies a coaching mindset" at bounding box center [802, 460] width 26 height 19
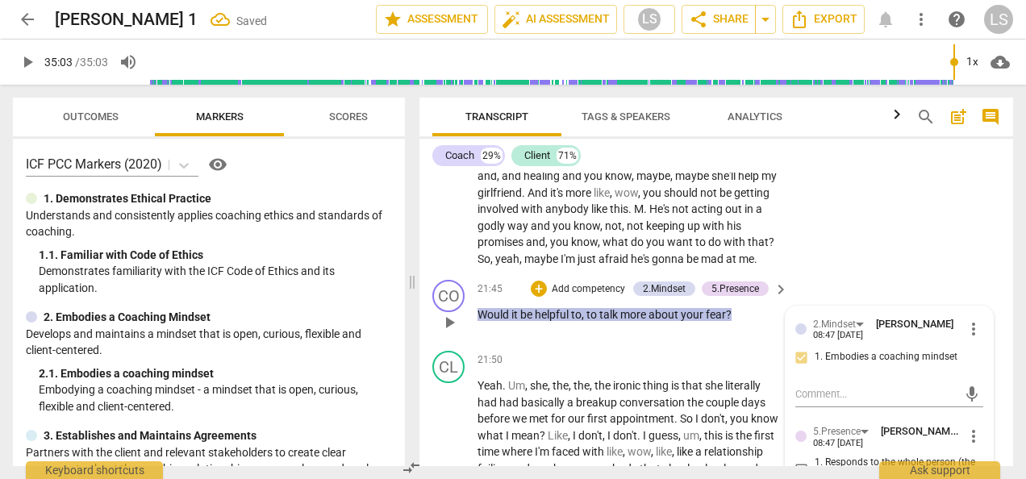
scroll to position [9081, 0]
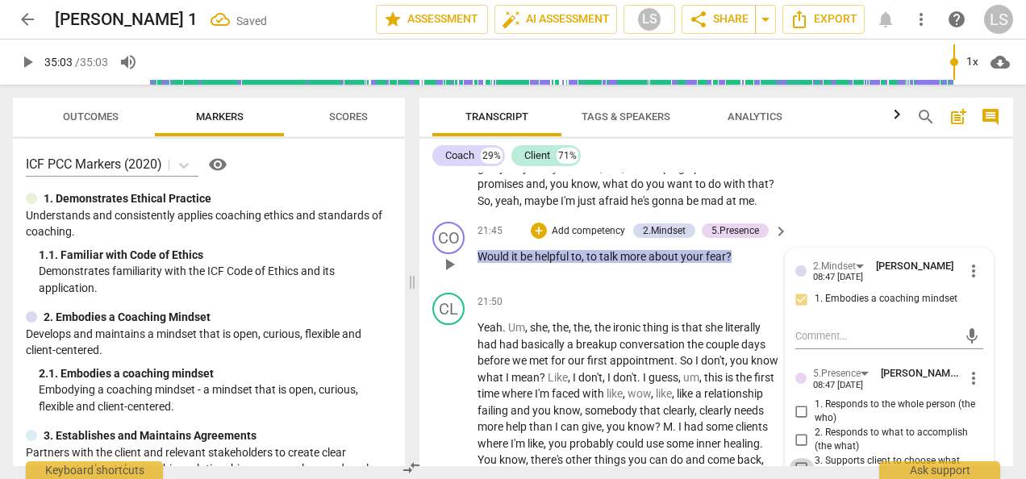
drag, startPoint x: 809, startPoint y: 436, endPoint x: 821, endPoint y: 434, distance: 13.0
click at [809, 458] on input "3. Supports client to choose what happens" at bounding box center [802, 467] width 26 height 19
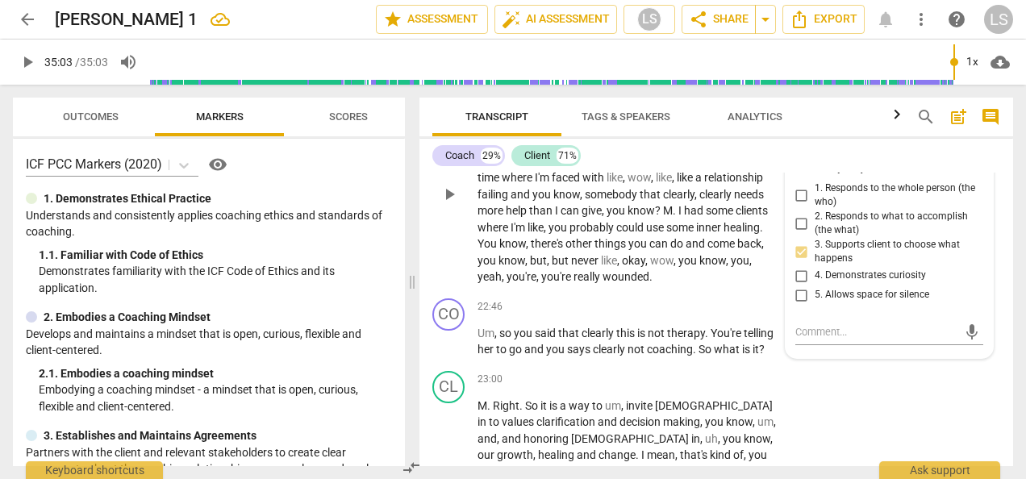
scroll to position [9324, 0]
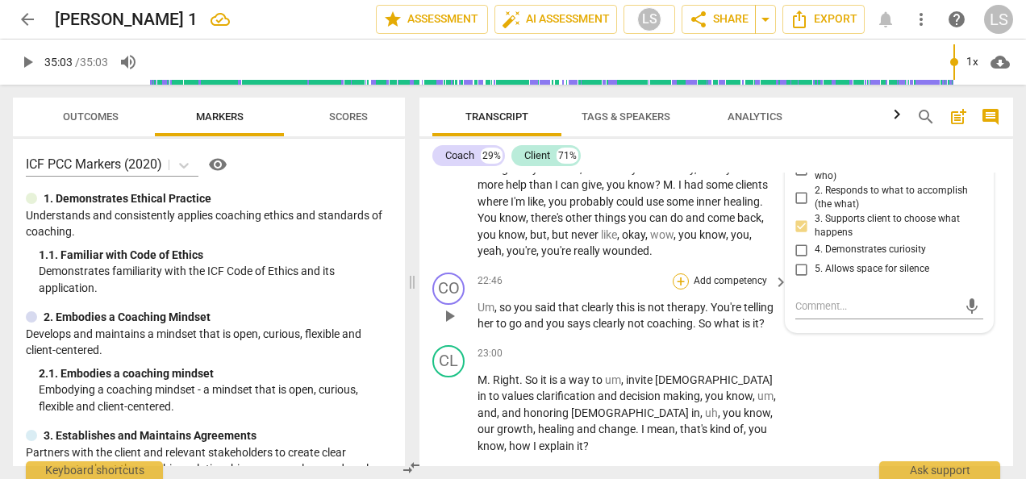
click at [678, 274] on div "+" at bounding box center [681, 282] width 16 height 16
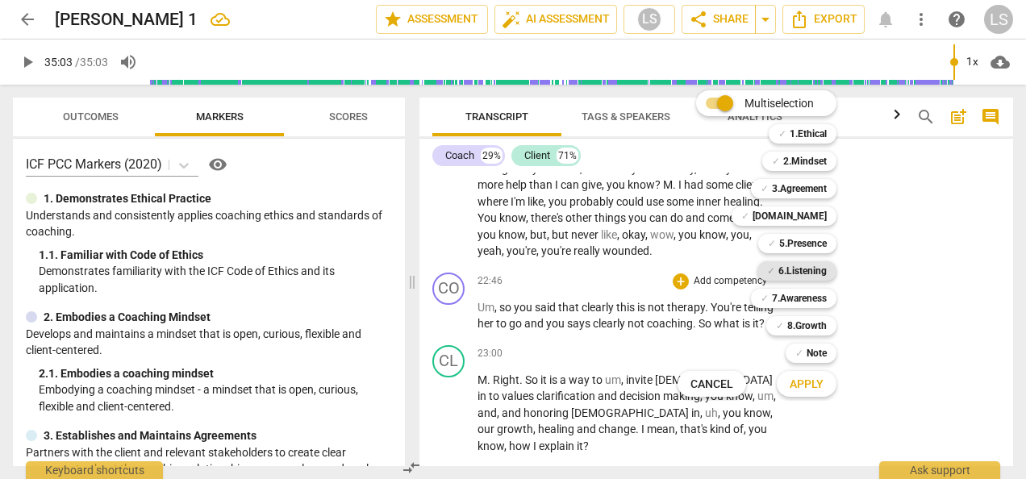
click at [788, 267] on b "6.Listening" at bounding box center [803, 270] width 48 height 19
click at [805, 154] on b "2.Mindset" at bounding box center [806, 161] width 44 height 19
click at [819, 307] on b "7.Awareness" at bounding box center [799, 298] width 55 height 19
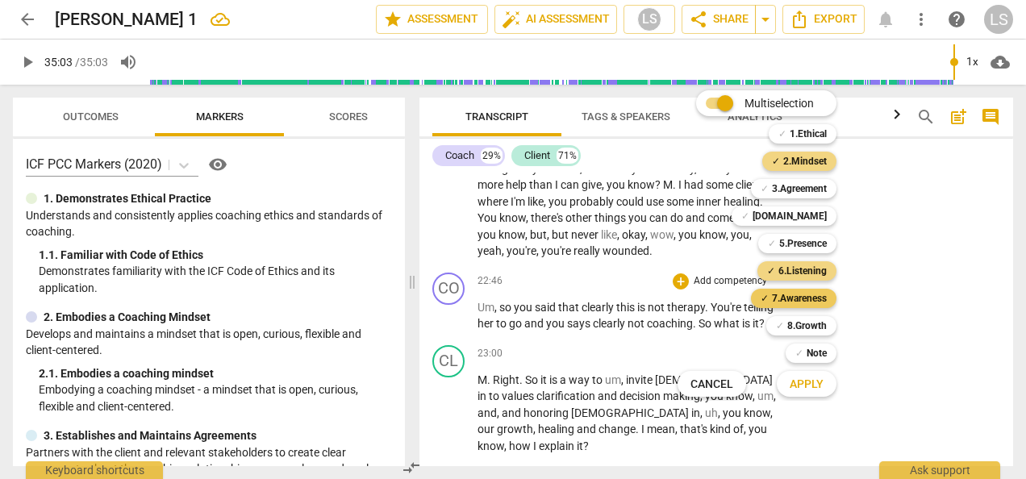
click at [810, 301] on b "7.Awareness" at bounding box center [799, 298] width 55 height 19
click at [813, 380] on span "Apply" at bounding box center [807, 385] width 34 height 16
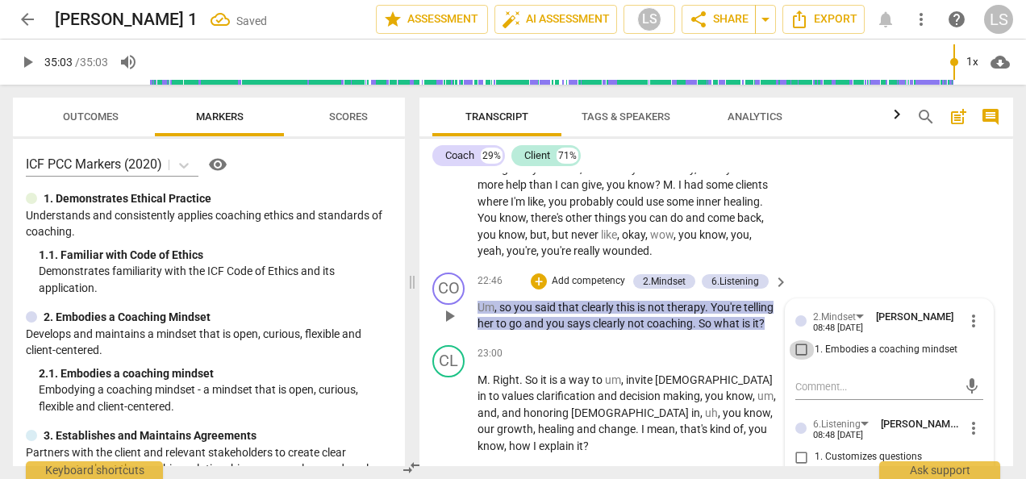
click at [794, 341] on input "1. Embodies a coaching mindset" at bounding box center [802, 350] width 26 height 19
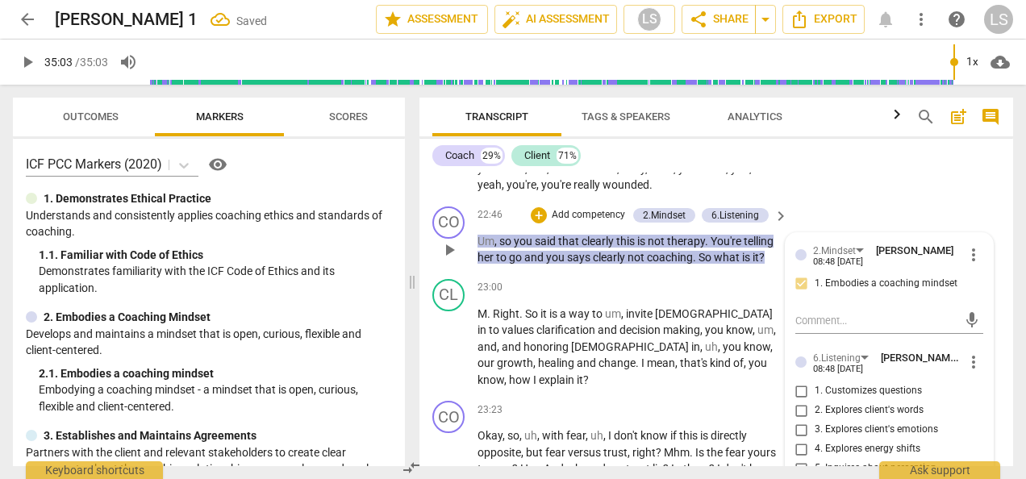
scroll to position [9404, 0]
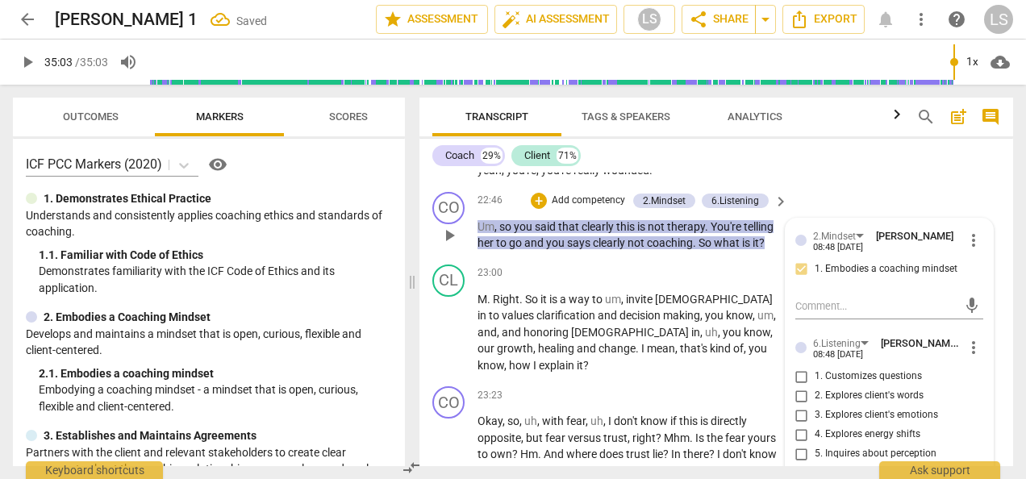
click at [799, 445] on input "5. Inquires about perception" at bounding box center [802, 454] width 26 height 19
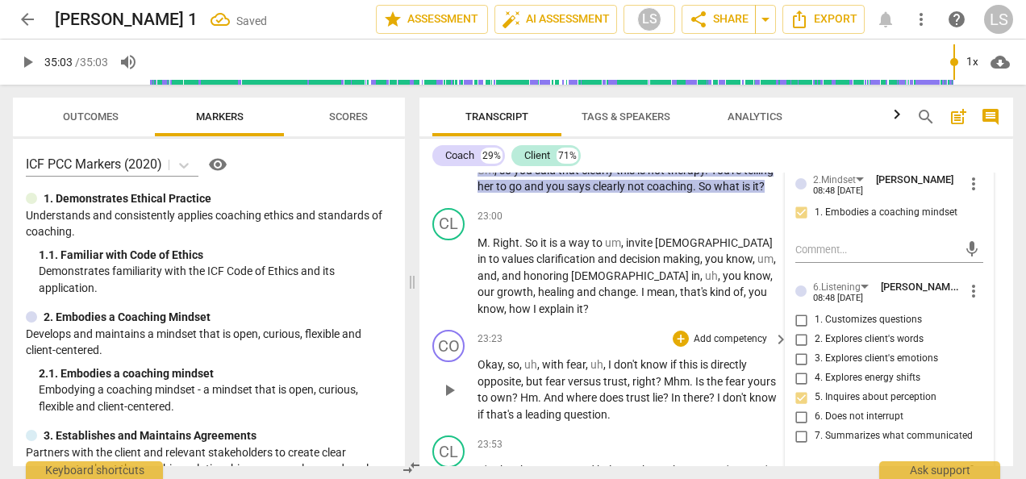
scroll to position [9485, 0]
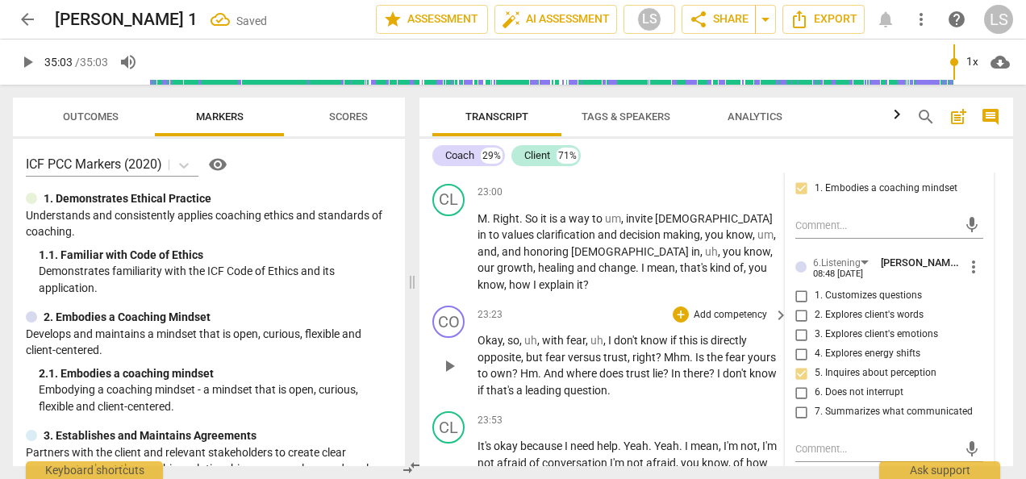
click at [684, 307] on div "+ Add competency" at bounding box center [721, 315] width 96 height 16
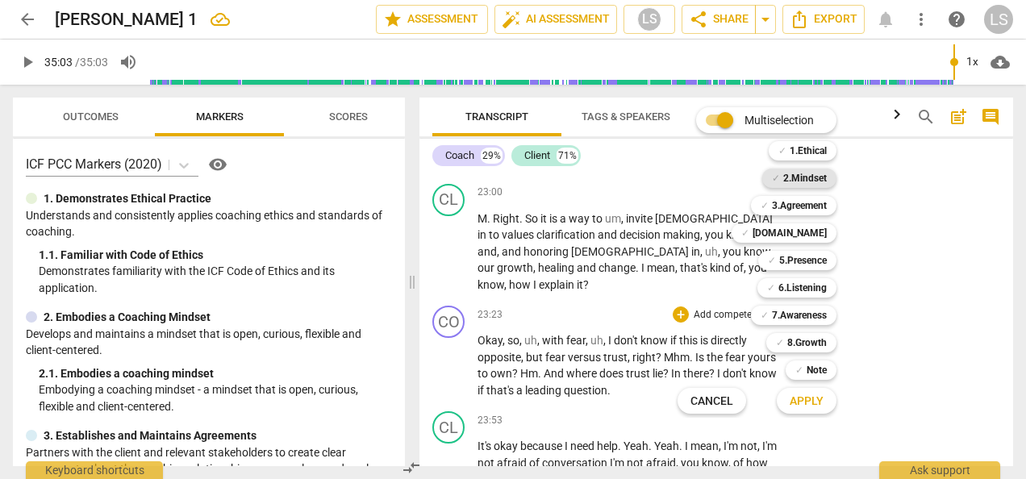
click at [799, 173] on b "2.Mindset" at bounding box center [806, 178] width 44 height 19
click at [815, 261] on b "5.Presence" at bounding box center [804, 260] width 48 height 19
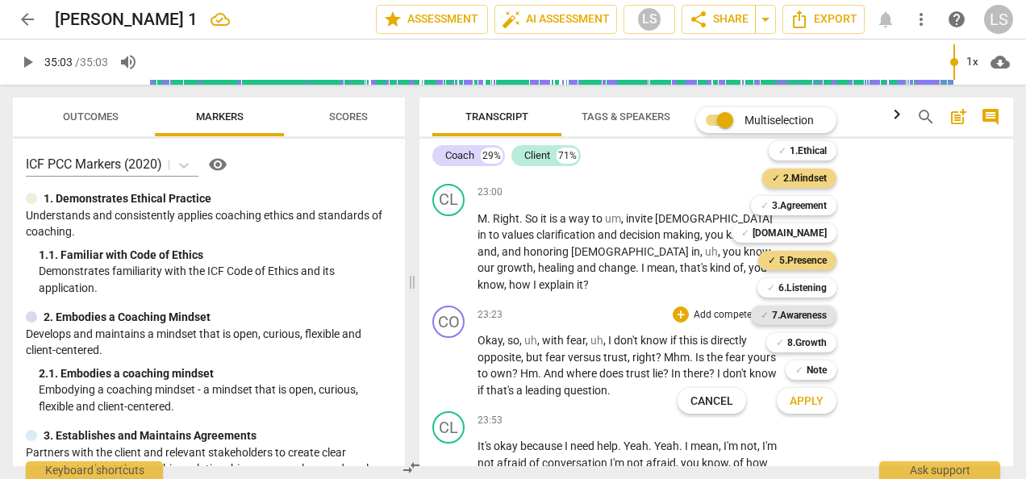
click at [807, 313] on b "7.Awareness" at bounding box center [799, 315] width 55 height 19
click at [799, 407] on span "Apply" at bounding box center [807, 402] width 34 height 16
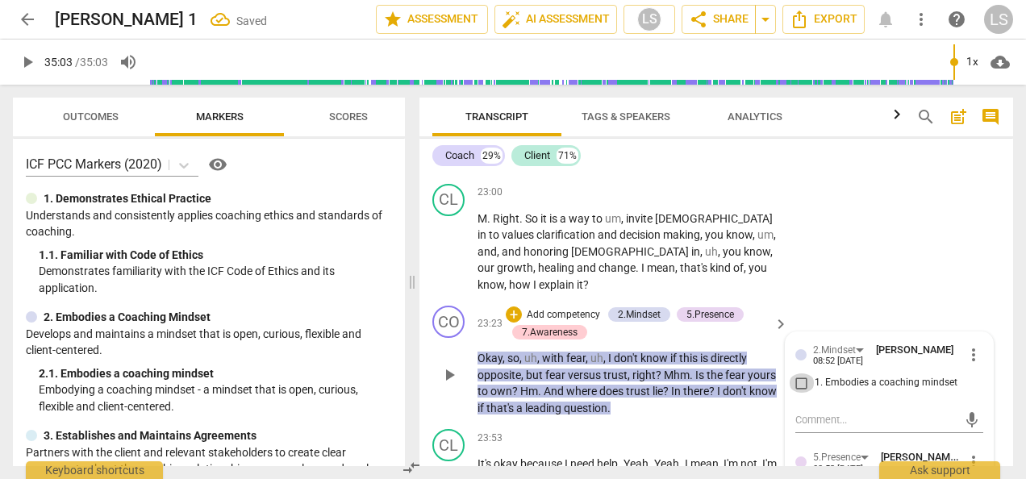
click at [796, 374] on input "1. Embodies a coaching mindset" at bounding box center [802, 383] width 26 height 19
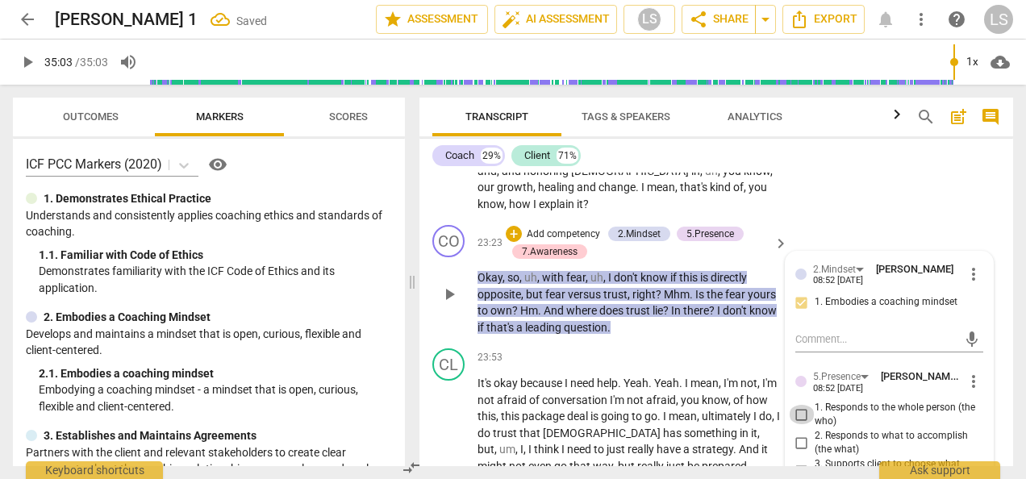
click at [796, 405] on input "1. Responds to the whole person (the who)" at bounding box center [802, 414] width 26 height 19
click at [802, 433] on input "2. Responds to what to accomplish (the what)" at bounding box center [802, 442] width 26 height 19
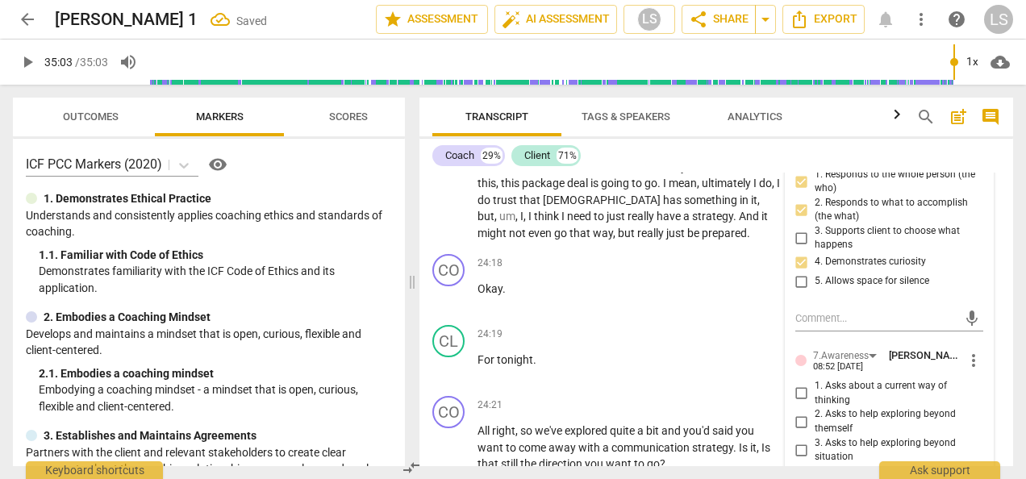
scroll to position [9808, 0]
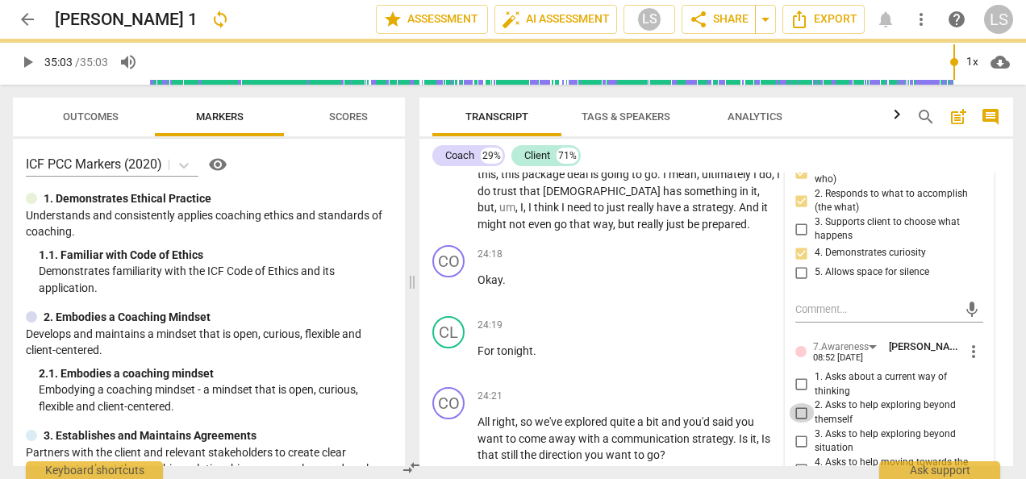
click at [799, 403] on input "2. Asks to help exploring beyond themself" at bounding box center [802, 412] width 26 height 19
click at [803, 432] on input "3. Asks to help exploring beyond situation" at bounding box center [802, 441] width 26 height 19
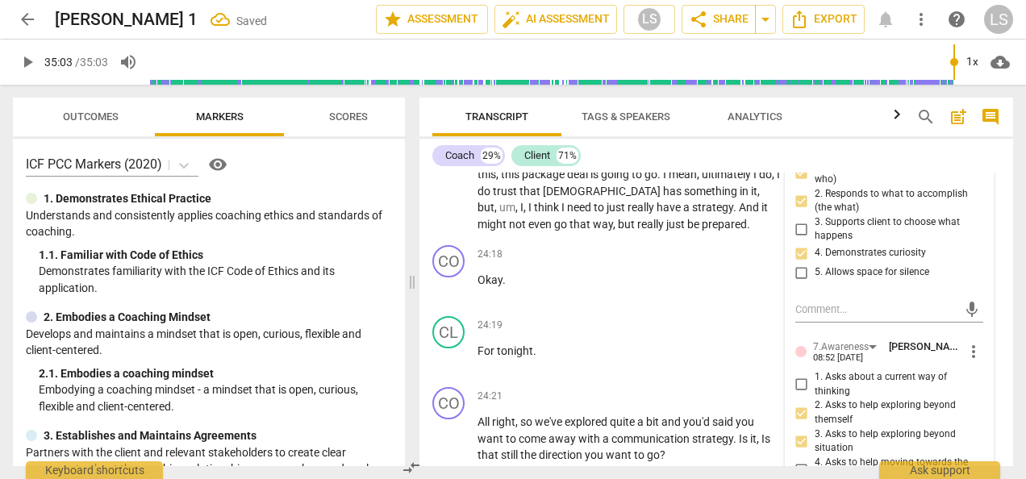
scroll to position [9969, 0]
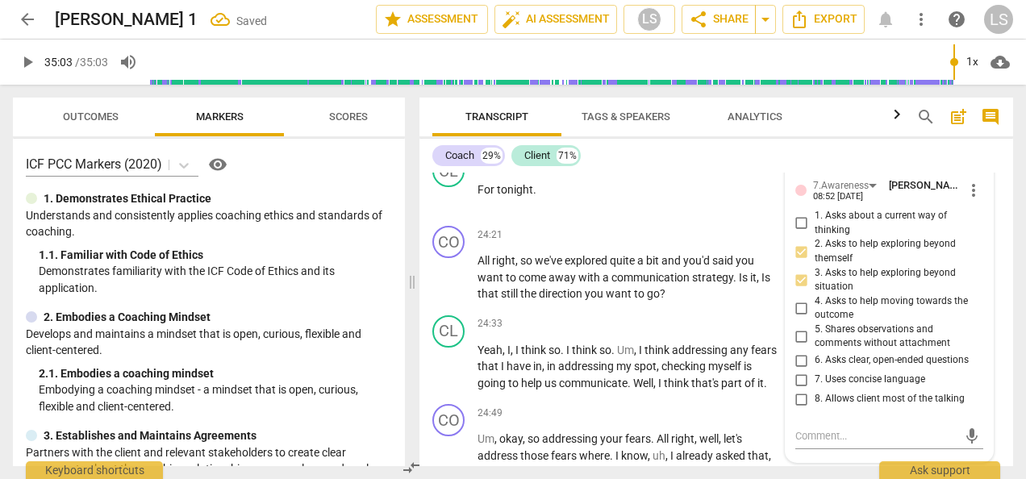
click at [801, 351] on input "6. Asks clear, open-ended questions" at bounding box center [802, 360] width 26 height 19
click at [797, 370] on input "7. Uses concise language" at bounding box center [802, 379] width 26 height 19
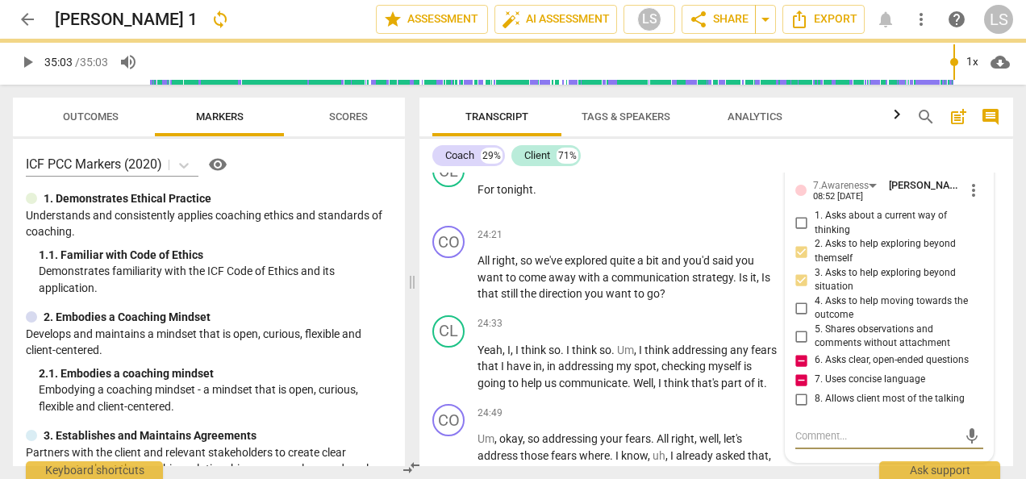
click at [849, 428] on textarea at bounding box center [877, 435] width 162 height 15
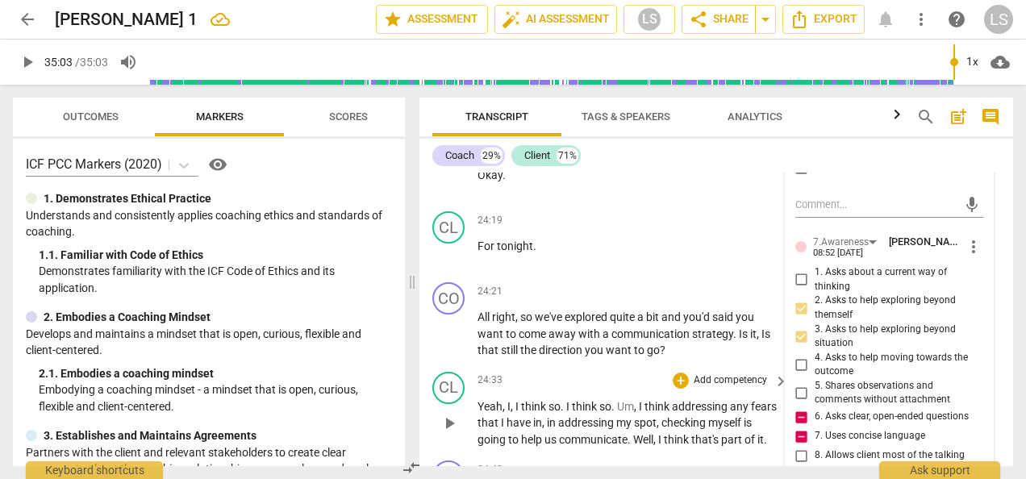
scroll to position [9888, 0]
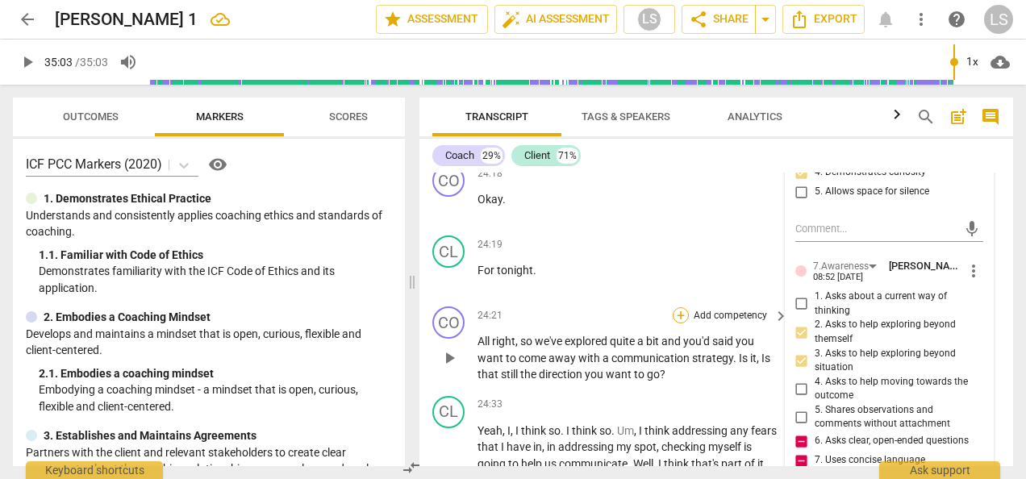
click at [681, 307] on div "+" at bounding box center [681, 315] width 16 height 16
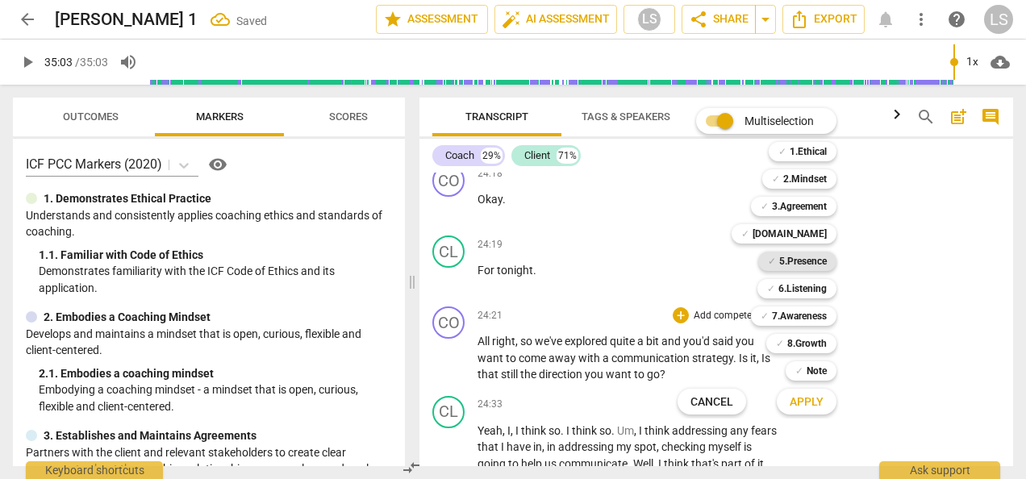
click at [791, 268] on b "5.Presence" at bounding box center [804, 261] width 48 height 19
click at [807, 179] on b "2.Mindset" at bounding box center [806, 178] width 44 height 19
click at [810, 408] on span "Apply" at bounding box center [807, 403] width 34 height 16
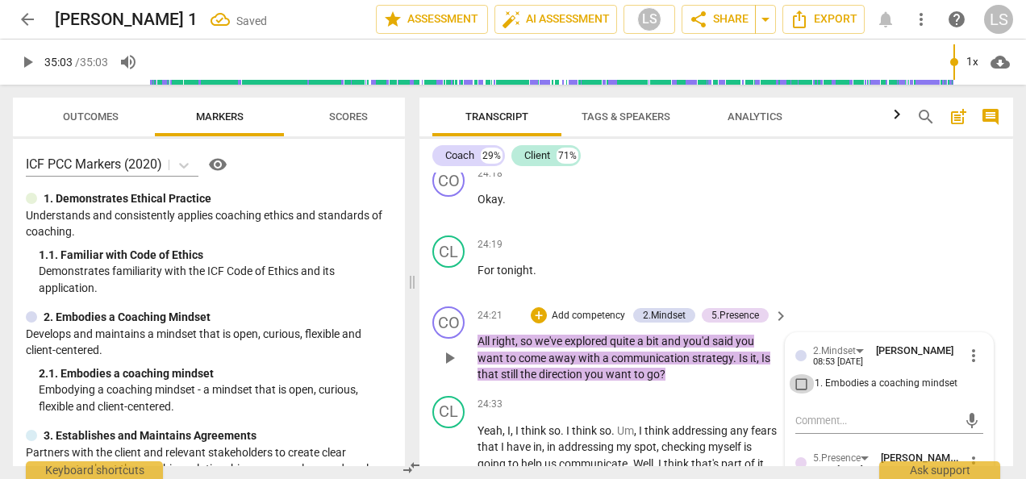
click at [797, 374] on input "1. Embodies a coaching mindset" at bounding box center [802, 383] width 26 height 19
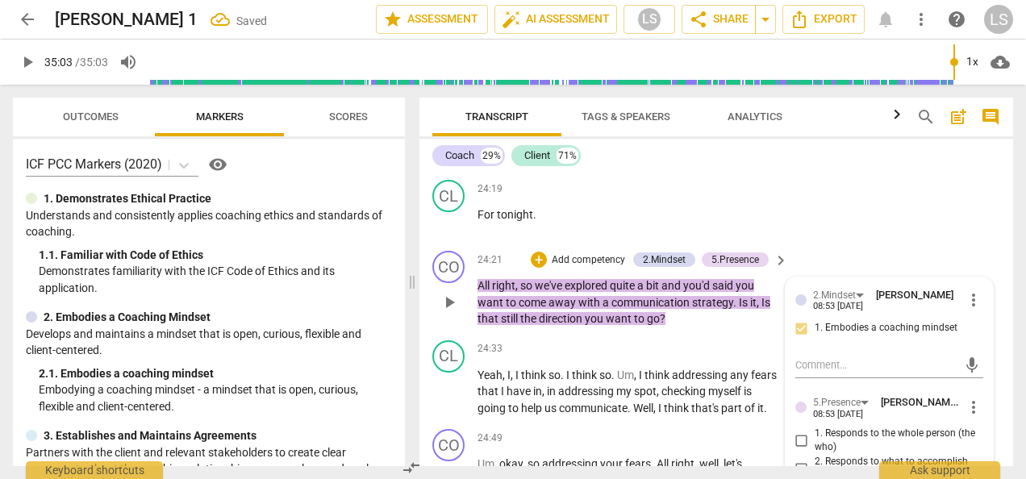
scroll to position [9969, 0]
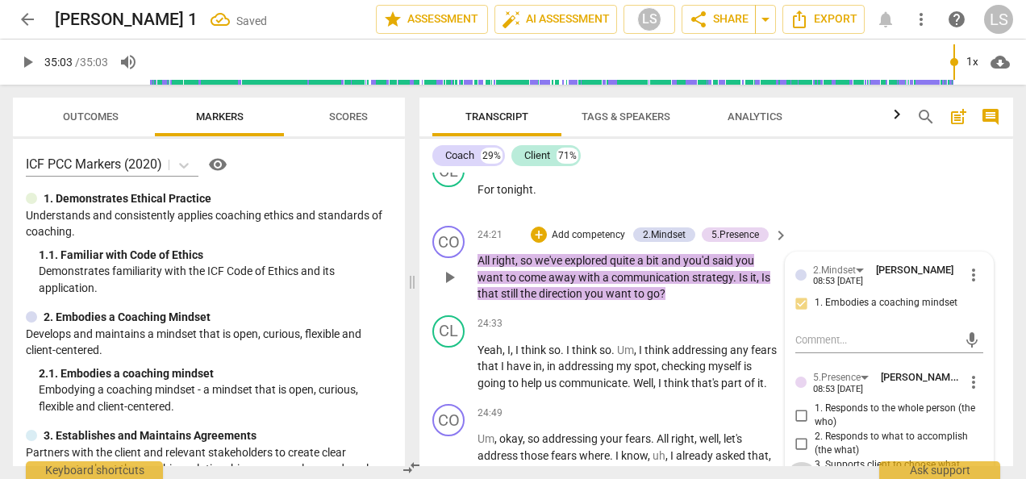
click at [799, 462] on input "3. Supports client to choose what happens" at bounding box center [802, 471] width 26 height 19
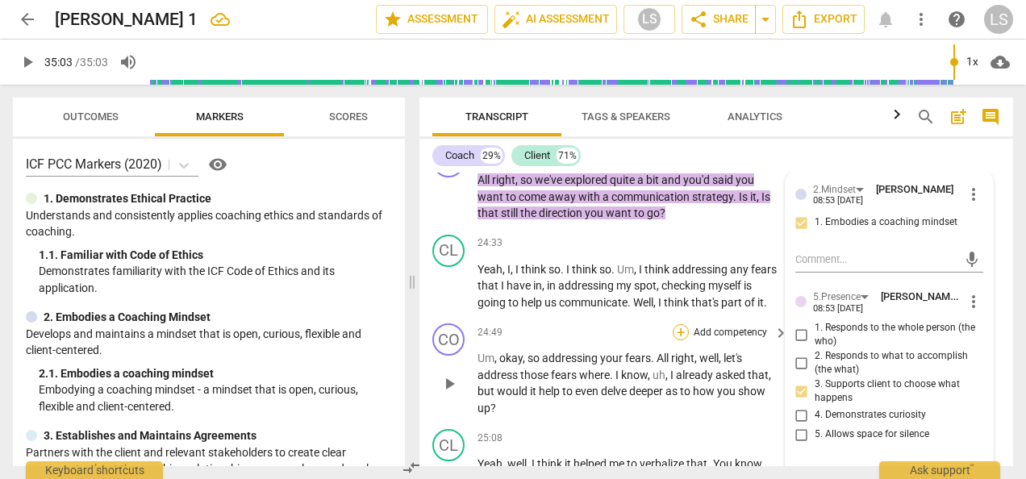
click at [676, 324] on div "+" at bounding box center [681, 332] width 16 height 16
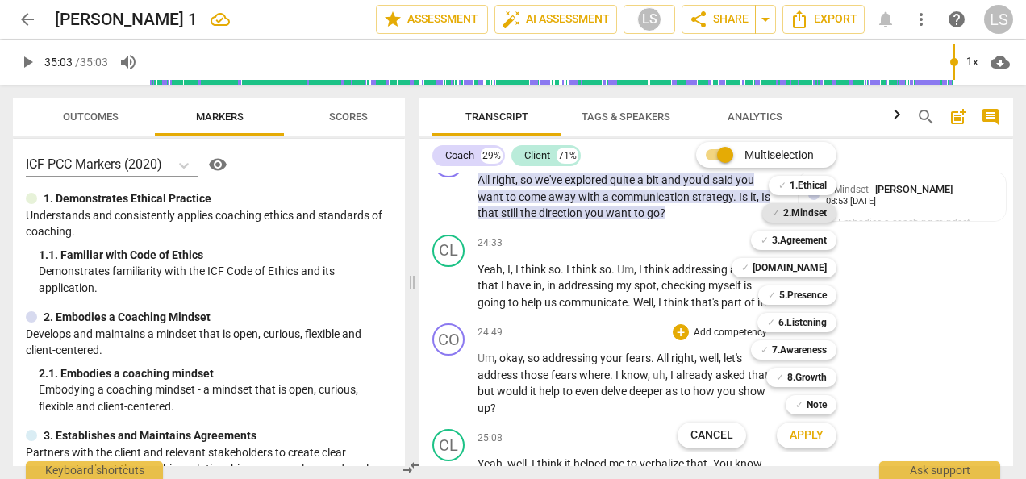
click at [821, 213] on b "2.Mindset" at bounding box center [806, 212] width 44 height 19
drag, startPoint x: 792, startPoint y: 291, endPoint x: 796, endPoint y: 302, distance: 11.0
click at [792, 291] on b "5.Presence" at bounding box center [804, 295] width 48 height 19
click at [805, 435] on span "Apply" at bounding box center [807, 436] width 34 height 16
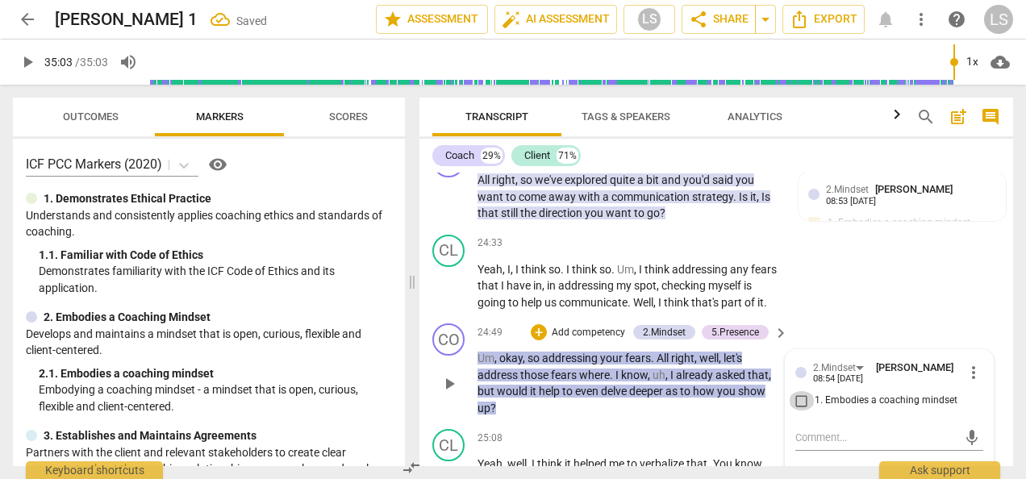
click at [800, 391] on input "1. Embodies a coaching mindset" at bounding box center [802, 400] width 26 height 19
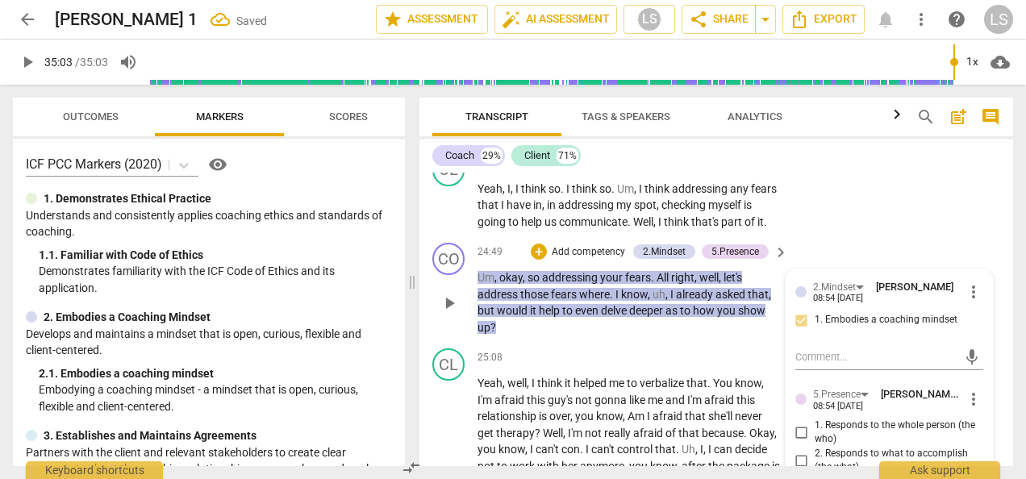
scroll to position [10211, 0]
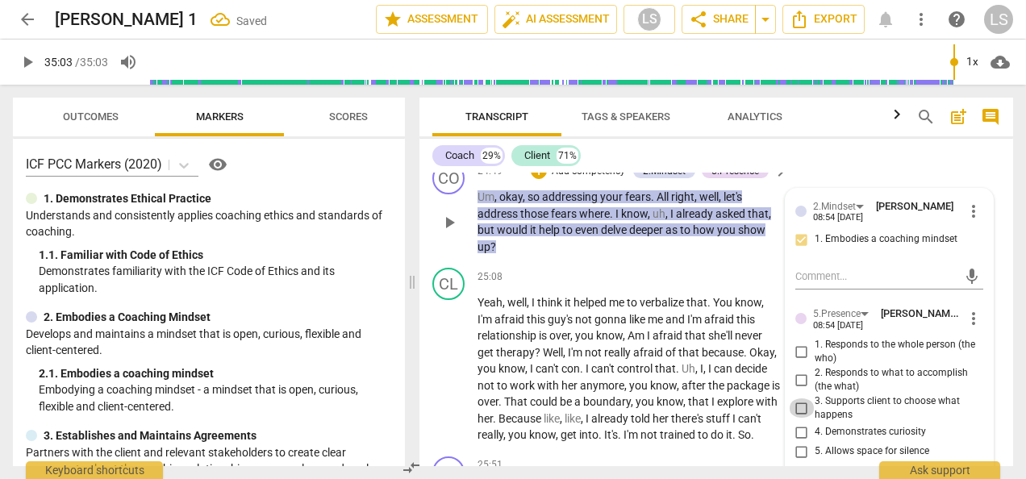
click at [800, 399] on input "3. Supports client to choose what happens" at bounding box center [802, 408] width 26 height 19
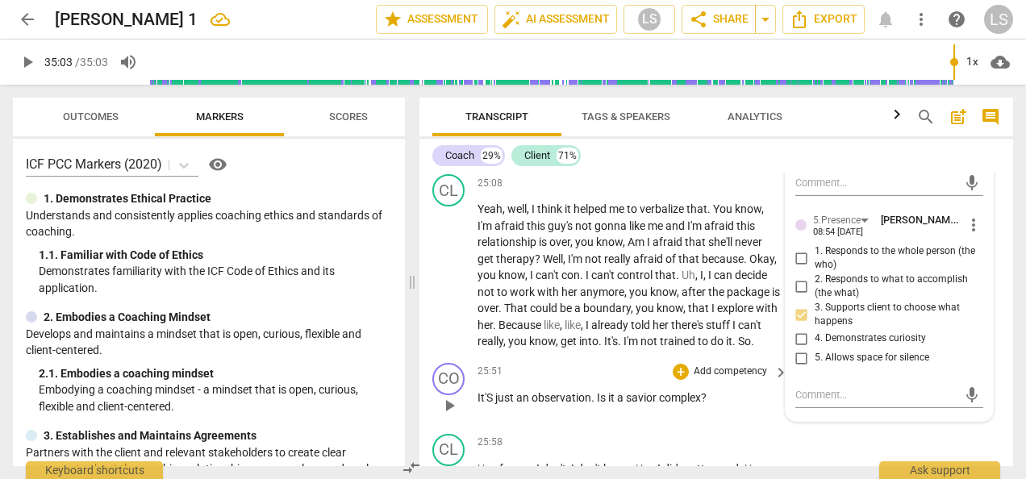
scroll to position [10373, 0]
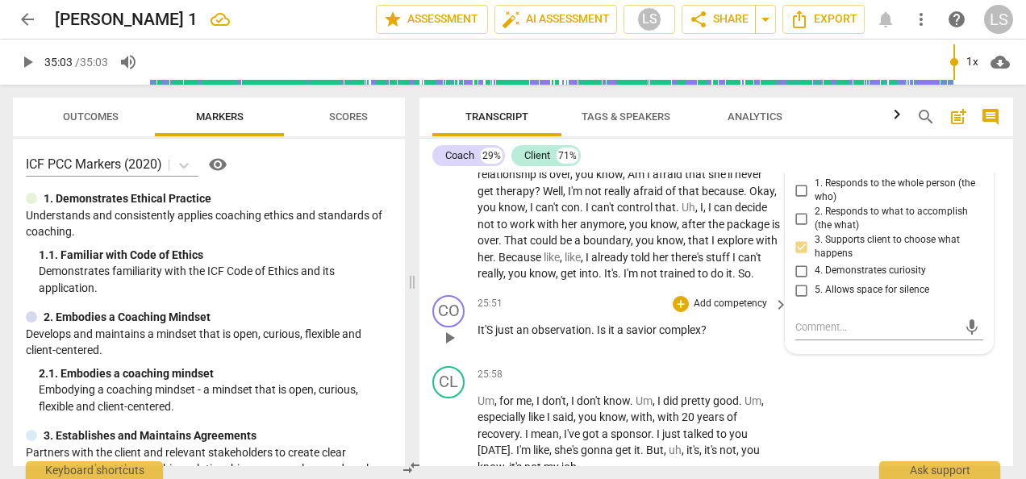
click at [686, 296] on div "+ Add competency" at bounding box center [721, 304] width 96 height 16
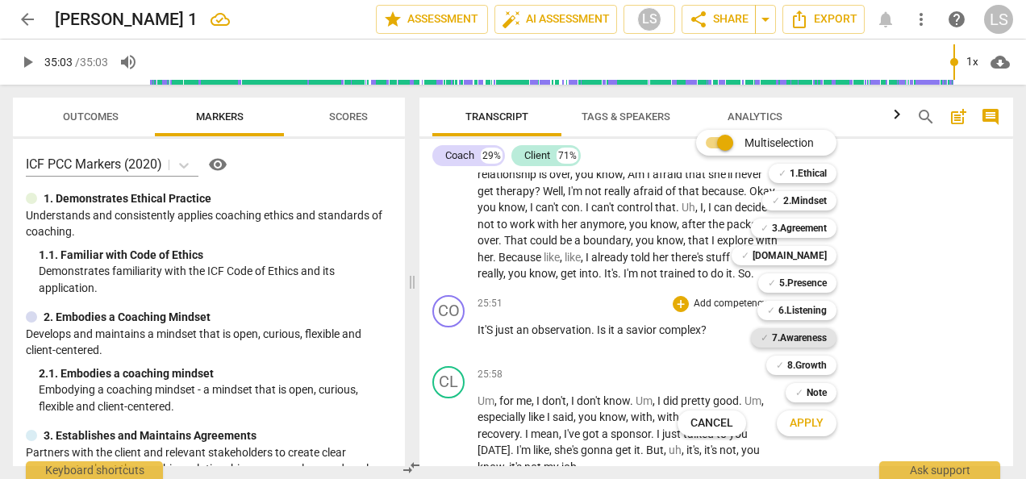
click at [788, 339] on b "7.Awareness" at bounding box center [799, 337] width 55 height 19
click at [802, 420] on span "Apply" at bounding box center [807, 424] width 34 height 16
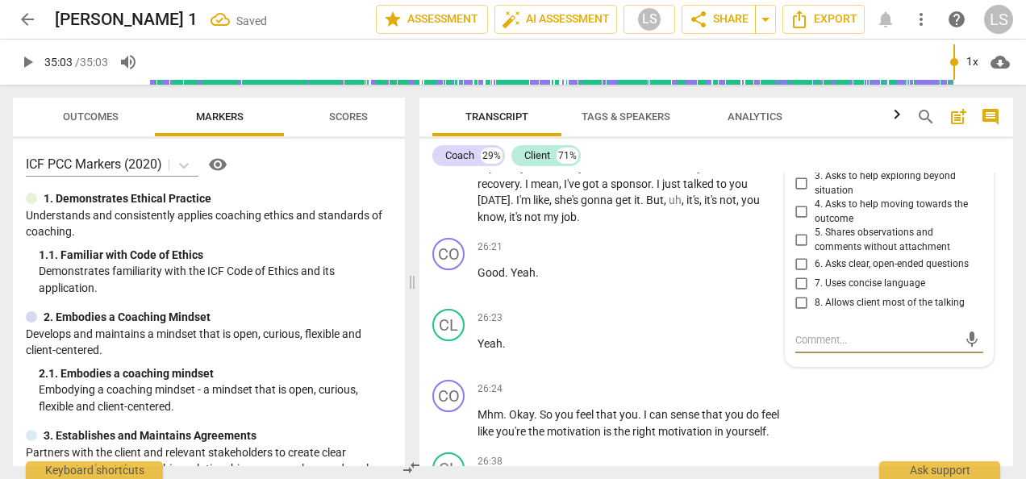
scroll to position [10542, 0]
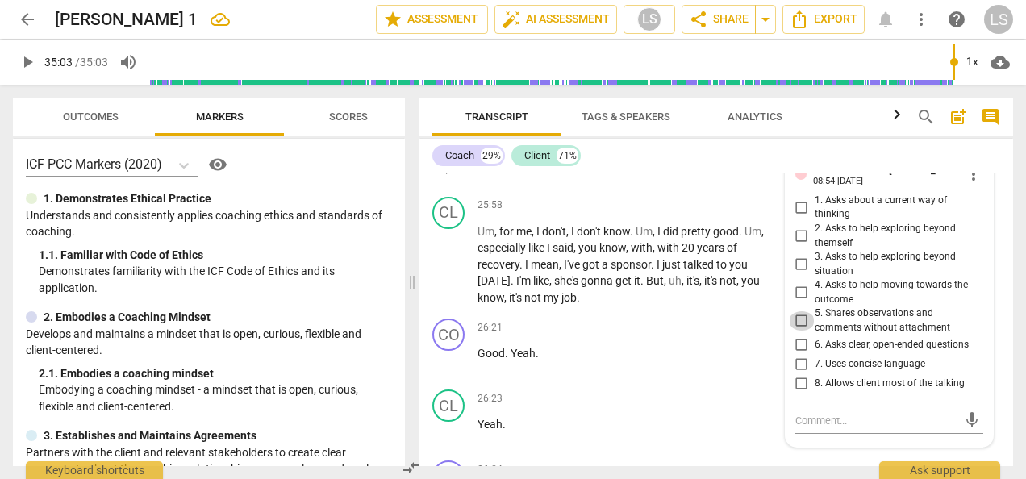
click at [802, 311] on input "5. Shares observations and comments without attachment" at bounding box center [802, 320] width 26 height 19
click at [799, 336] on input "6. Asks clear, open-ended questions" at bounding box center [802, 345] width 26 height 19
click at [826, 413] on textarea at bounding box center [877, 420] width 162 height 15
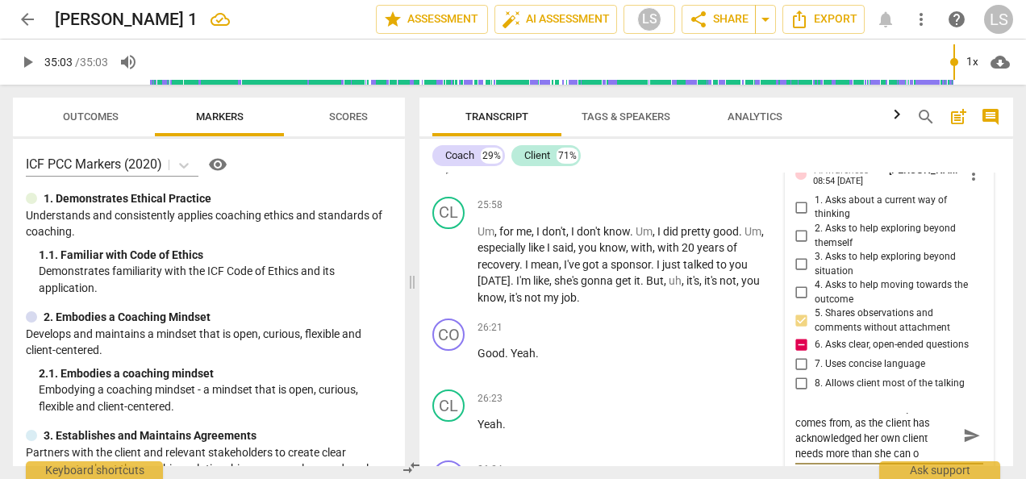
scroll to position [0, 0]
click at [677, 320] on div "+" at bounding box center [681, 328] width 16 height 16
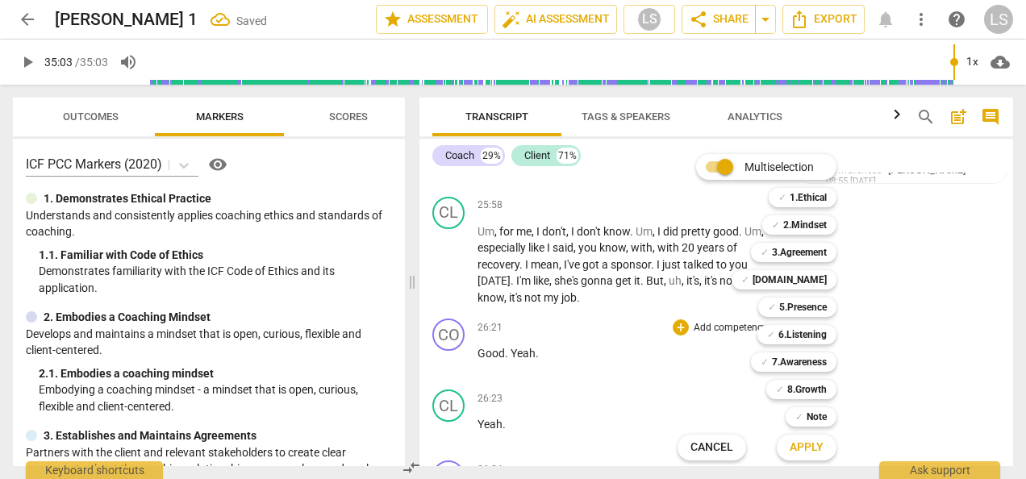
click at [817, 223] on b "2.Mindset" at bounding box center [806, 224] width 44 height 19
click at [817, 281] on b "[DOMAIN_NAME]" at bounding box center [790, 279] width 74 height 19
click at [808, 448] on span "Apply" at bounding box center [807, 448] width 34 height 16
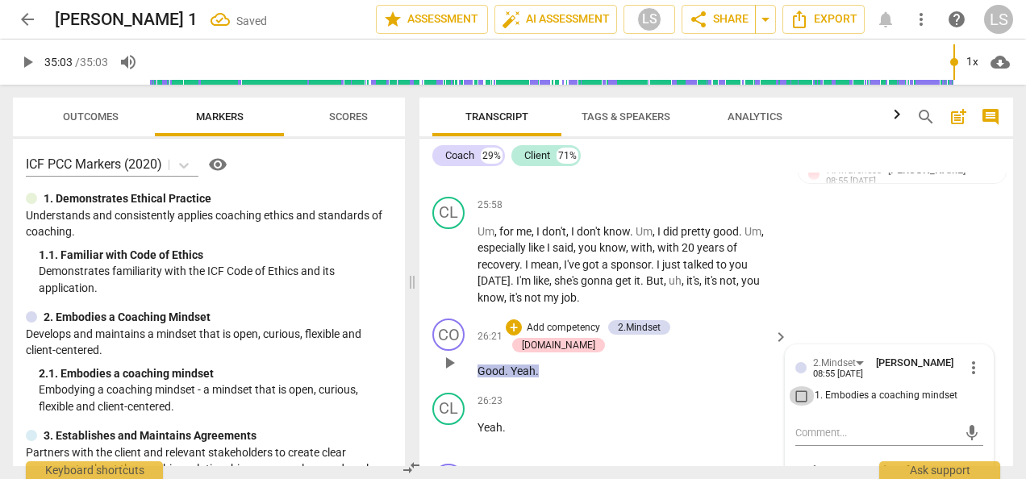
click at [794, 387] on input "1. Embodies a coaching mindset" at bounding box center [802, 396] width 26 height 19
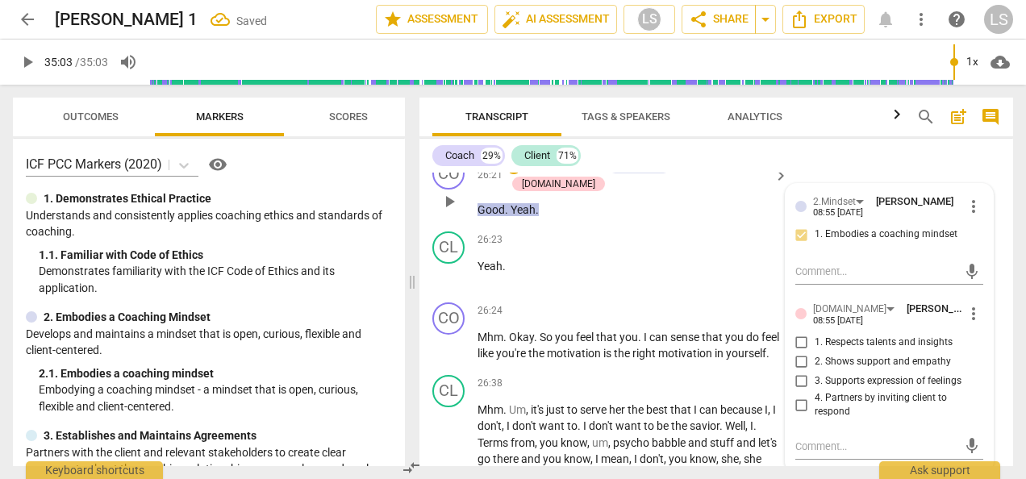
click at [792, 395] on input "4. Partners by inviting client to respond" at bounding box center [802, 404] width 26 height 19
click at [799, 395] on input "4. Partners by inviting client to respond" at bounding box center [802, 404] width 26 height 19
click at [797, 395] on input "4. Partners by inviting client to respond" at bounding box center [802, 404] width 26 height 19
click at [792, 372] on input "3. Supports expression of feelings" at bounding box center [802, 381] width 26 height 19
click at [686, 303] on div "+" at bounding box center [681, 311] width 16 height 16
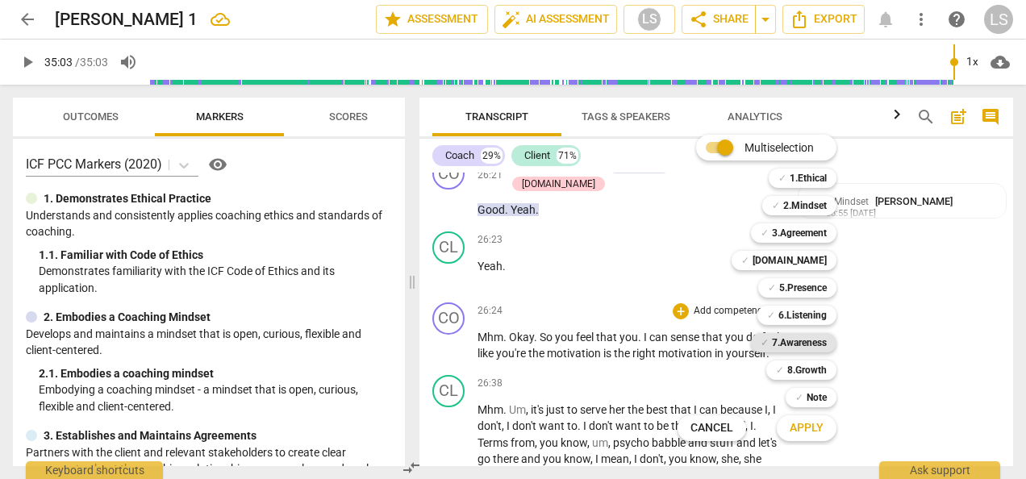
click at [805, 339] on b "7.Awareness" at bounding box center [799, 342] width 55 height 19
click at [810, 207] on b "2.Mindset" at bounding box center [806, 205] width 44 height 19
click at [816, 428] on span "Apply" at bounding box center [807, 428] width 34 height 16
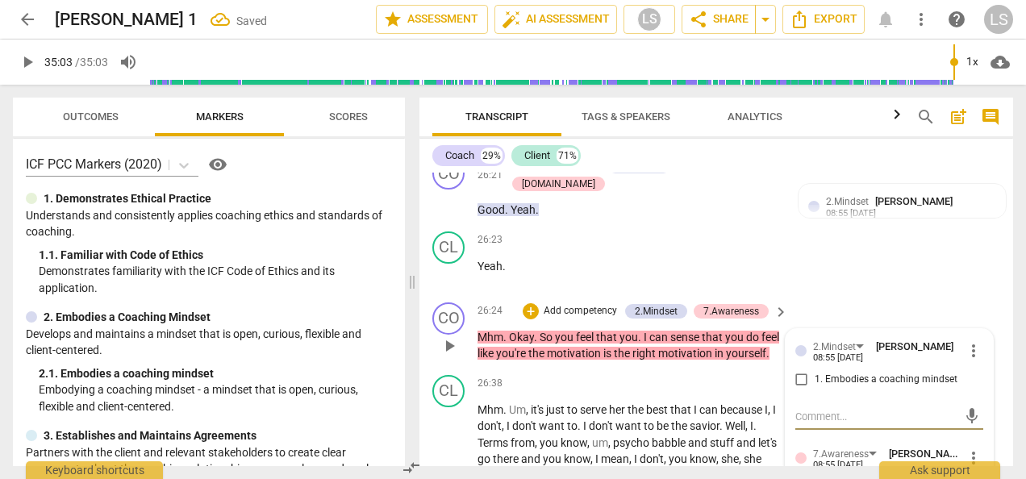
click at [803, 370] on input "1. Embodies a coaching mindset" at bounding box center [802, 379] width 26 height 19
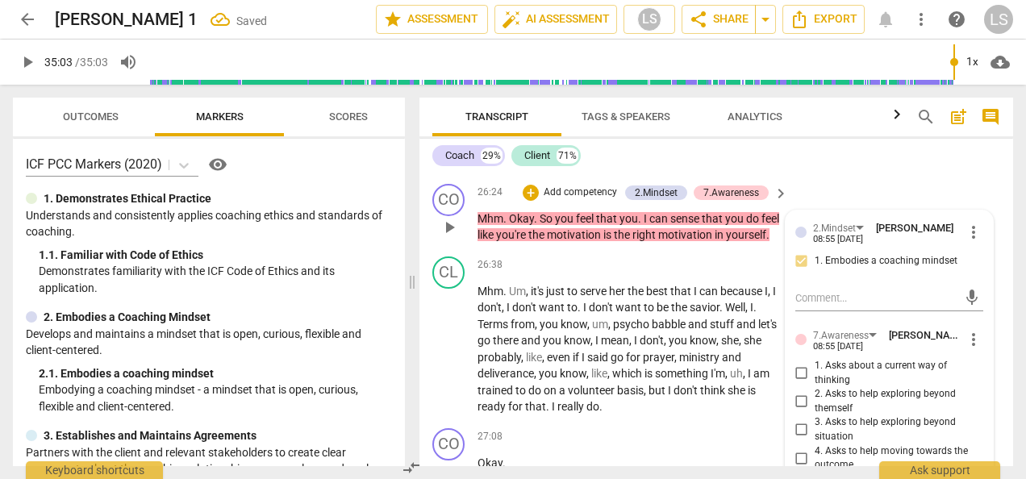
scroll to position [10865, 0]
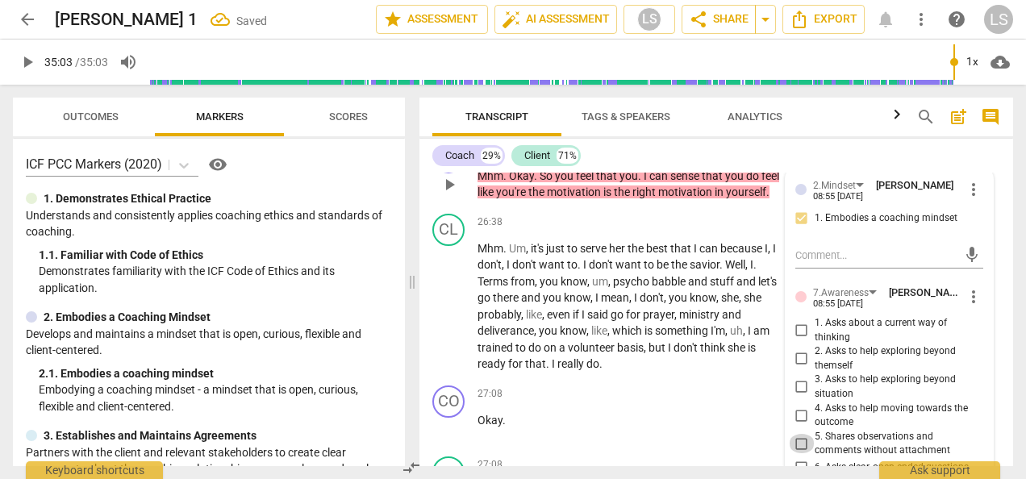
click at [804, 434] on input "5. Shares observations and comments without attachment" at bounding box center [802, 443] width 26 height 19
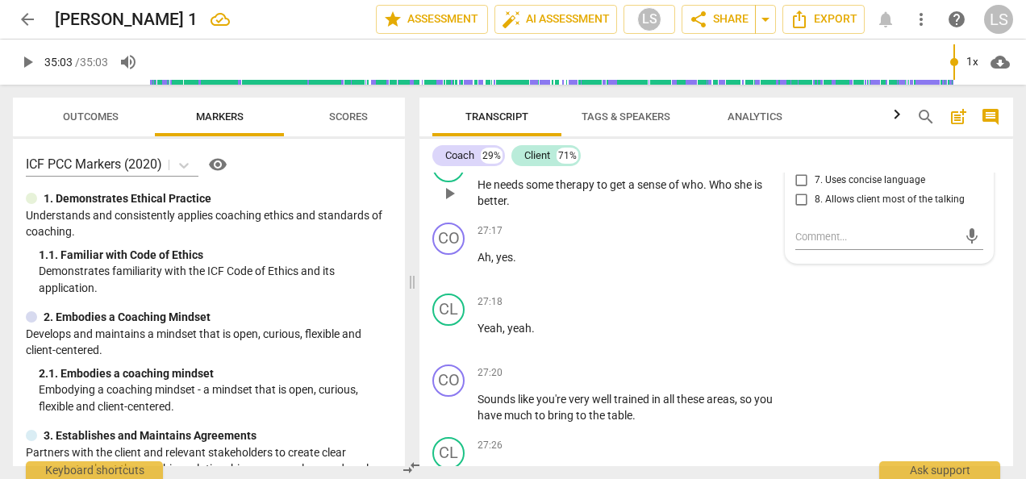
scroll to position [11188, 0]
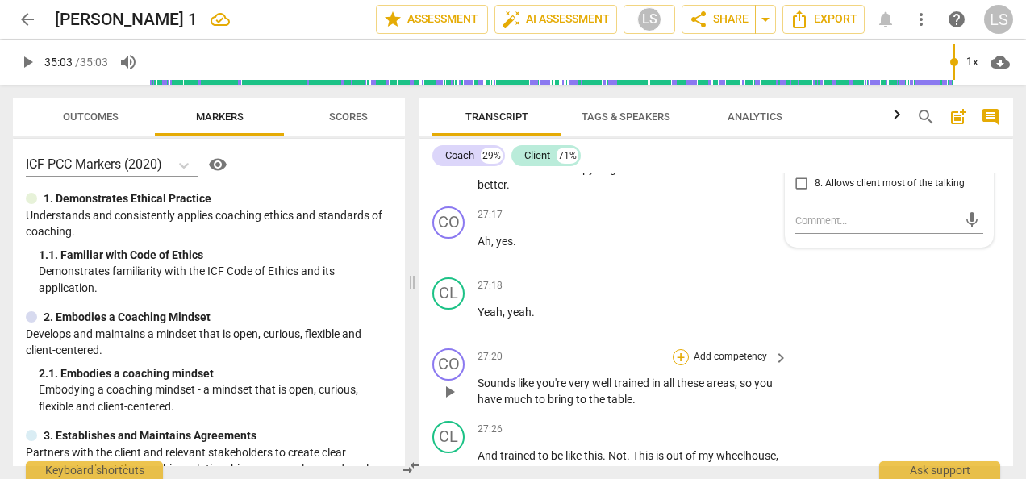
click at [678, 350] on div "+" at bounding box center [681, 357] width 16 height 16
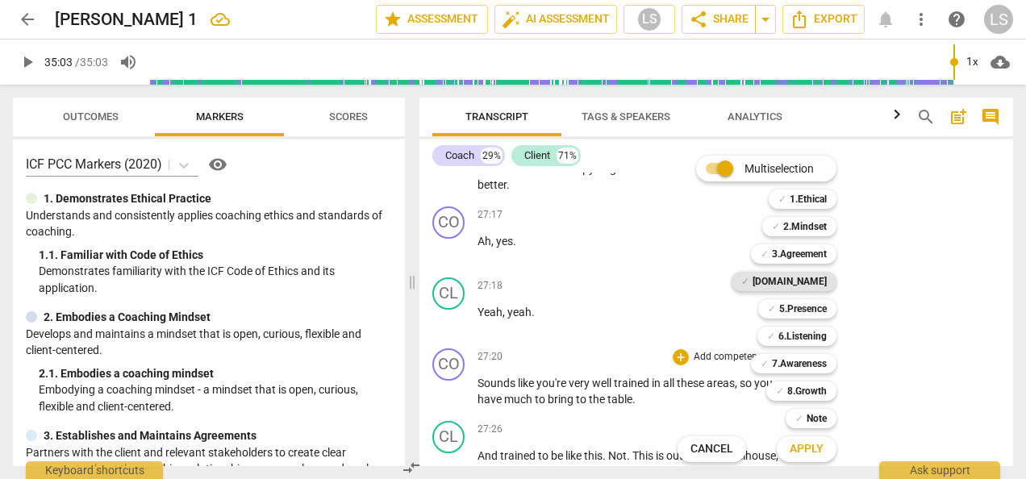
click at [819, 282] on b "[DOMAIN_NAME]" at bounding box center [790, 281] width 74 height 19
click at [813, 223] on b "2.Mindset" at bounding box center [806, 226] width 44 height 19
click at [797, 456] on span "Apply" at bounding box center [807, 449] width 34 height 16
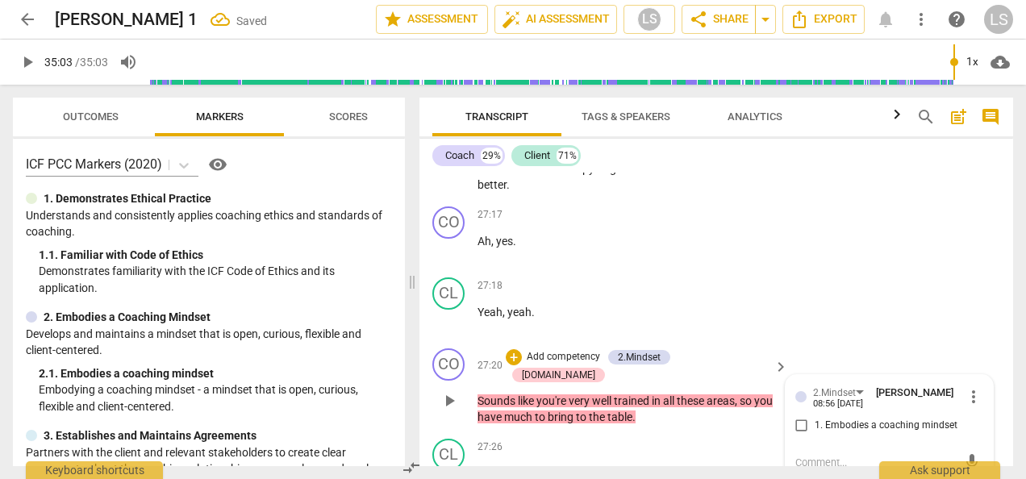
click at [796, 416] on input "1. Embodies a coaching mindset" at bounding box center [802, 425] width 26 height 19
checkbox input "true"
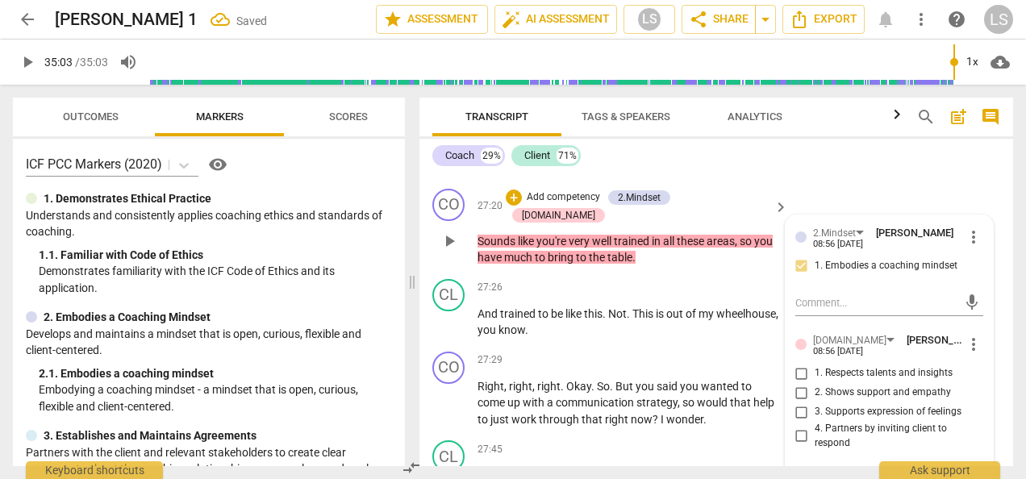
scroll to position [11349, 0]
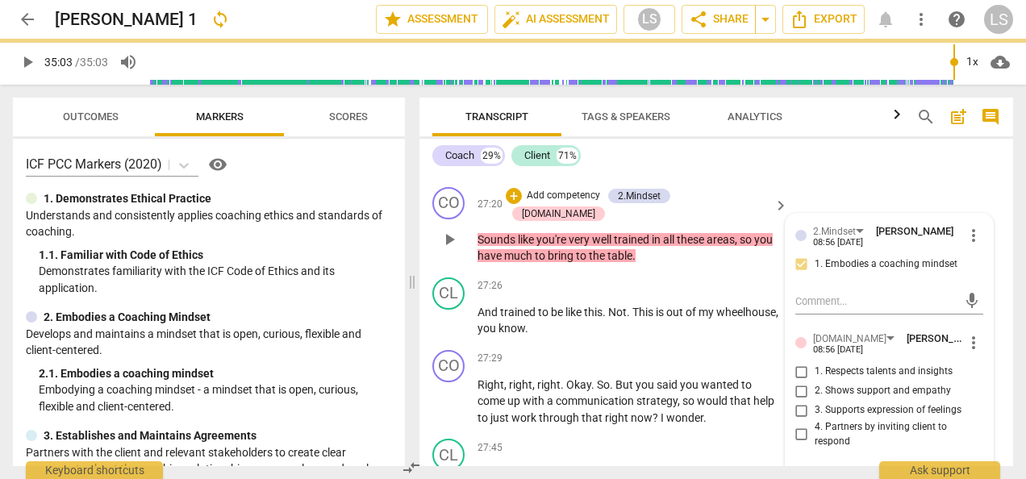
click at [801, 365] on input "1. Respects talents and insights" at bounding box center [802, 371] width 26 height 19
checkbox input "true"
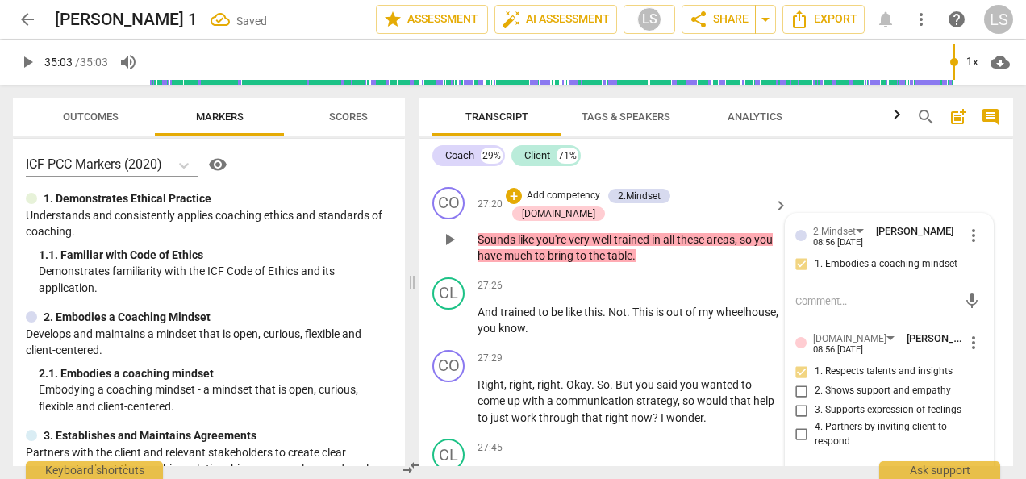
click at [800, 382] on input "2. Shows support and empathy" at bounding box center [802, 391] width 26 height 19
checkbox input "true"
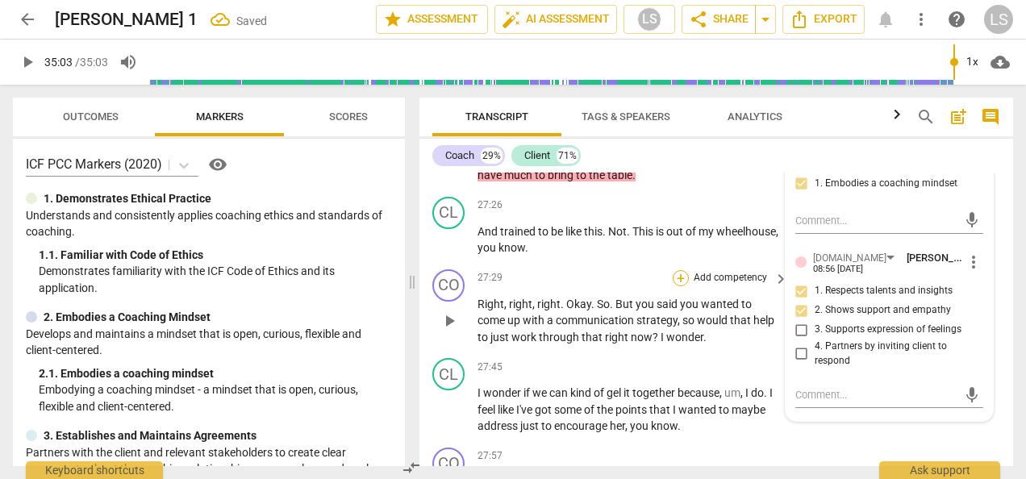
click at [683, 270] on div "+" at bounding box center [681, 278] width 16 height 16
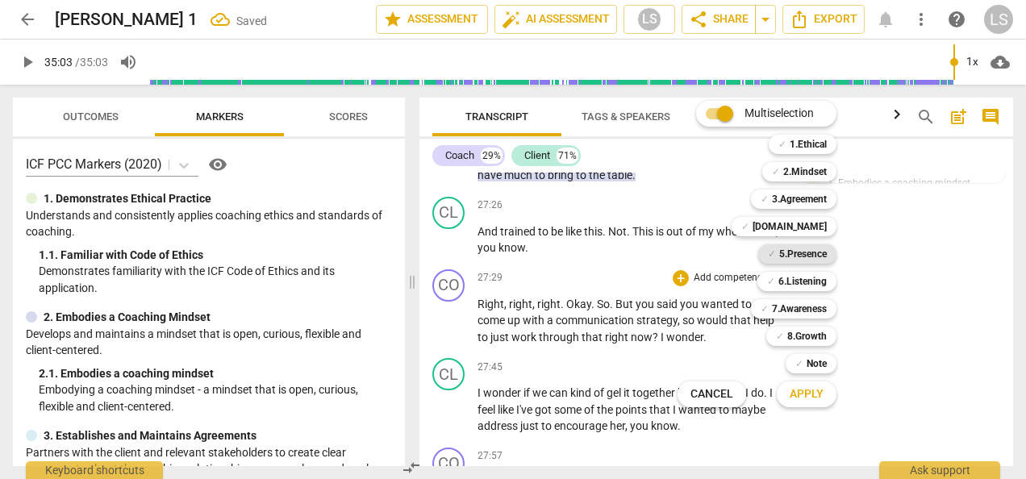
click at [807, 253] on b "5.Presence" at bounding box center [804, 254] width 48 height 19
click at [809, 169] on b "2.Mindset" at bounding box center [806, 171] width 44 height 19
click at [817, 402] on button "Apply" at bounding box center [807, 394] width 60 height 29
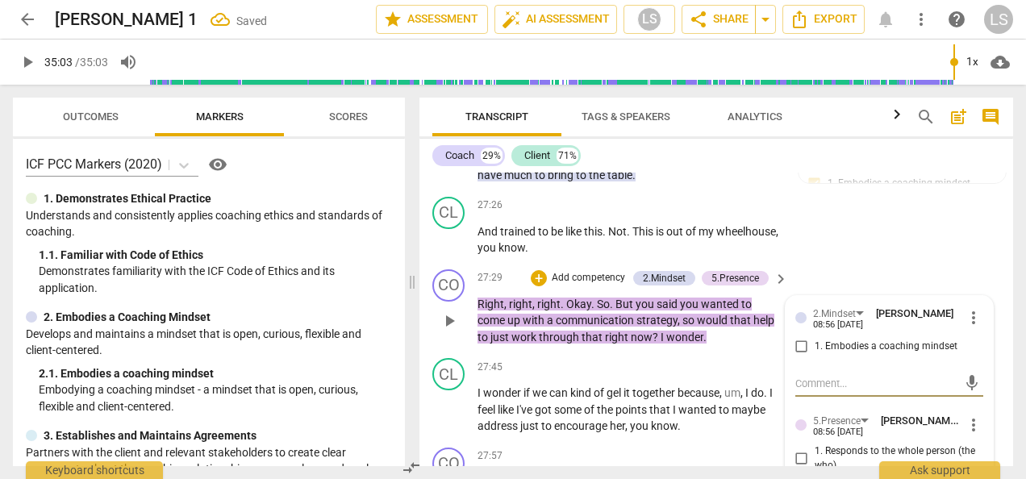
click at [802, 337] on input "1. Embodies a coaching mindset" at bounding box center [802, 346] width 26 height 19
checkbox input "true"
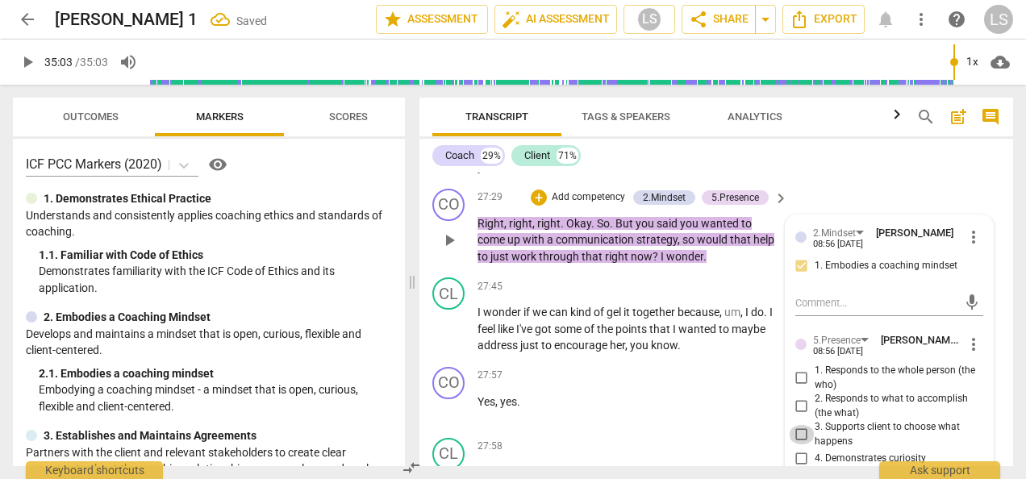
click at [802, 425] on input "3. Supports client to choose what happens" at bounding box center [802, 434] width 26 height 19
checkbox input "true"
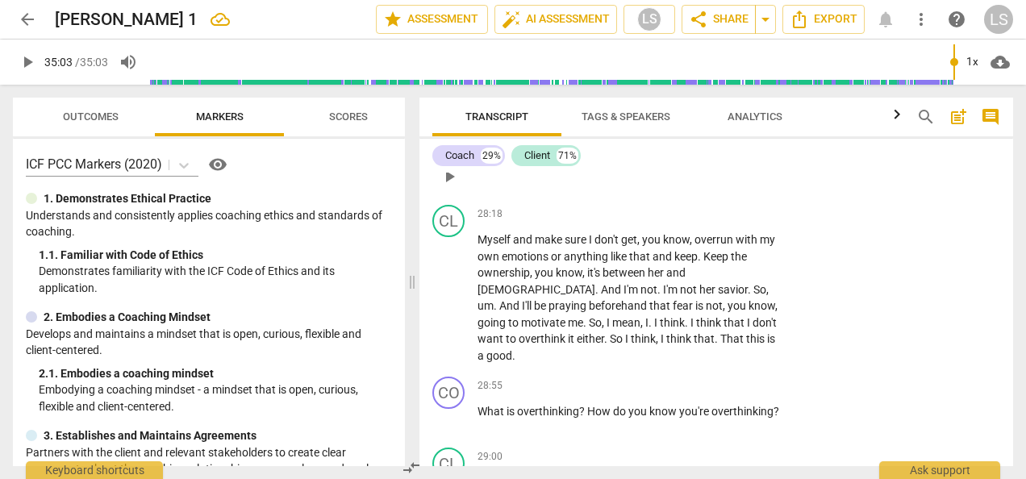
scroll to position [11995, 0]
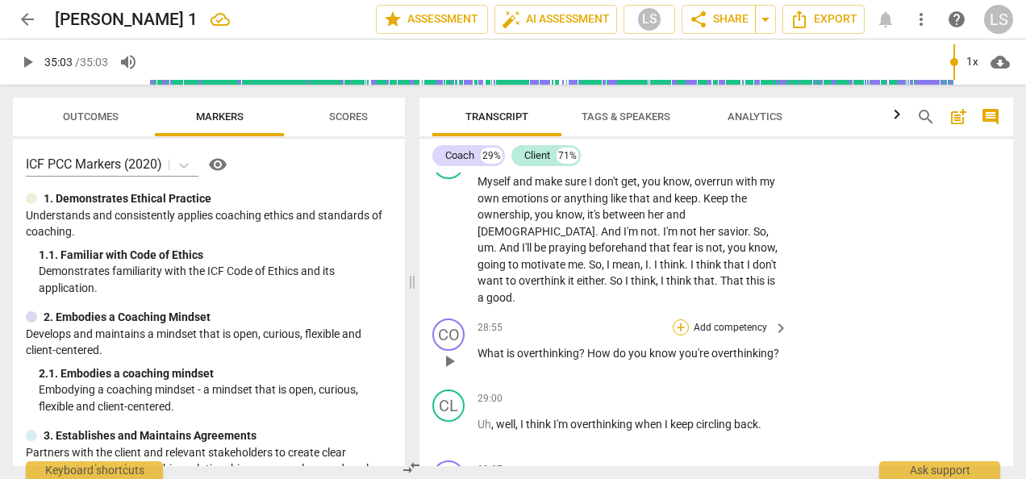
click at [678, 320] on div "+" at bounding box center [681, 328] width 16 height 16
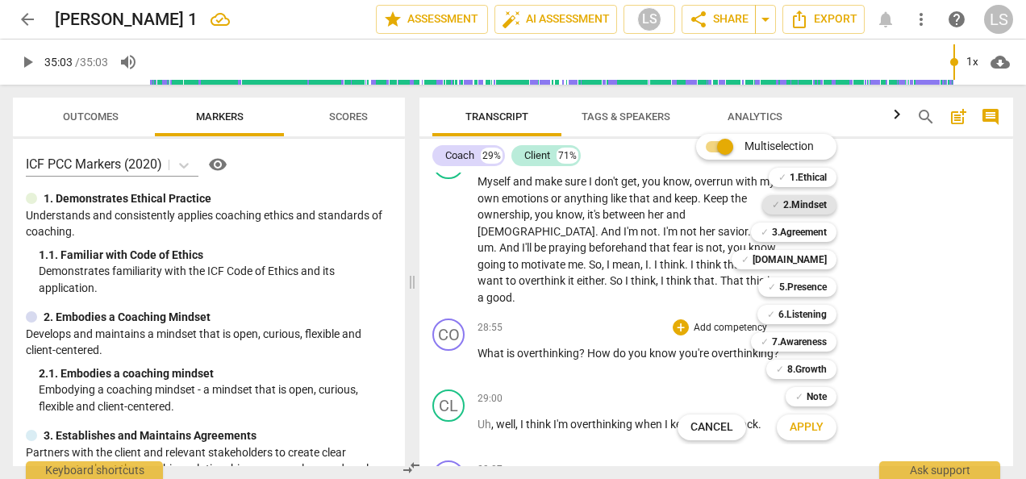
click at [821, 207] on b "2.Mindset" at bounding box center [806, 204] width 44 height 19
click at [804, 197] on b "2.Mindset" at bounding box center [806, 204] width 44 height 19
click at [805, 308] on b "6.Listening" at bounding box center [803, 314] width 48 height 19
click at [805, 341] on b "7.Awareness" at bounding box center [799, 341] width 55 height 19
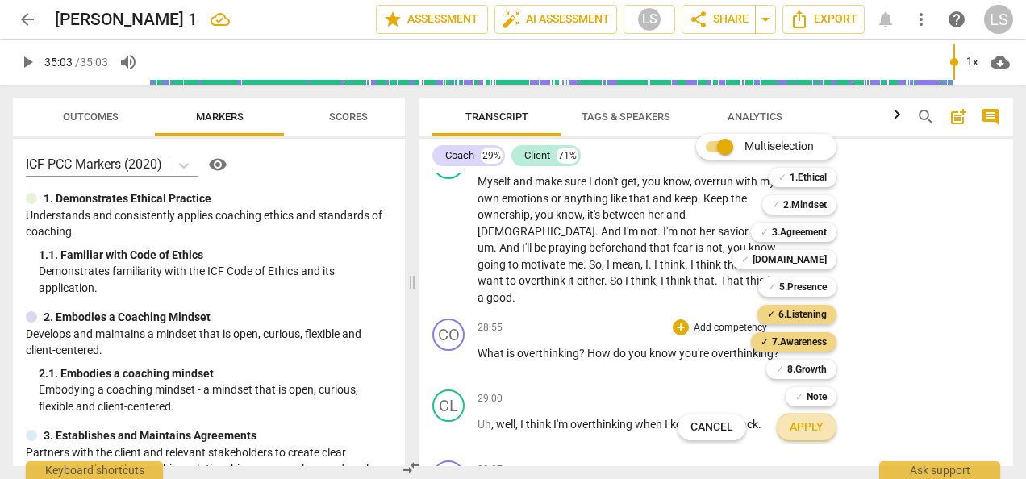
click at [805, 424] on span "Apply" at bounding box center [807, 428] width 34 height 16
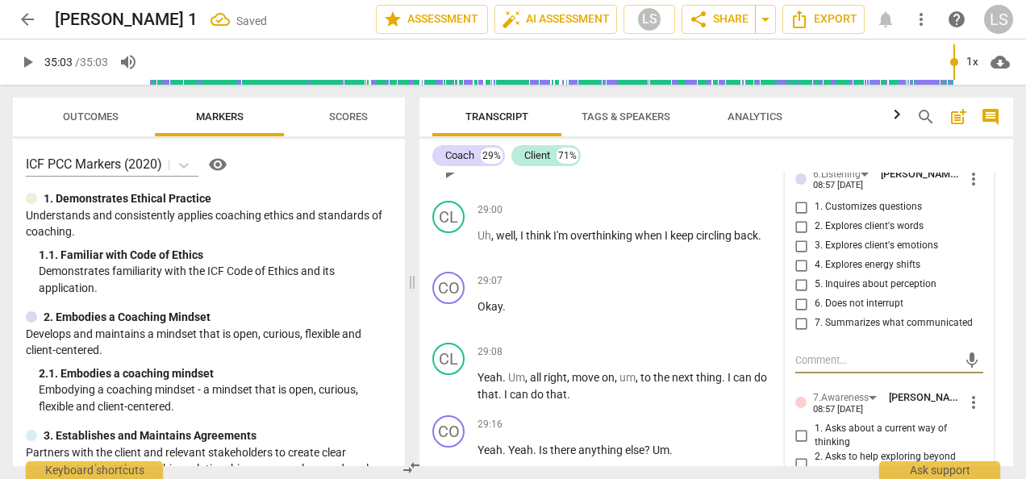
scroll to position [12103, 0]
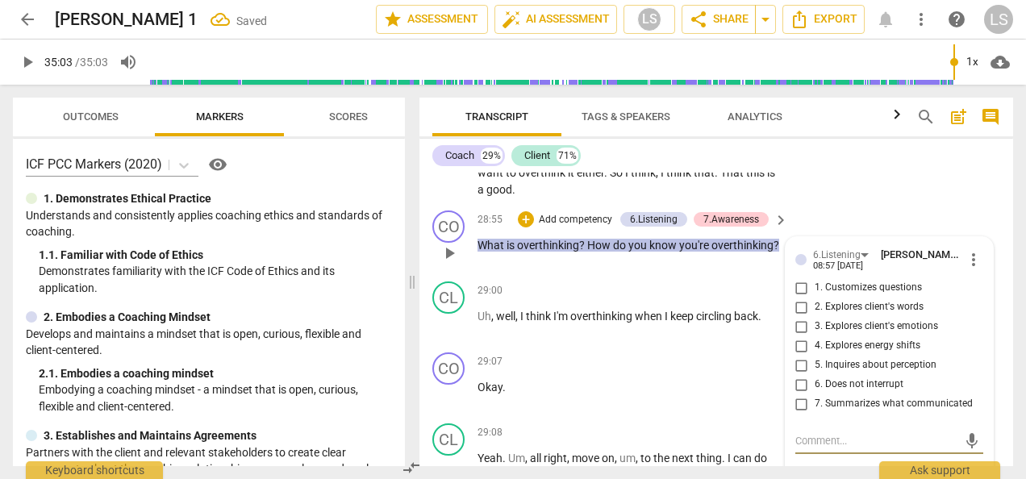
click at [802, 298] on input "2. Explores client's words" at bounding box center [802, 307] width 26 height 19
checkbox input "true"
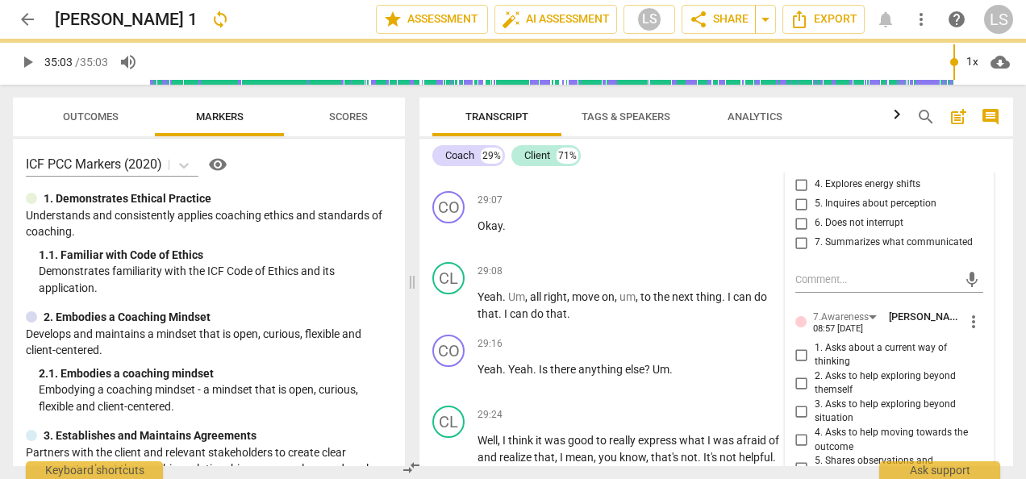
checkbox input "true"
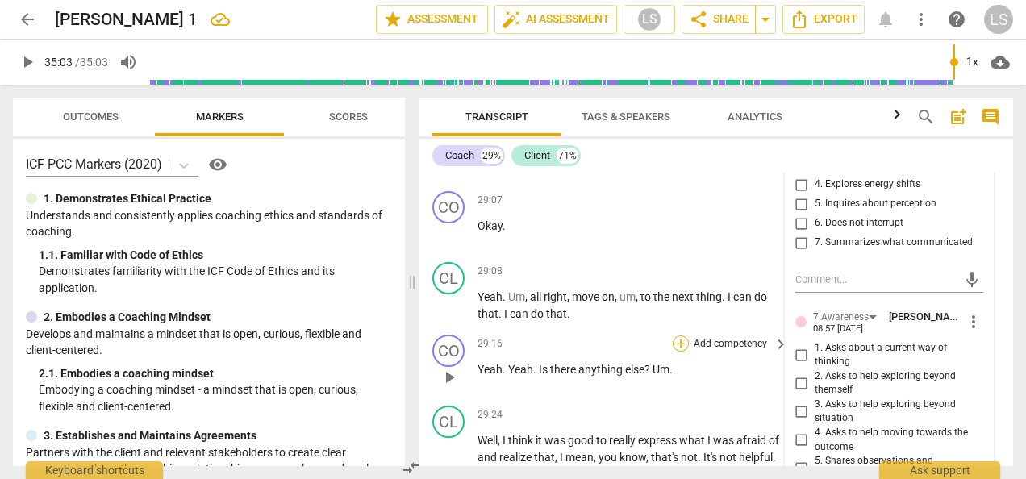
click at [679, 336] on div "+" at bounding box center [681, 344] width 16 height 16
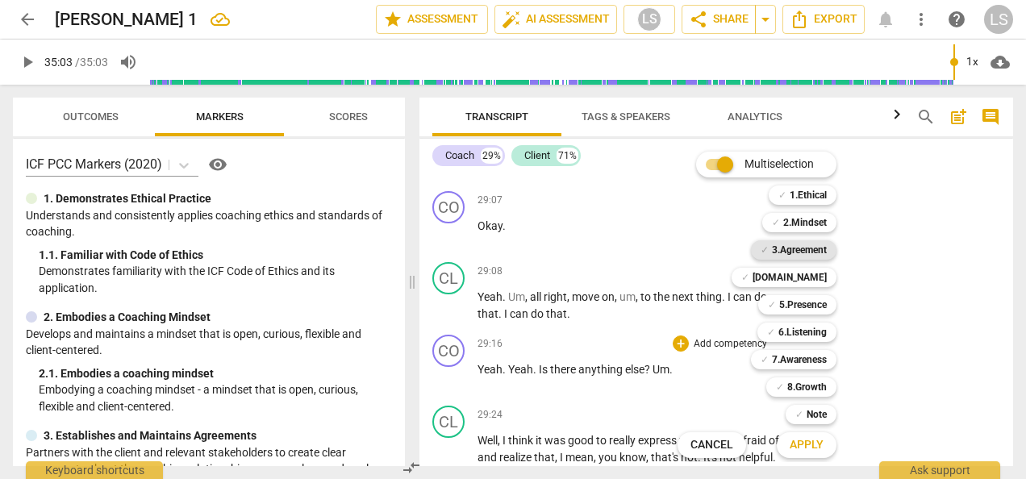
drag, startPoint x: 817, startPoint y: 221, endPoint x: 807, endPoint y: 257, distance: 36.8
click at [817, 220] on b "2.Mindset" at bounding box center [806, 222] width 44 height 19
click at [792, 307] on b "5.Presence" at bounding box center [804, 304] width 48 height 19
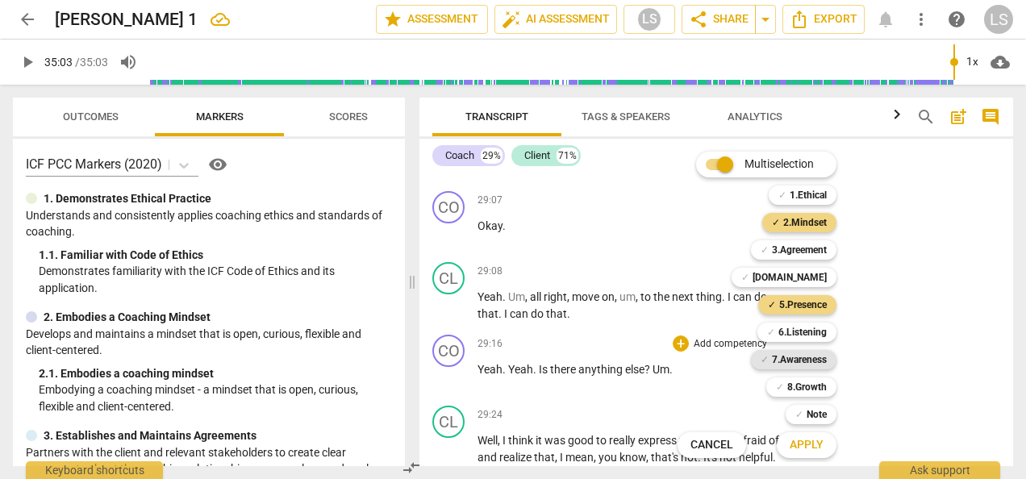
click at [794, 366] on b "7.Awareness" at bounding box center [799, 359] width 55 height 19
click at [807, 441] on span "Apply" at bounding box center [807, 445] width 34 height 16
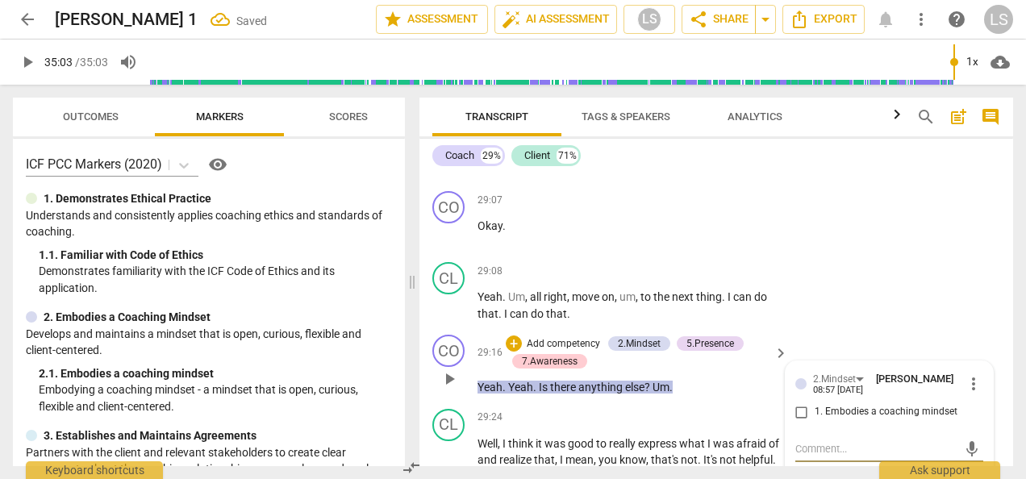
click at [797, 403] on input "1. Embodies a coaching mindset" at bounding box center [802, 412] width 26 height 19
checkbox input "true"
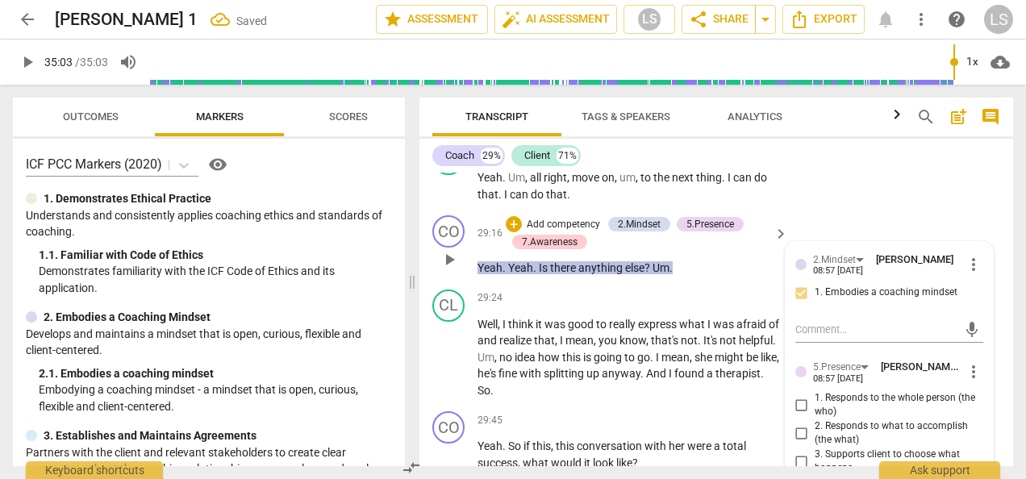
scroll to position [12425, 0]
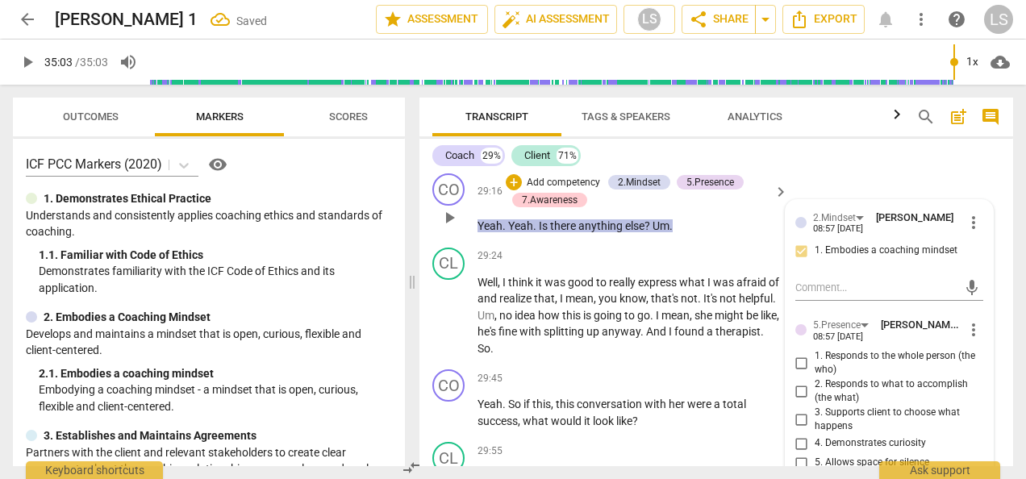
click at [797, 382] on input "2. Responds to what to accomplish (the what)" at bounding box center [802, 391] width 26 height 19
checkbox input "true"
click at [797, 434] on input "4. Demonstrates curiosity" at bounding box center [802, 443] width 26 height 19
checkbox input "true"
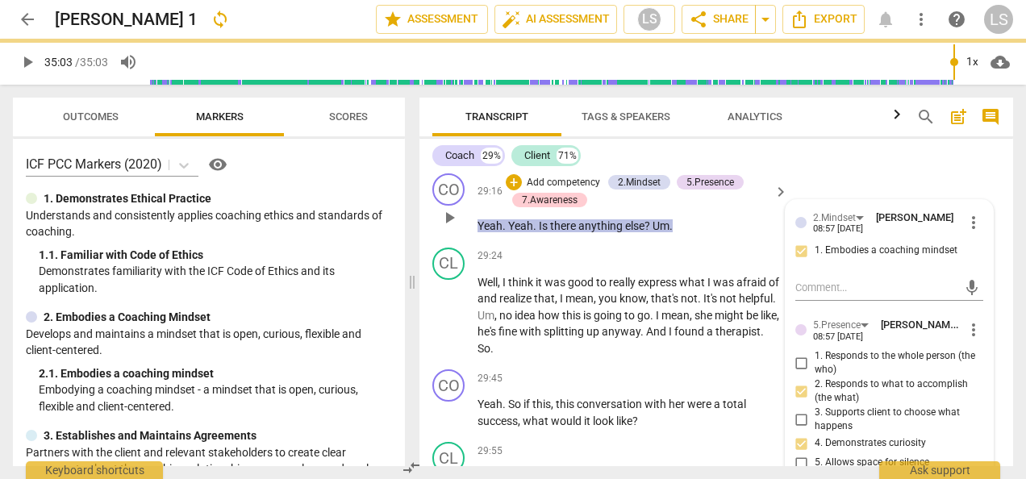
scroll to position [12668, 0]
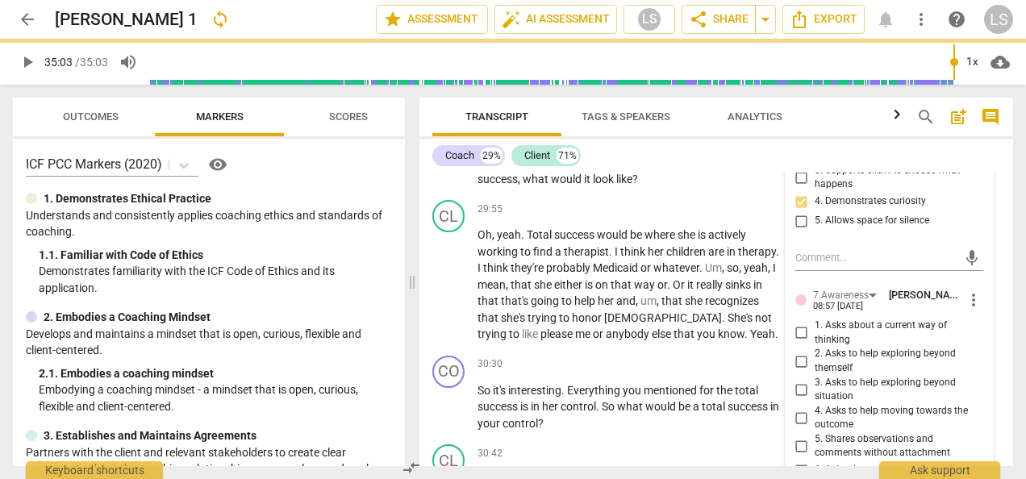
click at [799, 380] on input "3. Asks to help exploring beyond situation" at bounding box center [802, 389] width 26 height 19
checkbox input "true"
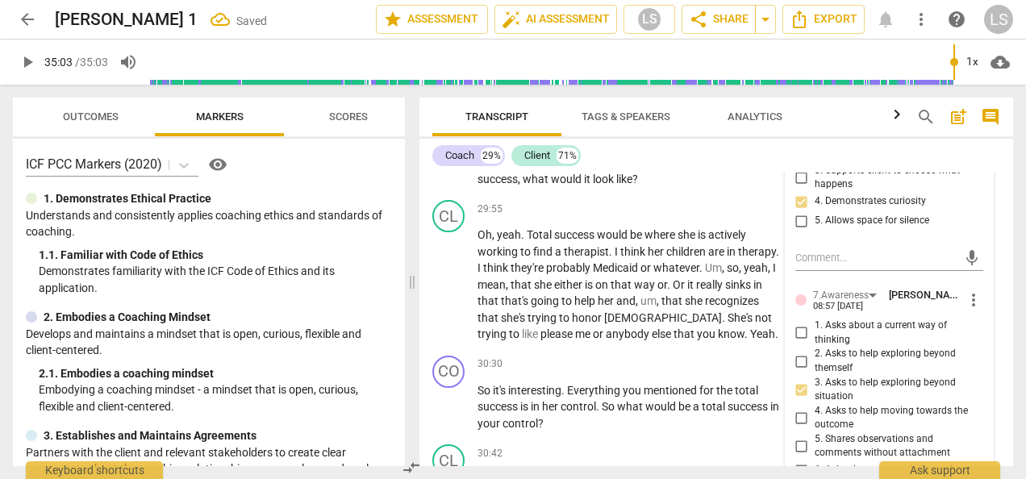
click at [797, 461] on input "6. Asks clear, open-ended questions" at bounding box center [802, 470] width 26 height 19
checkbox input "true"
click at [805, 461] on input "6. Asks clear, open-ended questions" at bounding box center [802, 470] width 26 height 19
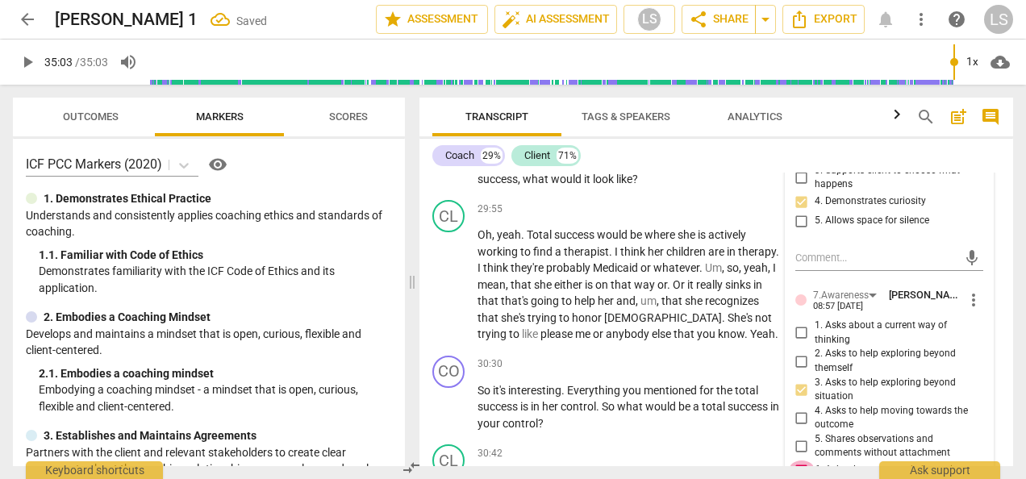
click at [800, 461] on input "6. Asks clear, open-ended questions" at bounding box center [802, 470] width 26 height 19
checkbox input "false"
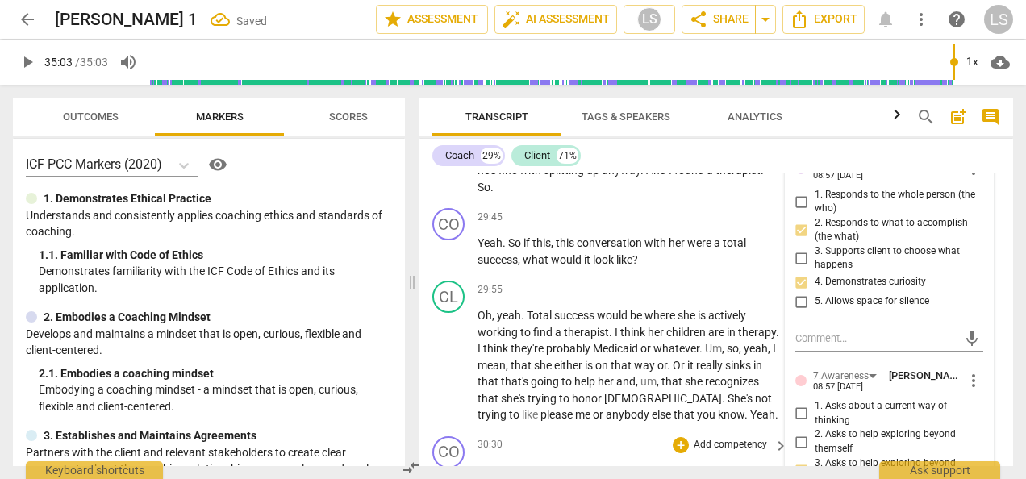
scroll to position [12506, 0]
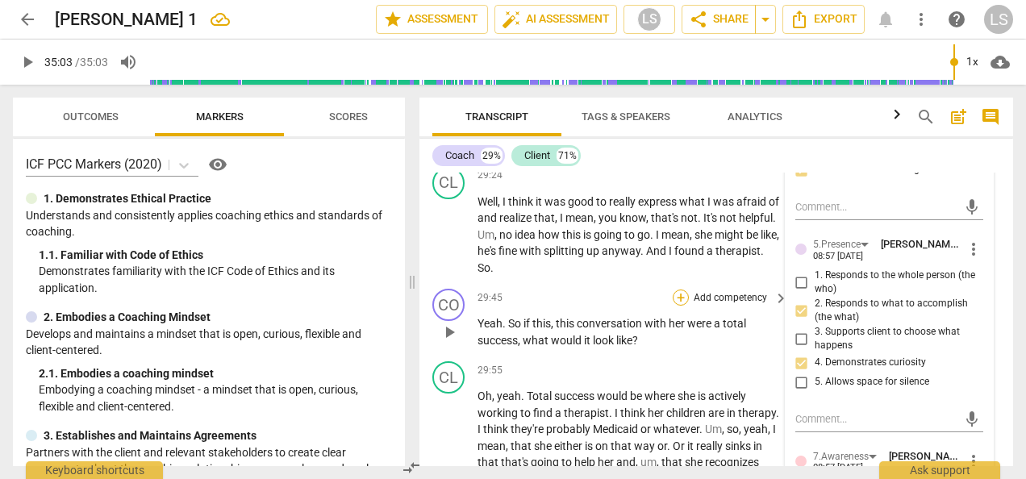
click at [679, 290] on div "+" at bounding box center [681, 298] width 16 height 16
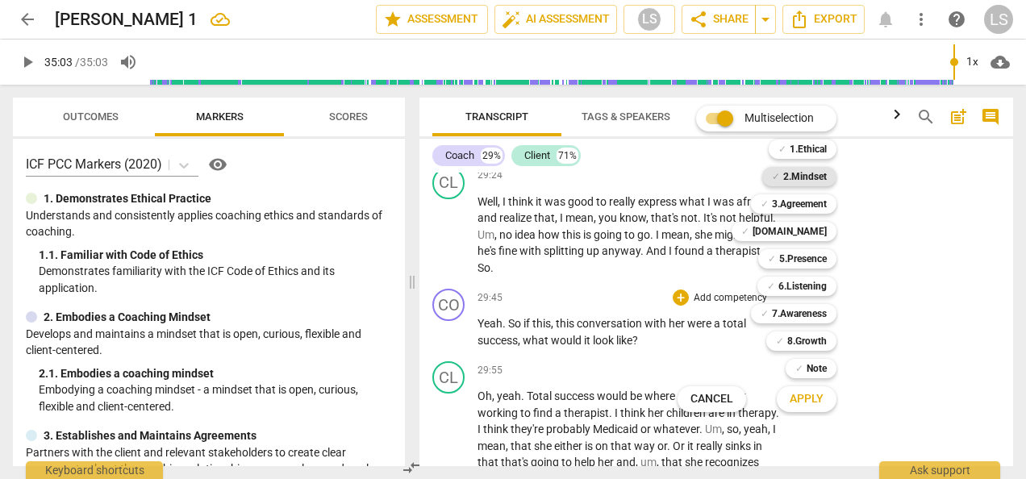
click at [809, 179] on b "2.Mindset" at bounding box center [806, 176] width 44 height 19
click at [797, 250] on b "5.Presence" at bounding box center [804, 258] width 48 height 19
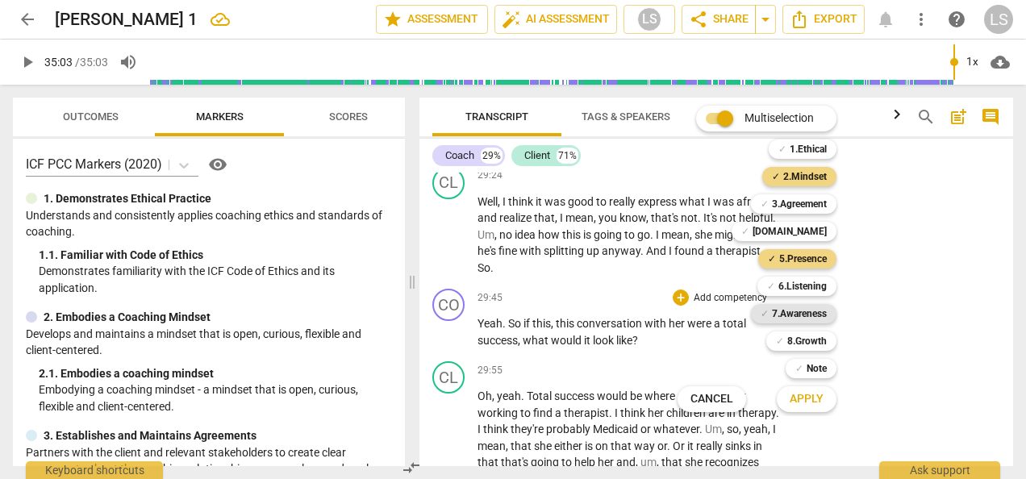
click at [805, 312] on b "7.Awareness" at bounding box center [799, 313] width 55 height 19
click at [810, 395] on span "Apply" at bounding box center [807, 399] width 34 height 16
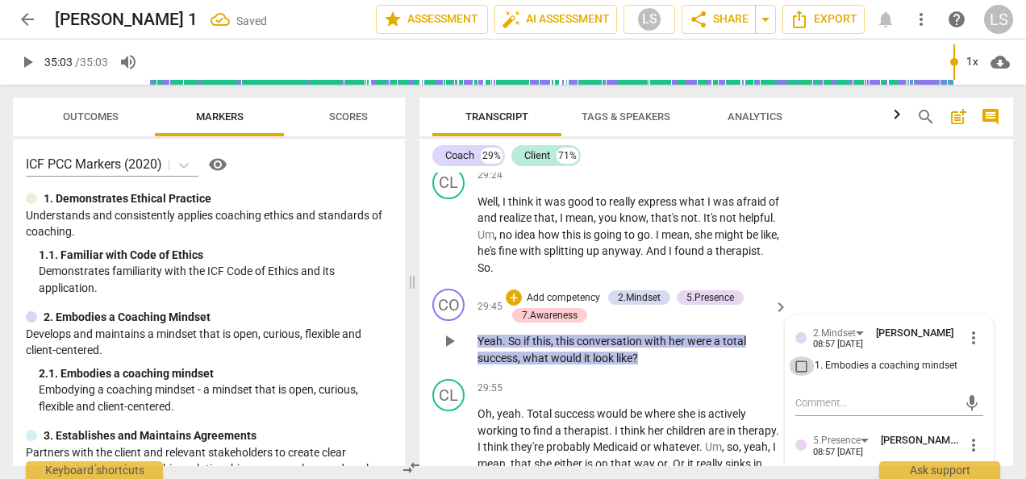
click at [800, 357] on input "1. Embodies a coaching mindset" at bounding box center [802, 366] width 26 height 19
checkbox input "true"
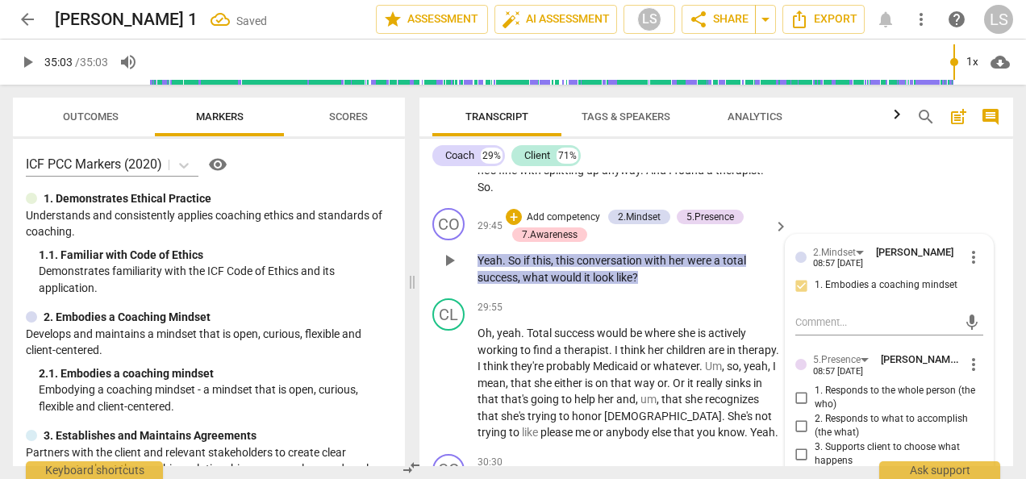
click at [799, 416] on input "2. Responds to what to accomplish (the what)" at bounding box center [802, 425] width 26 height 19
checkbox input "true"
click at [799, 469] on input "4. Demonstrates curiosity" at bounding box center [802, 478] width 26 height 19
checkbox input "true"
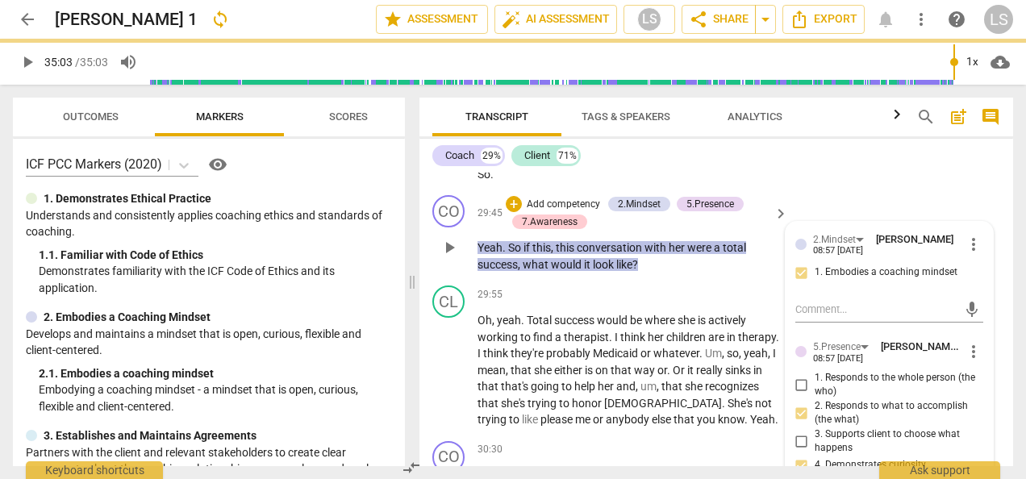
scroll to position [12829, 0]
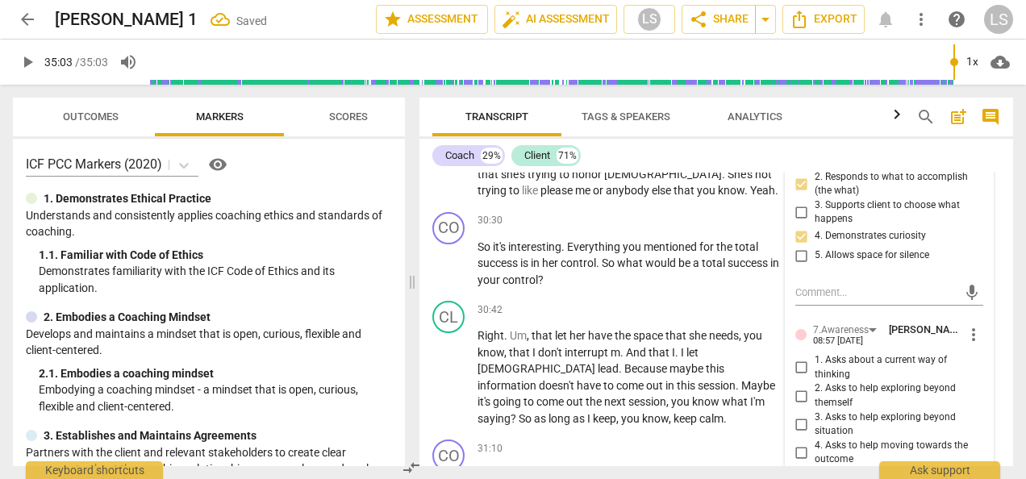
drag, startPoint x: 801, startPoint y: 411, endPoint x: 812, endPoint y: 408, distance: 11.0
click at [801, 443] on input "4. Asks to help moving towards the outcome" at bounding box center [802, 452] width 26 height 19
checkbox input "true"
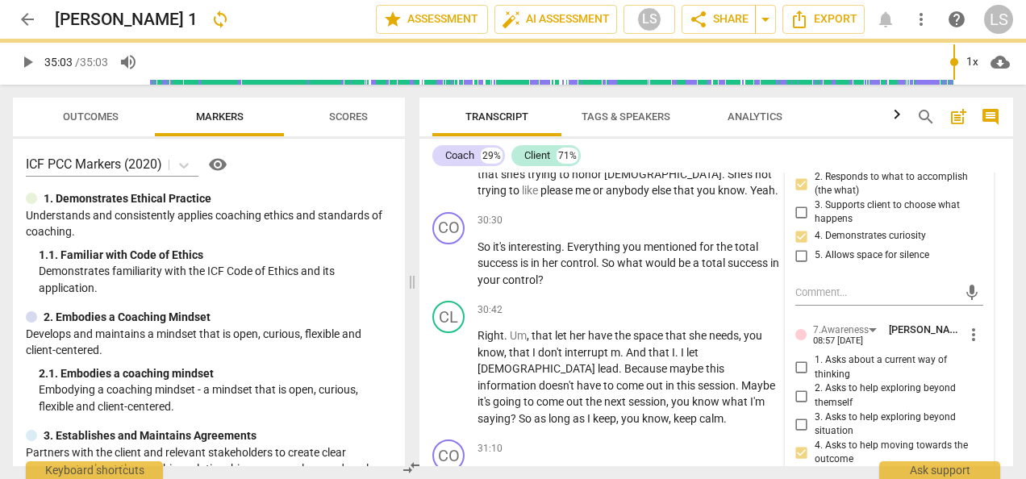
scroll to position [12910, 0]
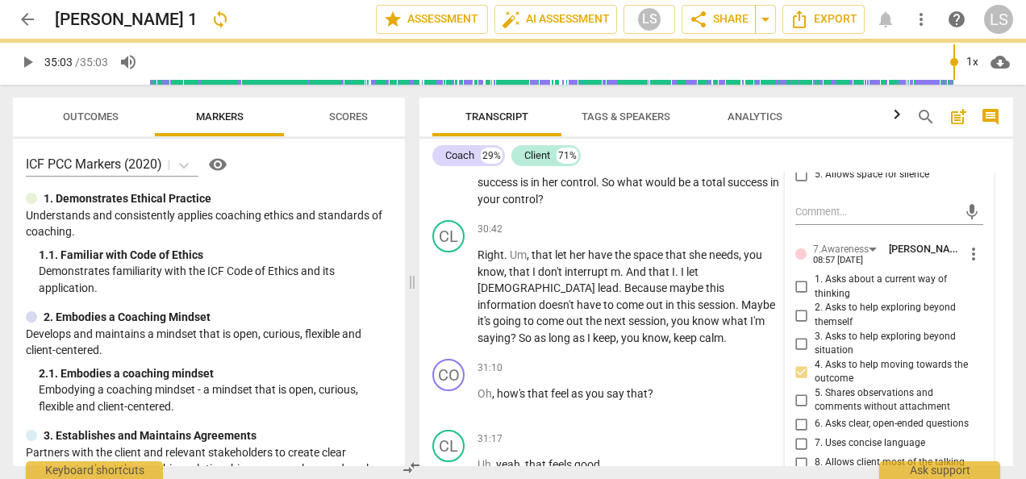
click at [803, 415] on input "6. Asks clear, open-ended questions" at bounding box center [802, 424] width 26 height 19
checkbox input "true"
click at [792, 434] on input "7. Uses concise language" at bounding box center [802, 443] width 26 height 19
checkbox input "true"
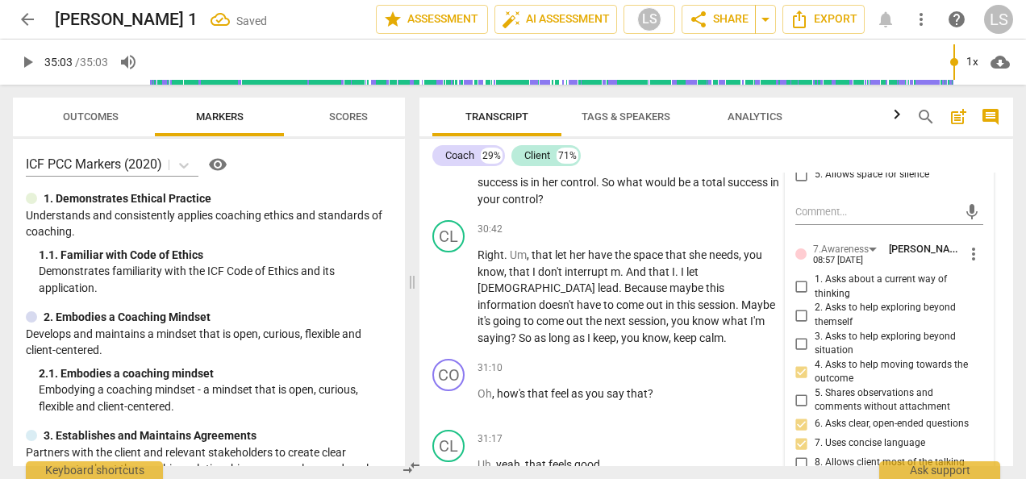
scroll to position [13071, 0]
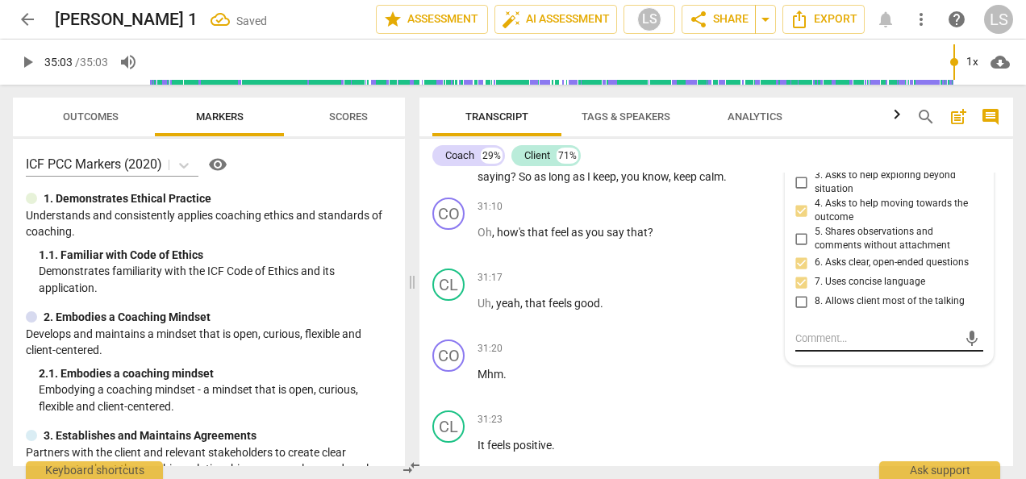
click at [839, 331] on textarea at bounding box center [877, 338] width 162 height 15
type textarea "T"
type textarea "Th"
type textarea "This"
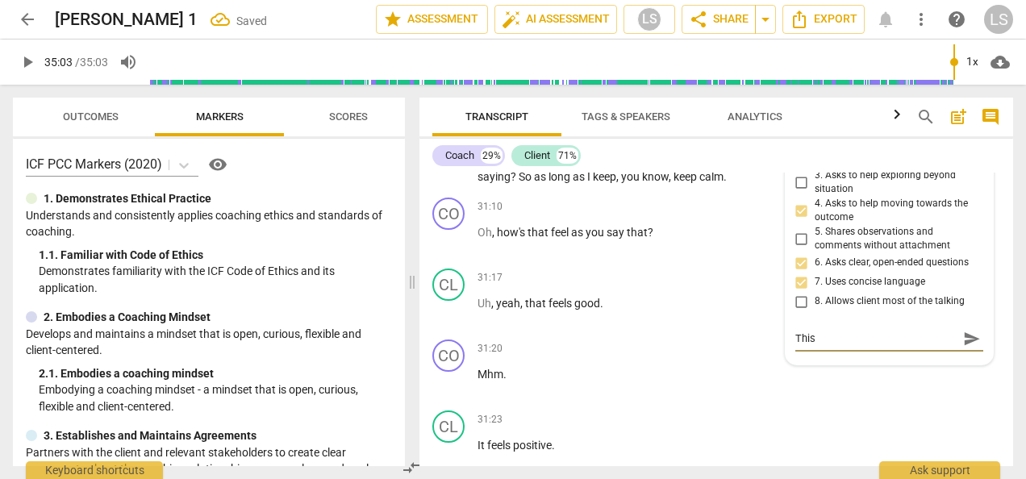
type textarea "This"
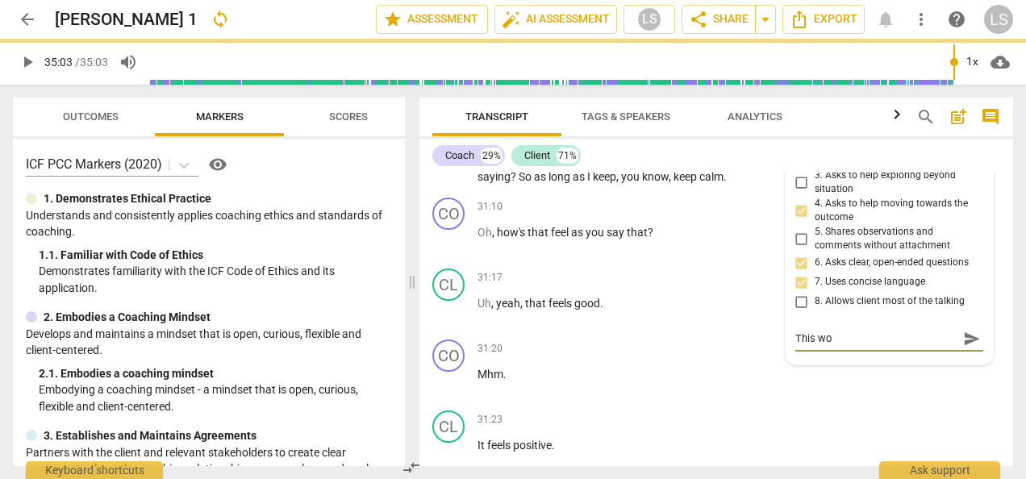
type textarea "This wou"
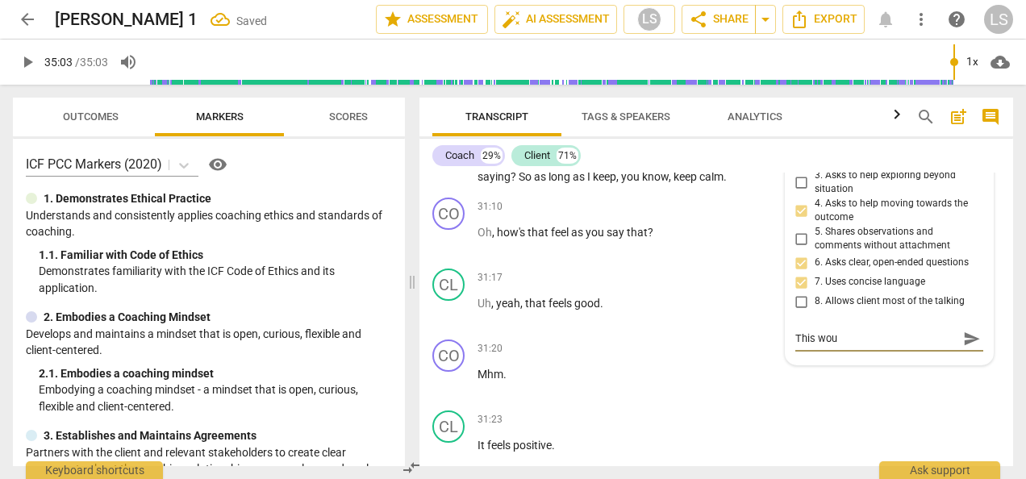
type textarea "This woul"
type textarea "This would"
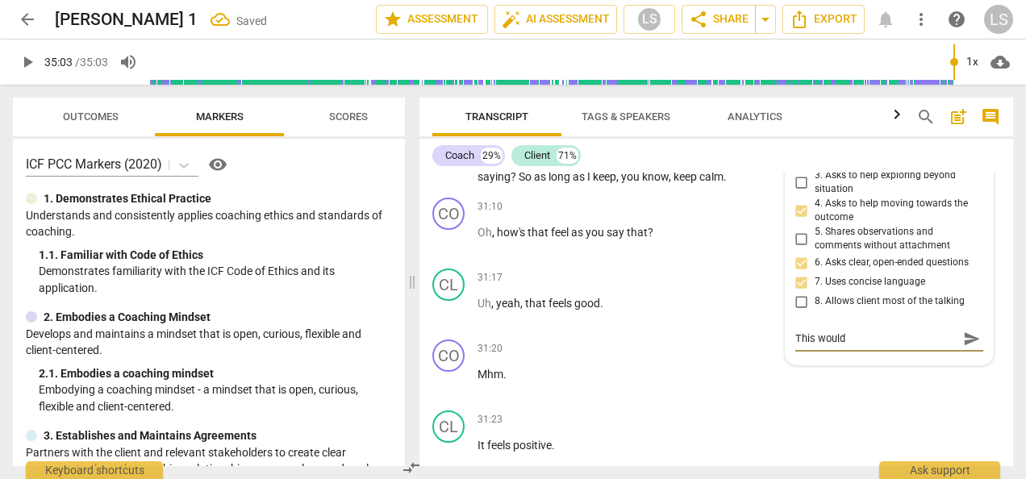
type textarea "This would"
type textarea "This would h"
type textarea "This would ha"
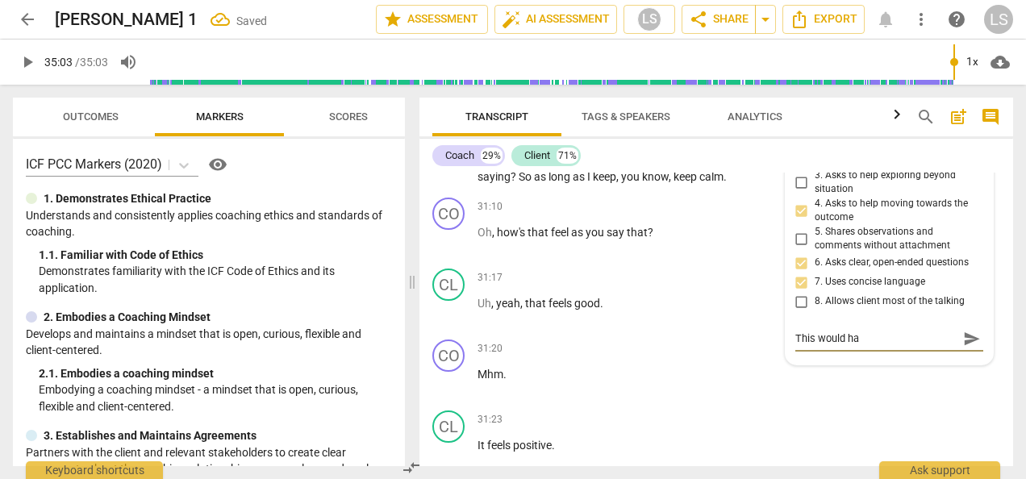
type textarea "This would hav"
type textarea "This would have"
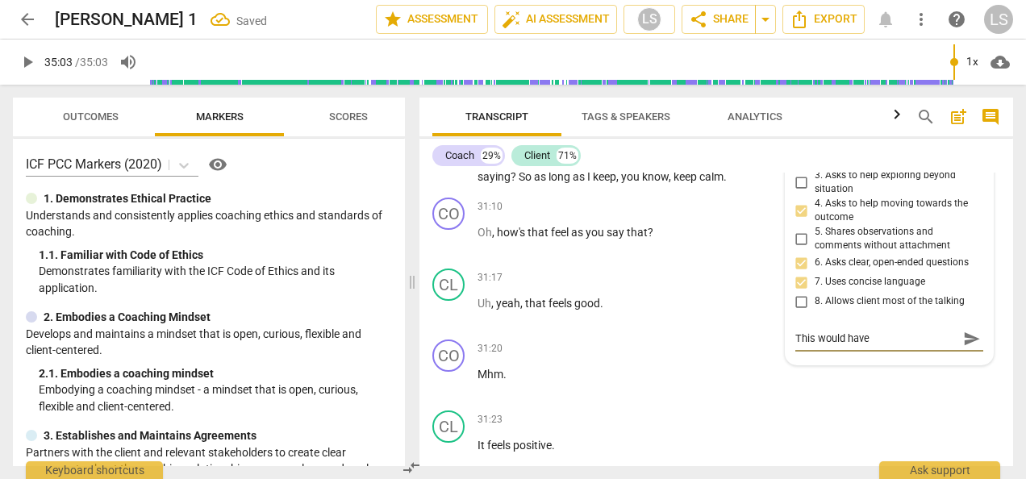
type textarea "This would have"
type textarea "This would have b"
type textarea "This would have be"
type textarea "This would have bee"
type textarea "This would have been"
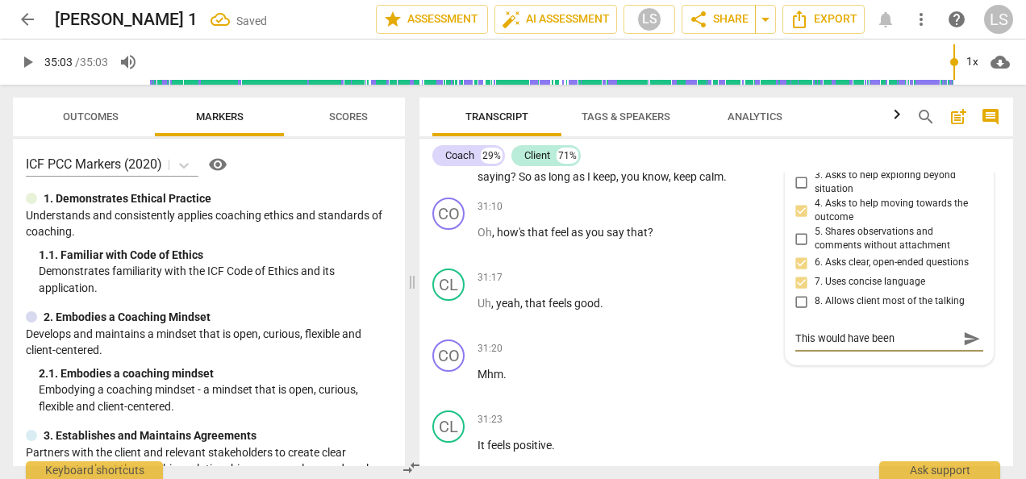
type textarea "This would have been"
type textarea "This would have been a"
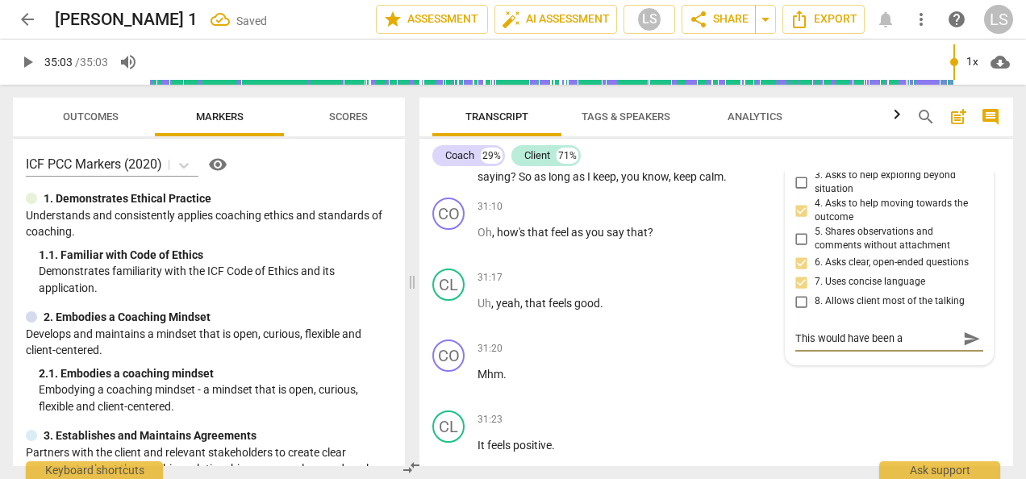
type textarea "This would have been a"
type textarea "This would have been a g"
type textarea "This would have been a gr"
type textarea "This would have been a gre"
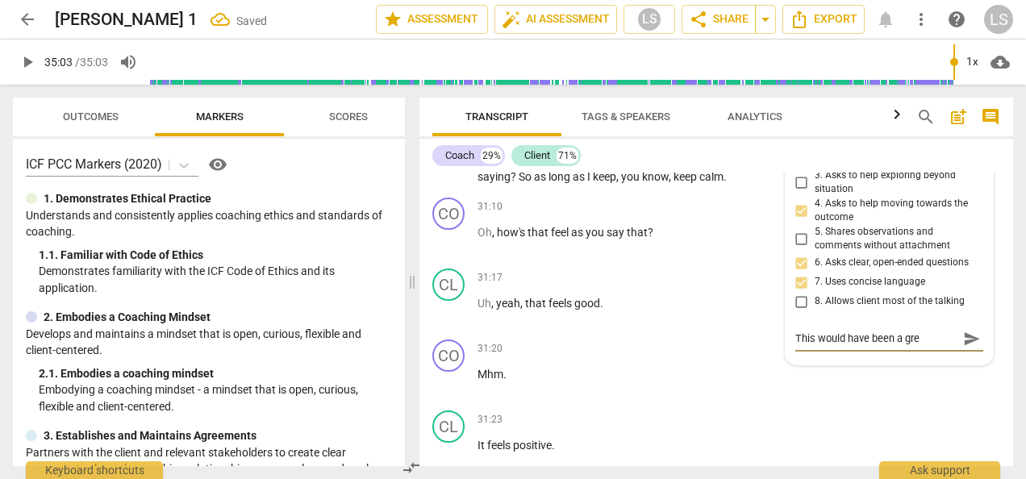
type textarea "This would have been a grea"
type textarea "This would have been a great"
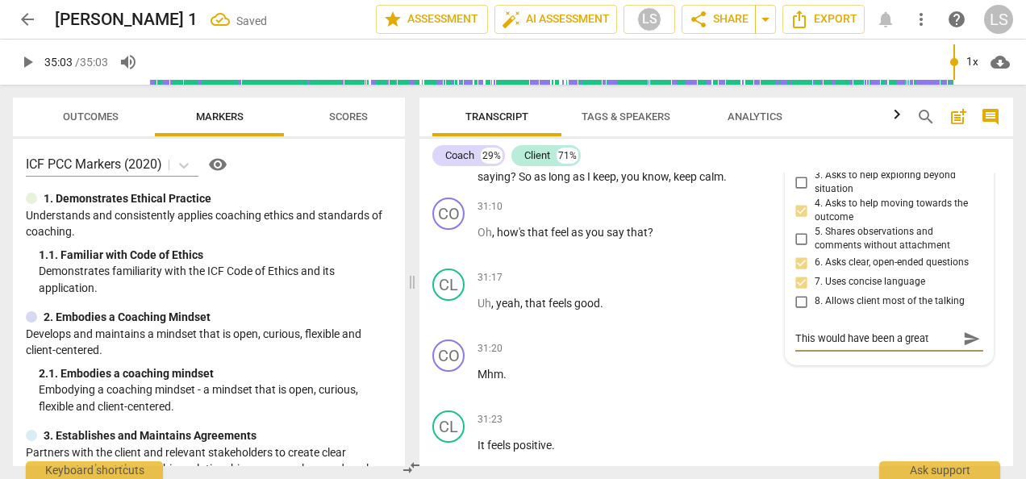
type textarea "This would have been a great"
type textarea "This would have been a great q"
type textarea "This would have been a great qu"
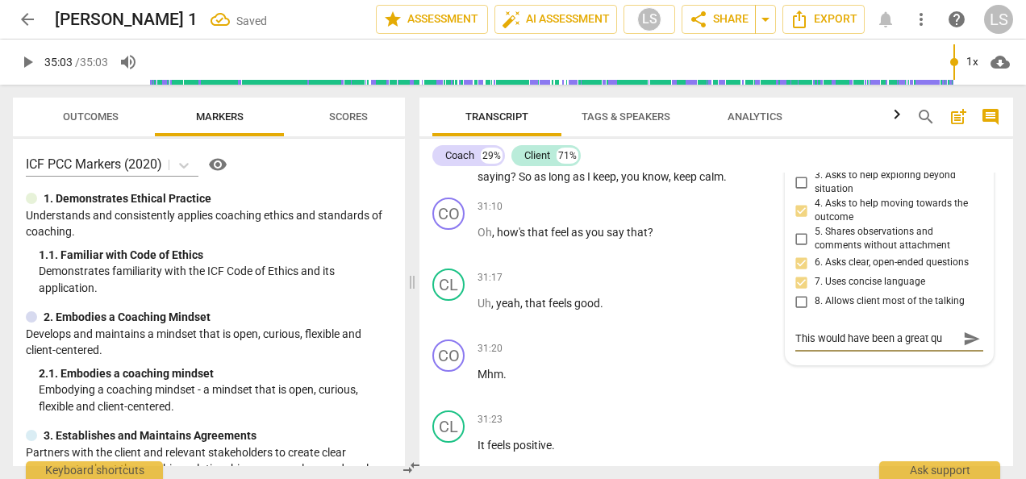
type textarea "This would have been a great que"
type textarea "This would have been a great ques"
type textarea "This would have been a great quest"
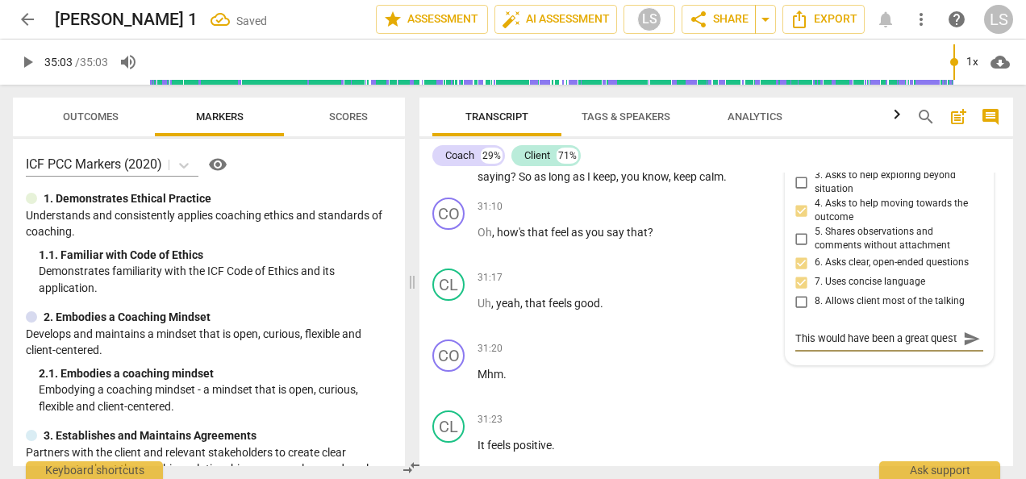
scroll to position [14, 0]
type textarea "This would have been a great questi"
type textarea "This would have been a great questio"
type textarea "This would have been a great question"
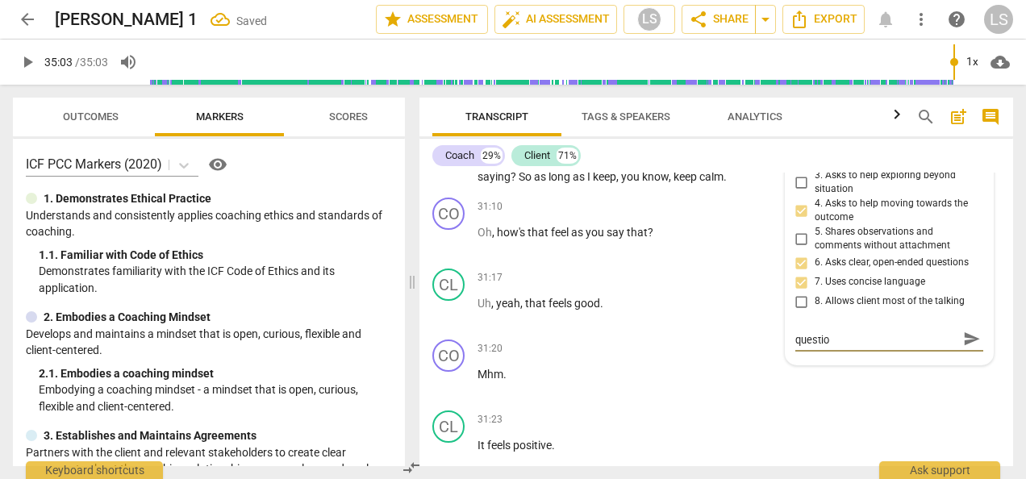
type textarea "This would have been a great question"
type textarea "This would have been a great question t"
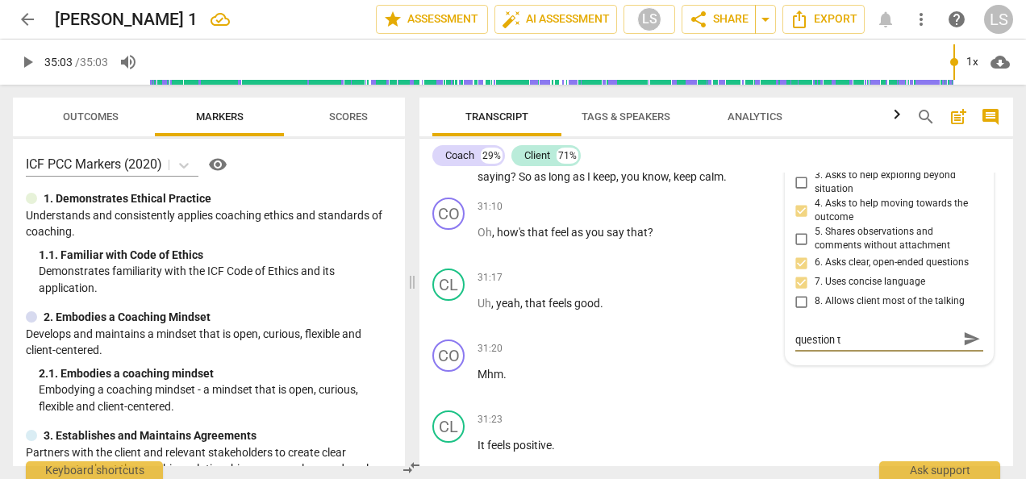
type textarea "This would have been a great question to"
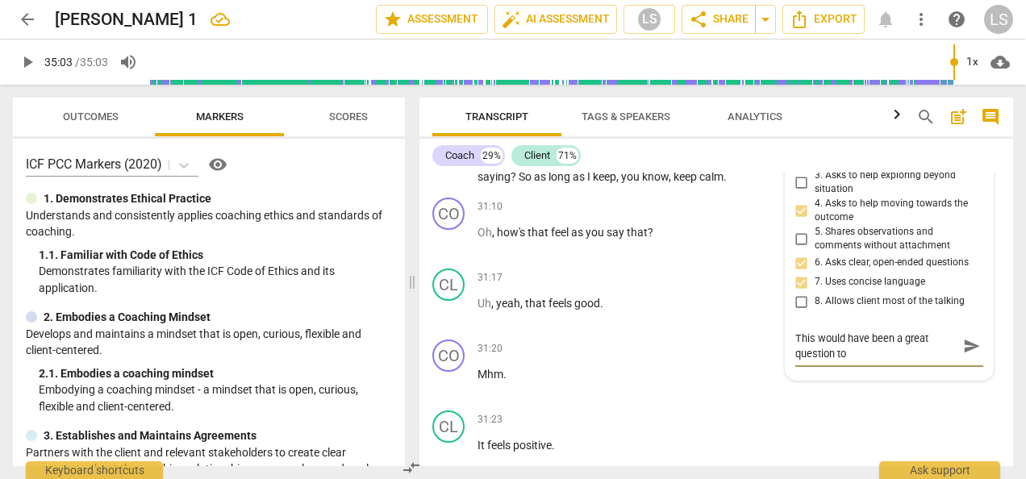
type textarea "This would have been a great question to a"
type textarea "This would have been a great question to as"
type textarea "This would have been a great question to ask"
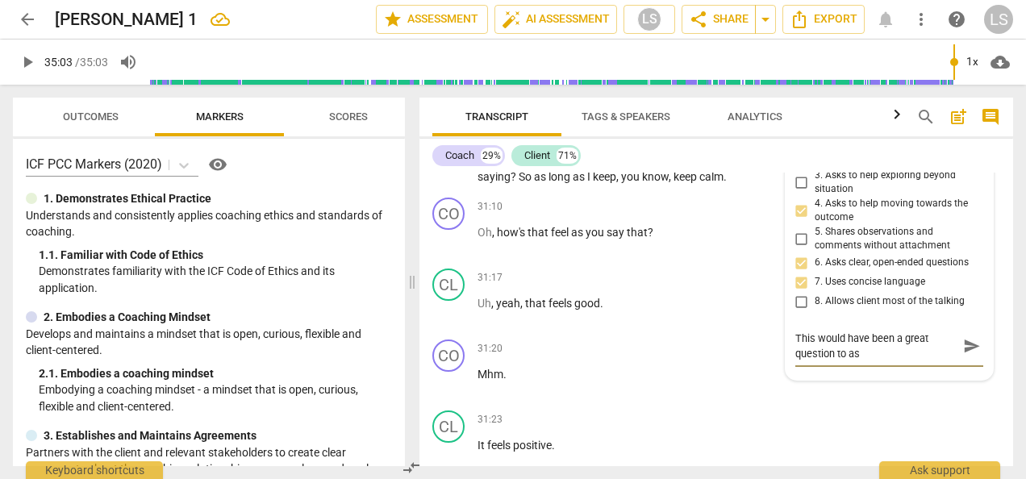
type textarea "This would have been a great question to ask"
type textarea "This would have been a great question to ask e"
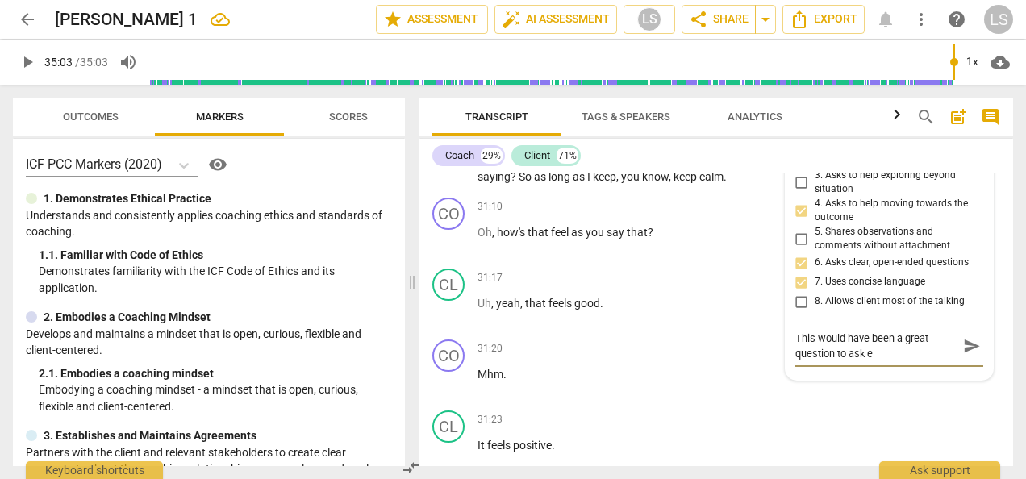
type textarea "This would have been a great question to ask ea"
type textarea "This would have been a great question to ask ear"
type textarea "This would have been a great question to ask earl"
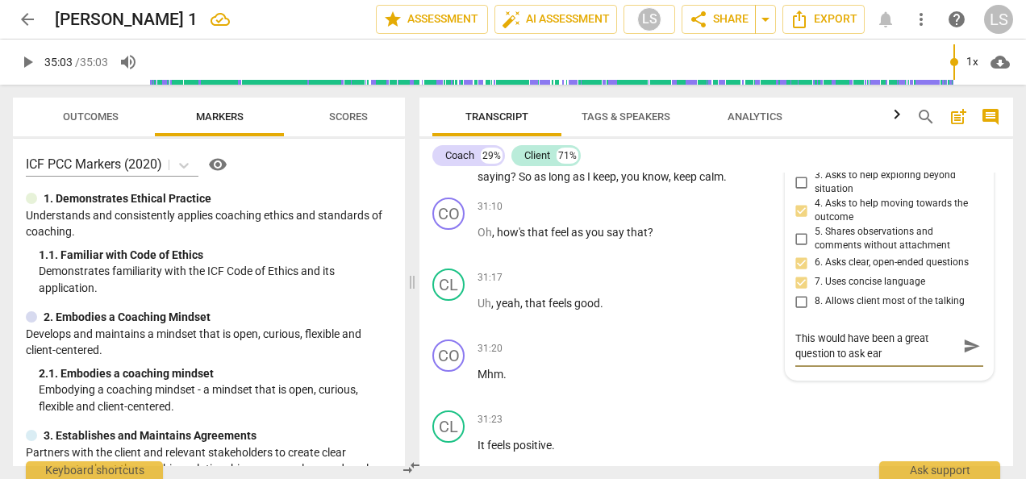
type textarea "This would have been a great question to ask earl"
type textarea "This would have been a great question to ask earli"
type textarea "This would have been a great question to ask earlie"
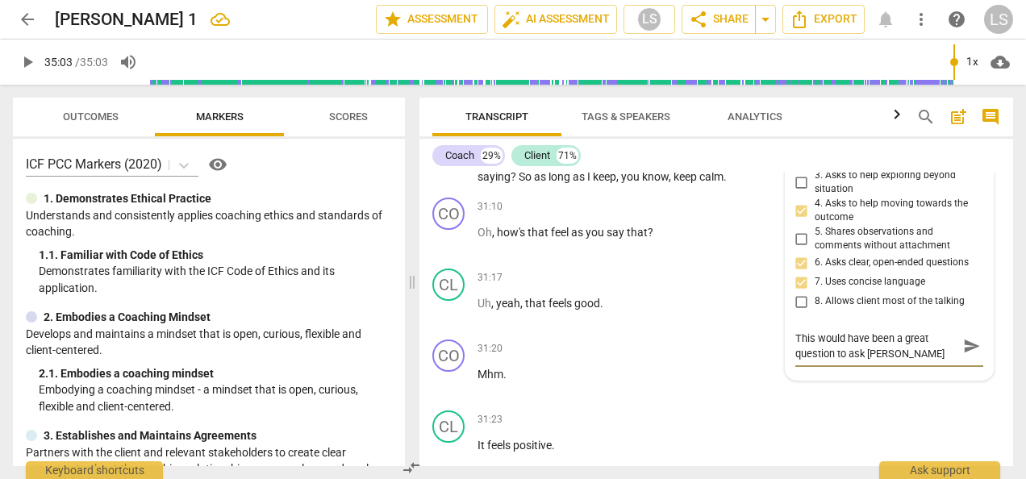
type textarea "This would have been a great question to ask earlier"
type textarea "This would have been a great question to ask earlier s"
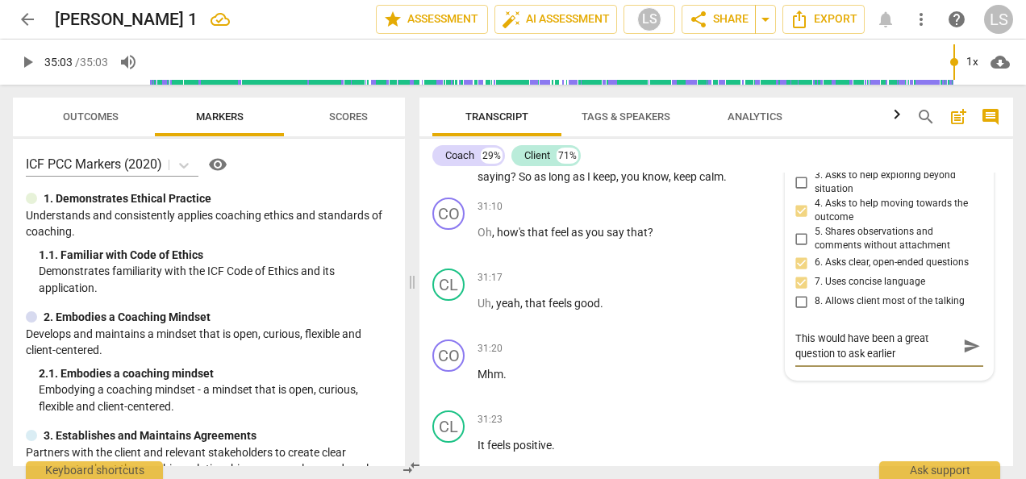
type textarea "This would have been a great question to ask earlier s"
type textarea "This would have been a great question to ask earlier si"
type textarea "This would have been a great question to ask earlier sin"
type textarea "This would have been a great question to ask earlier sinc"
type textarea "This would have been a great question to ask earlier since"
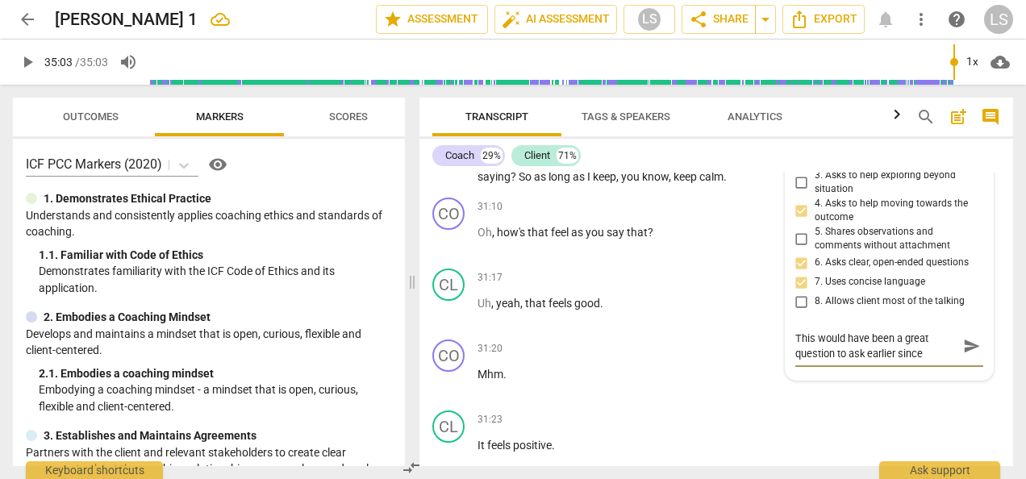
type textarea "This would have been a great question to ask earlier since"
type textarea "This would have been a great question to ask earlier since i"
type textarea "This would have been a great question to ask earlier since it"
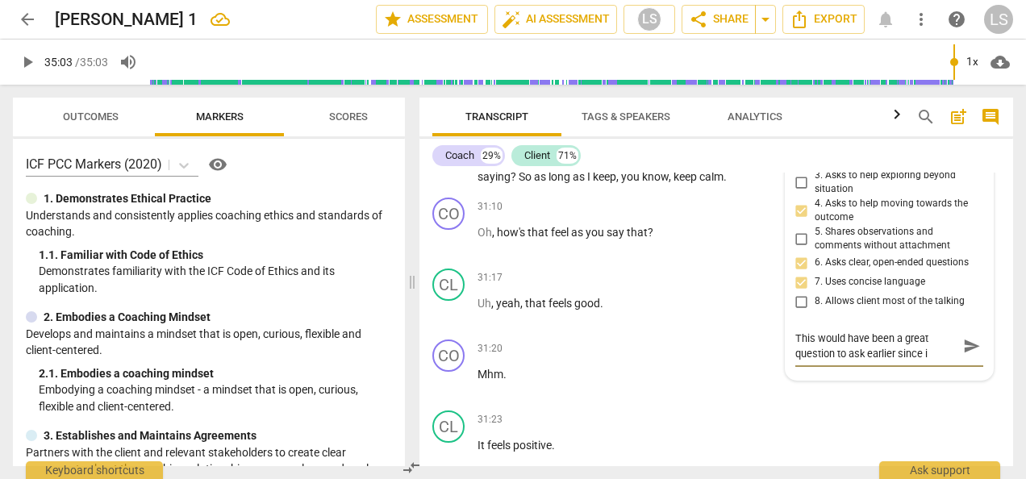
type textarea "This would have been a great question to ask earlier since it"
type textarea "This would have been a great question to ask earlier since it i"
type textarea "This would have been a great question to ask earlier since it is"
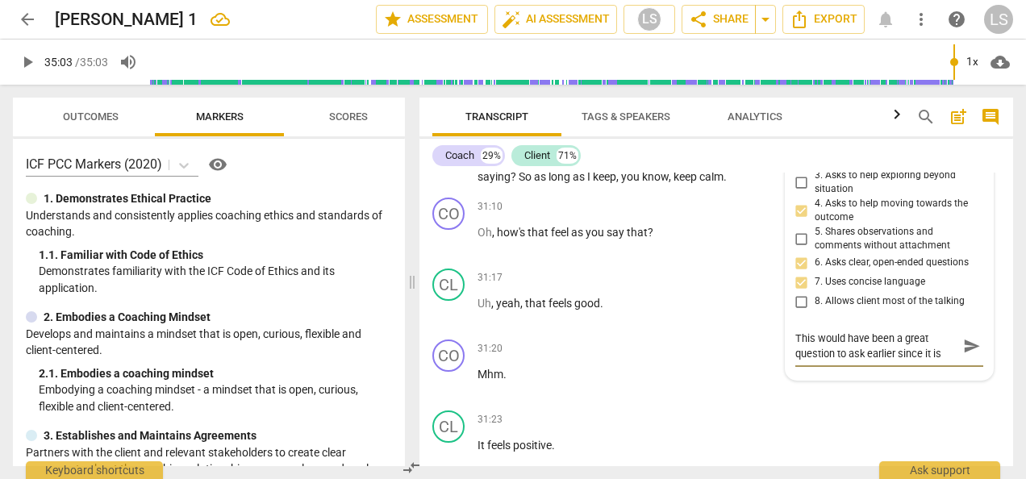
type textarea "This would have been a great question to ask earlier since it is"
type textarea "This would have been a great question to ask earlier since it is a"
type textarea "This would have been a great question to ask earlier since it is a v"
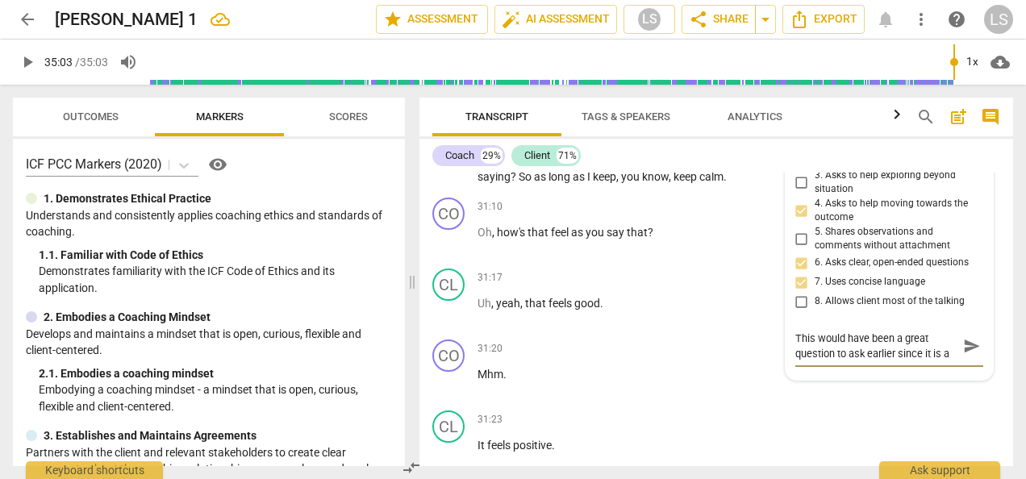
type textarea "This would have been a great question to ask earlier since it is a v"
type textarea "This would have been a great question to ask earlier since it is a vi"
type textarea "This would have been a great question to ask earlier since it is a vis"
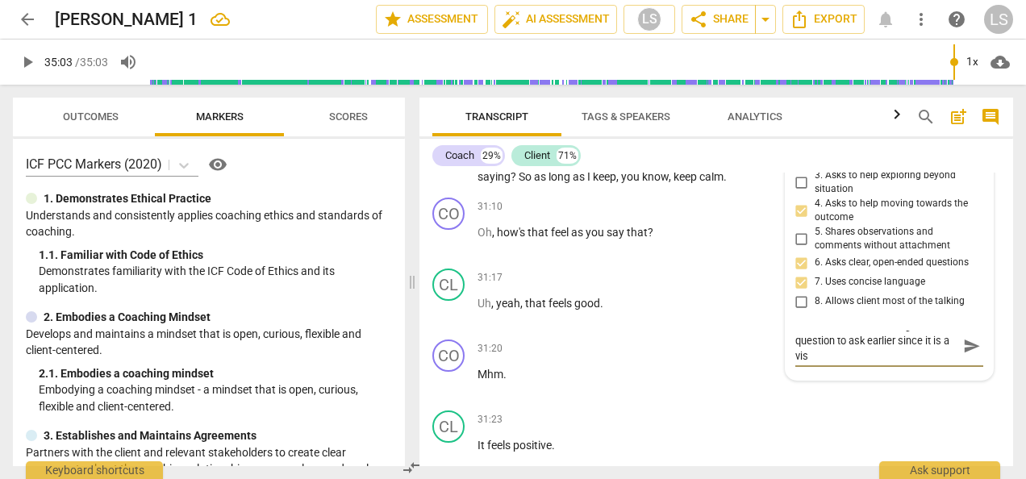
type textarea "This would have been a great question to ask earlier since it is a visi"
type textarea "This would have been a great question to ask earlier since it is a visio"
type textarea "This would have been a great question to ask earlier since it is a vision"
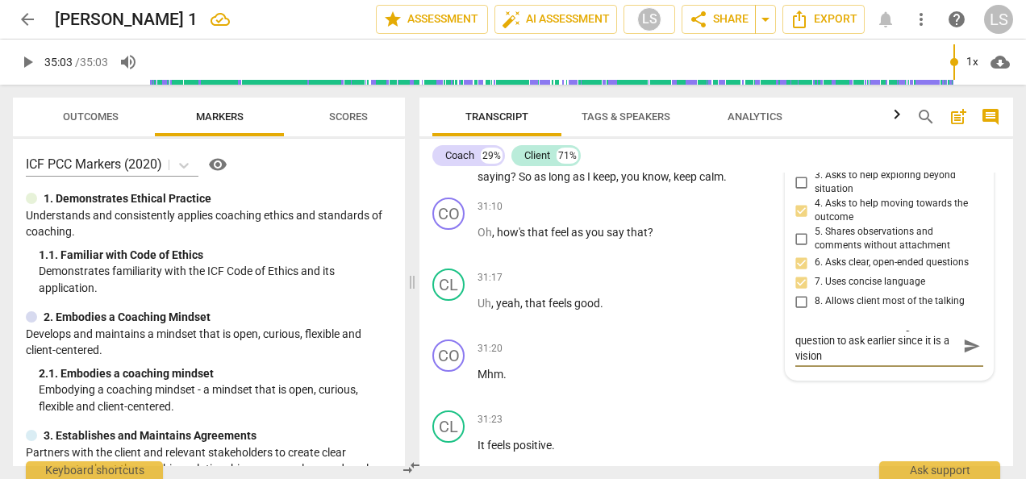
type textarea "This would have been a great question to ask earlier since it is a visioni"
type textarea "This would have been a great question to ask earlier since it is a visionin"
type textarea "This would have been a great question to ask earlier since it is a visioning"
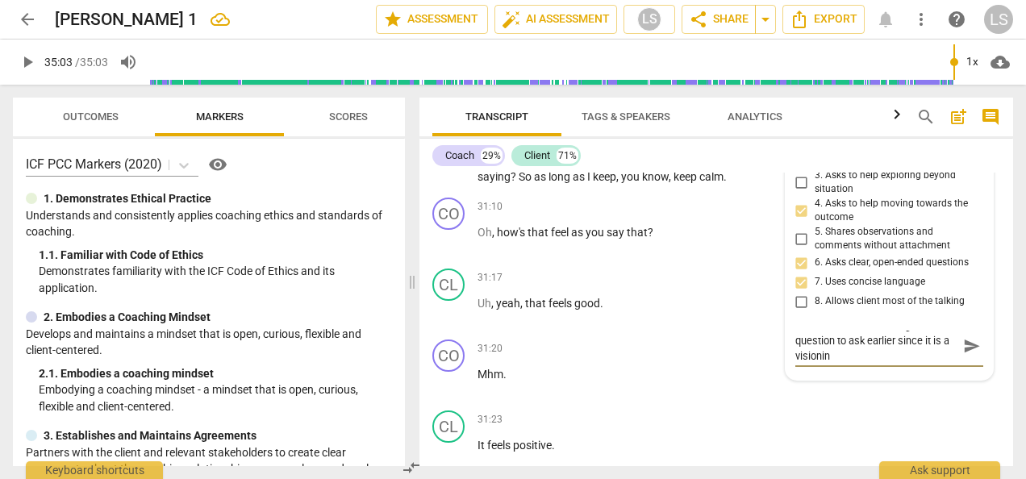
type textarea "This would have been a great question to ask earlier since it is a visioning"
type textarea "This would have been a great question to ask earlier since it is a visioning q"
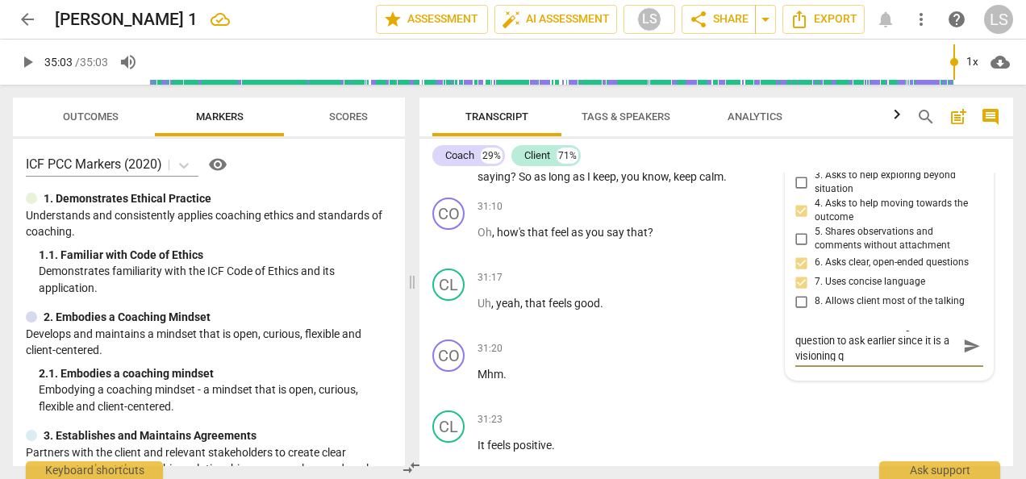
type textarea "This would have been a great question to ask earlier since it is a visioning qu"
type textarea "This would have been a great question to ask earlier since it is a visioning que"
type textarea "This would have been a great question to ask earlier since it is a visioning qu…"
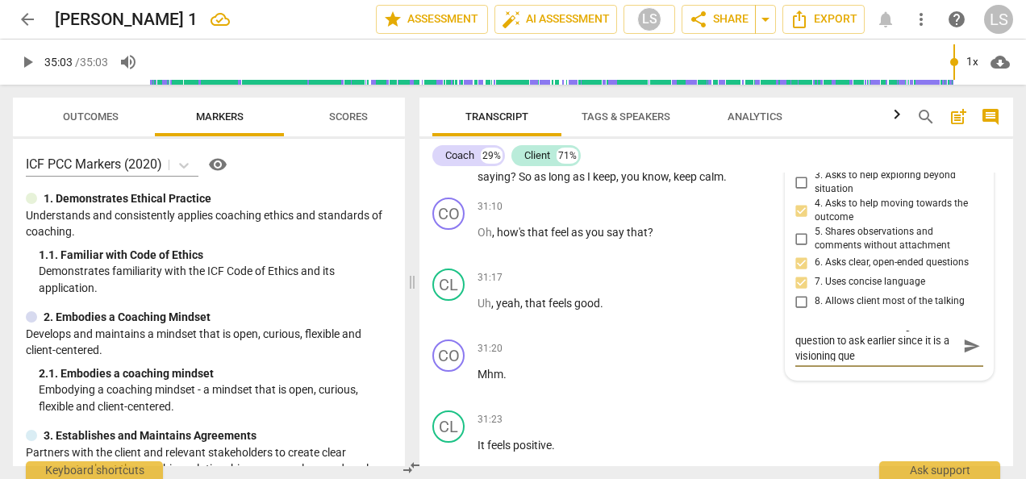
type textarea "This would have been a great question to ask earlier since it is a visioning qu…"
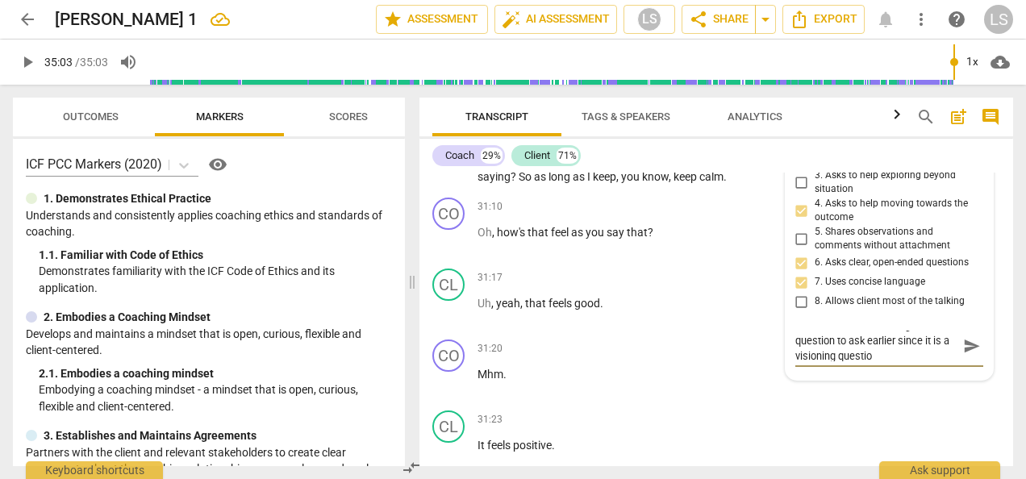
scroll to position [0, 0]
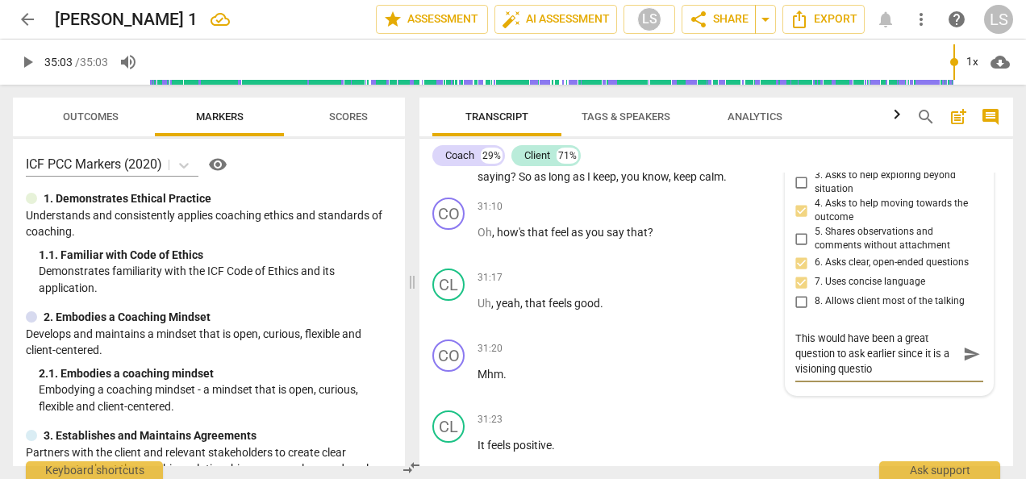
type textarea "This would have been a great question to ask earlier since it is a visioning qu…"
click at [897, 331] on textarea "This would have been a great question to ask earlier since it is a visioning qu…" at bounding box center [877, 354] width 162 height 46
type textarea "This would have been great question to ask earlier since it is a visioning ques…"
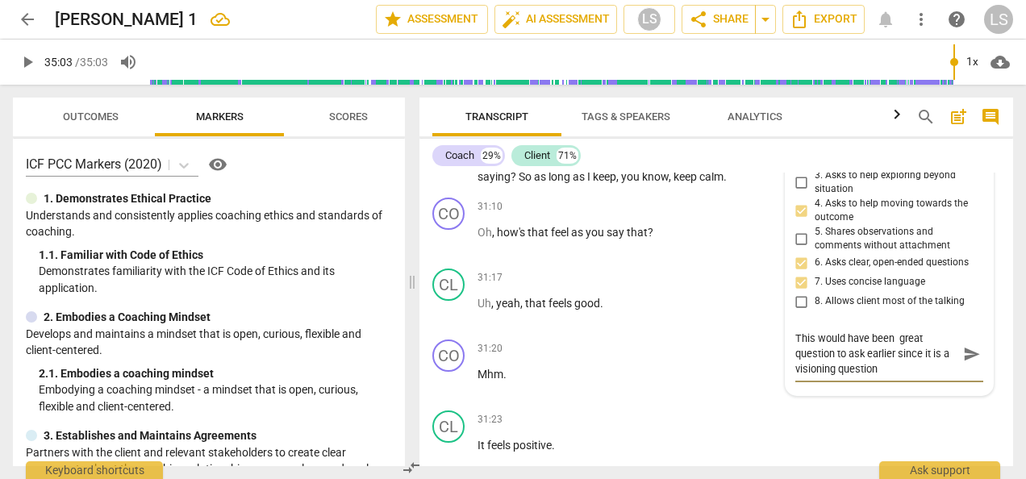
type textarea "This would have been = great question to ask earlier since it is a visioning qu…"
type textarea "This would have been great question to ask earlier since it is a visioning ques…"
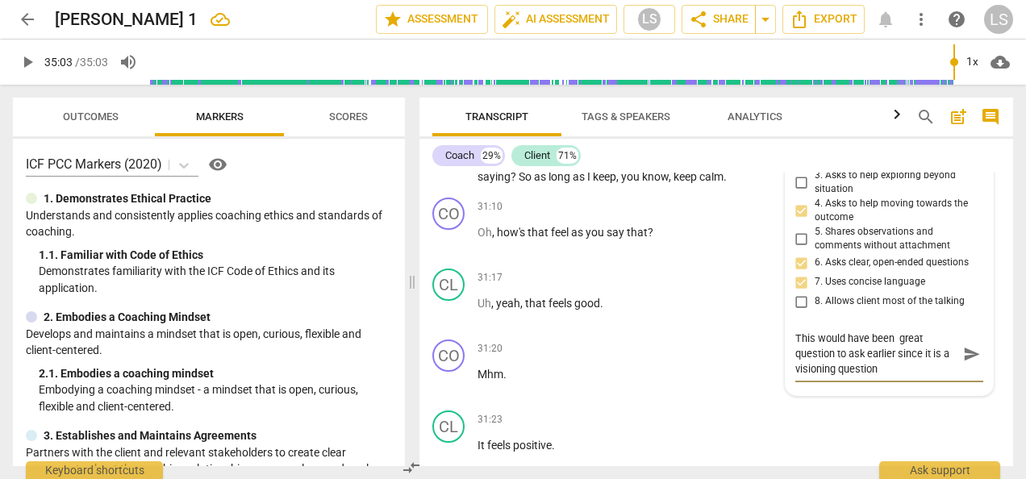
type textarea "This would have been great question to ask earlier since it is a visioning ques…"
click at [815, 331] on textarea "This would have been great question to ask earlier since it is a visioning ques…" at bounding box center [877, 354] width 162 height 46
type textarea "This would have been great to ask earlier since it is a visioning question"
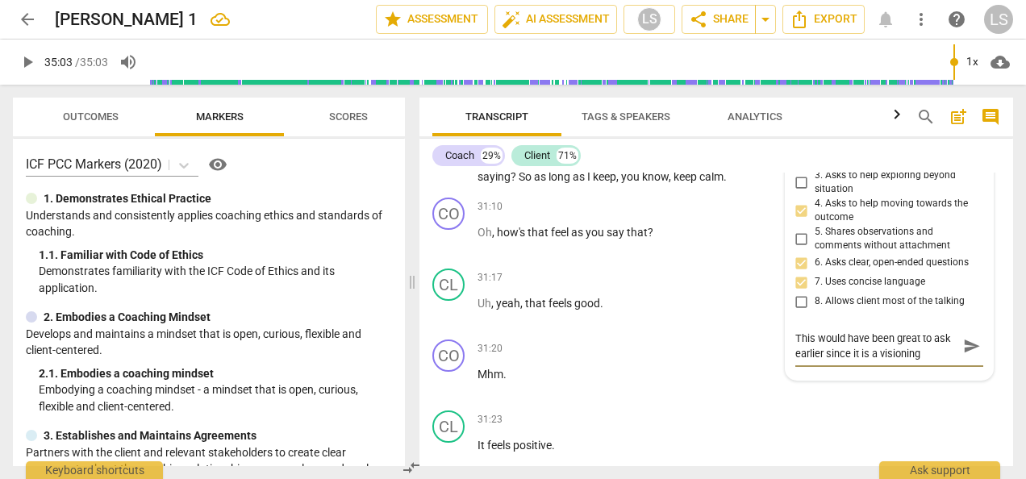
click at [897, 331] on textarea "This would have been great to ask earlier since it is a visioning question" at bounding box center [877, 346] width 162 height 31
type textarea "This would have been great to ask earlier since it is a visioning question."
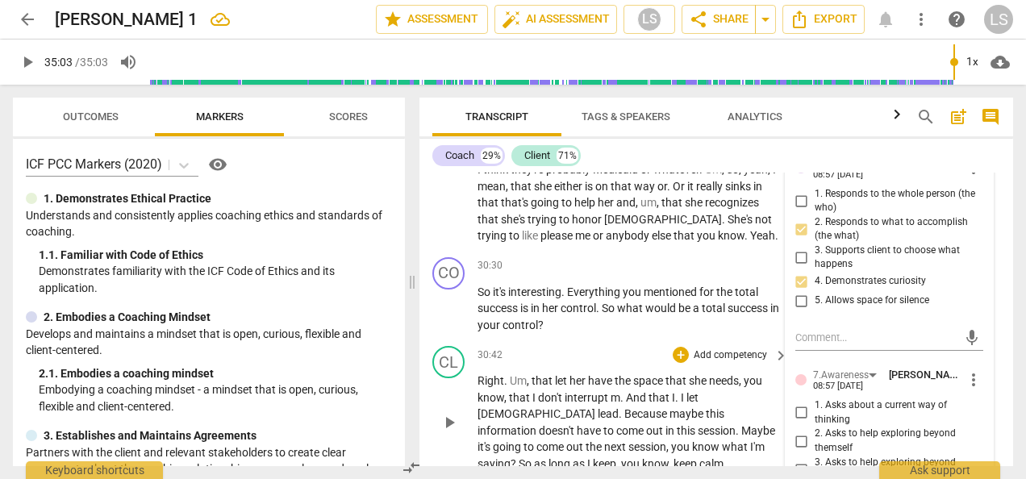
scroll to position [12748, 0]
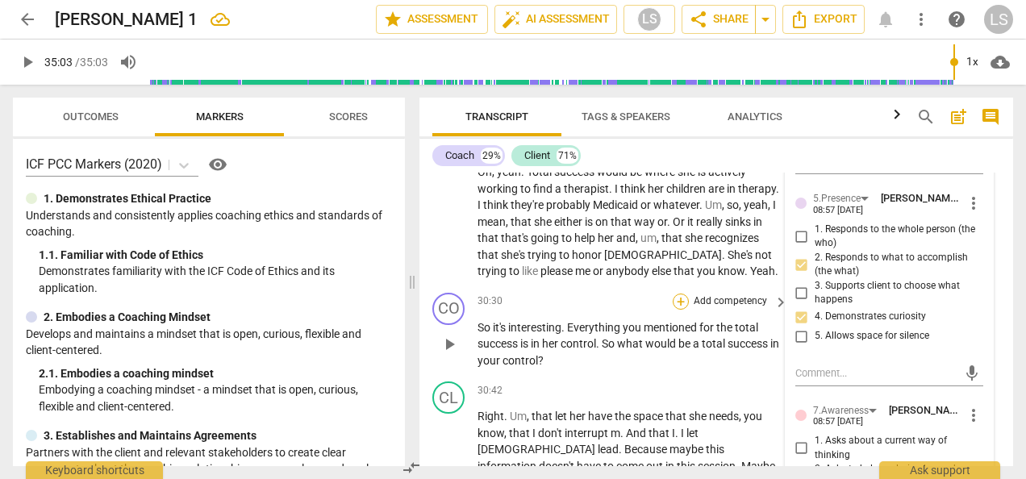
type textarea "This would have been great to ask earlier since it is a visioning question."
click at [677, 294] on div "+" at bounding box center [681, 302] width 16 height 16
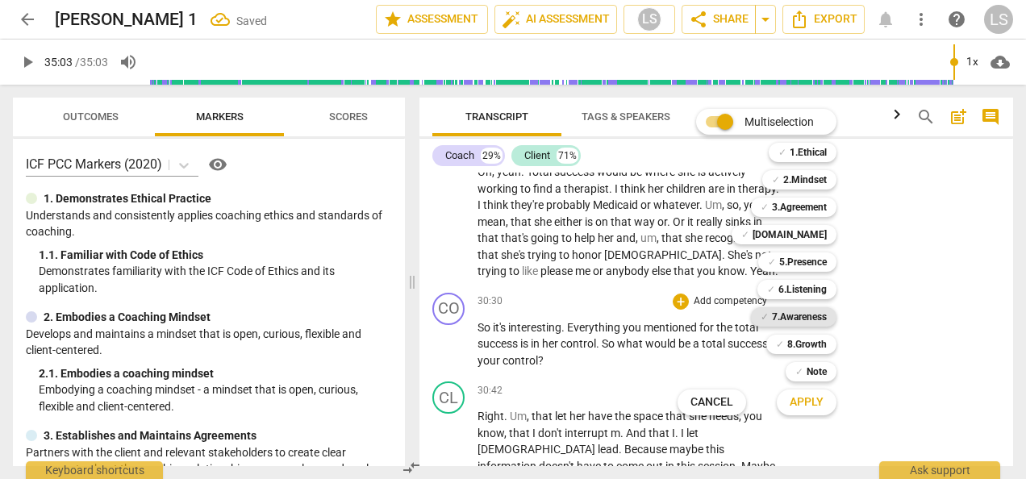
click at [776, 314] on b "7.Awareness" at bounding box center [799, 316] width 55 height 19
click at [812, 182] on b "2.Mindset" at bounding box center [806, 179] width 44 height 19
click at [804, 258] on b "5.Presence" at bounding box center [804, 262] width 48 height 19
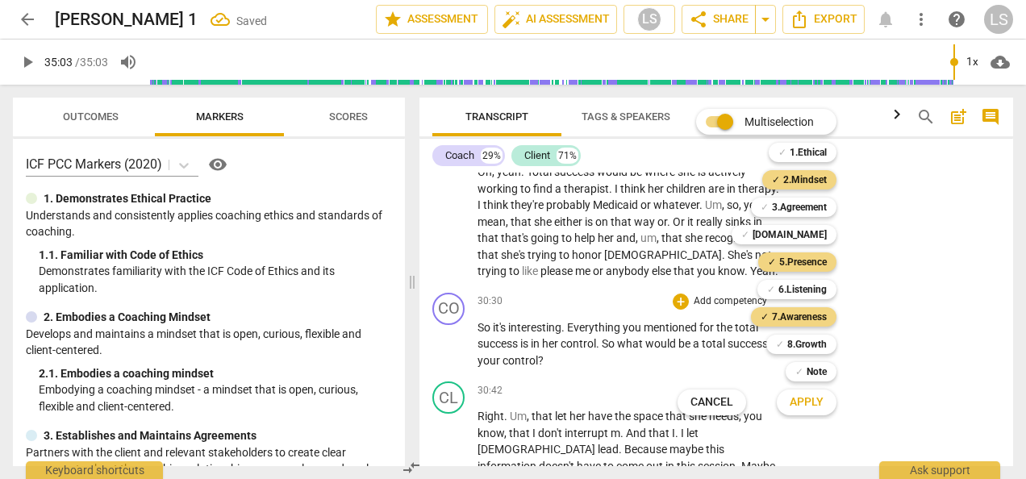
click at [811, 400] on span "Apply" at bounding box center [807, 403] width 34 height 16
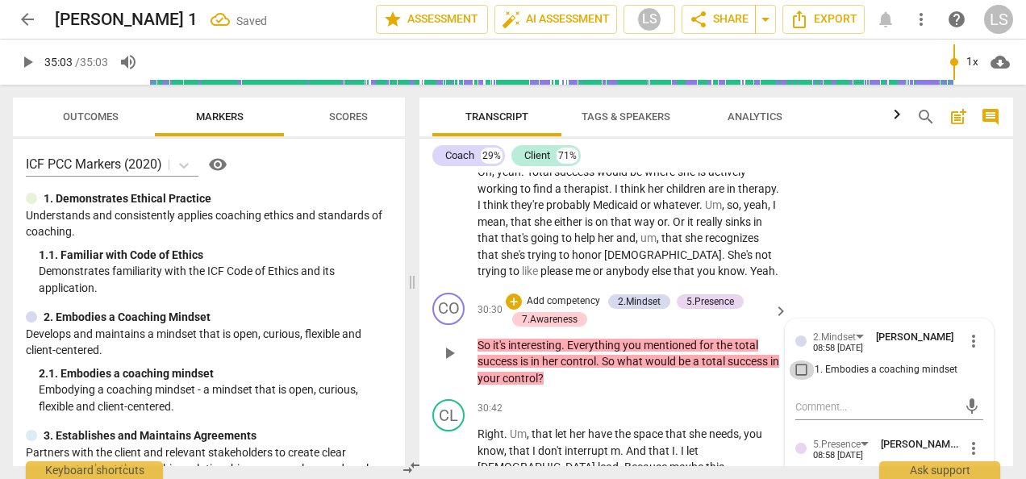
click at [800, 361] on input "1. Embodies a coaching mindset" at bounding box center [802, 370] width 26 height 19
checkbox input "true"
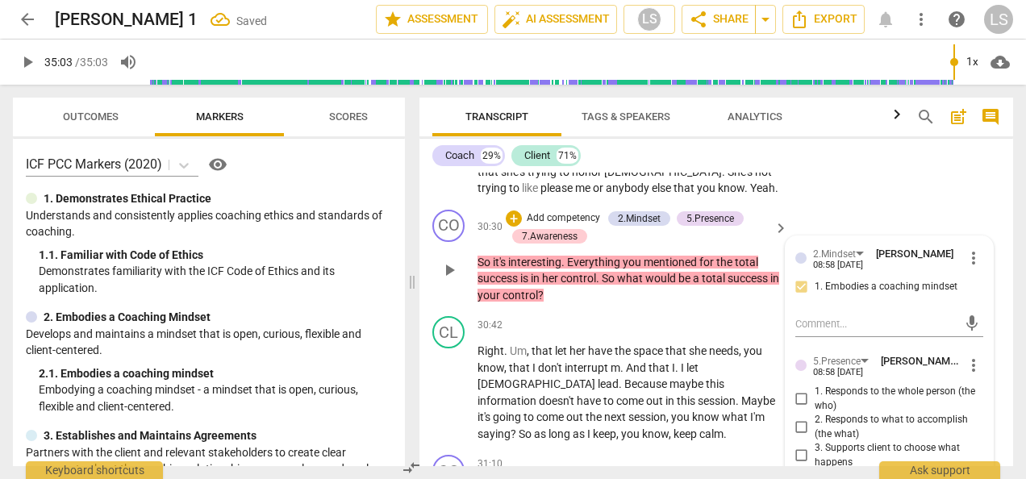
scroll to position [12910, 0]
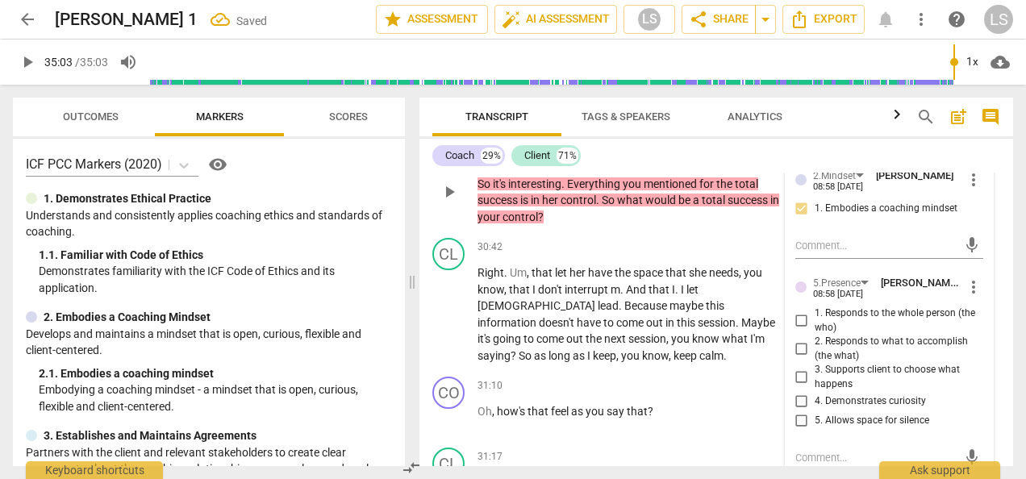
click at [802, 340] on input "2. Responds to what to accomplish (the what)" at bounding box center [802, 349] width 26 height 19
checkbox input "true"
click at [796, 392] on input "4. Demonstrates curiosity" at bounding box center [802, 401] width 26 height 19
checkbox input "true"
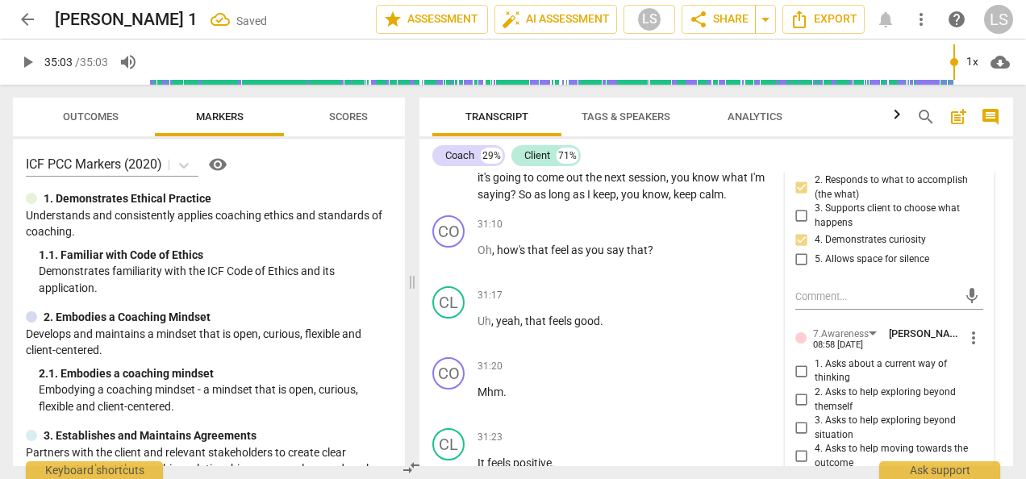
scroll to position [13152, 0]
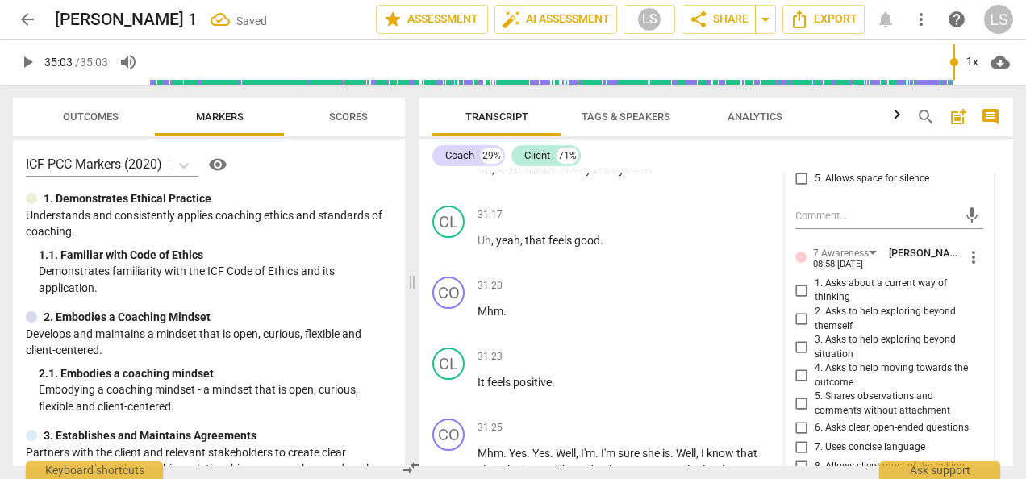
click at [800, 366] on input "4. Asks to help moving towards the outcome" at bounding box center [802, 375] width 26 height 19
checkbox input "true"
click at [796, 395] on input "5. Shares observations and comments without attachment" at bounding box center [802, 404] width 26 height 19
checkbox input "true"
drag, startPoint x: 800, startPoint y: 389, endPoint x: 824, endPoint y: 405, distance: 28.4
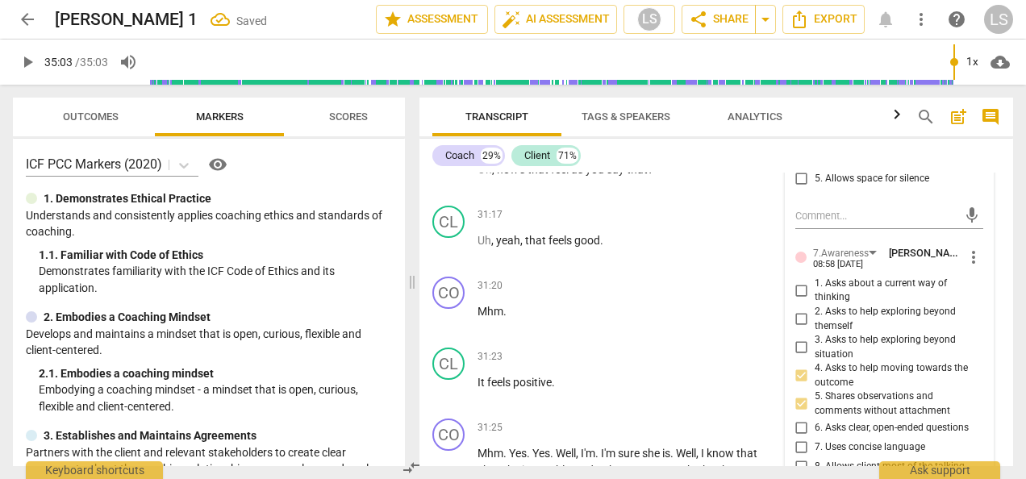
click at [800, 419] on input "6. Asks clear, open-ended questions" at bounding box center [802, 428] width 26 height 19
checkbox input "true"
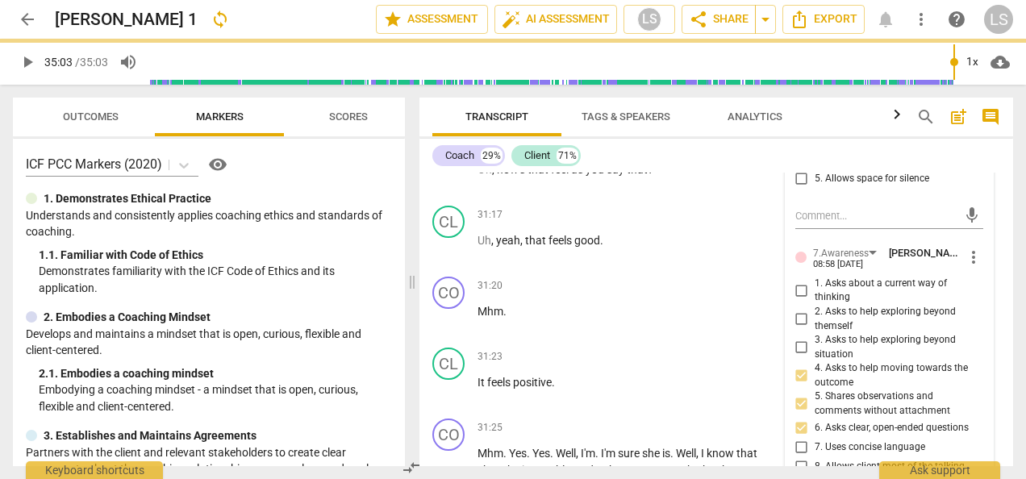
click at [805, 438] on input "7. Uses concise language" at bounding box center [802, 447] width 26 height 19
checkbox input "true"
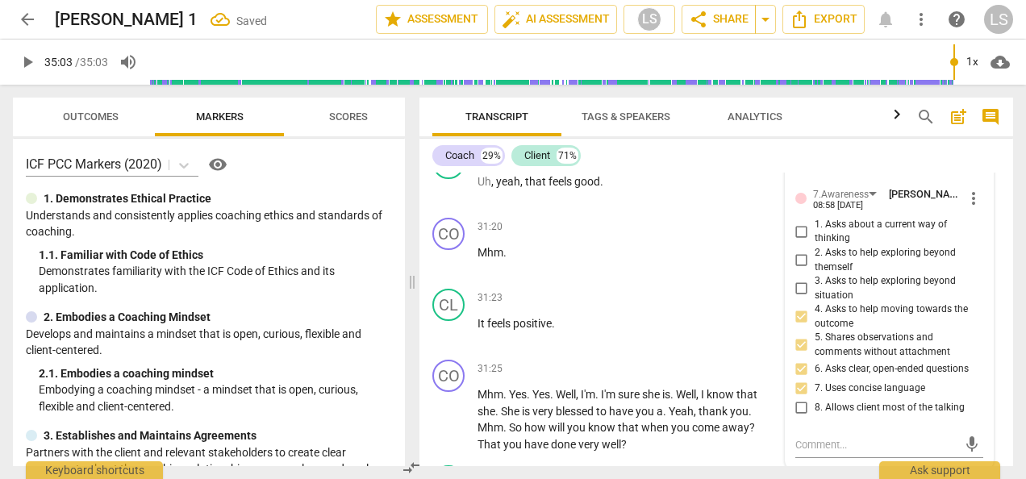
scroll to position [13232, 0]
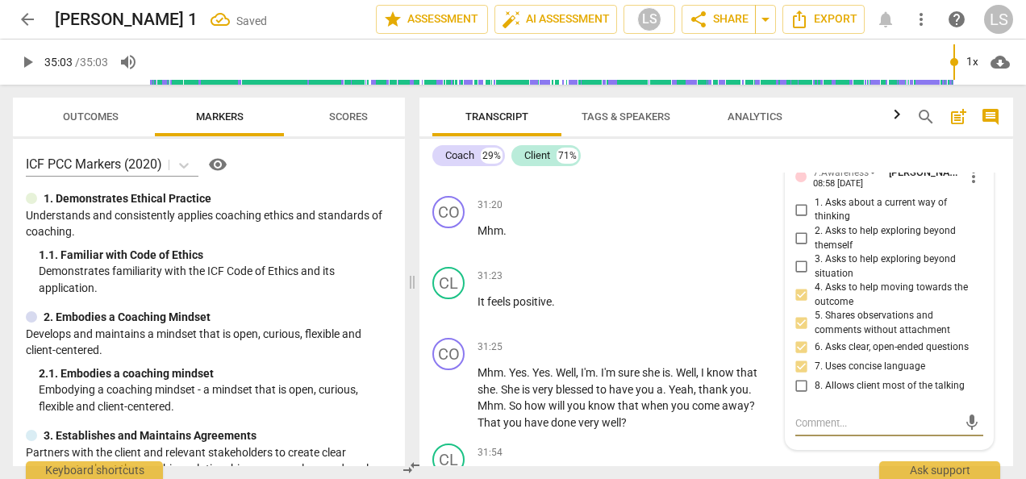
click at [831, 416] on textarea at bounding box center [877, 423] width 162 height 15
type textarea "T"
type textarea "Th"
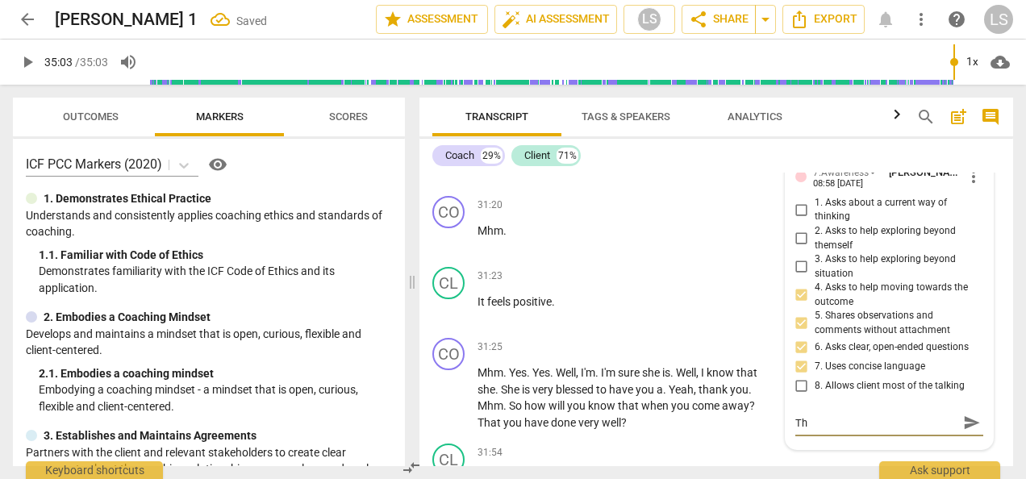
type textarea "Thi"
type textarea "This"
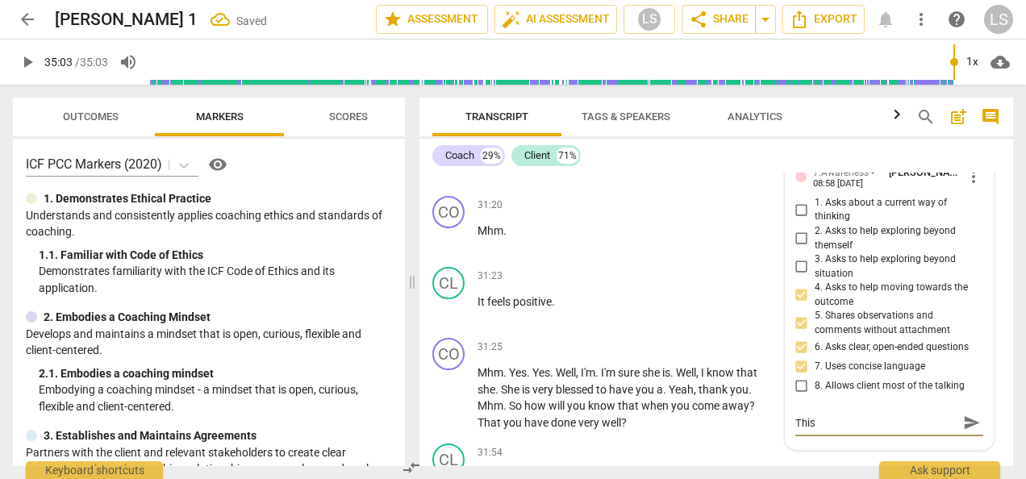
type textarea "This"
type textarea "This w"
type textarea "This wo"
type textarea "This wou"
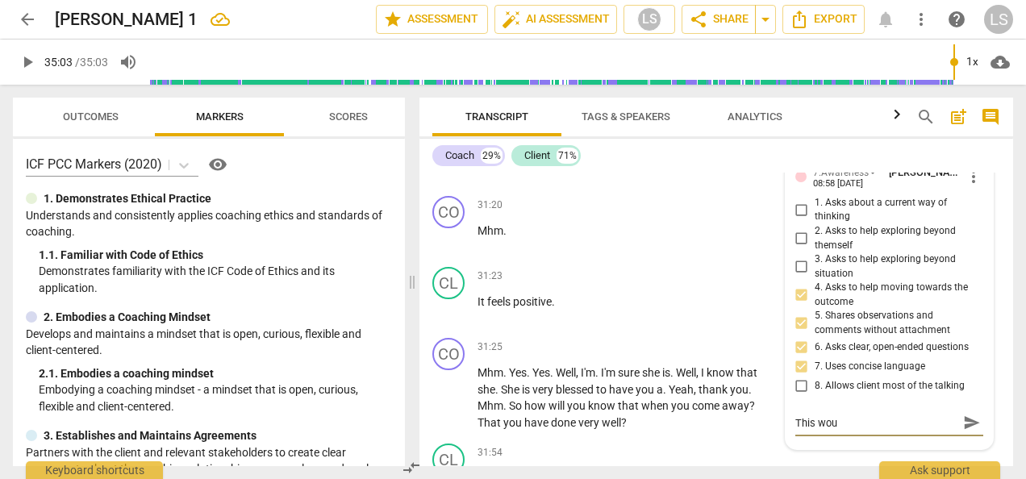
type textarea "This woul"
type textarea "This would"
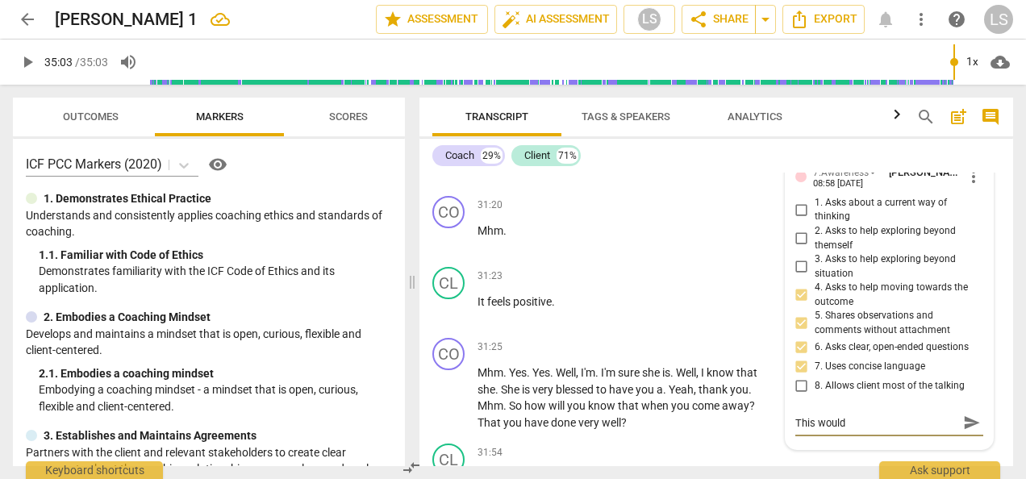
type textarea "This would"
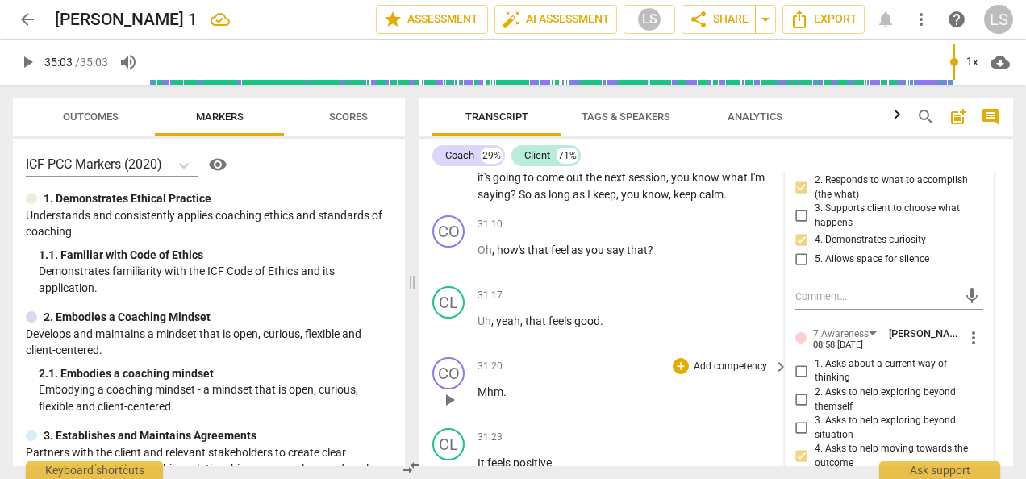
scroll to position [12990, 0]
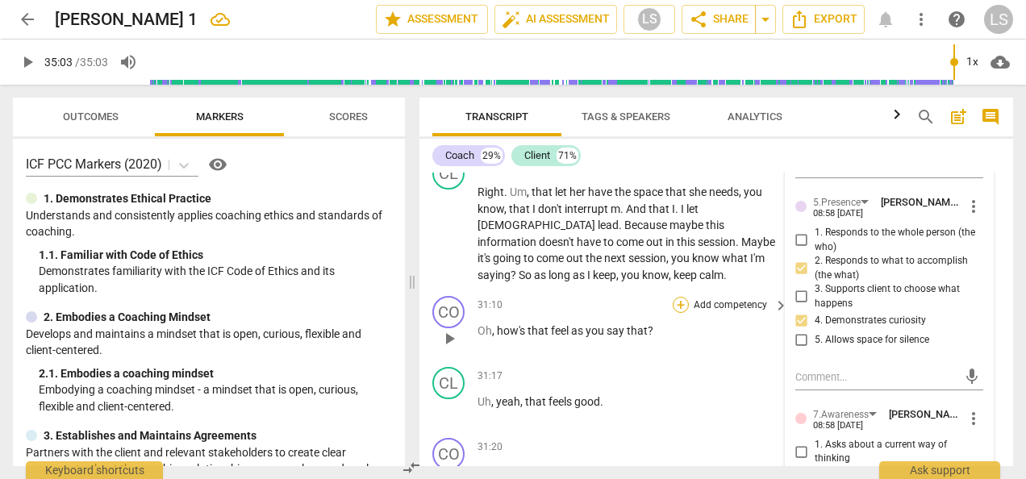
click at [679, 297] on div "+" at bounding box center [681, 305] width 16 height 16
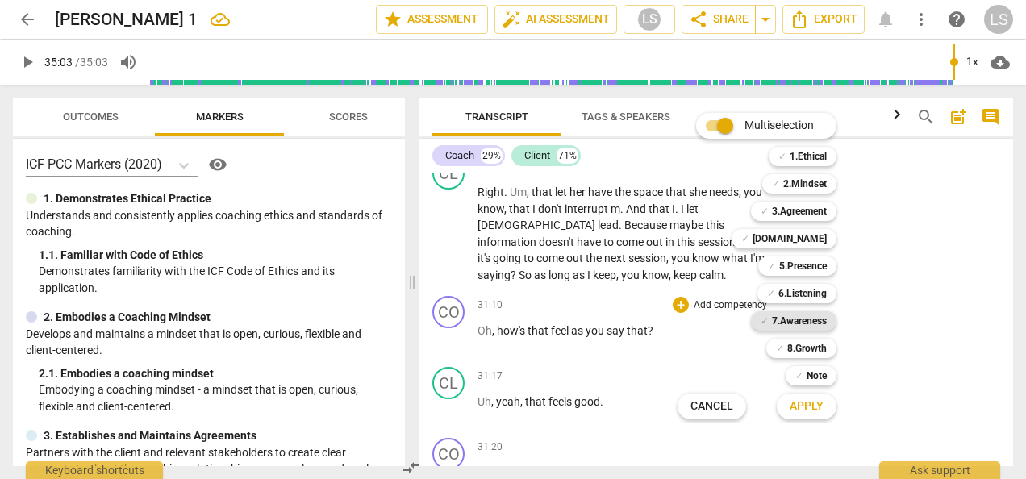
click at [784, 318] on b "7.Awareness" at bounding box center [799, 320] width 55 height 19
click at [802, 184] on b "2.Mindset" at bounding box center [806, 183] width 44 height 19
click at [797, 267] on b "5.Presence" at bounding box center [804, 266] width 48 height 19
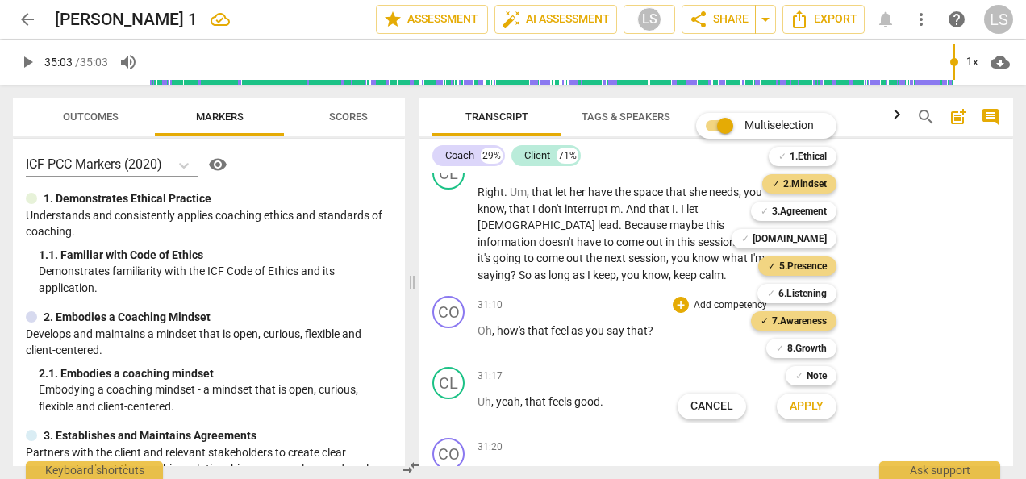
click at [809, 412] on span "Apply" at bounding box center [807, 407] width 34 height 16
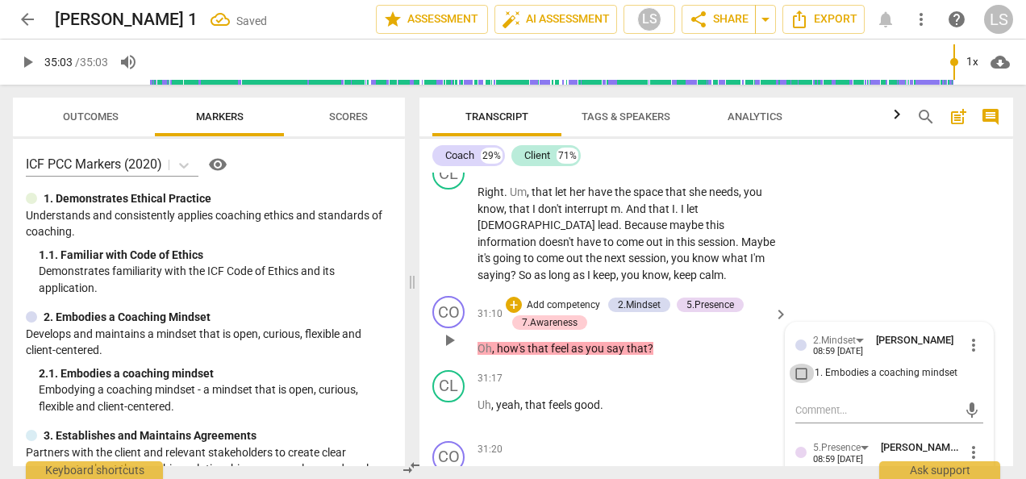
click at [800, 364] on input "1. Embodies a coaching mindset" at bounding box center [802, 373] width 26 height 19
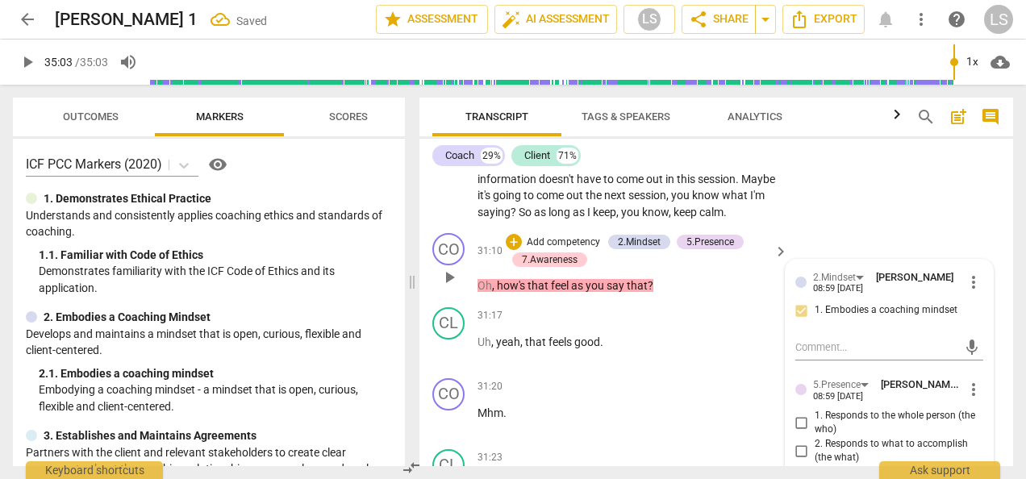
scroll to position [13152, 0]
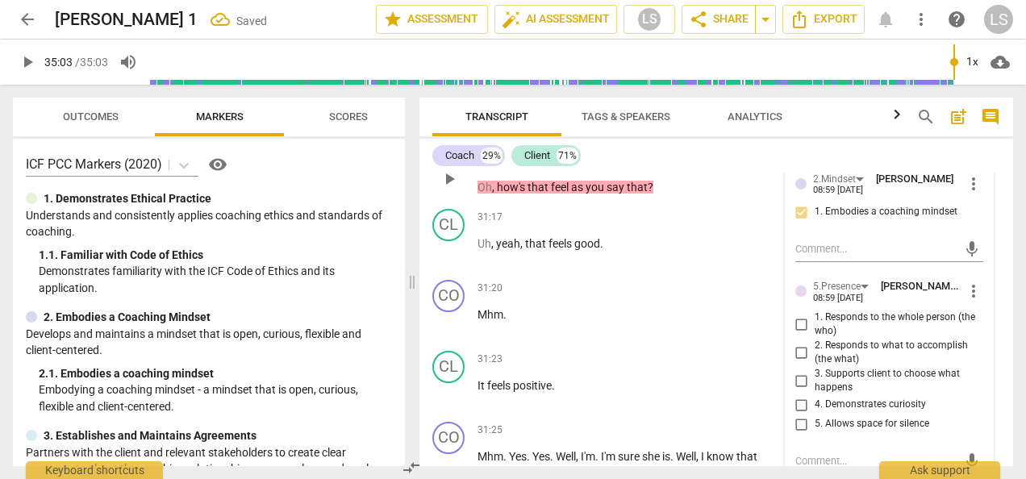
click at [801, 315] on input "1. Responds to the whole person (the who)" at bounding box center [802, 324] width 26 height 19
click at [799, 395] on input "4. Demonstrates curiosity" at bounding box center [802, 404] width 26 height 19
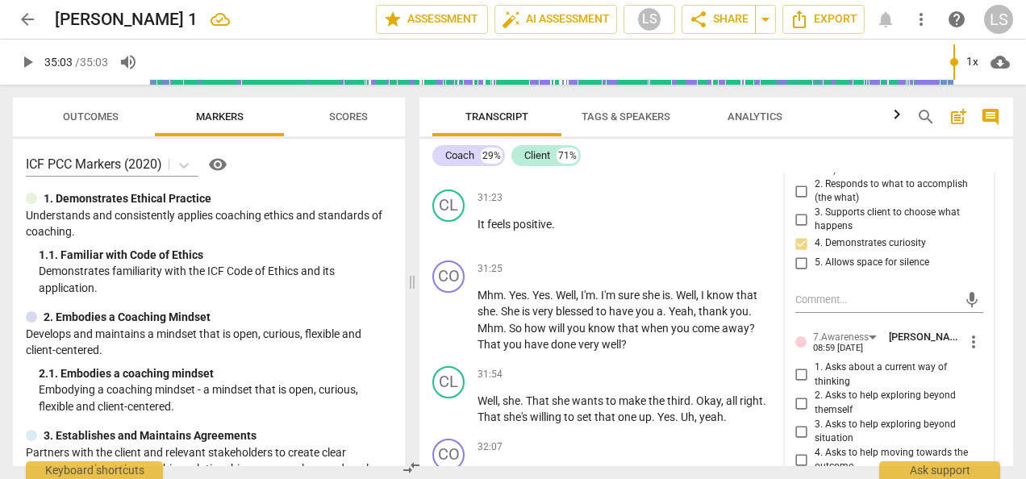
click at [798, 394] on input "2. Asks to help exploring beyond themself" at bounding box center [802, 403] width 26 height 19
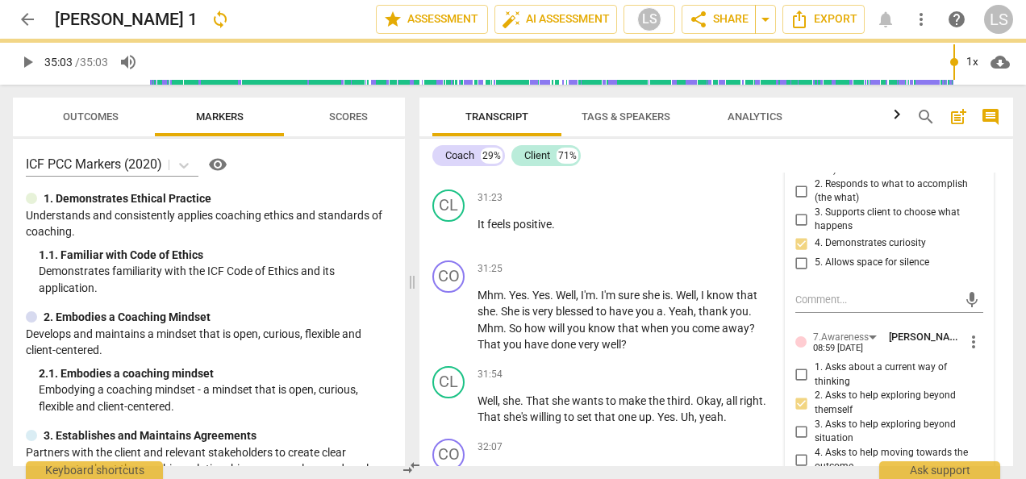
scroll to position [13394, 0]
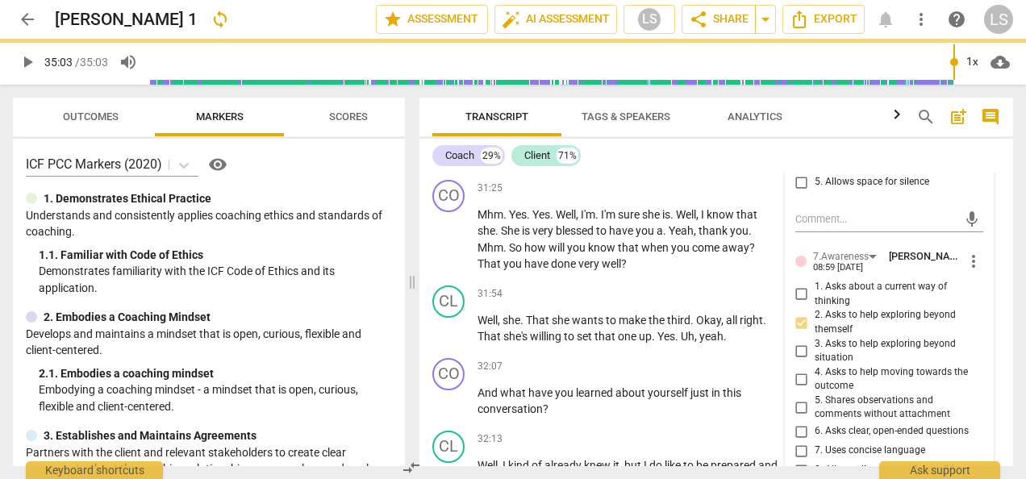
click at [800, 422] on input "6. Asks clear, open-ended questions" at bounding box center [802, 431] width 26 height 19
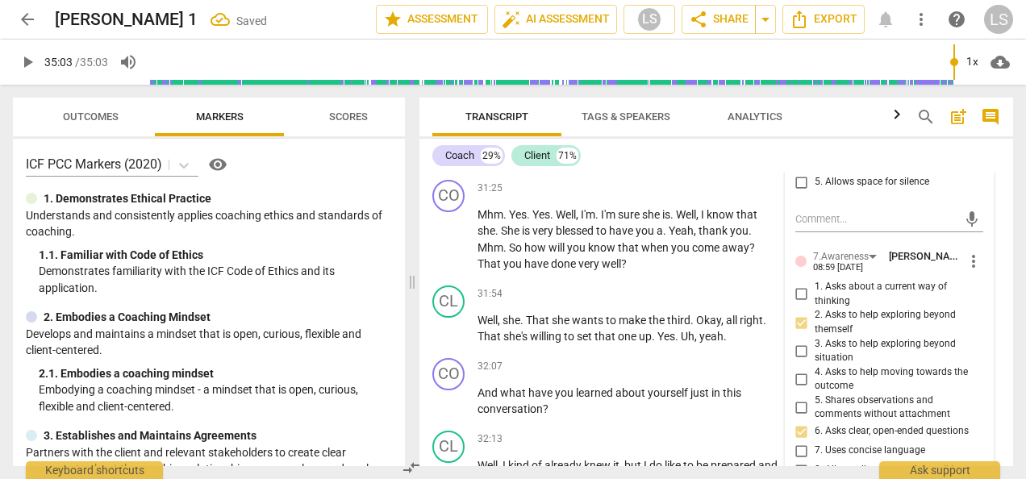
click at [800, 441] on input "7. Uses concise language" at bounding box center [802, 450] width 26 height 19
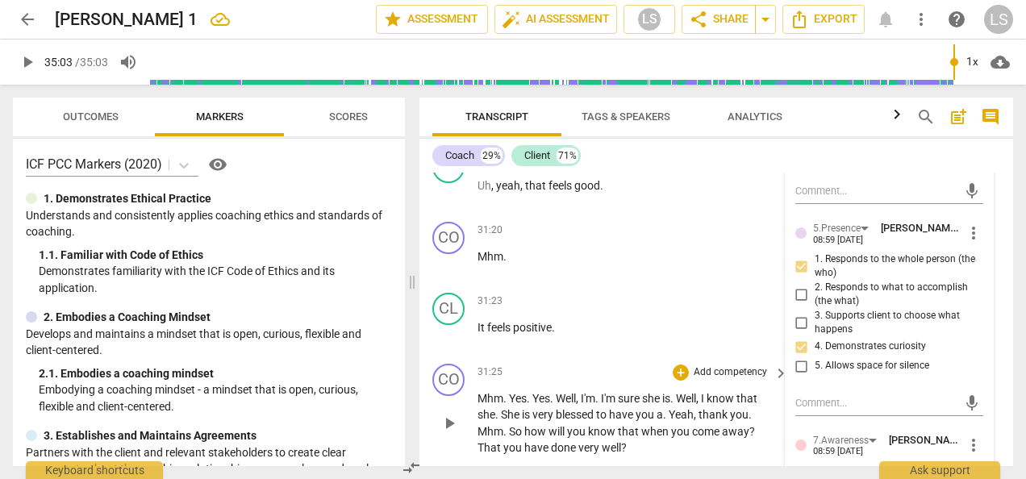
scroll to position [13232, 0]
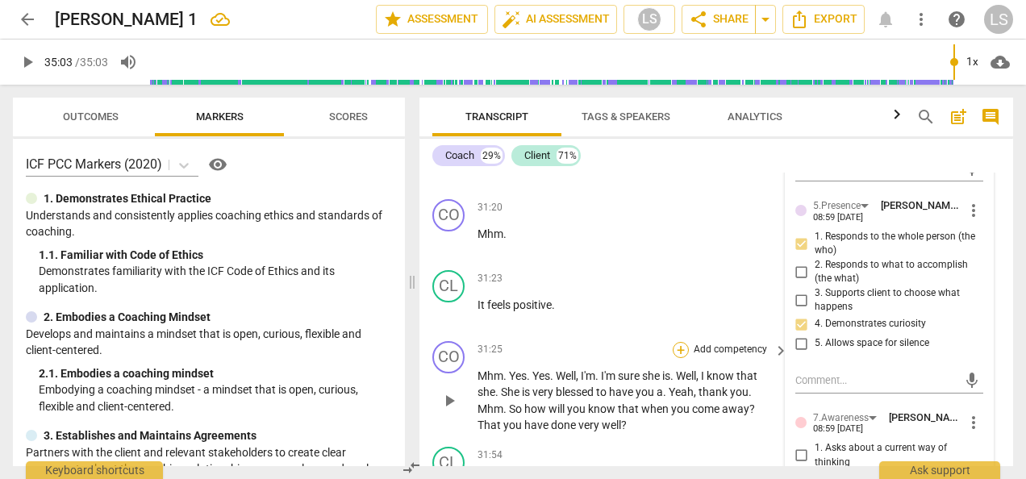
click at [679, 342] on div "+" at bounding box center [681, 350] width 16 height 16
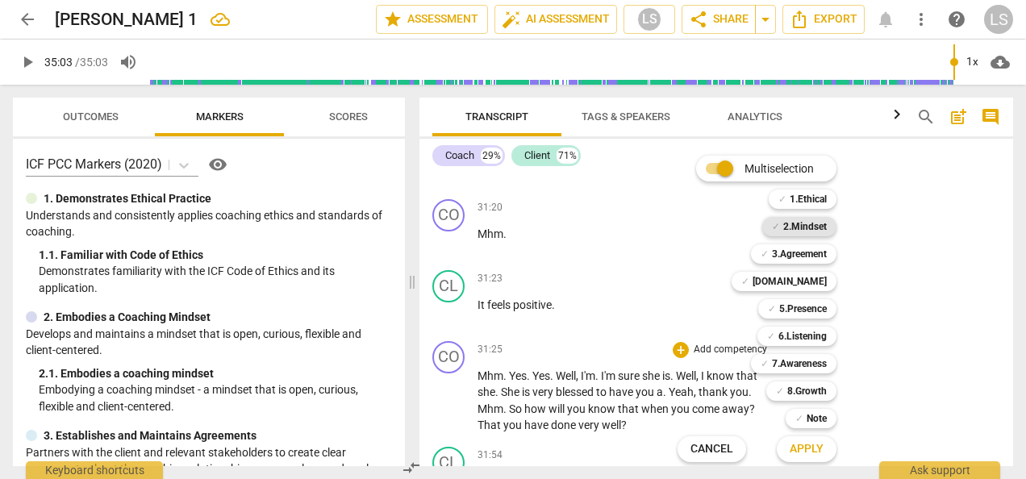
click at [823, 225] on b "2.Mindset" at bounding box center [806, 226] width 44 height 19
click at [813, 286] on b "[DOMAIN_NAME]" at bounding box center [790, 281] width 74 height 19
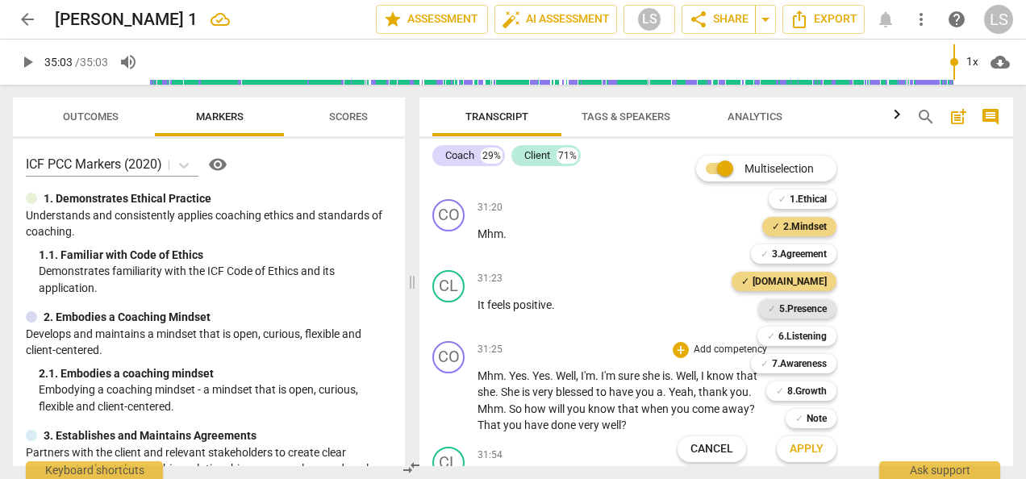
click at [804, 305] on b "5.Presence" at bounding box center [804, 308] width 48 height 19
click at [796, 360] on b "7.Awareness" at bounding box center [799, 363] width 55 height 19
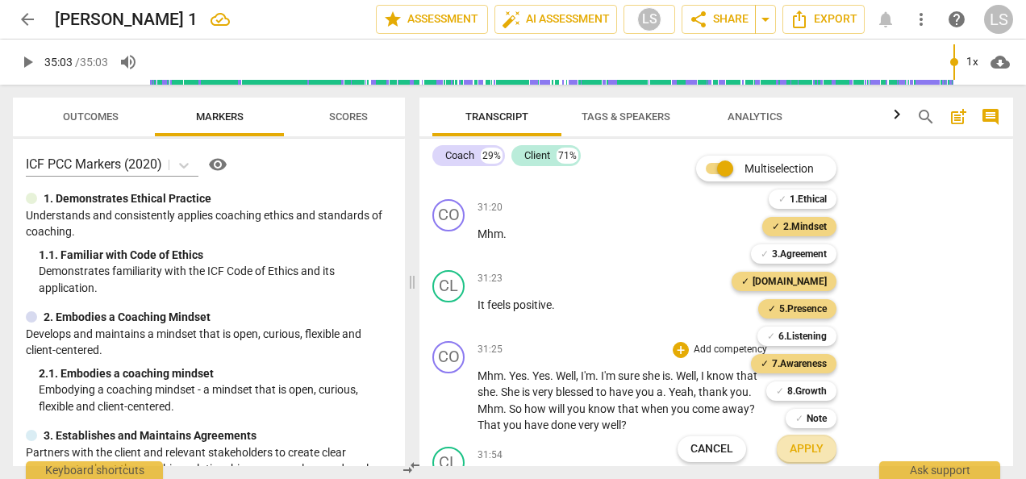
click at [805, 441] on span "Apply" at bounding box center [807, 449] width 34 height 16
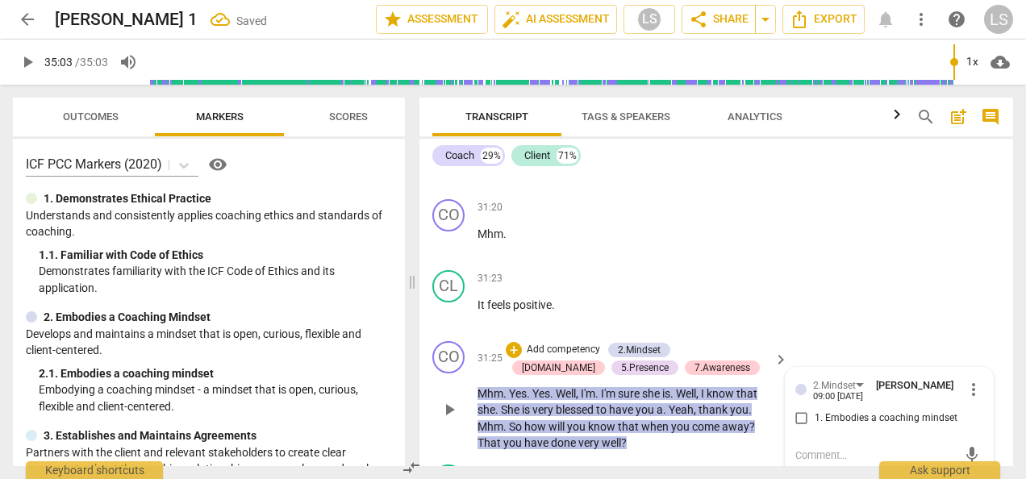
click at [807, 409] on input "1. Embodies a coaching mindset" at bounding box center [802, 418] width 26 height 19
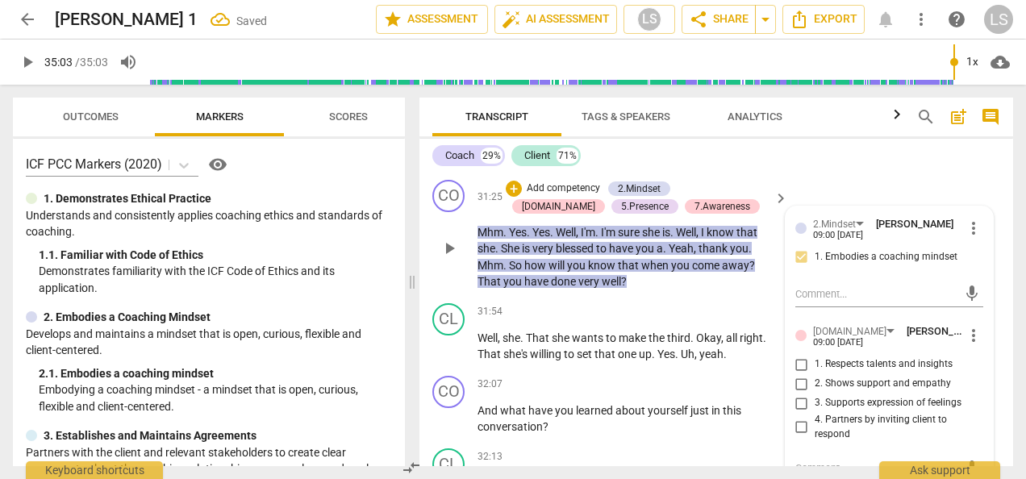
drag, startPoint x: 800, startPoint y: 345, endPoint x: 812, endPoint y: 347, distance: 11.4
click at [800, 374] on input "2. Shows support and empathy" at bounding box center [802, 383] width 26 height 19
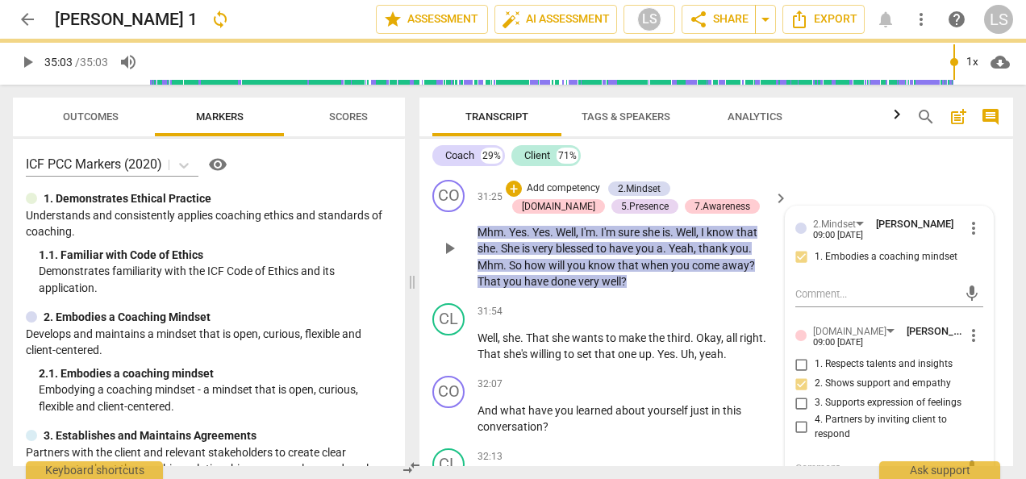
scroll to position [13555, 0]
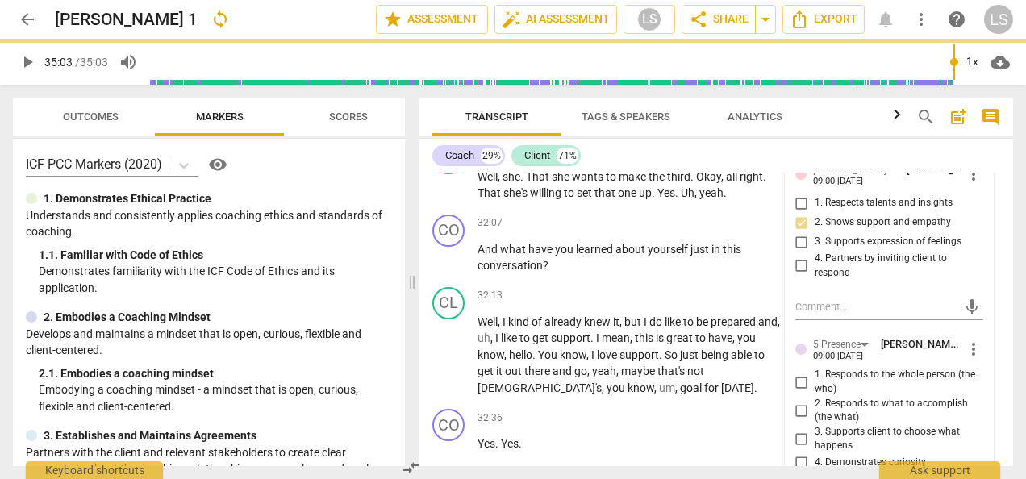
click at [799, 401] on input "2. Responds to what to accomplish (the what)" at bounding box center [802, 410] width 26 height 19
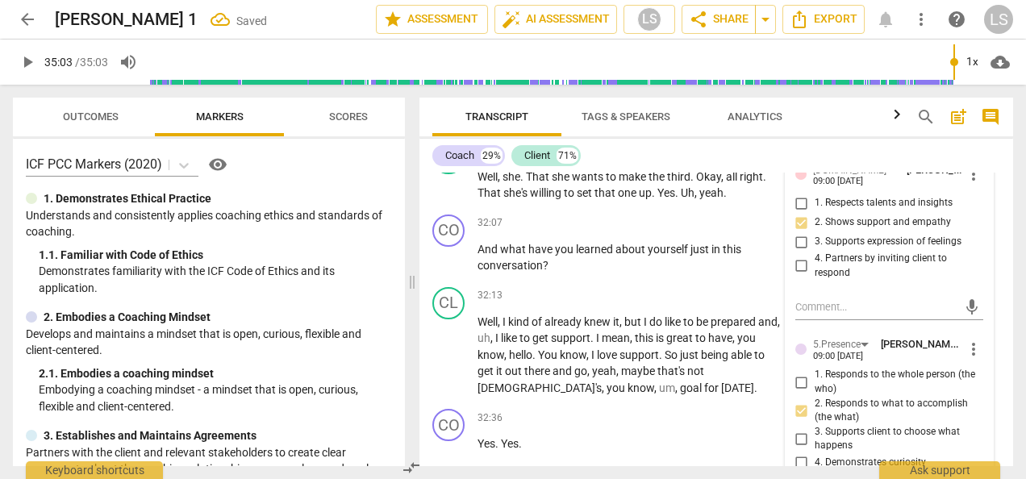
click at [800, 454] on input "4. Demonstrates curiosity" at bounding box center [802, 463] width 26 height 19
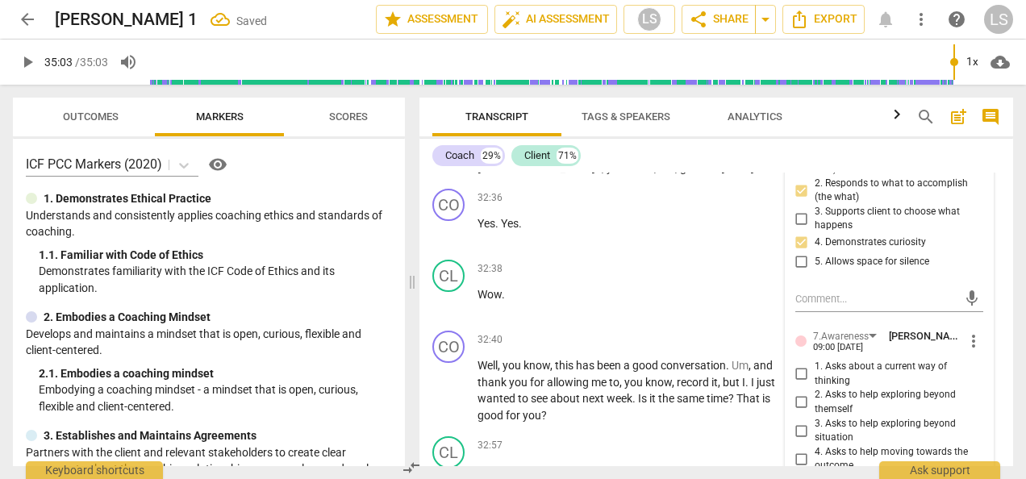
scroll to position [13797, 0]
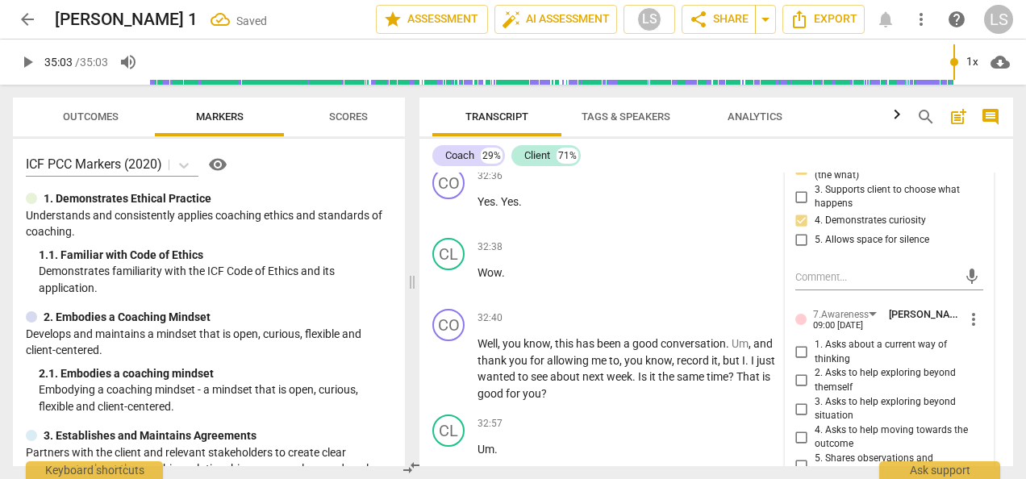
click at [796, 428] on input "4. Asks to help moving towards the outcome" at bounding box center [802, 437] width 26 height 19
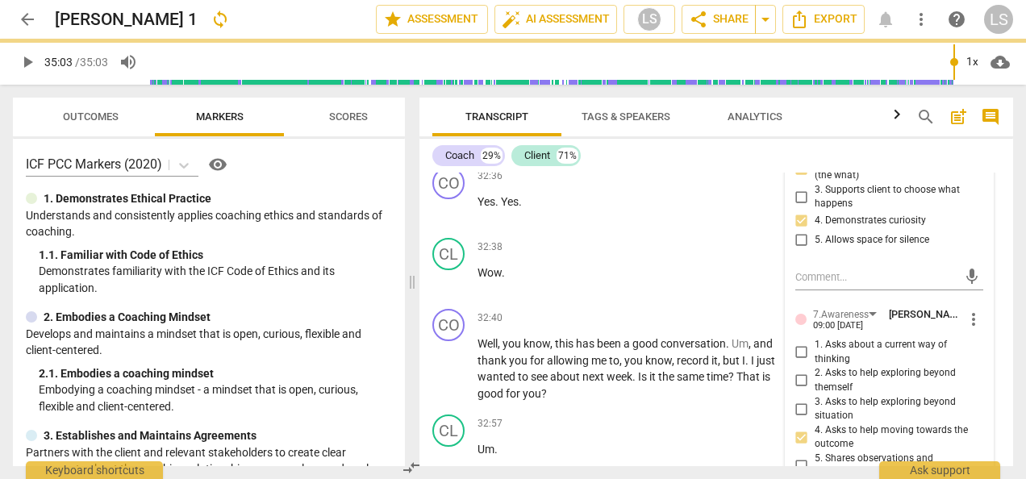
scroll to position [13878, 0]
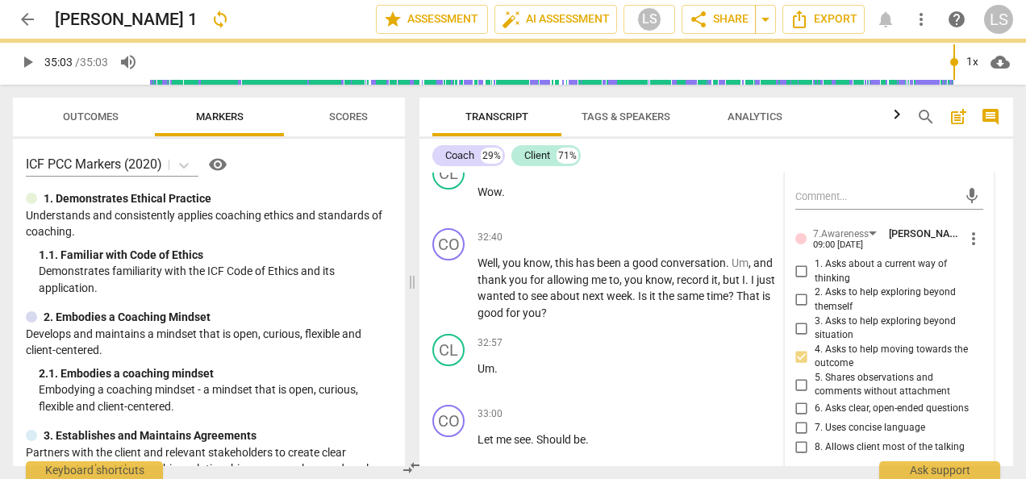
click at [801, 399] on input "6. Asks clear, open-ended questions" at bounding box center [802, 408] width 26 height 19
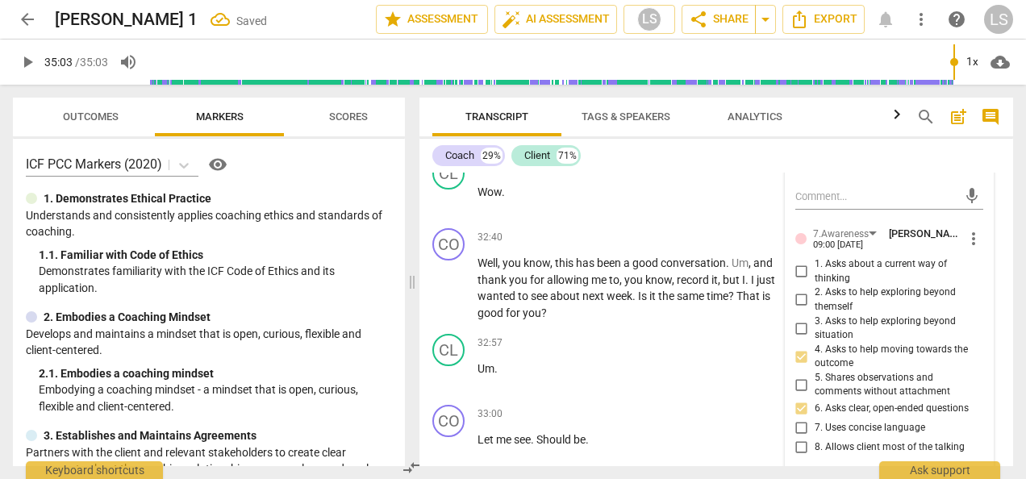
click at [794, 419] on input "7. Uses concise language" at bounding box center [802, 428] width 26 height 19
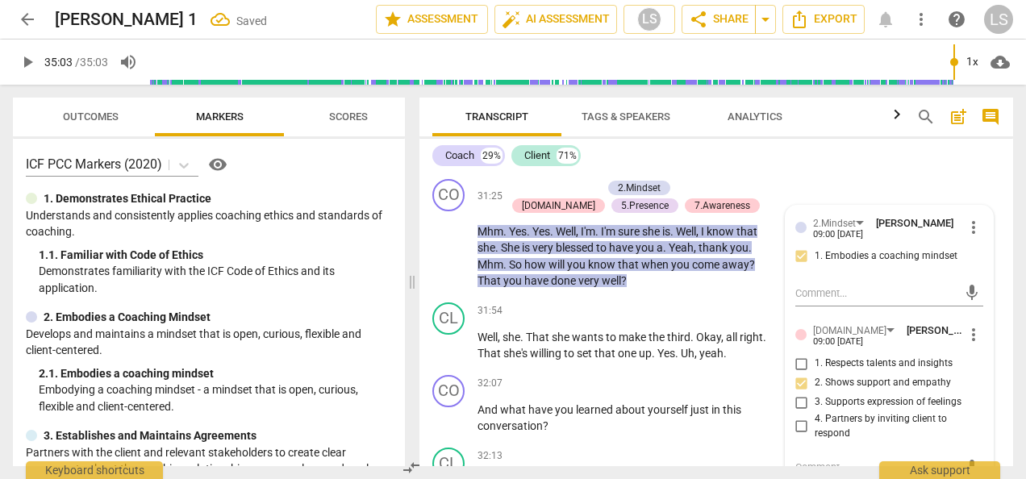
scroll to position [13394, 0]
click at [673, 377] on div "+" at bounding box center [681, 385] width 16 height 16
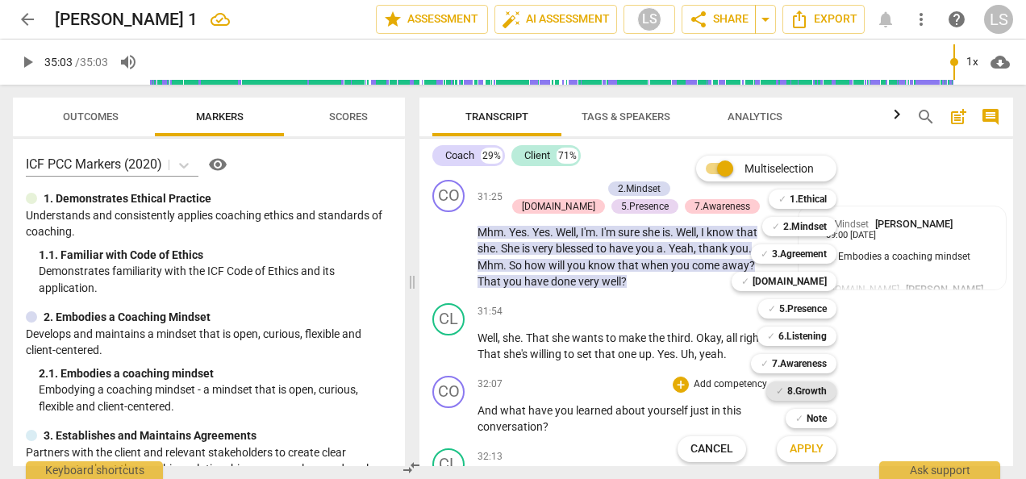
click at [789, 387] on b "8.Growth" at bounding box center [808, 391] width 40 height 19
click at [800, 309] on b "5.Presence" at bounding box center [804, 308] width 48 height 19
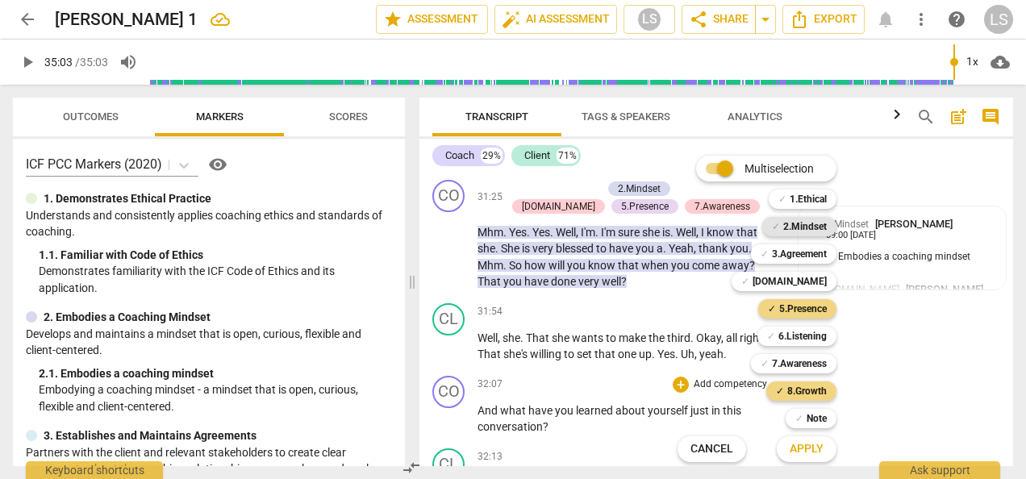
drag, startPoint x: 800, startPoint y: 309, endPoint x: 784, endPoint y: 226, distance: 84.5
click at [784, 226] on b "2.Mindset" at bounding box center [806, 226] width 44 height 19
click at [793, 366] on b "7.Awareness" at bounding box center [799, 363] width 55 height 19
click at [820, 450] on span "Apply" at bounding box center [807, 449] width 34 height 16
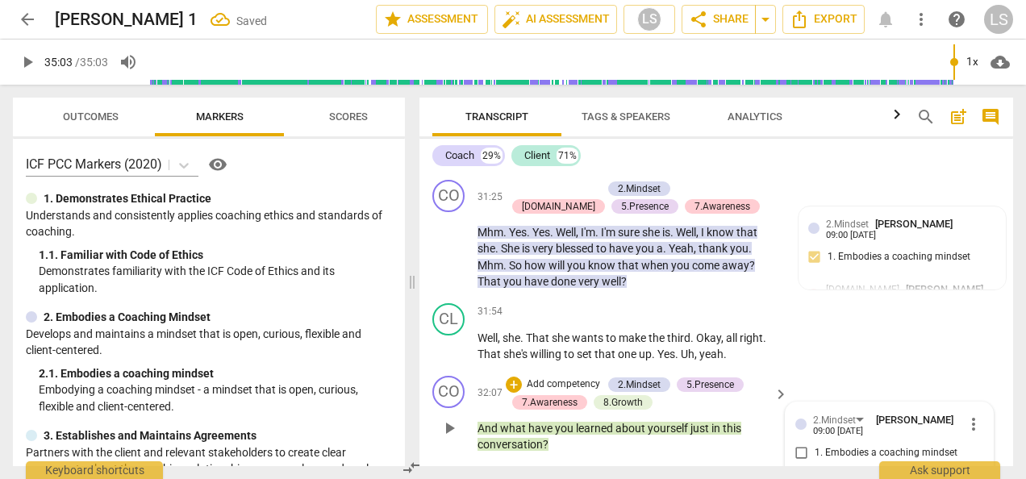
click at [796, 444] on input "1. Embodies a coaching mindset" at bounding box center [802, 453] width 26 height 19
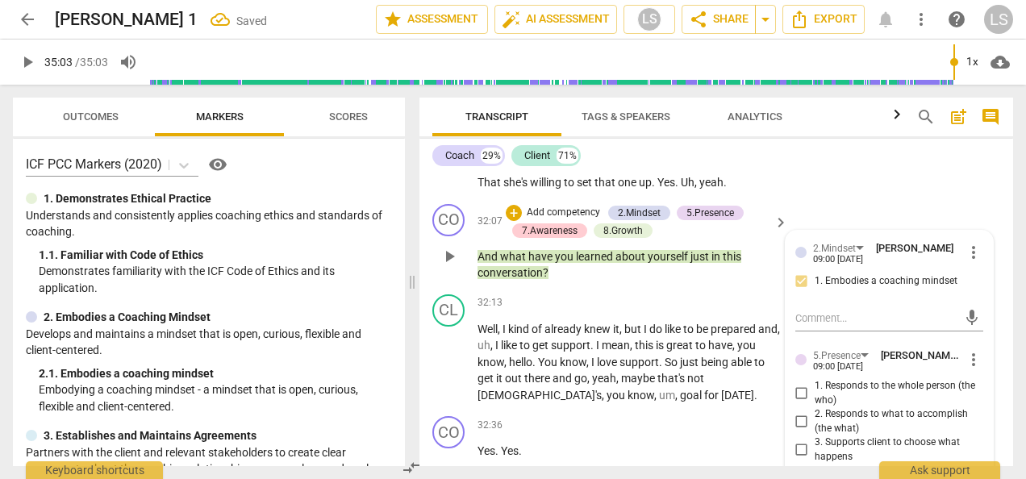
scroll to position [13636, 0]
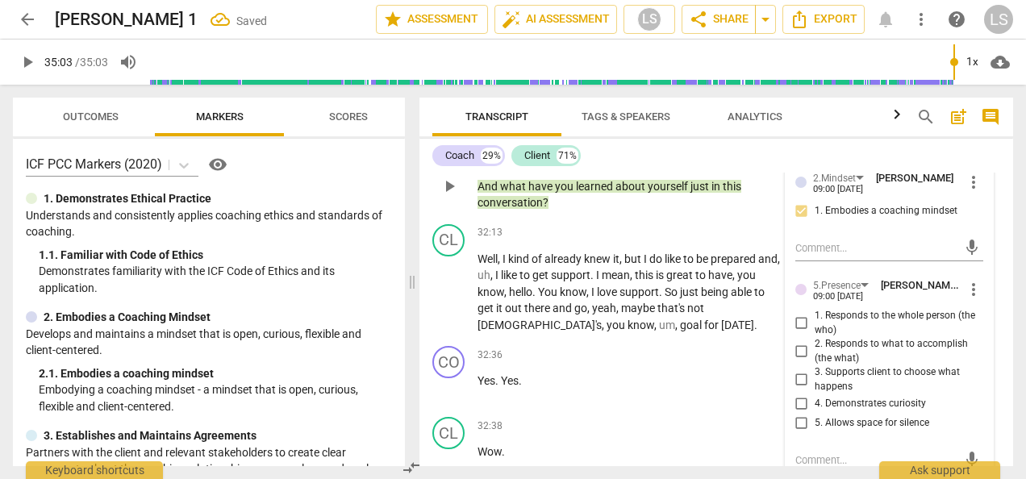
click at [796, 314] on input "1. Responds to the whole person (the who)" at bounding box center [802, 323] width 26 height 19
click at [796, 395] on input "4. Demonstrates curiosity" at bounding box center [802, 404] width 26 height 19
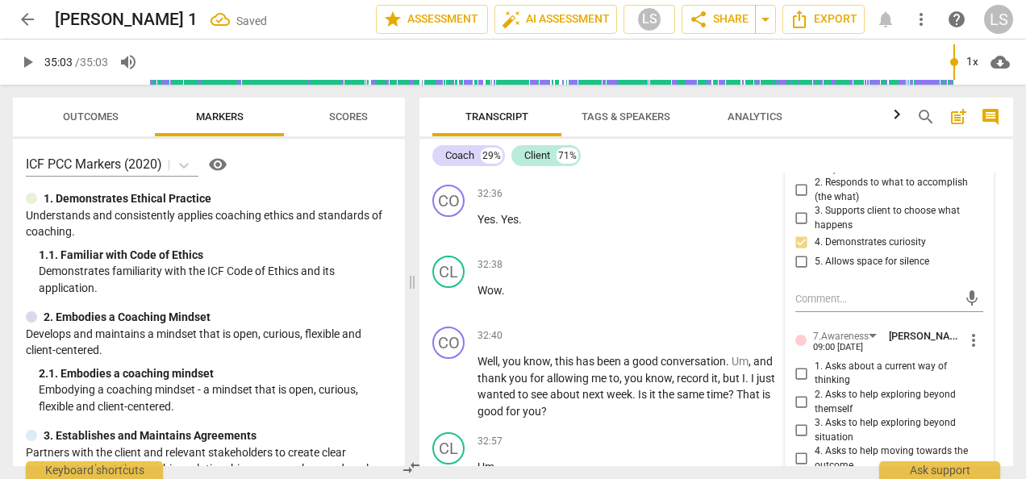
scroll to position [13878, 0]
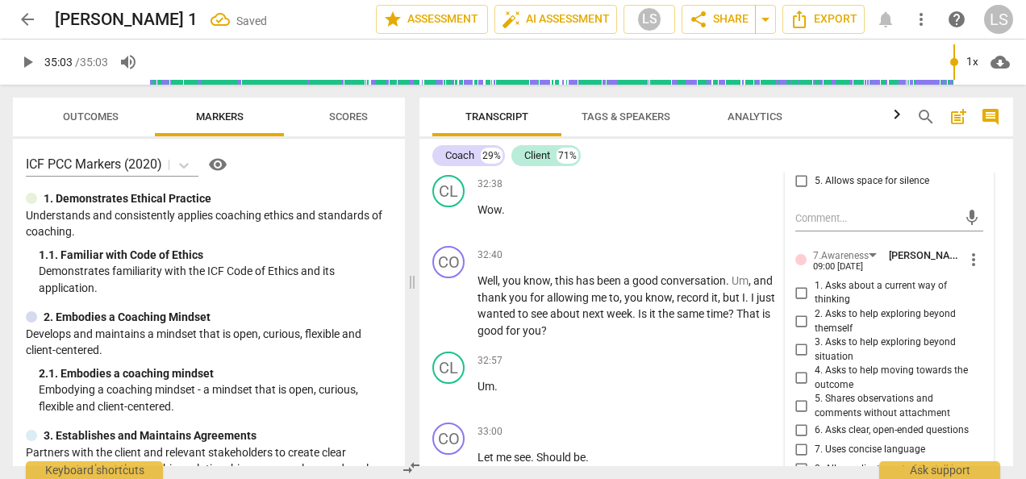
click at [798, 312] on input "2. Asks to help exploring beyond themself" at bounding box center [802, 321] width 26 height 19
click at [800, 421] on input "6. Asks clear, open-ended questions" at bounding box center [802, 430] width 26 height 19
click at [800, 441] on input "7. Uses concise language" at bounding box center [802, 450] width 26 height 19
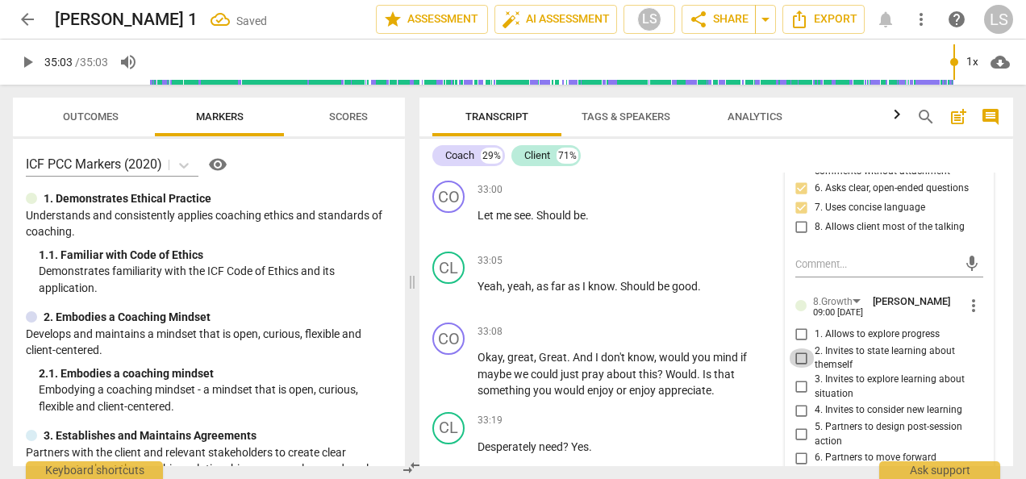
click at [796, 349] on input "2. Invites to state learning about themself" at bounding box center [802, 358] width 26 height 19
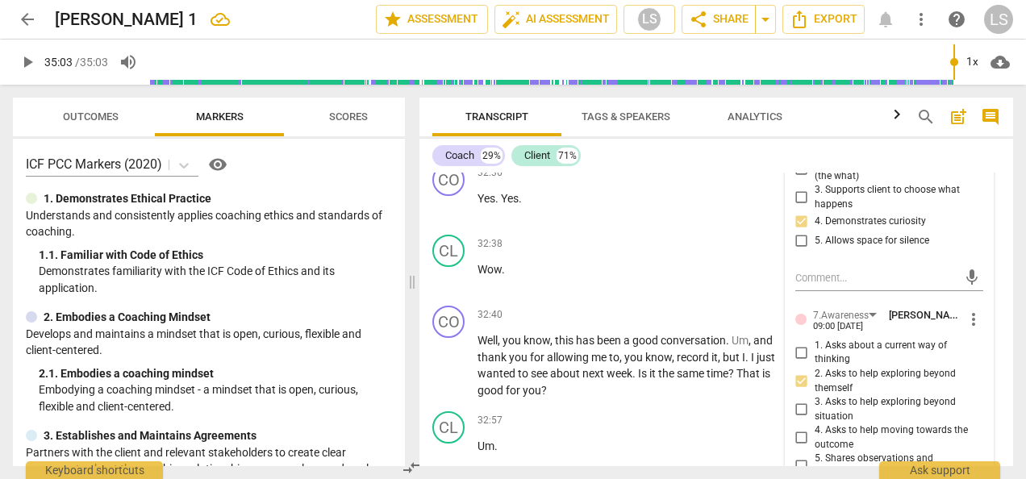
scroll to position [13797, 0]
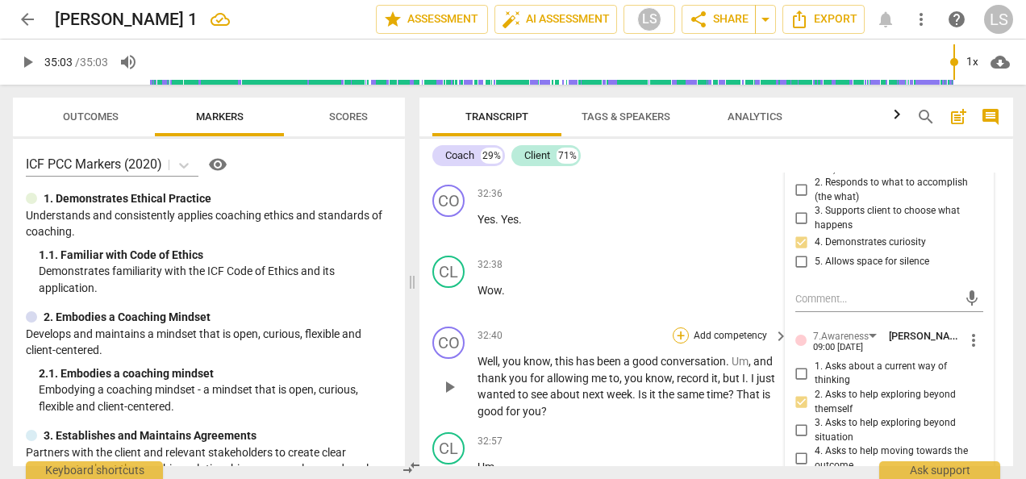
click at [681, 328] on div "+" at bounding box center [681, 336] width 16 height 16
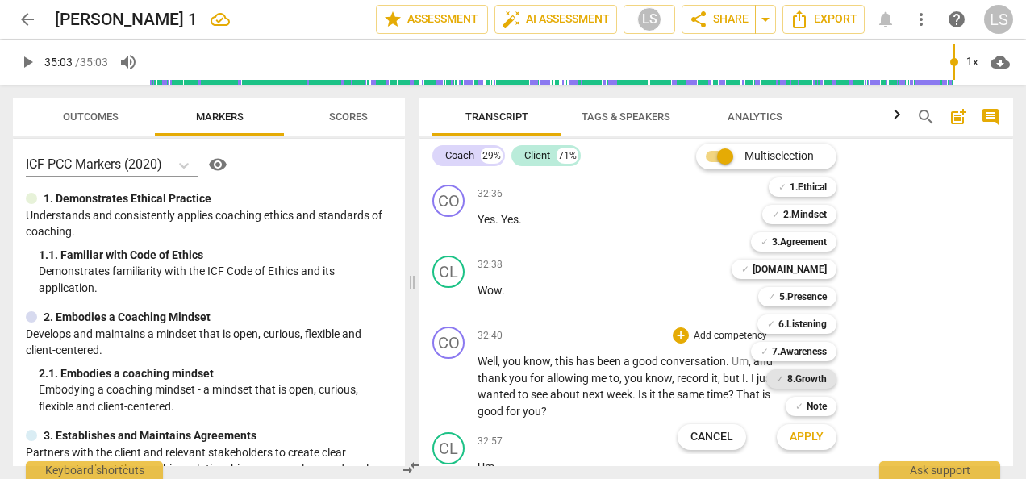
click at [812, 378] on b "8.Growth" at bounding box center [808, 379] width 40 height 19
click at [813, 441] on span "Apply" at bounding box center [807, 437] width 34 height 16
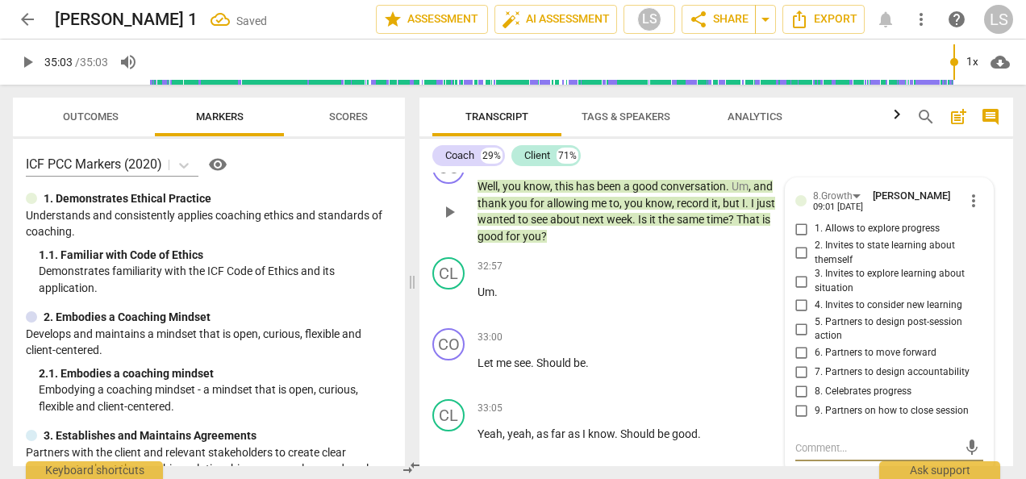
scroll to position [13900, 0]
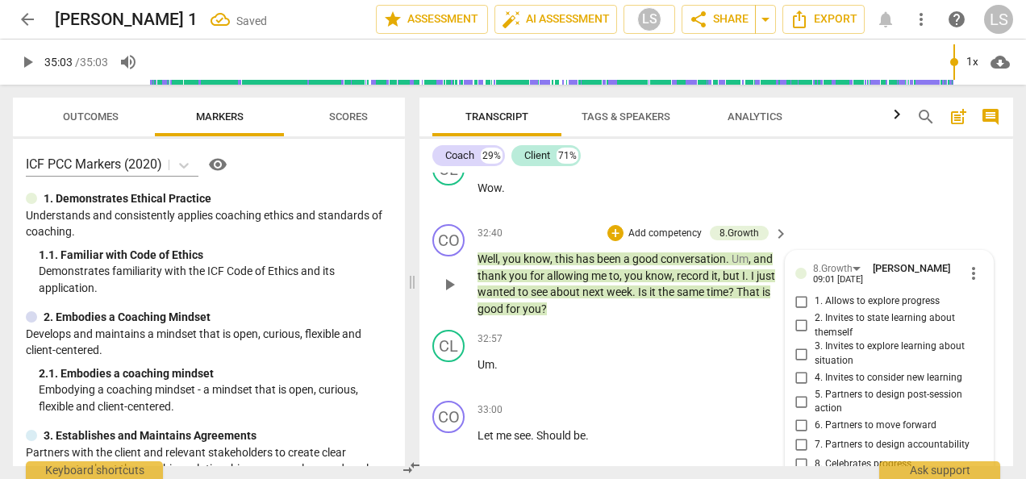
click at [799, 292] on input "1. Allows to explore progress" at bounding box center [802, 301] width 26 height 19
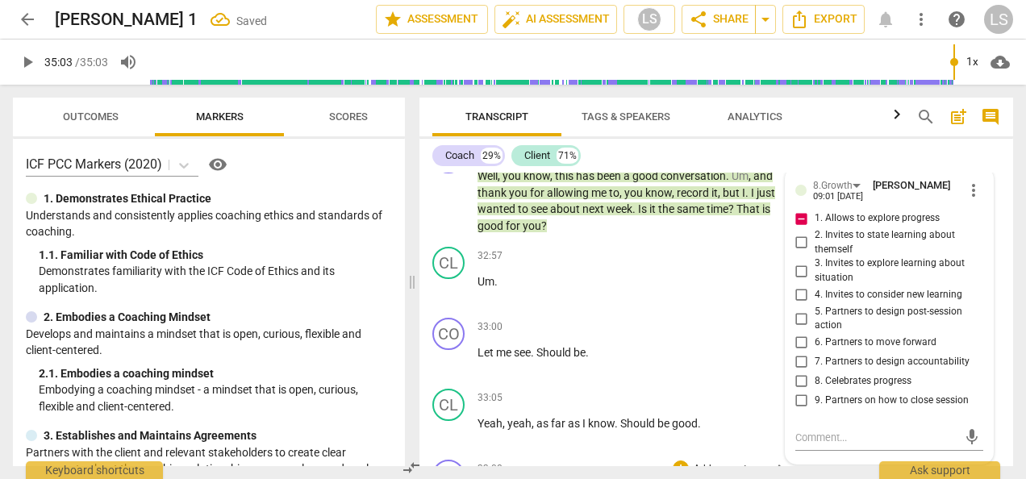
scroll to position [14061, 0]
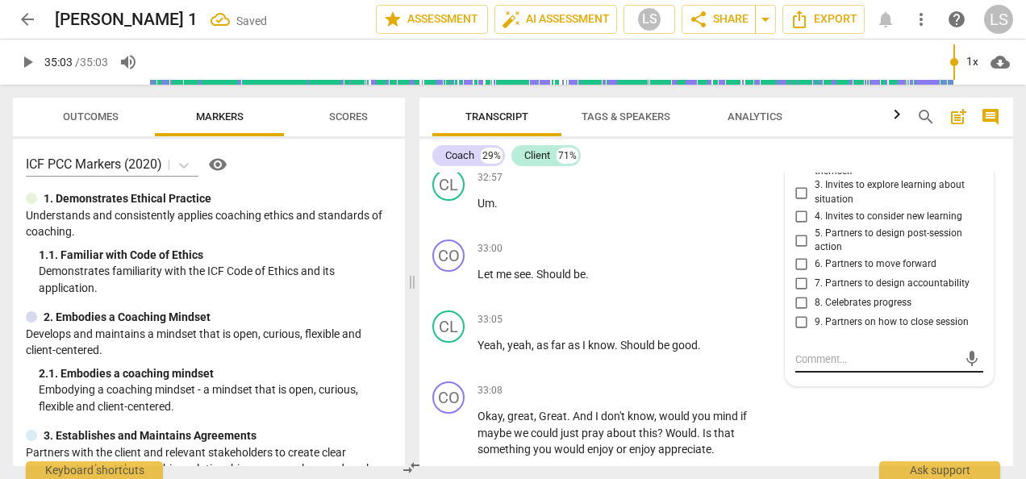
click at [848, 352] on textarea at bounding box center [877, 359] width 162 height 15
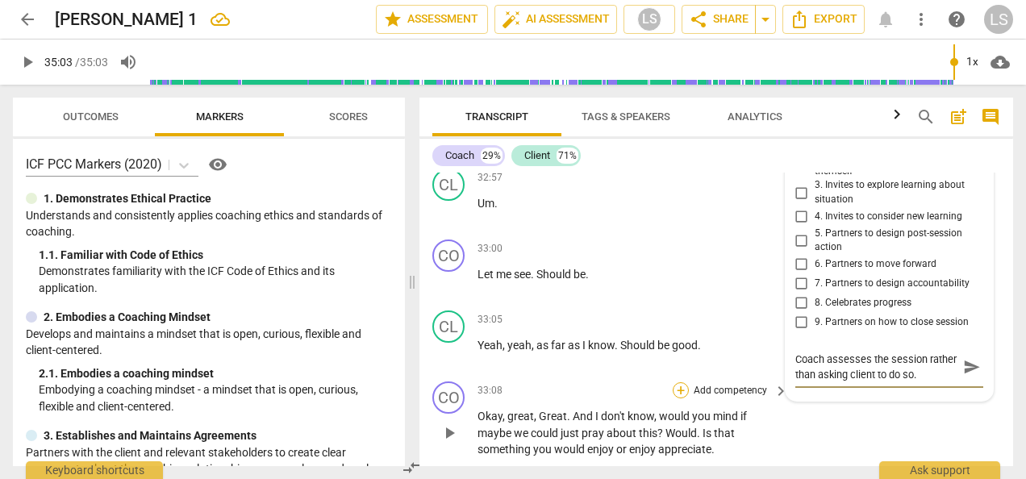
click at [679, 382] on div "+" at bounding box center [681, 390] width 16 height 16
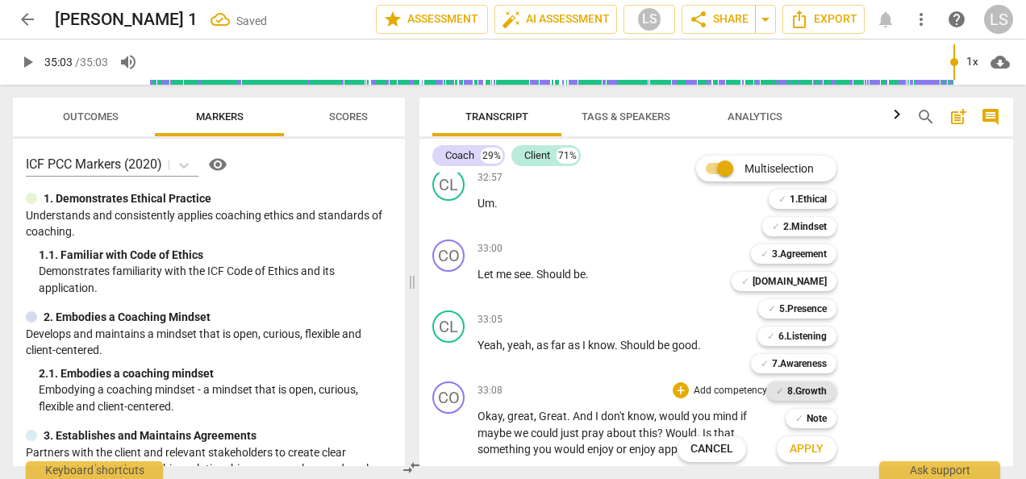
click at [797, 395] on b "8.Growth" at bounding box center [808, 391] width 40 height 19
click at [809, 449] on span "Apply" at bounding box center [807, 449] width 34 height 16
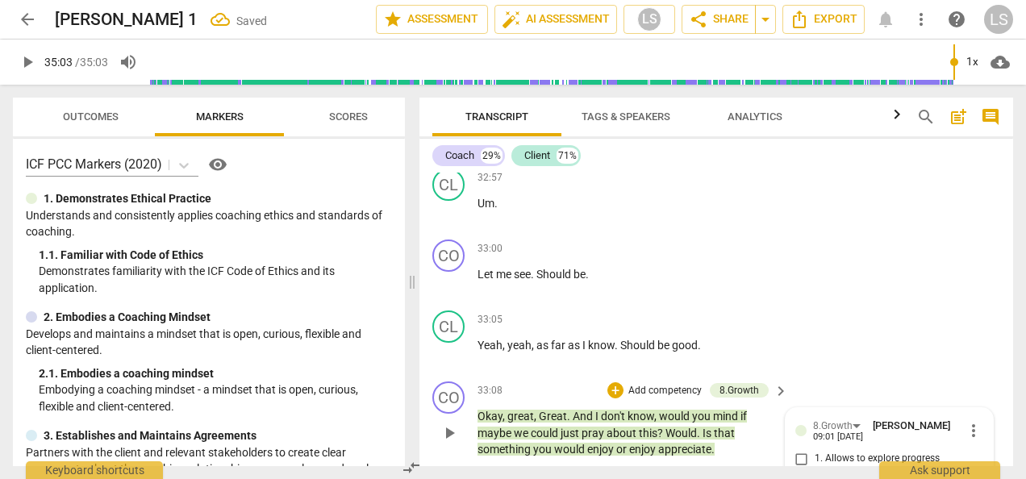
scroll to position [14380, 0]
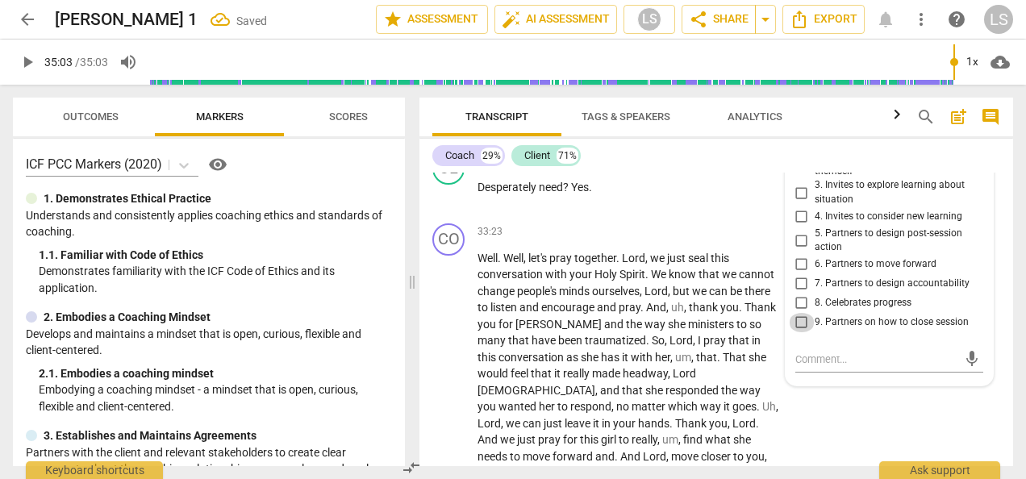
click at [798, 313] on input "9. Partners on how to close session" at bounding box center [802, 322] width 26 height 19
click at [846, 352] on textarea at bounding box center [877, 359] width 162 height 15
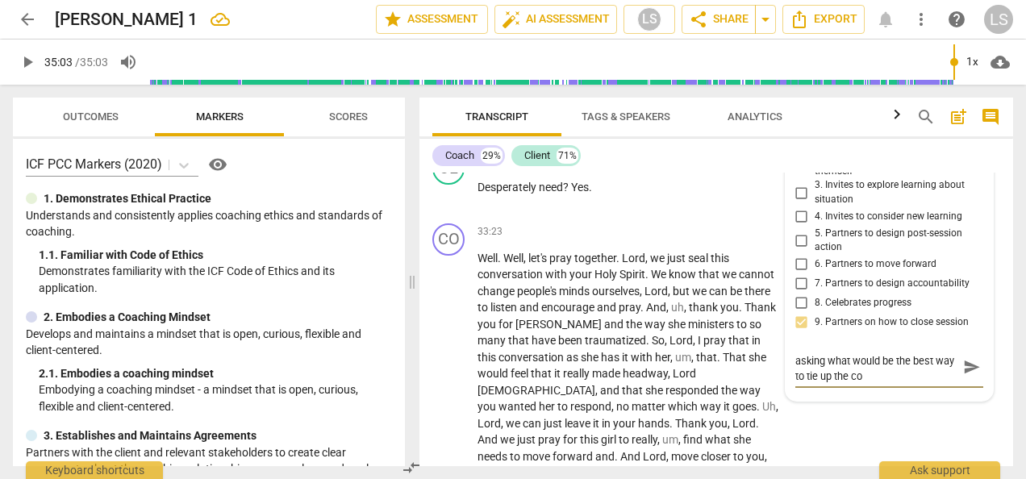
scroll to position [0, 0]
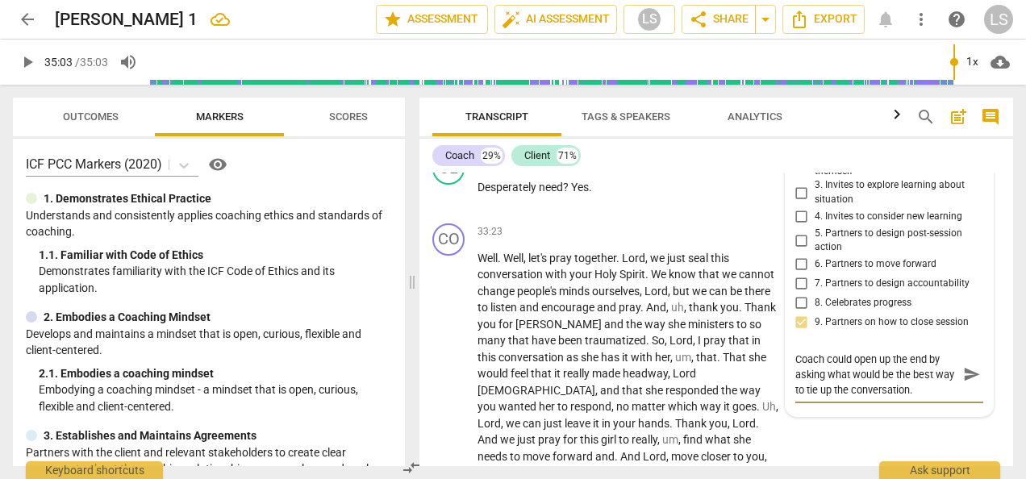
click at [810, 352] on textarea "Coach could open up the end by asking what would be the best way to tie up the …" at bounding box center [877, 375] width 162 height 46
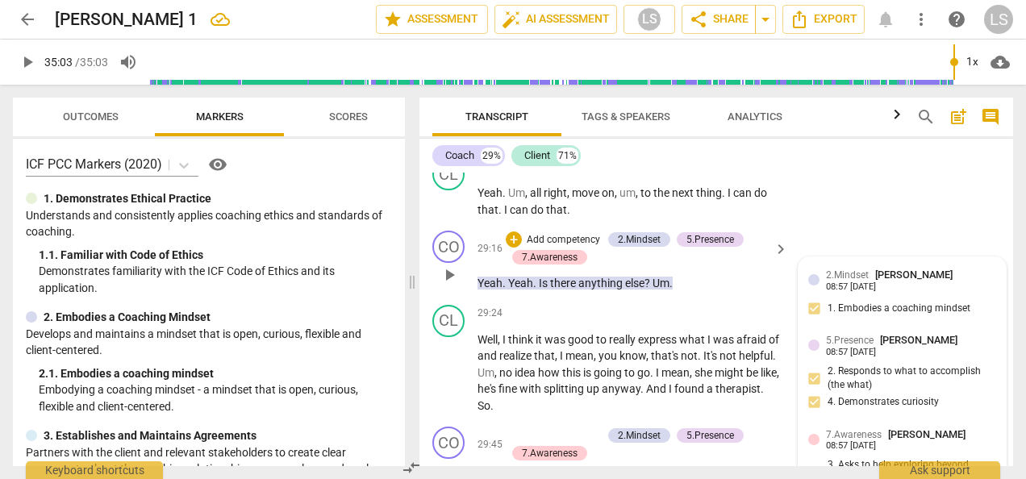
scroll to position [12282, 0]
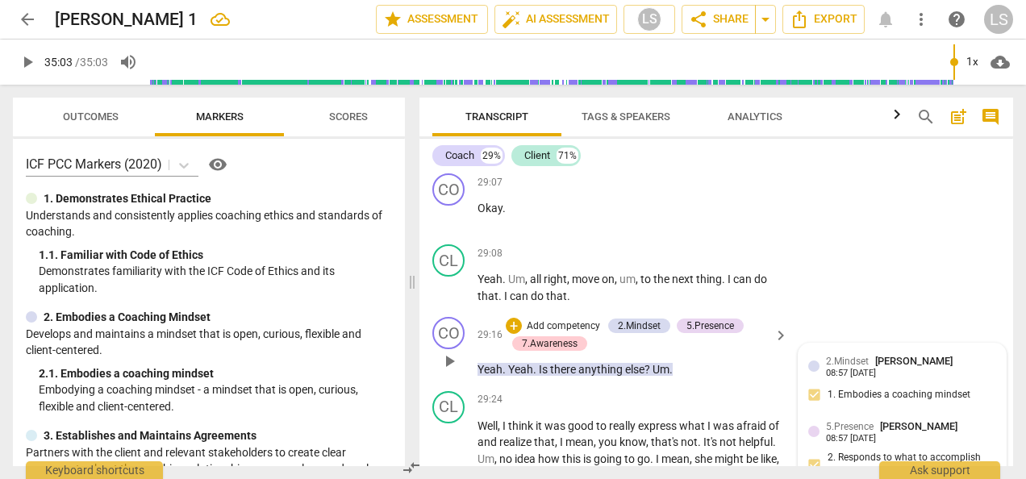
click at [903, 356] on div "2.Mindset Laura Stephens-Reed 08:57 09-04-2025 1. Embodies a coaching mindset" at bounding box center [903, 382] width 188 height 59
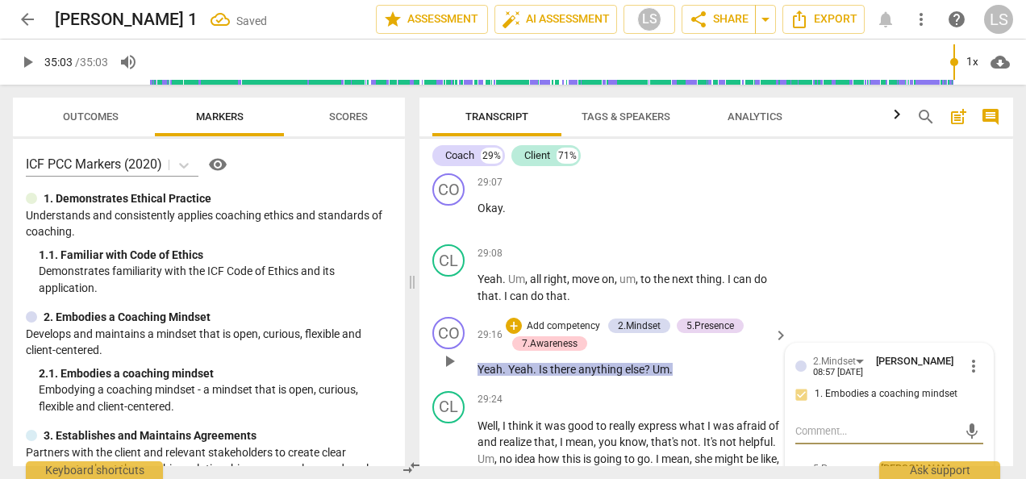
scroll to position [12524, 0]
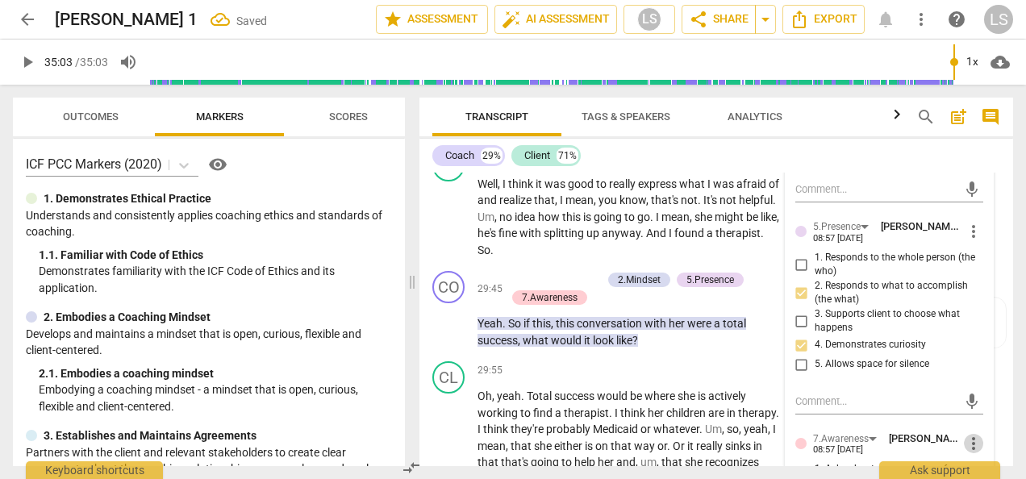
click at [975, 434] on span "more_vert" at bounding box center [973, 443] width 19 height 19
click at [975, 431] on li "Delete" at bounding box center [985, 434] width 56 height 31
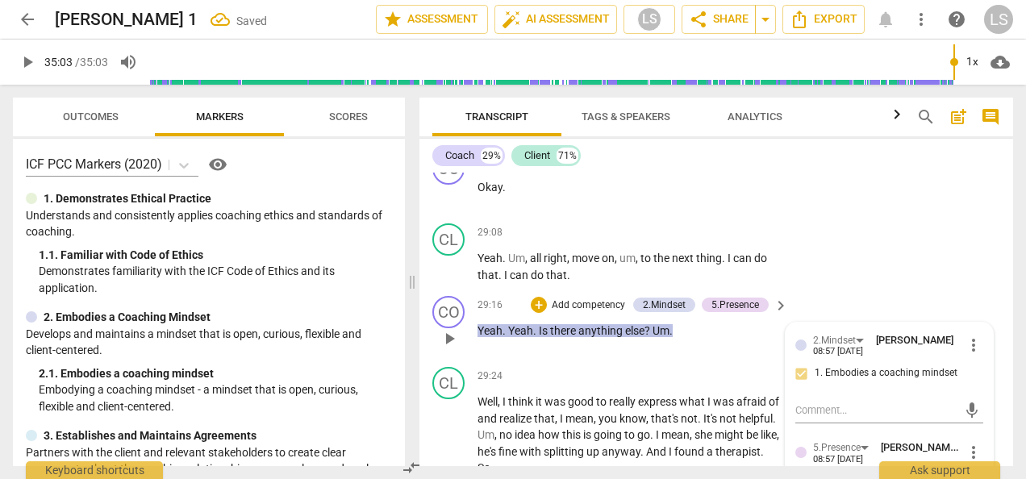
scroll to position [12282, 0]
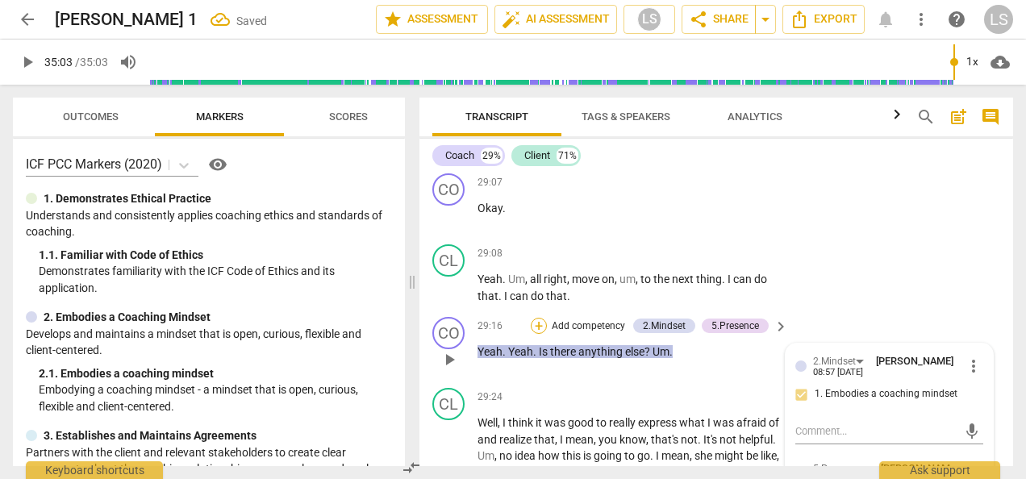
click at [537, 318] on div "+" at bounding box center [539, 326] width 16 height 16
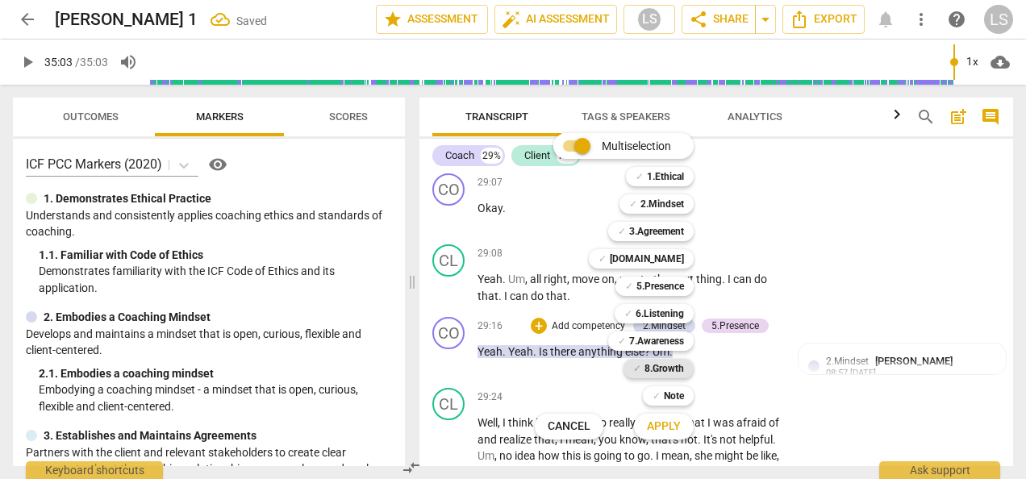
click at [670, 370] on b "8.Growth" at bounding box center [665, 368] width 40 height 19
click at [670, 417] on button "Apply" at bounding box center [664, 426] width 60 height 29
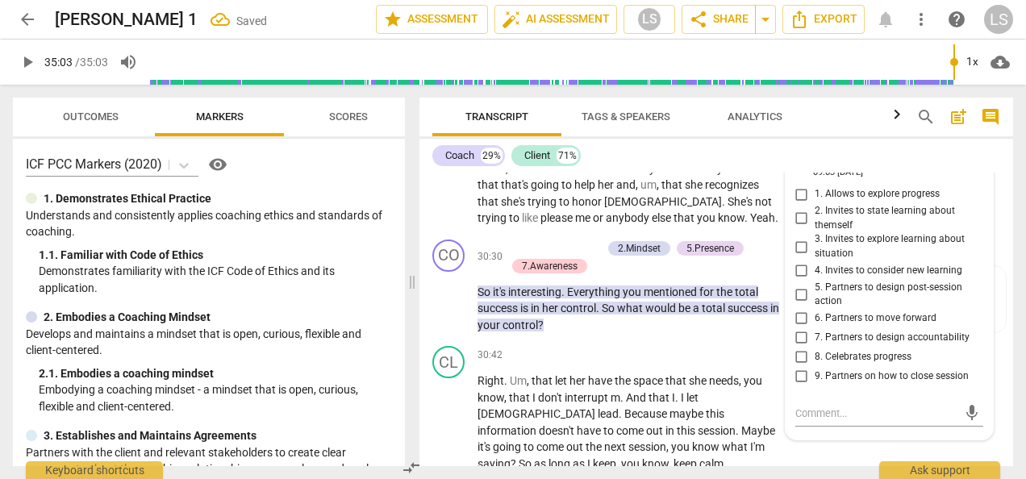
scroll to position [12766, 0]
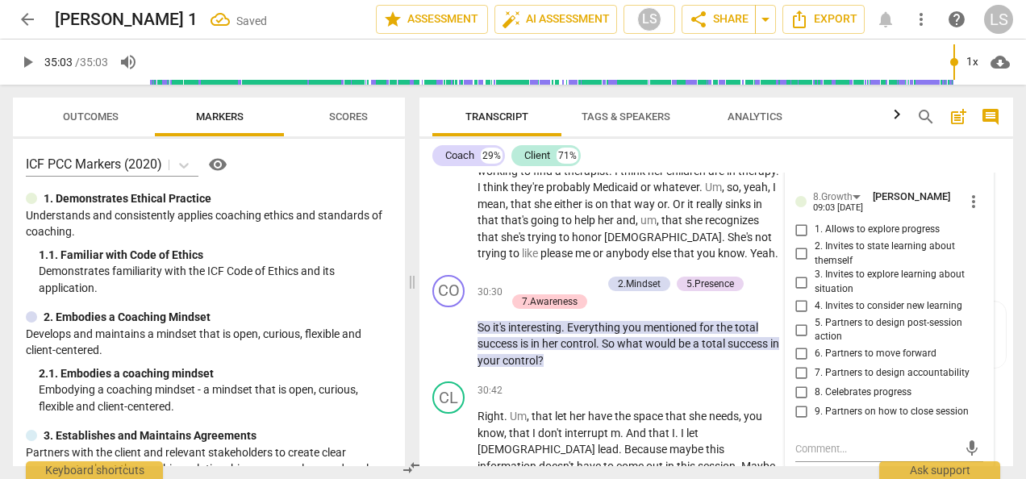
click at [797, 320] on input "5. Partners to design post-session action" at bounding box center [802, 329] width 26 height 19
click at [807, 23] on icon "Export" at bounding box center [799, 19] width 19 height 19
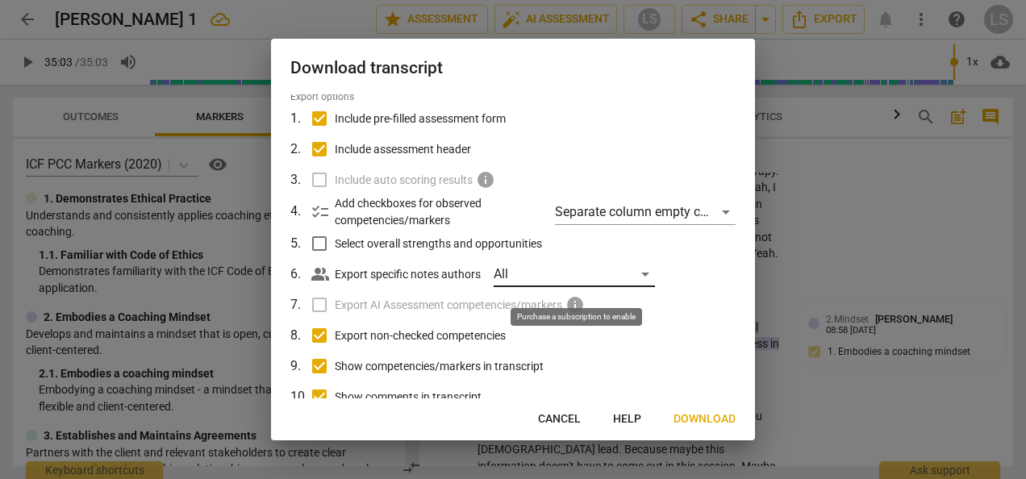
scroll to position [81, 0]
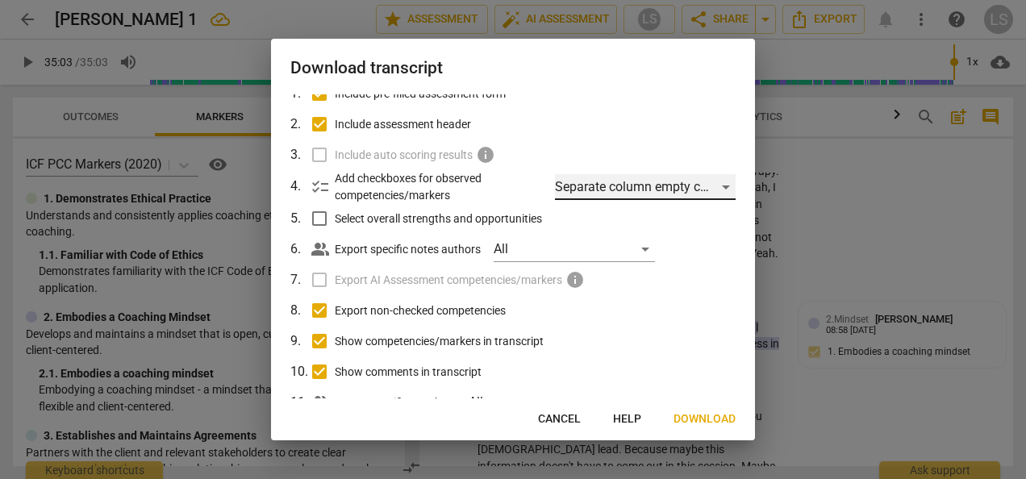
click at [721, 187] on div "Separate column empty checkboxes" at bounding box center [645, 187] width 181 height 26
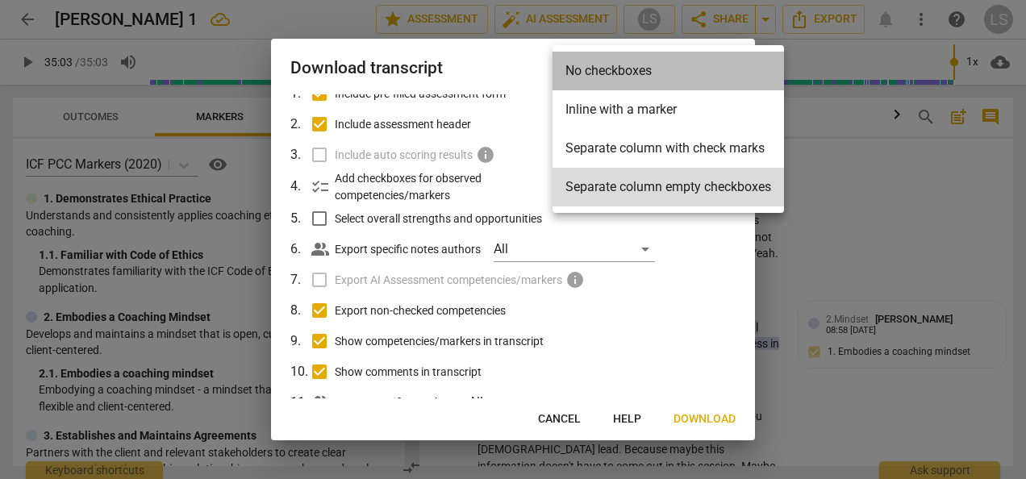
click at [670, 77] on li "No checkboxes" at bounding box center [669, 71] width 232 height 39
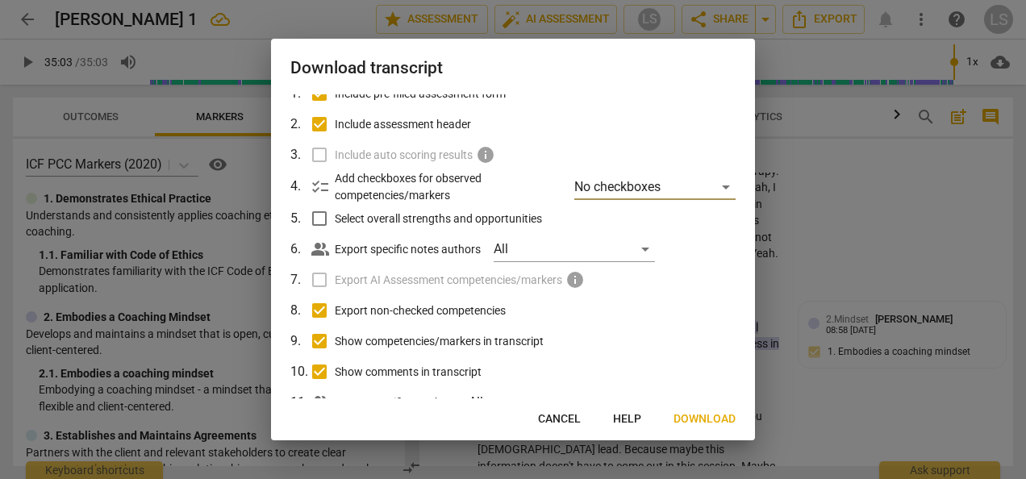
click at [696, 416] on span "Download" at bounding box center [705, 420] width 62 height 16
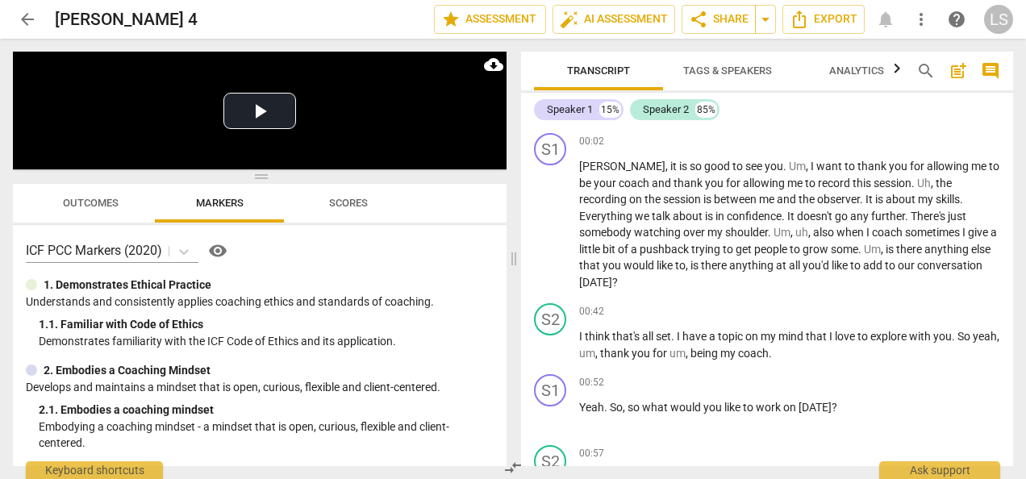
click at [737, 72] on span "Tags & Speakers" at bounding box center [727, 71] width 89 height 12
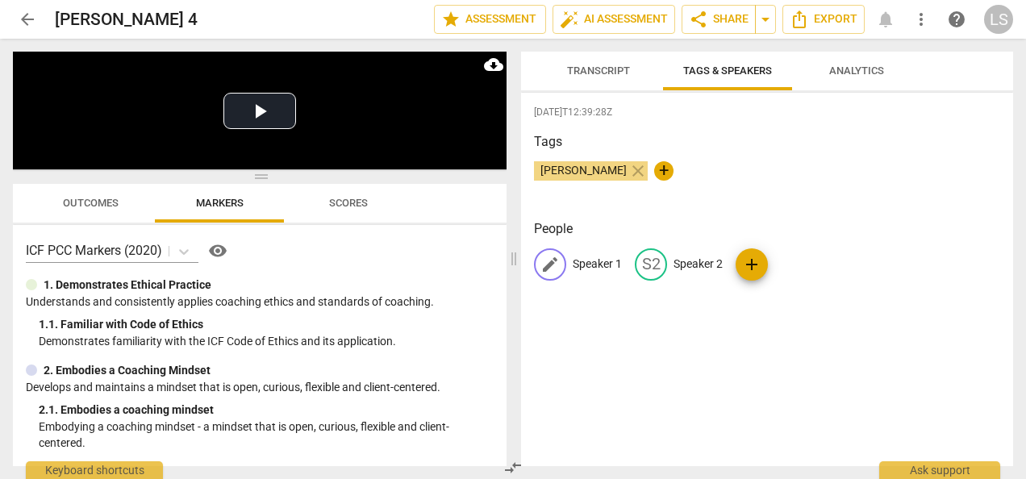
click at [605, 258] on p "Speaker 1" at bounding box center [597, 264] width 49 height 17
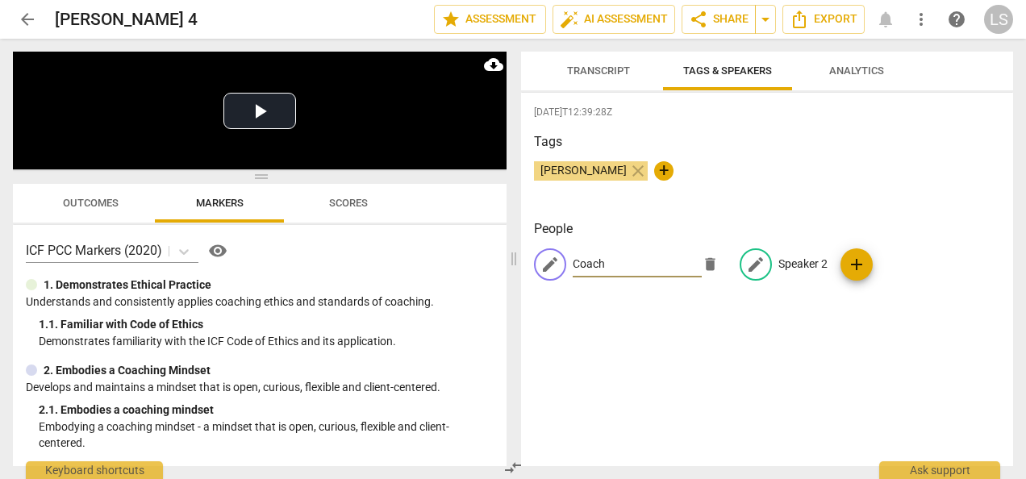
type input "Coach"
click at [792, 265] on p "Speaker 2" at bounding box center [803, 264] width 49 height 17
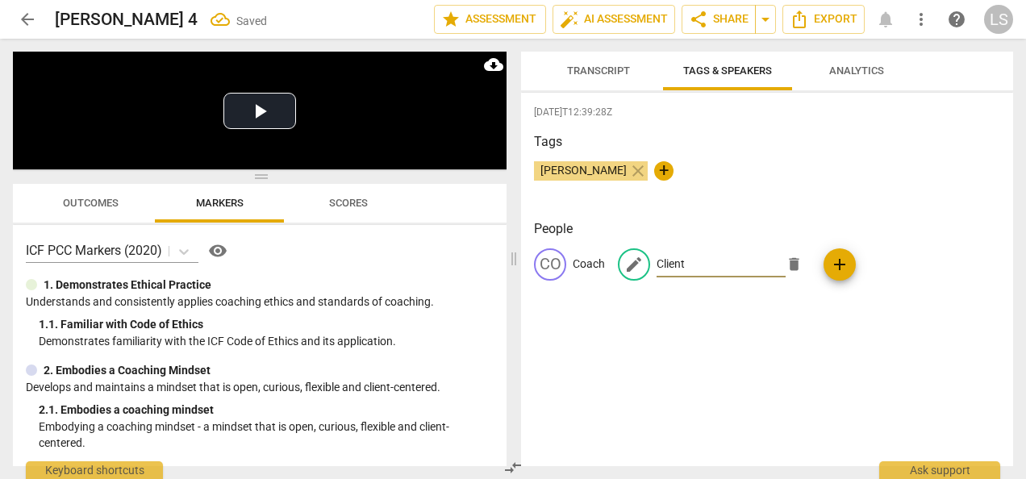
type input "Client"
click at [829, 20] on span "Export" at bounding box center [824, 19] width 68 height 19
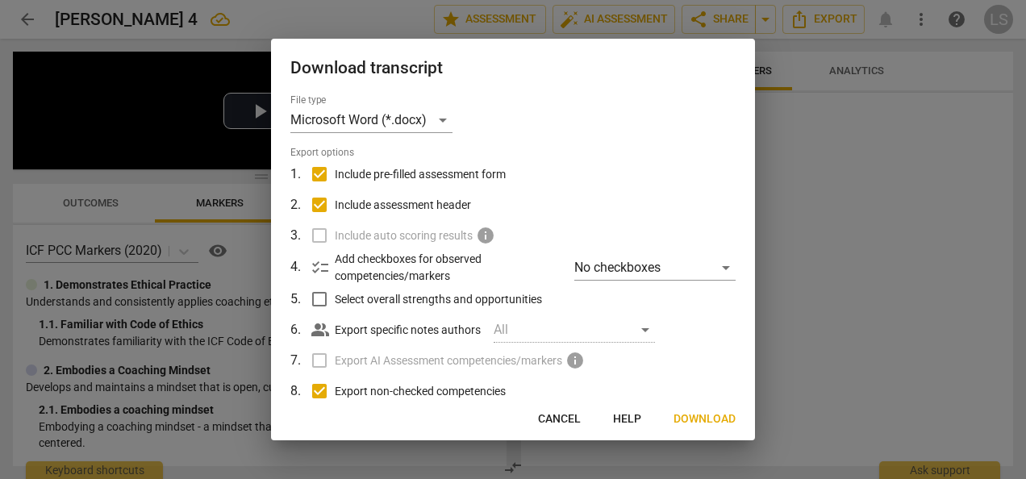
click at [325, 178] on input "Include pre-filled assessment form" at bounding box center [319, 174] width 31 height 31
checkbox input "false"
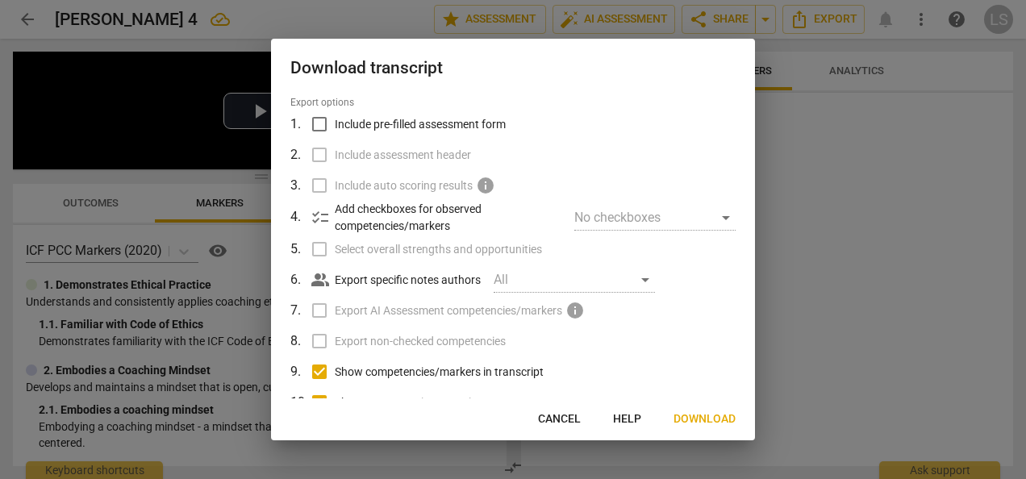
scroll to position [132, 0]
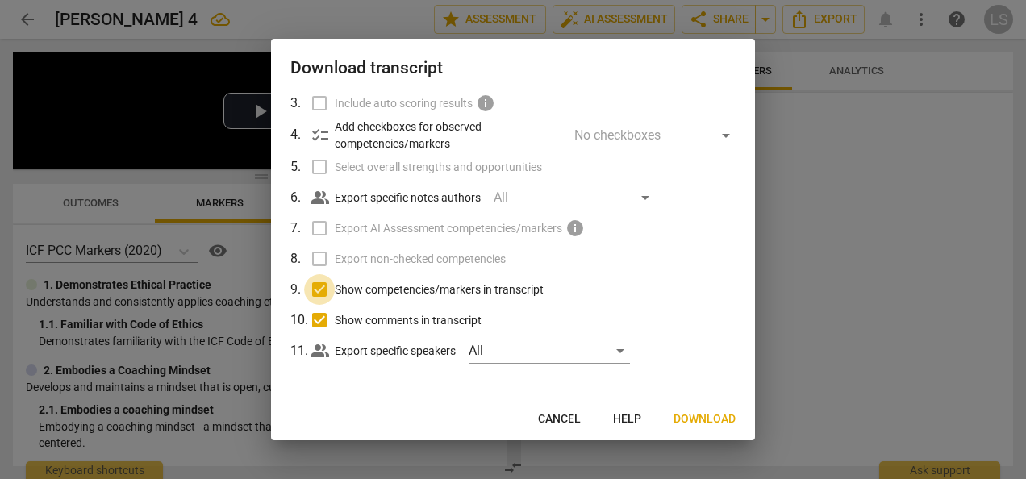
click at [307, 280] on input "Show competencies/markers in transcript" at bounding box center [319, 289] width 31 height 31
checkbox input "false"
click at [315, 323] on input "Show comments in transcript" at bounding box center [319, 320] width 31 height 31
checkbox input "false"
click at [713, 421] on span "Download" at bounding box center [705, 420] width 62 height 16
